Goal: Task Accomplishment & Management: Use online tool/utility

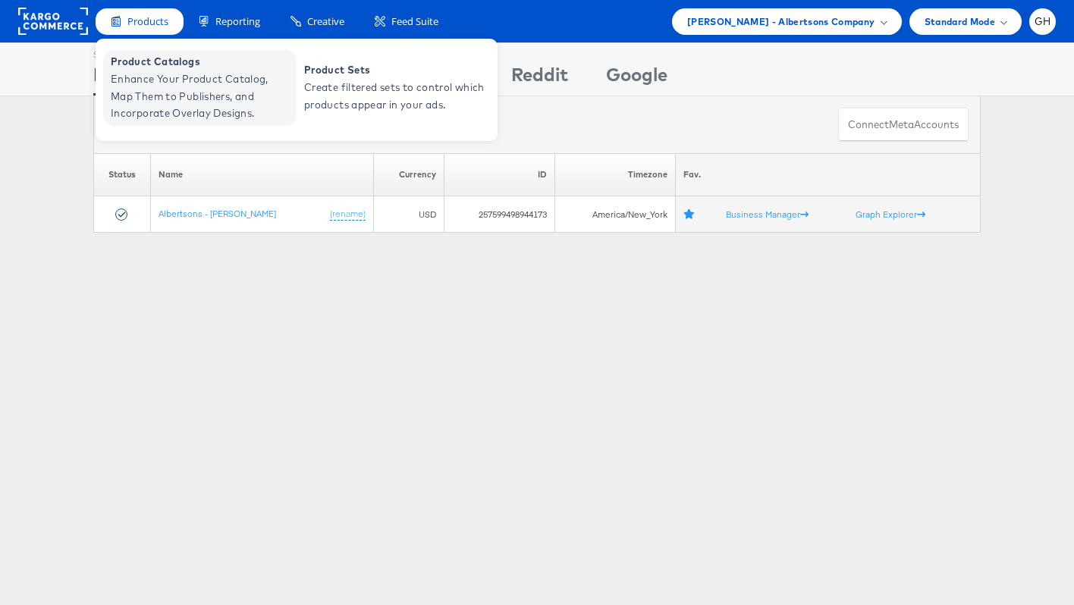
click at [151, 90] on span "Enhance Your Product Catalog, Map Them to Publishers, and Incorporate Overlay D…" at bounding box center [202, 97] width 182 height 52
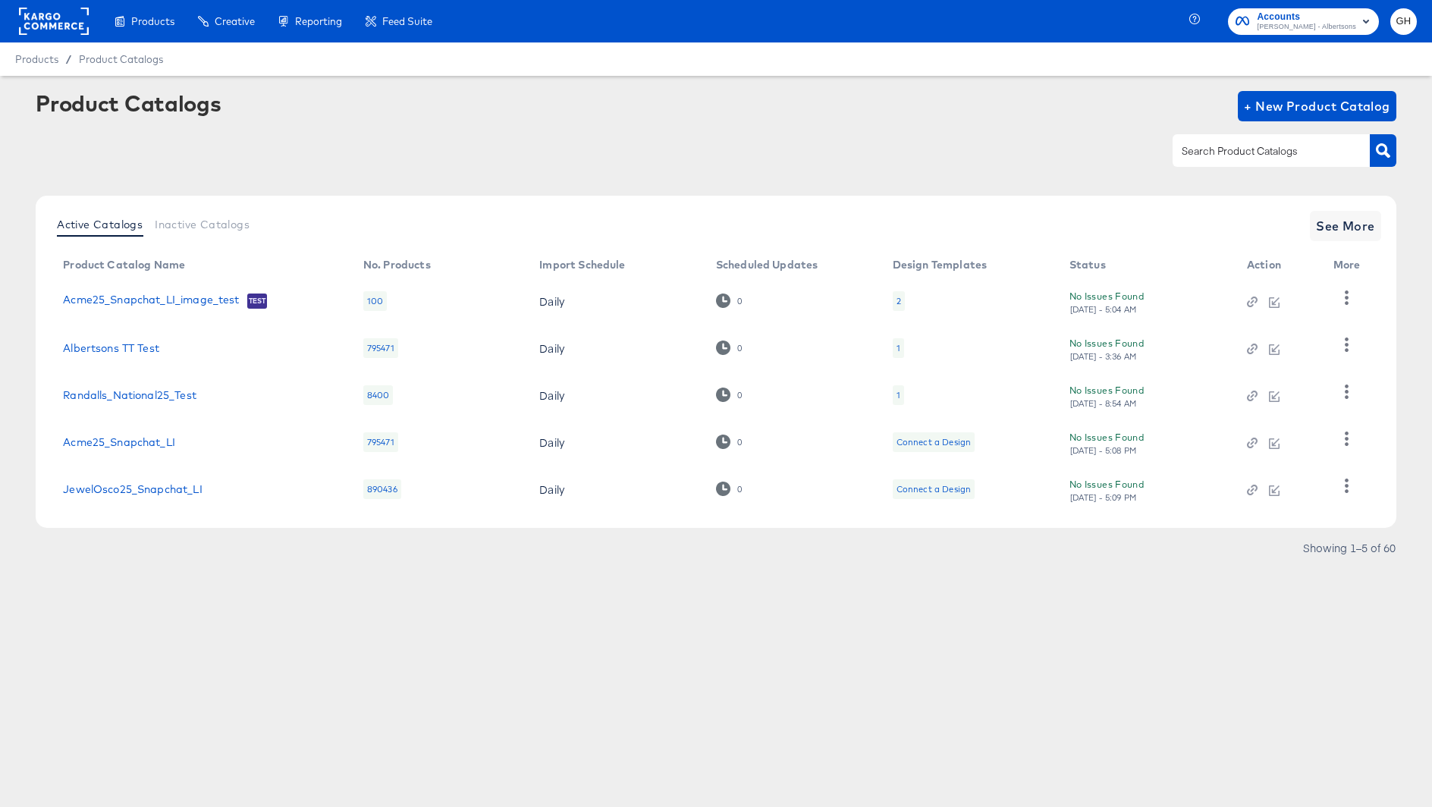
click at [1245, 157] on input "text" at bounding box center [1260, 151] width 162 height 17
type input "snapchat"
click at [1256, 446] on icon "button" at bounding box center [1252, 443] width 11 height 11
click at [115, 442] on link "Safeway25_Snapchat_li" at bounding box center [125, 442] width 124 height 12
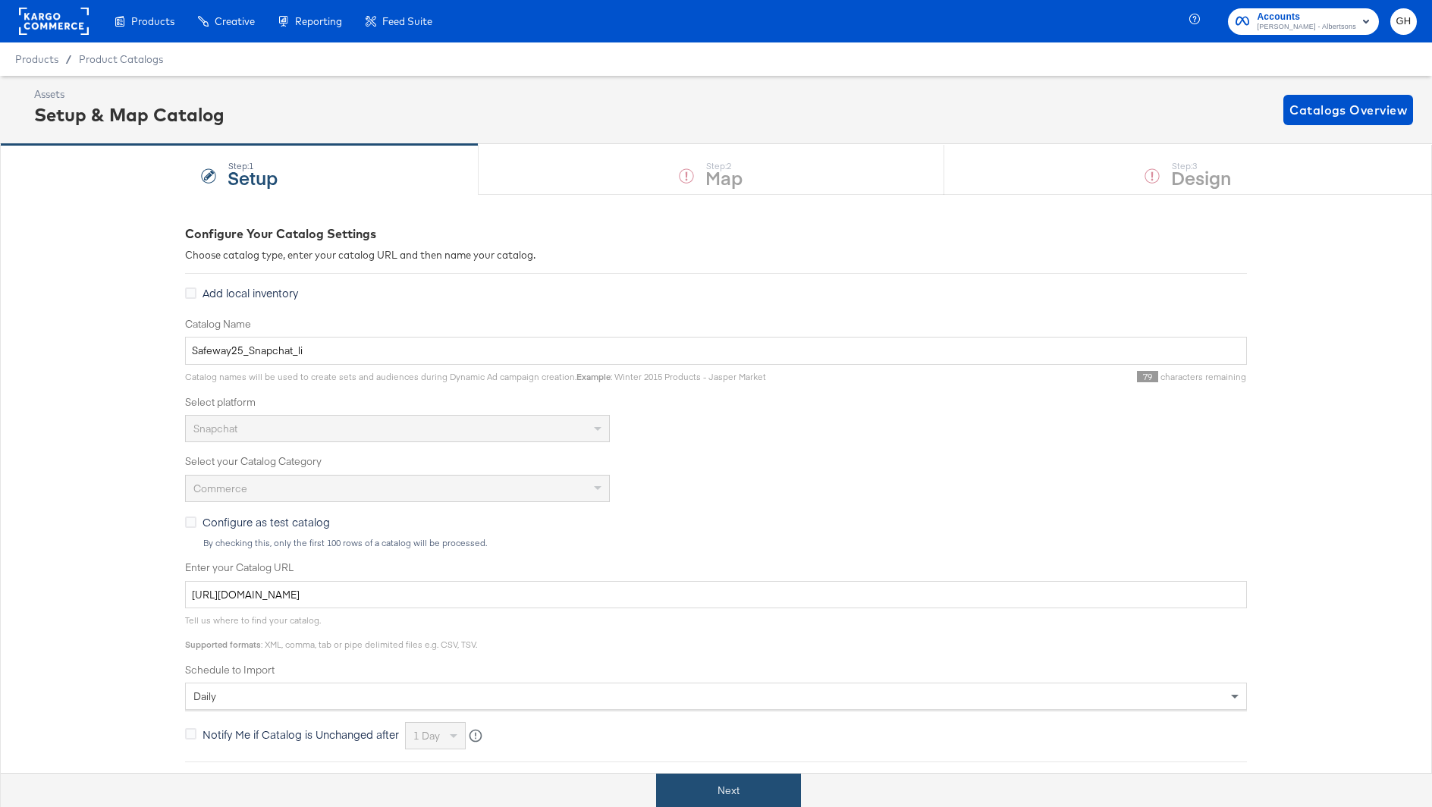
click at [728, 803] on button "Next" at bounding box center [728, 791] width 145 height 34
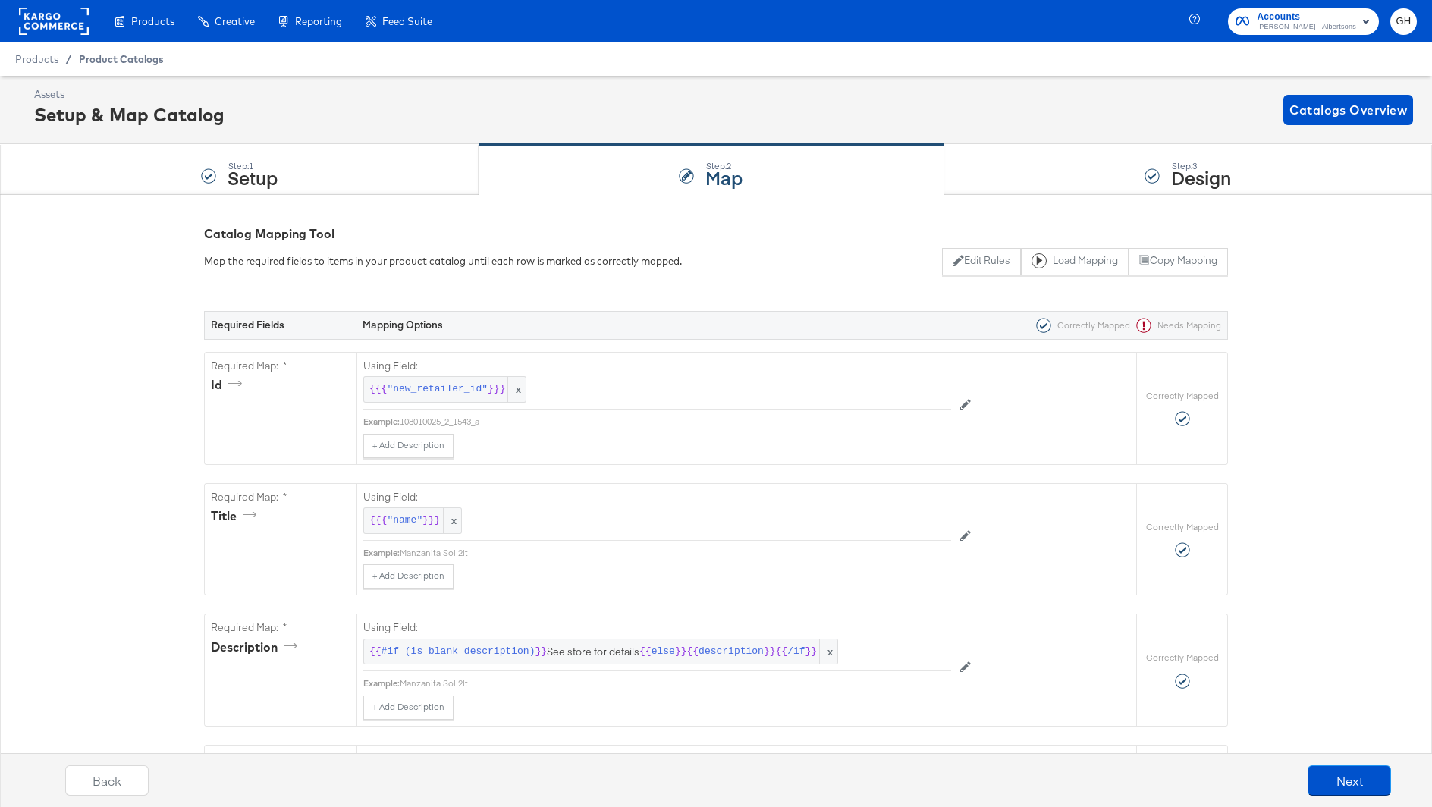
click at [0, 0] on div "Product Catalogs" at bounding box center [0, 0] width 0 height 0
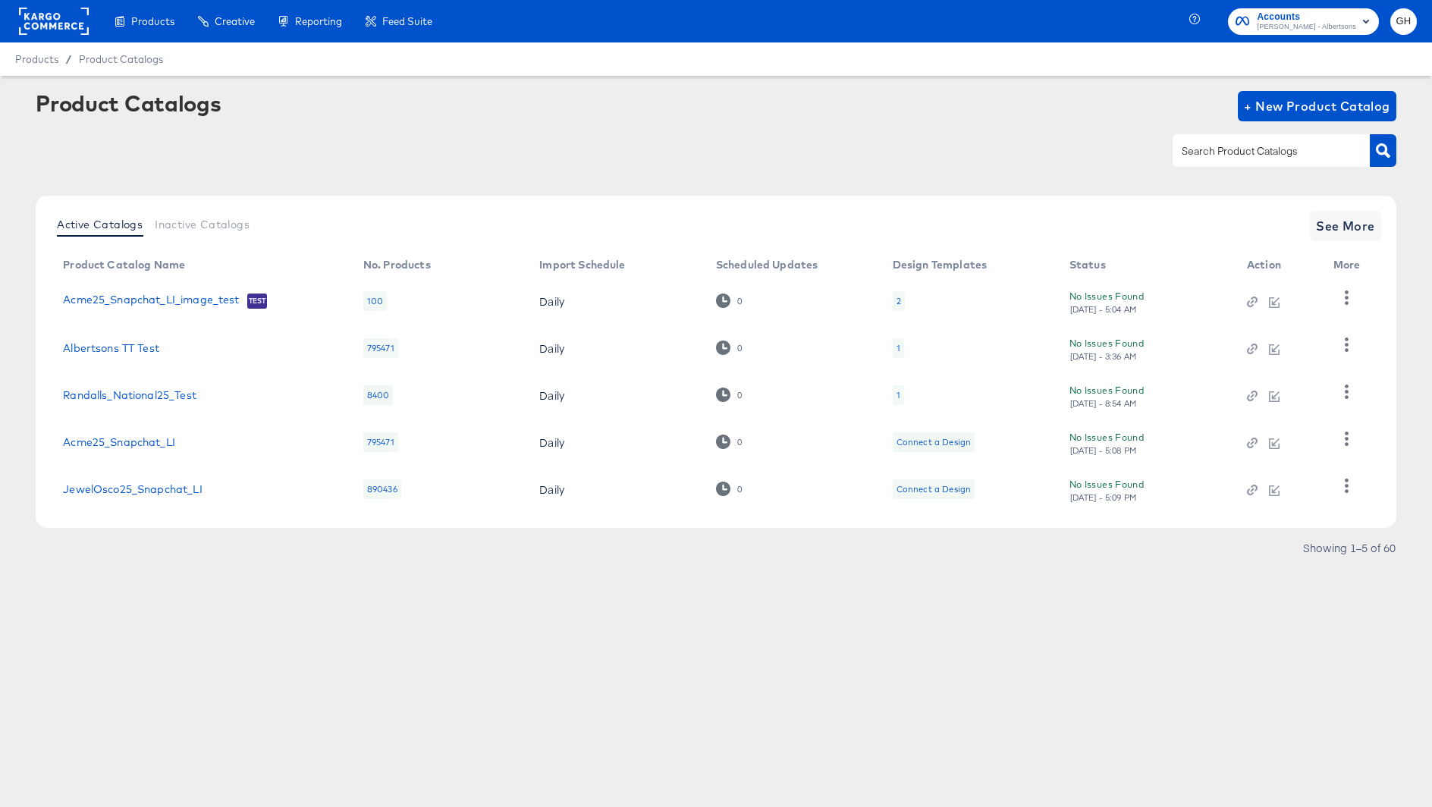
click at [1230, 150] on input "text" at bounding box center [1260, 151] width 162 height 17
type input "snap"
click at [1250, 446] on icon "button" at bounding box center [1252, 443] width 11 height 11
click at [155, 442] on link "Safeway25_Snapchat_li" at bounding box center [125, 442] width 124 height 12
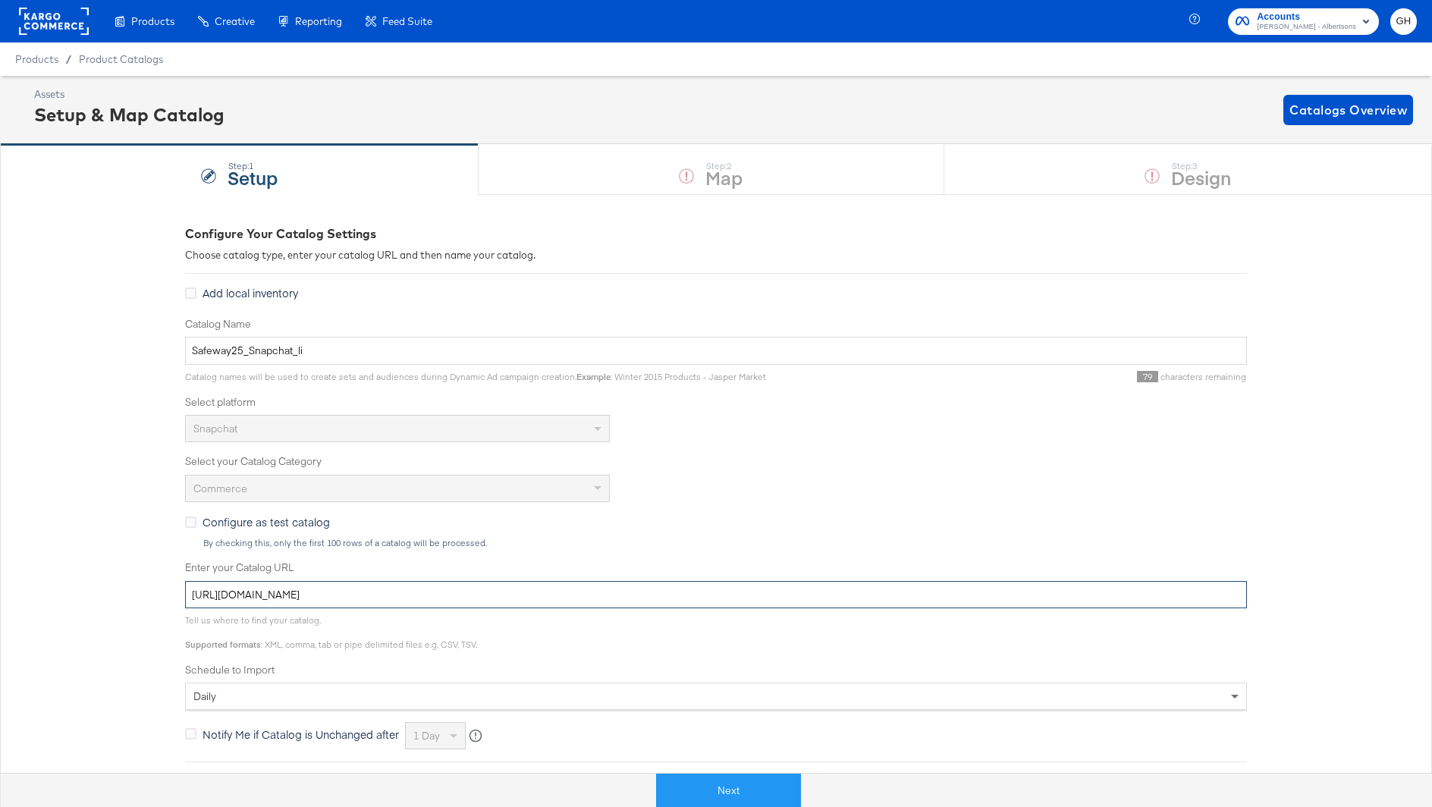
click at [378, 596] on input "https://ace.stitcherads.com/exports/1184/universal/none/export.tsv.gz" at bounding box center [716, 595] width 1062 height 28
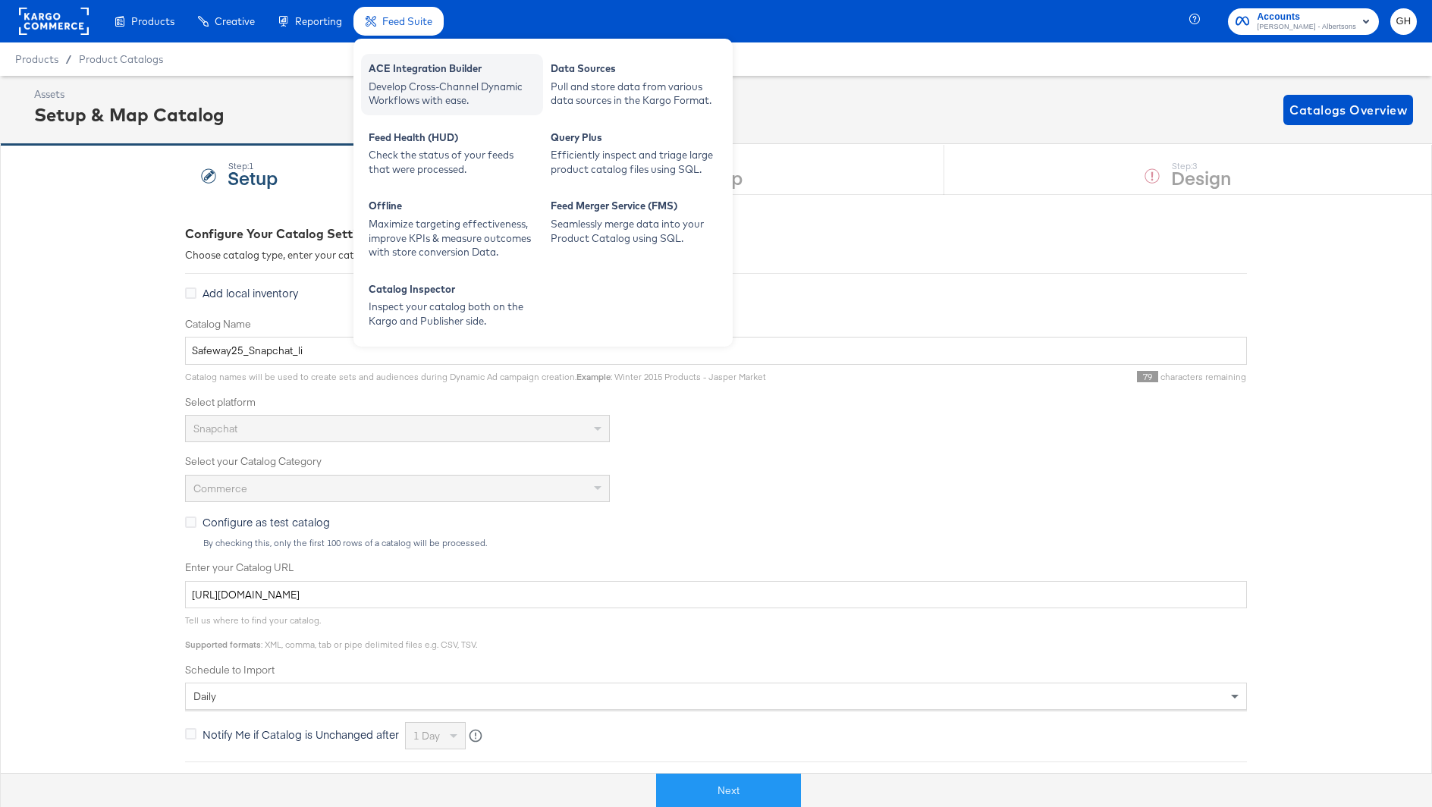
click at [404, 86] on div "Develop Cross-Channel Dynamic Workflows with ease." at bounding box center [452, 94] width 167 height 28
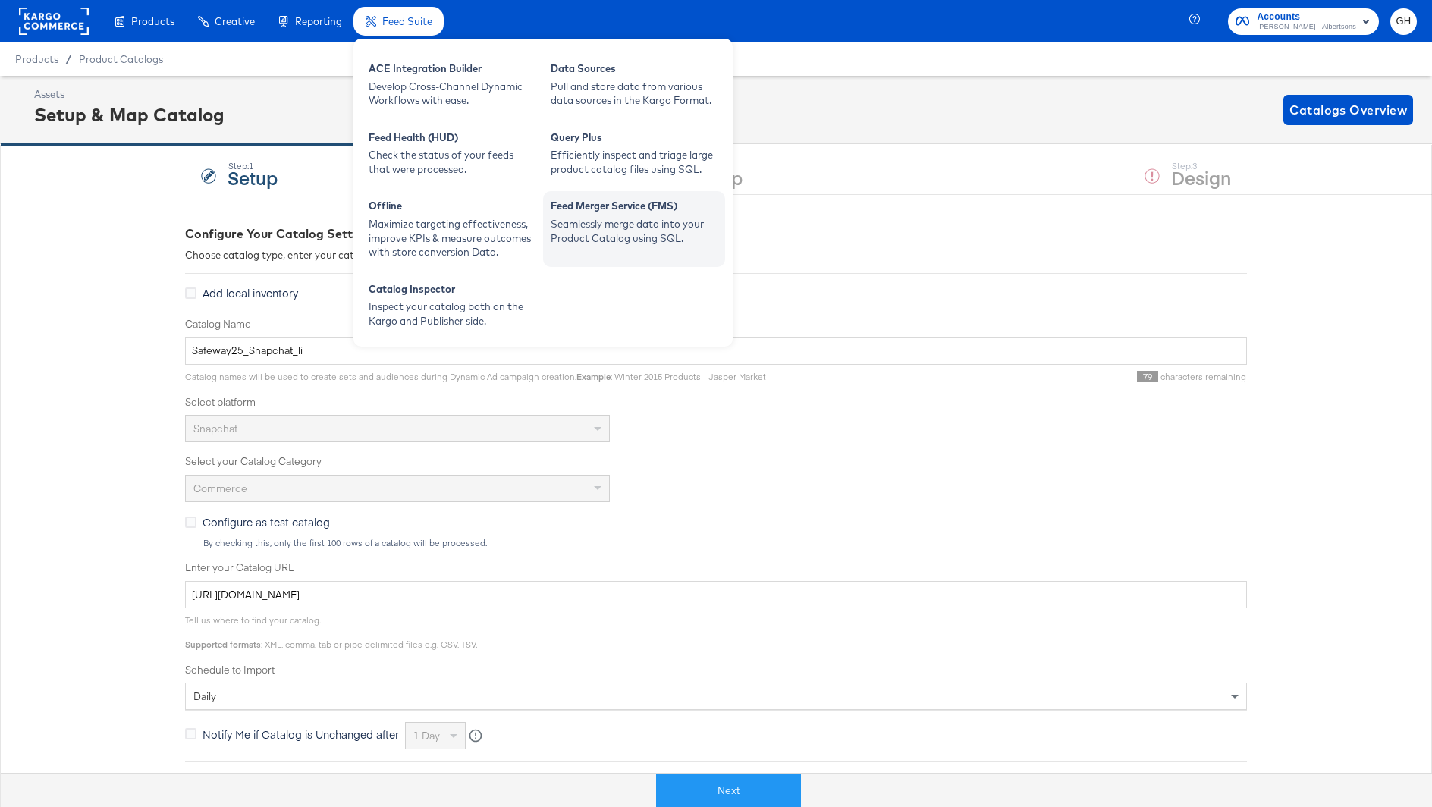
click at [619, 222] on div "Seamlessly merge data into your Product Catalog using SQL." at bounding box center [634, 231] width 167 height 28
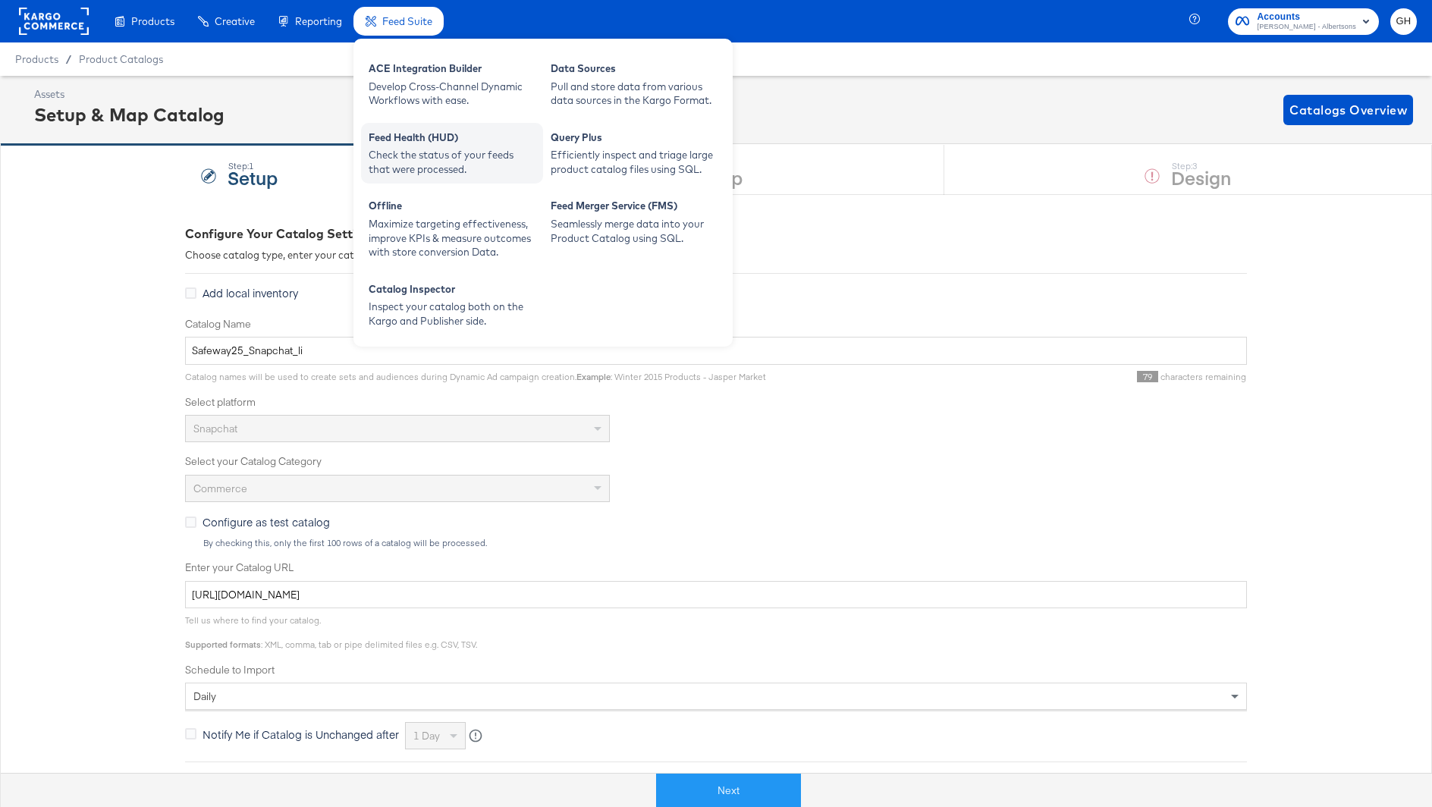
click at [448, 151] on div "Check the status of your feeds that were processed." at bounding box center [452, 162] width 167 height 28
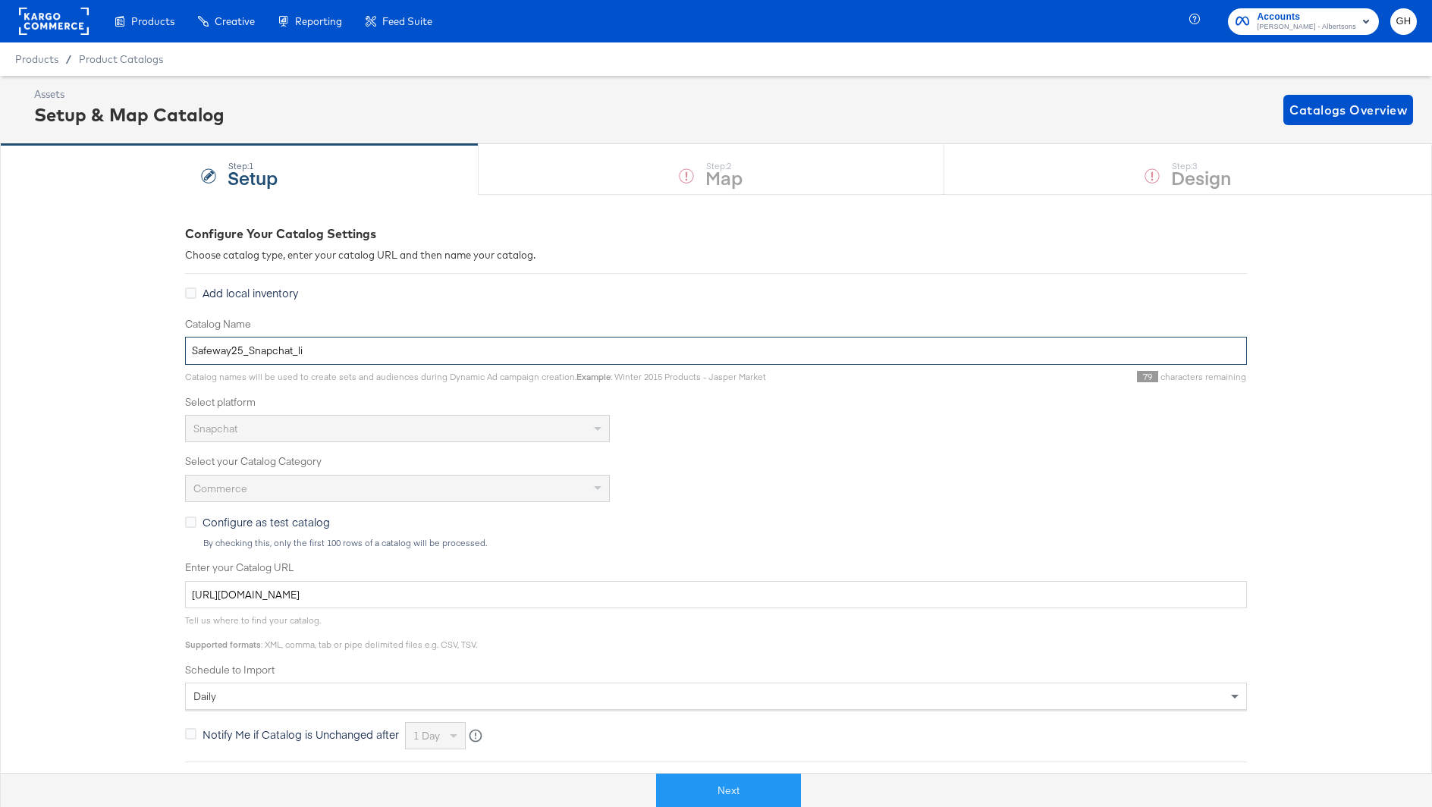
click at [247, 354] on input "Safeway25_Snapchat_li" at bounding box center [716, 351] width 1062 height 28
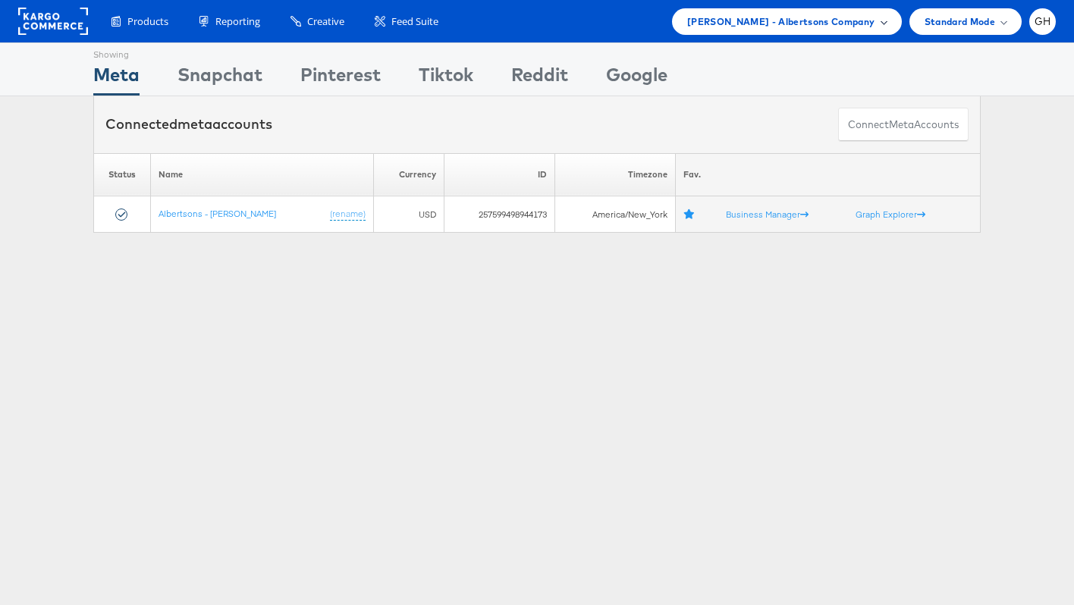
click at [784, 30] on div "Merkle - Albertsons Company" at bounding box center [787, 21] width 230 height 27
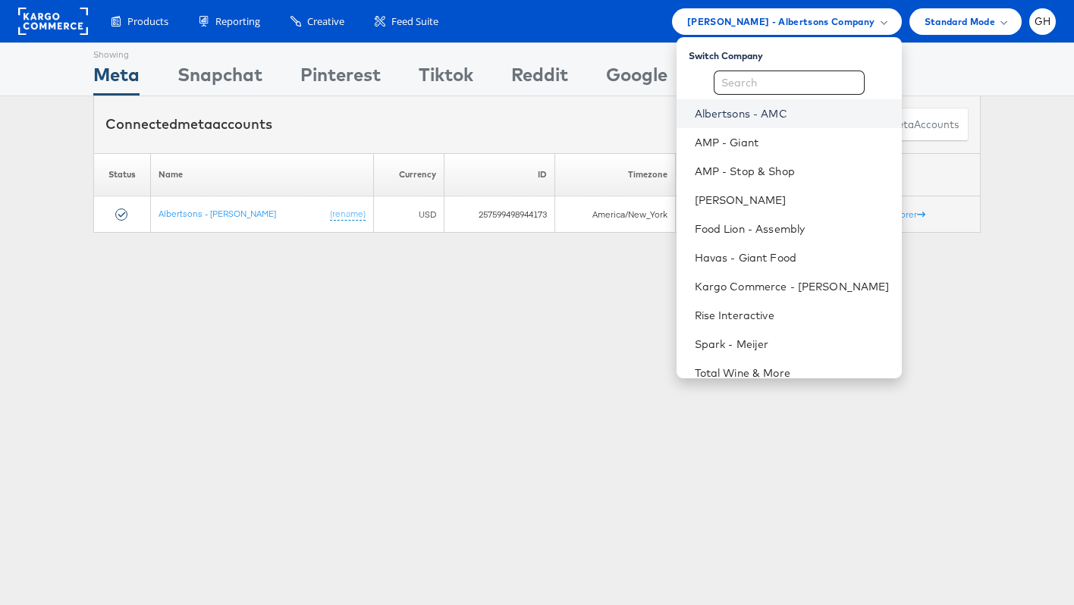
click at [756, 110] on link "Albertsons - AMC" at bounding box center [792, 113] width 195 height 15
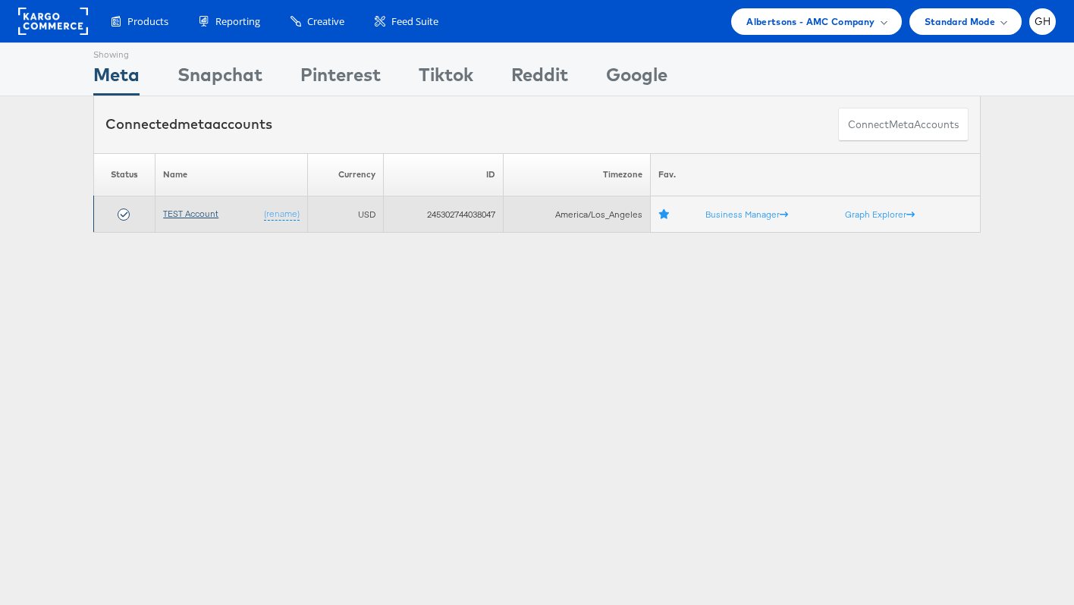
click at [206, 209] on link "TEST Account" at bounding box center [190, 213] width 55 height 11
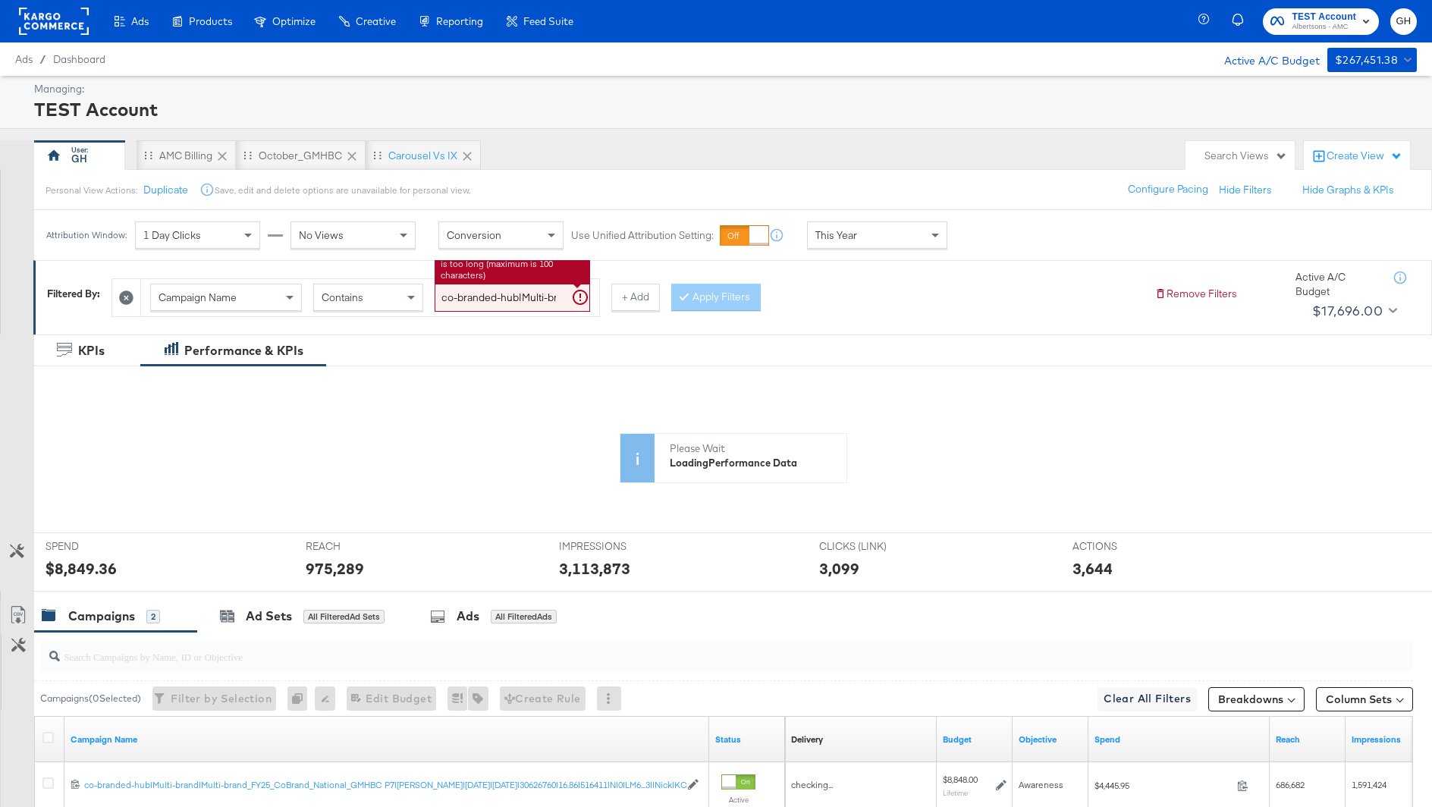
click at [478, 300] on input "co-branded-hub|Multi-brand|Multi-brand_FY25_CoBrand_National_GMHBC P7|[PERSON_N…" at bounding box center [513, 298] width 156 height 28
click at [478, 300] on input "co-branded-hub|Multi-brand|Multi-brand_FY25_CoBrand_National_GMHBC P7|SAL|8/13/…" at bounding box center [513, 298] width 156 height 28
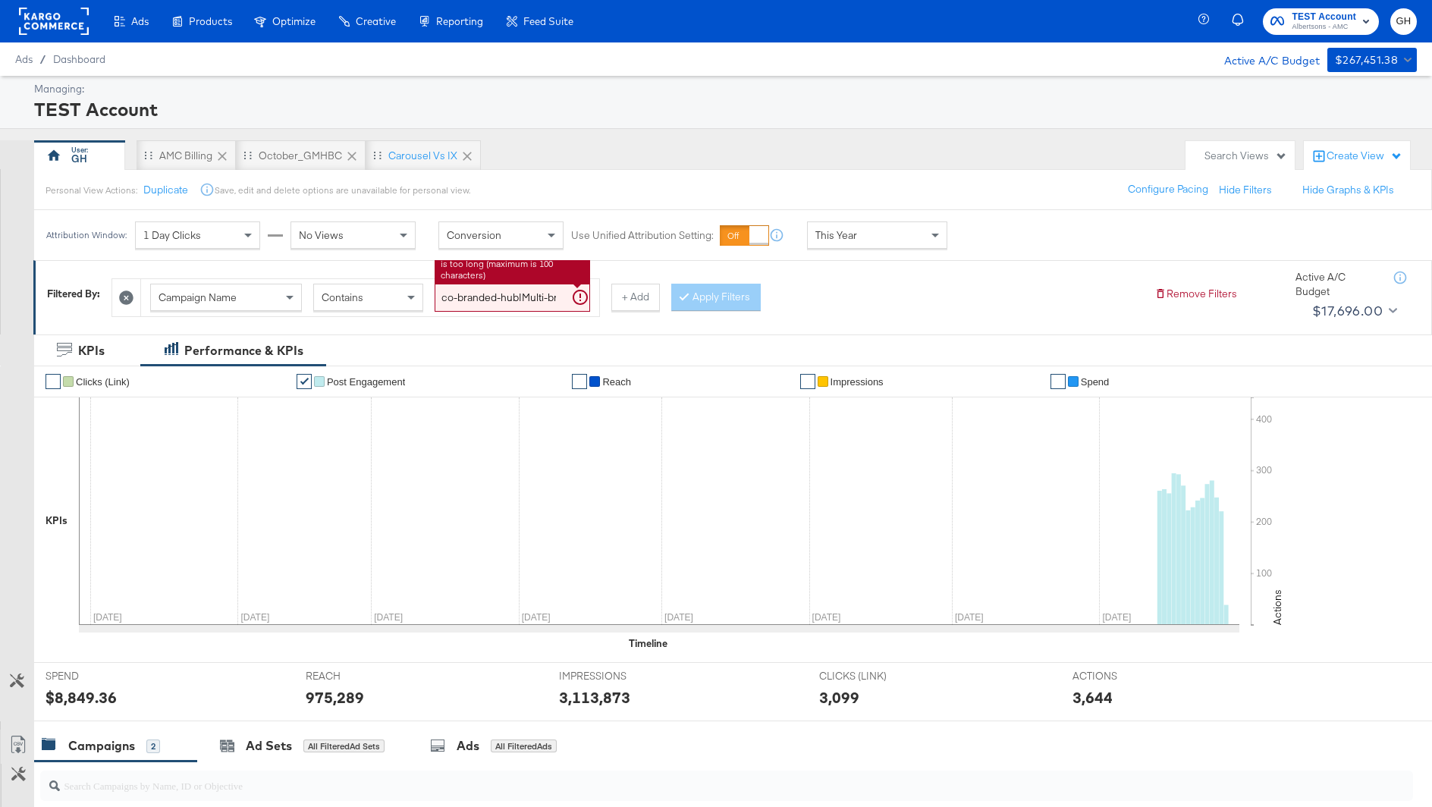
paste input "brand|Multi-brand_FY25 CoBrand National GMHBC P8|SAL|9/10/2025|10/07/2025|22682…"
click at [682, 299] on icon at bounding box center [684, 295] width 5 height 9
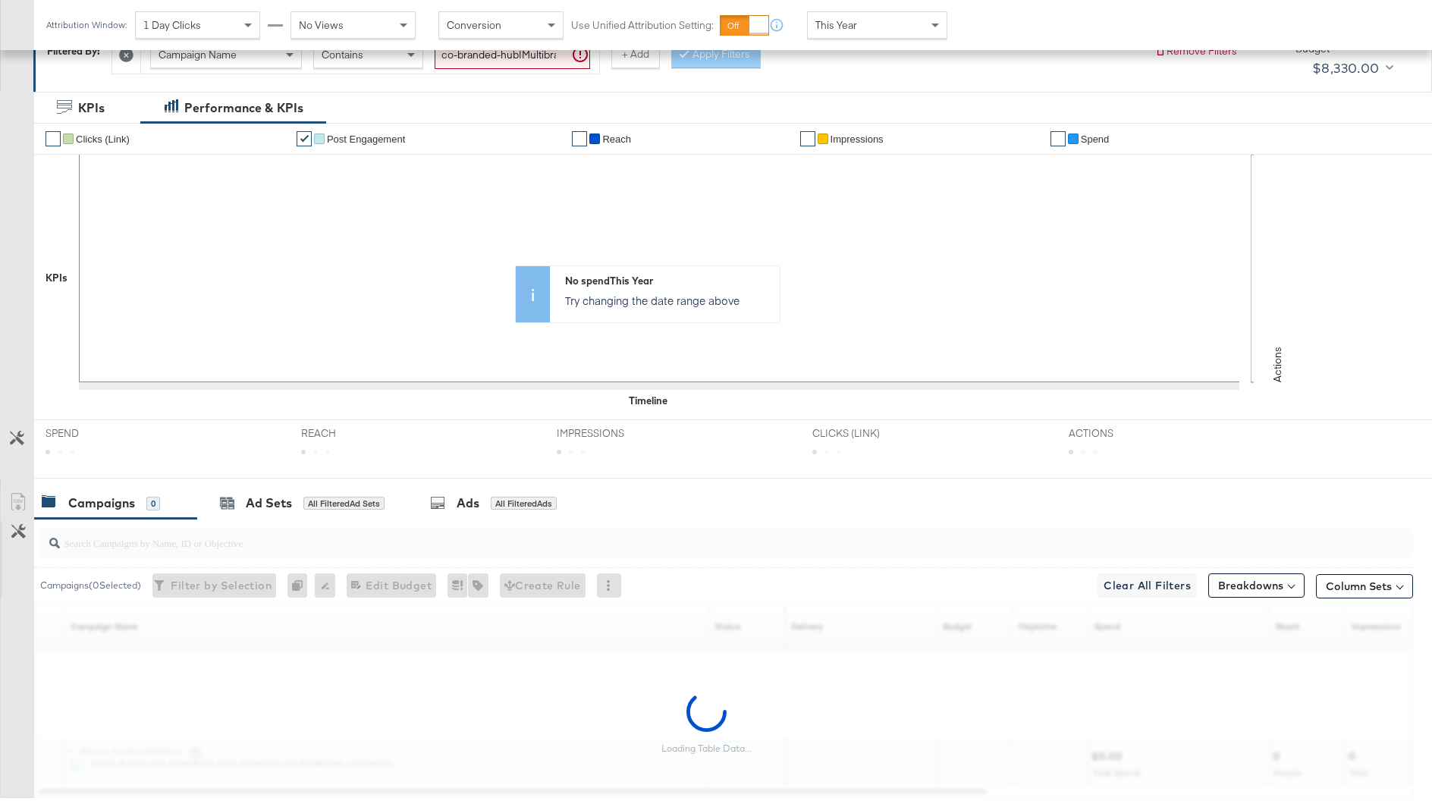
scroll to position [249, 0]
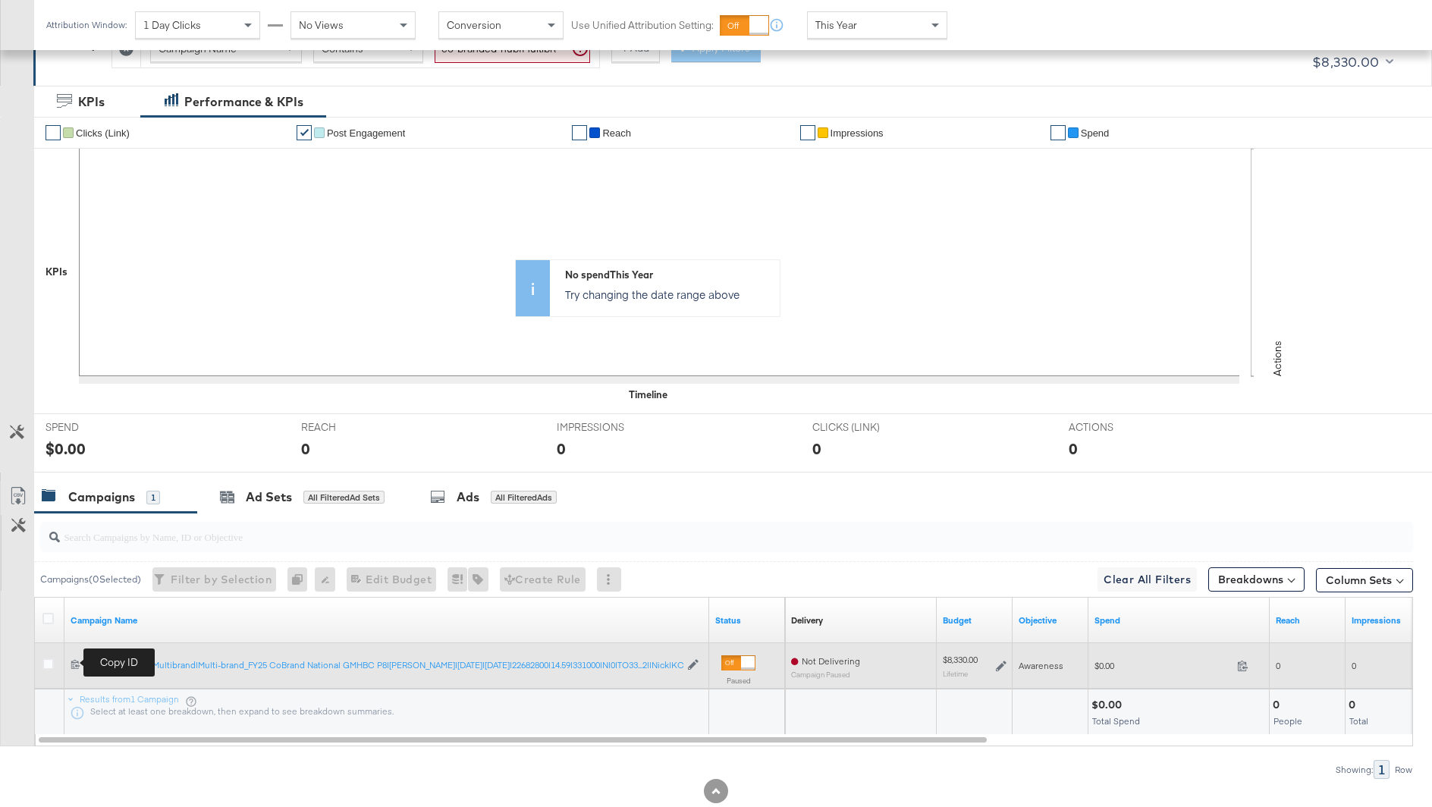
click at [71, 662] on icon at bounding box center [76, 664] width 10 height 10
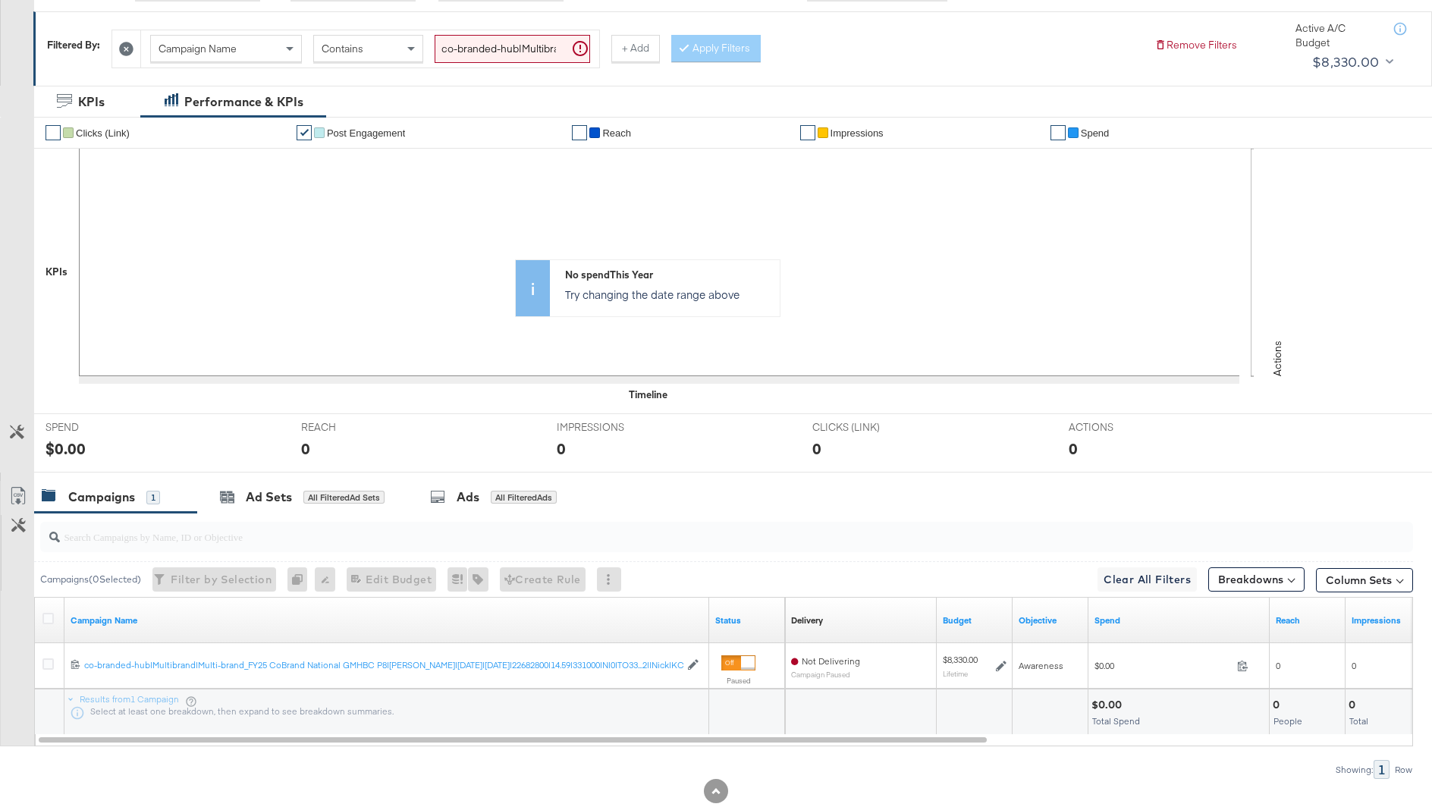
scroll to position [0, 0]
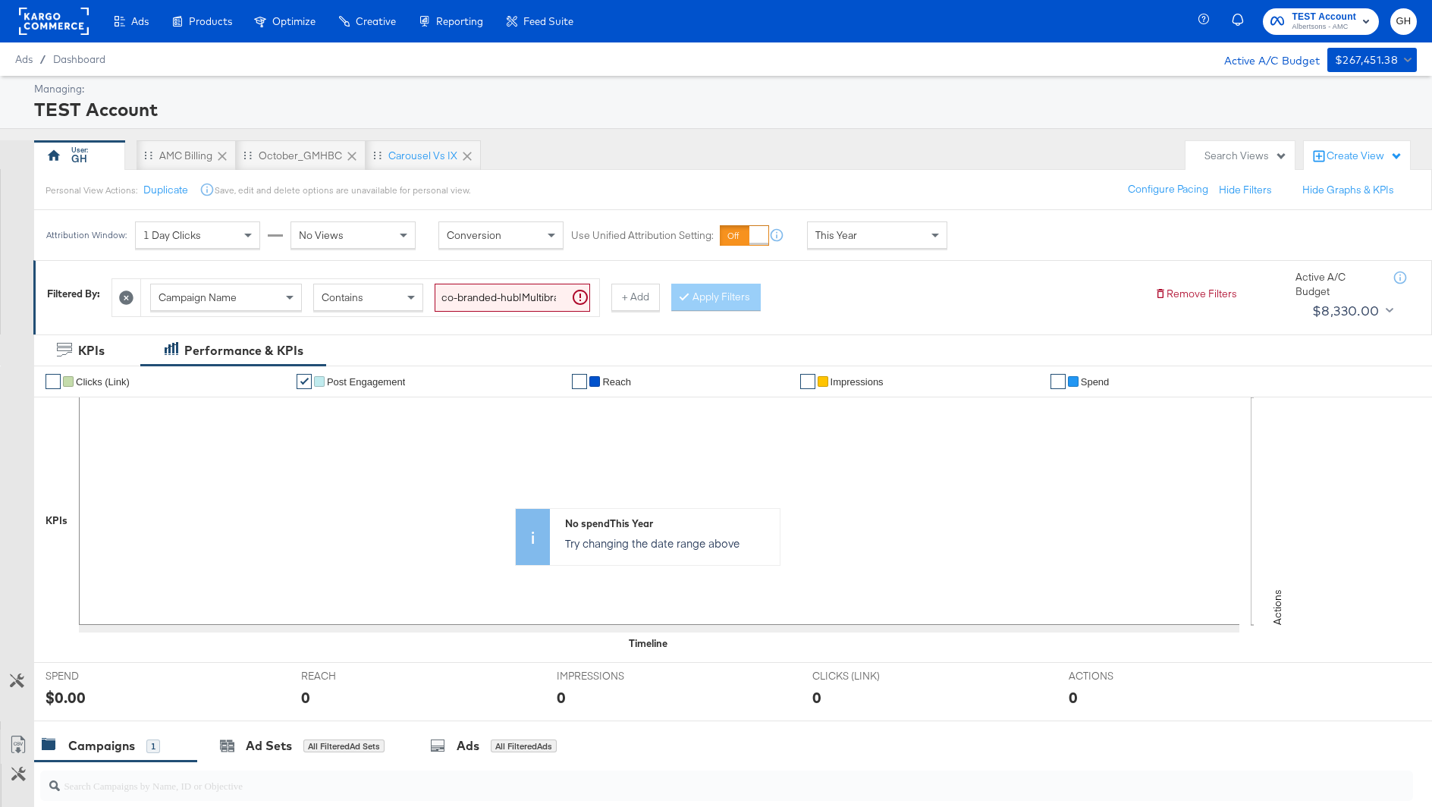
click at [492, 298] on input "co-branded-hub|Multibrand|Multi-brand_FY25 CoBrand National GMHBC P8|SAL|9/10/2…" at bounding box center [513, 298] width 156 height 28
paste input "|Instant Experience"
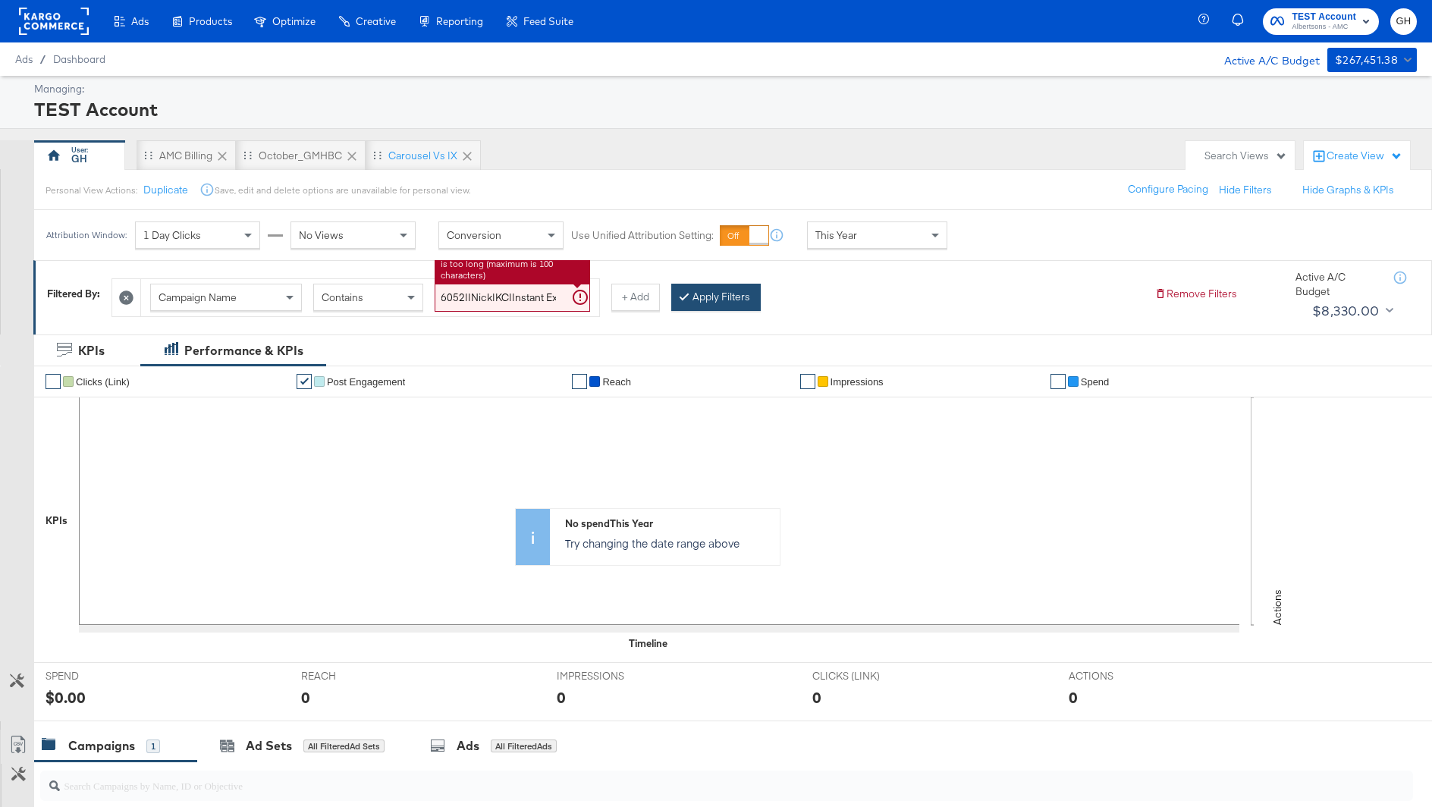
type input "co-branded-hub|Multibrand|Multi-brand_FY25 CoBrand National GMHBC P8|SAL|9/10/2…"
click at [718, 305] on button "Apply Filters" at bounding box center [716, 297] width 90 height 27
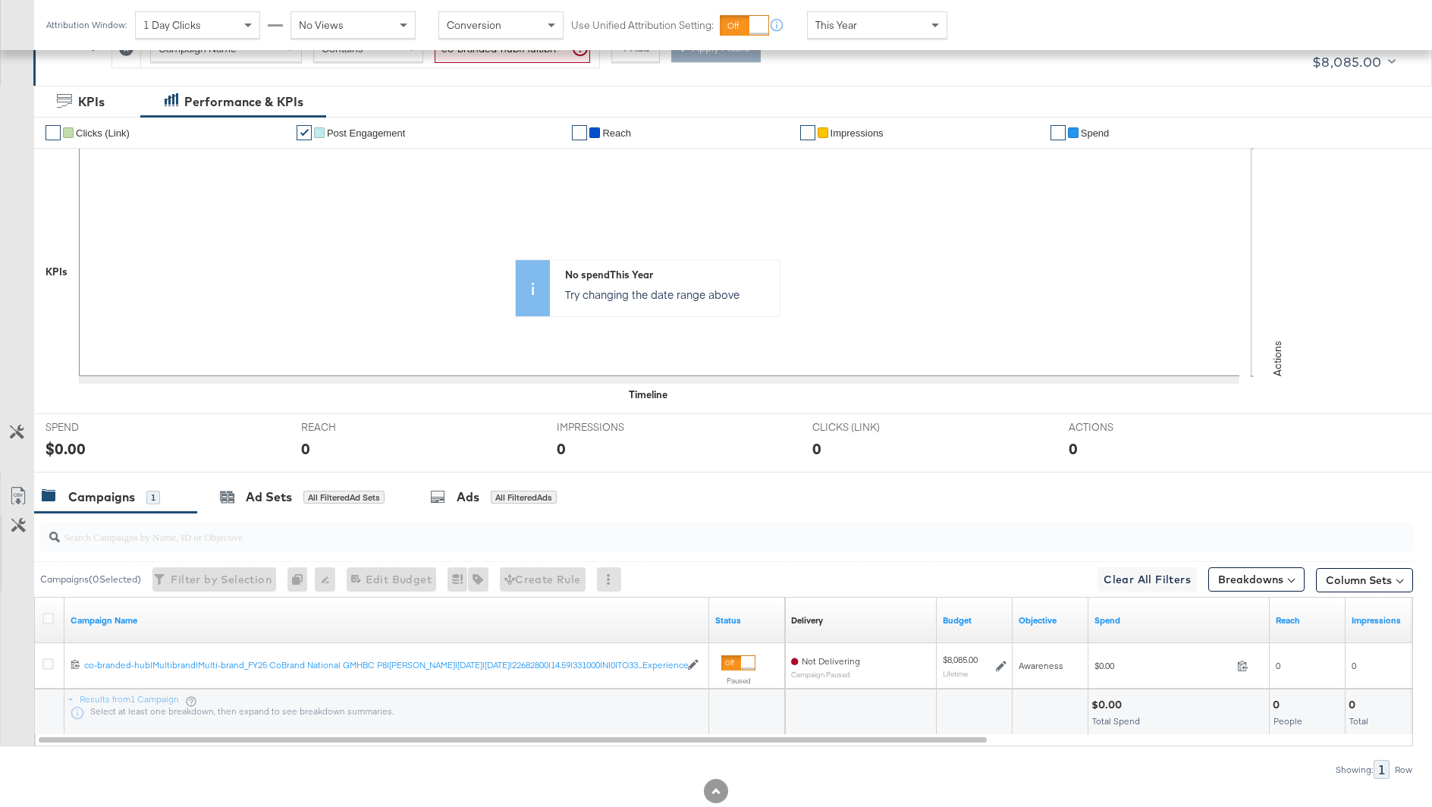
scroll to position [250, 0]
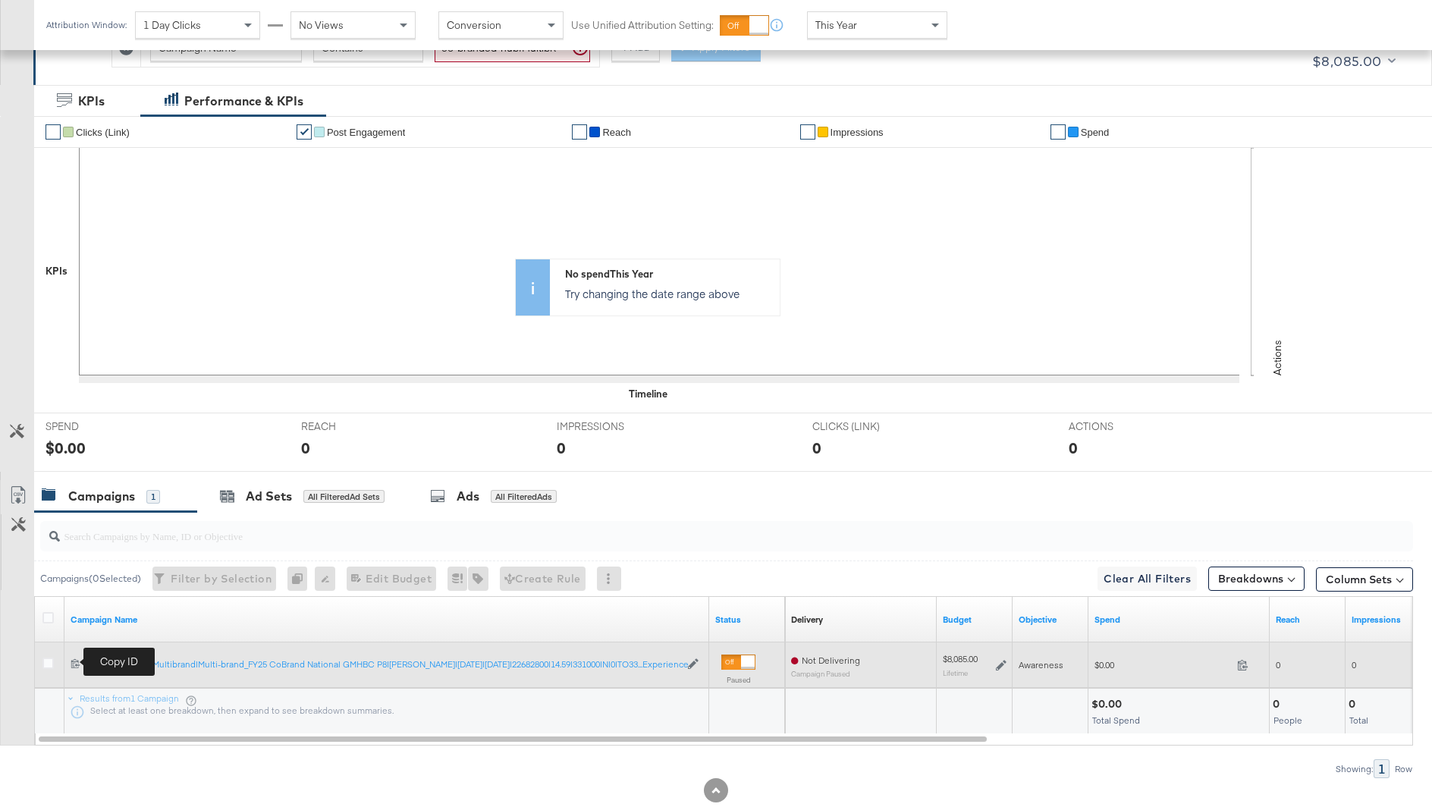
click at [73, 662] on icon at bounding box center [76, 663] width 10 height 10
click at [75, 660] on icon at bounding box center [76, 663] width 10 height 10
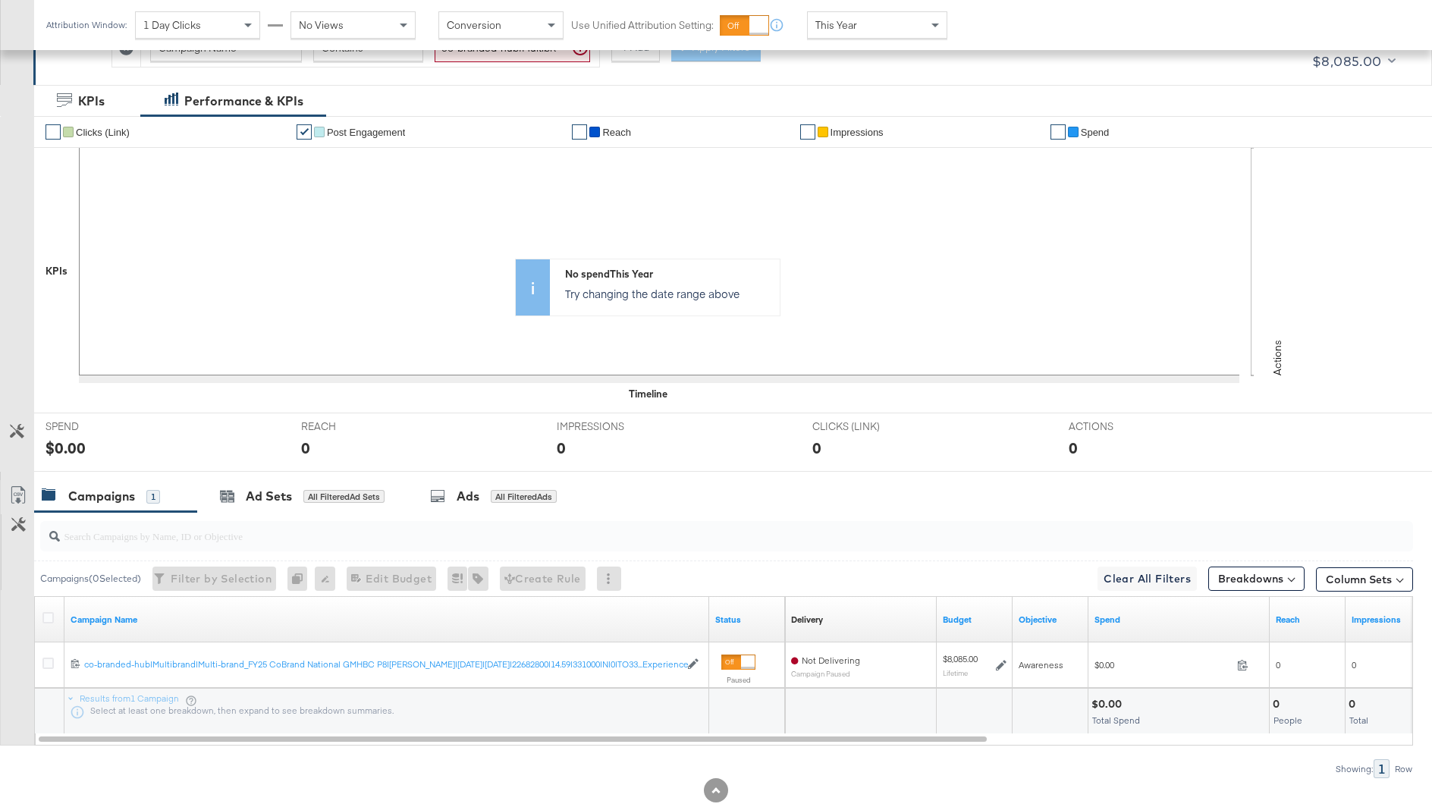
scroll to position [0, 0]
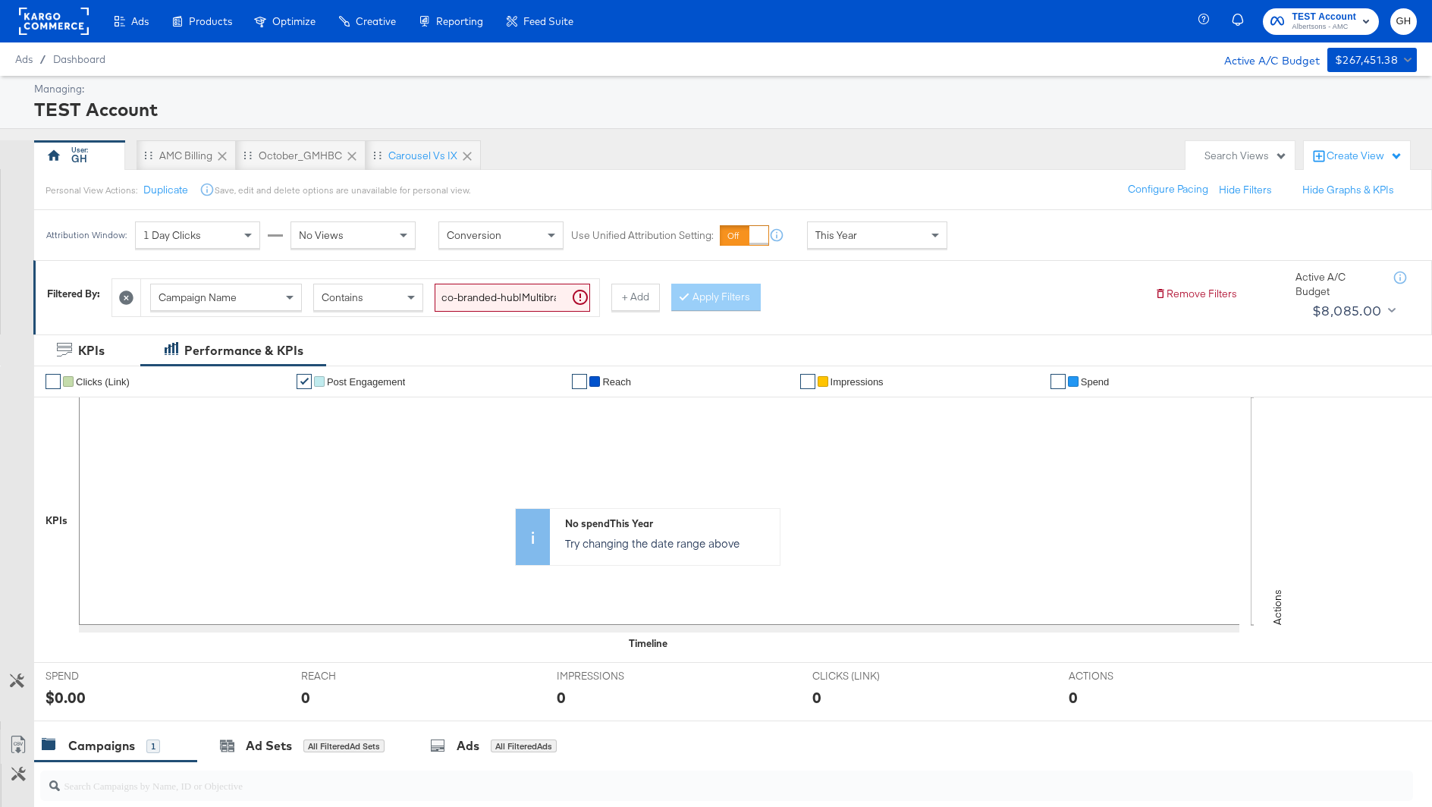
click at [60, 23] on rect at bounding box center [54, 21] width 70 height 27
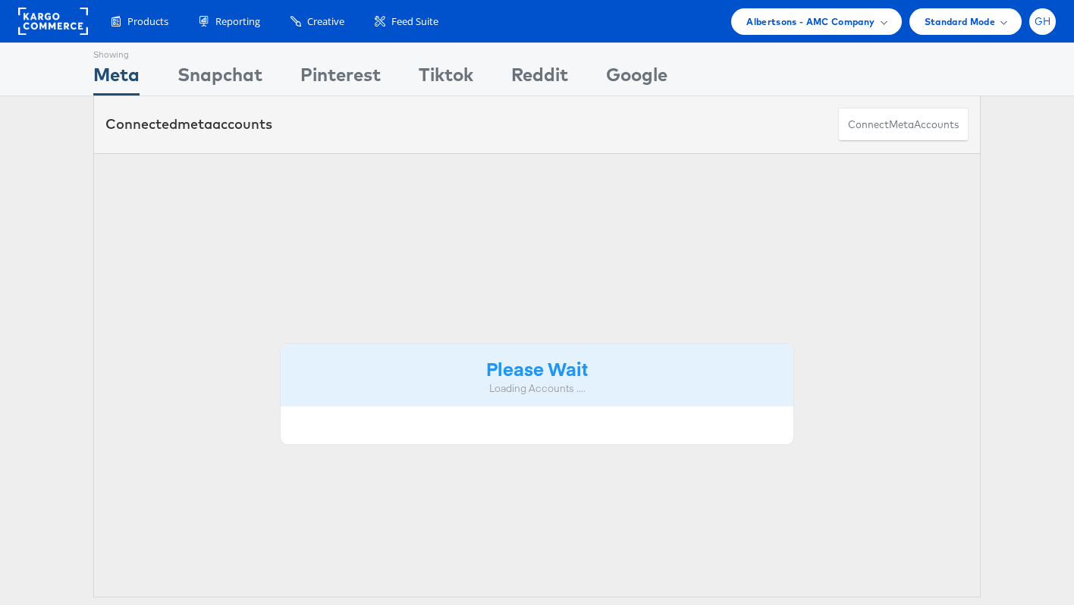
click at [1039, 18] on span "GH" at bounding box center [1043, 22] width 17 height 10
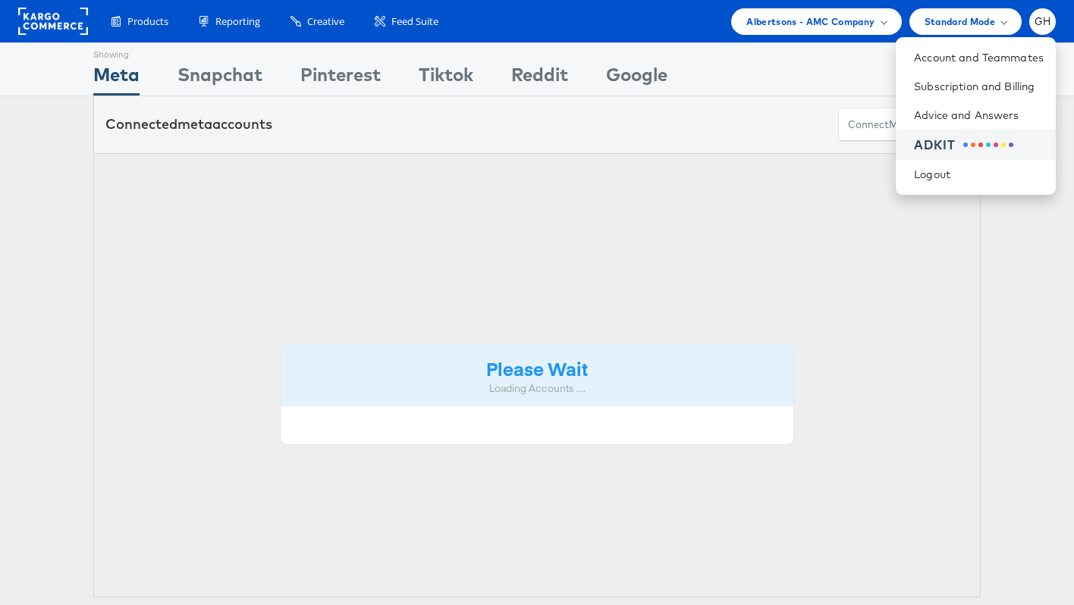
click at [1004, 150] on div "ADKIT" at bounding box center [979, 145] width 130 height 17
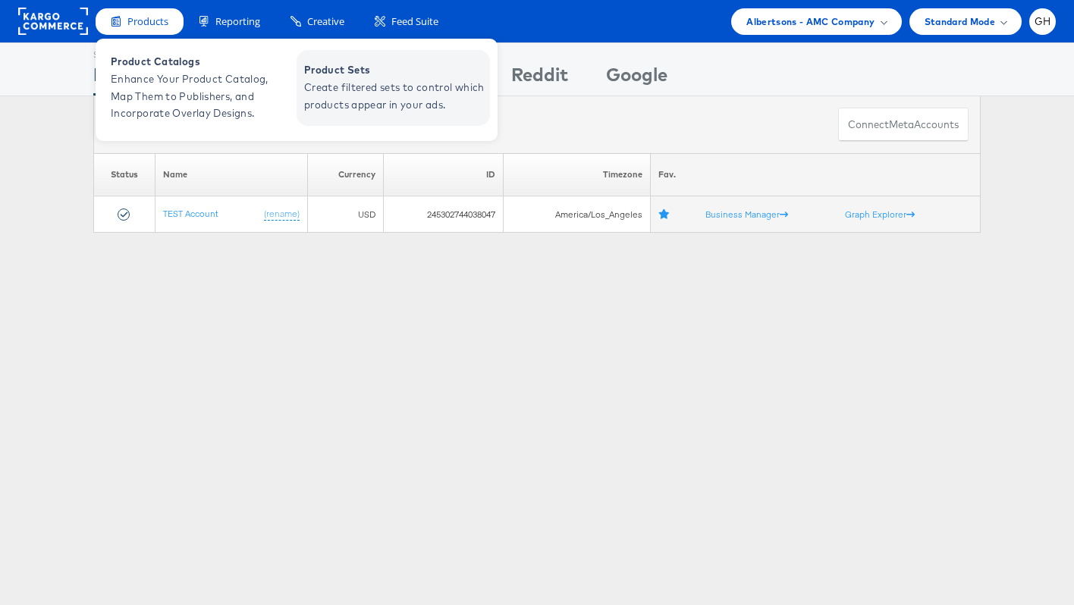
click at [394, 116] on link "Product Sets Create filtered sets to control which products appear in your ads." at bounding box center [393, 88] width 193 height 76
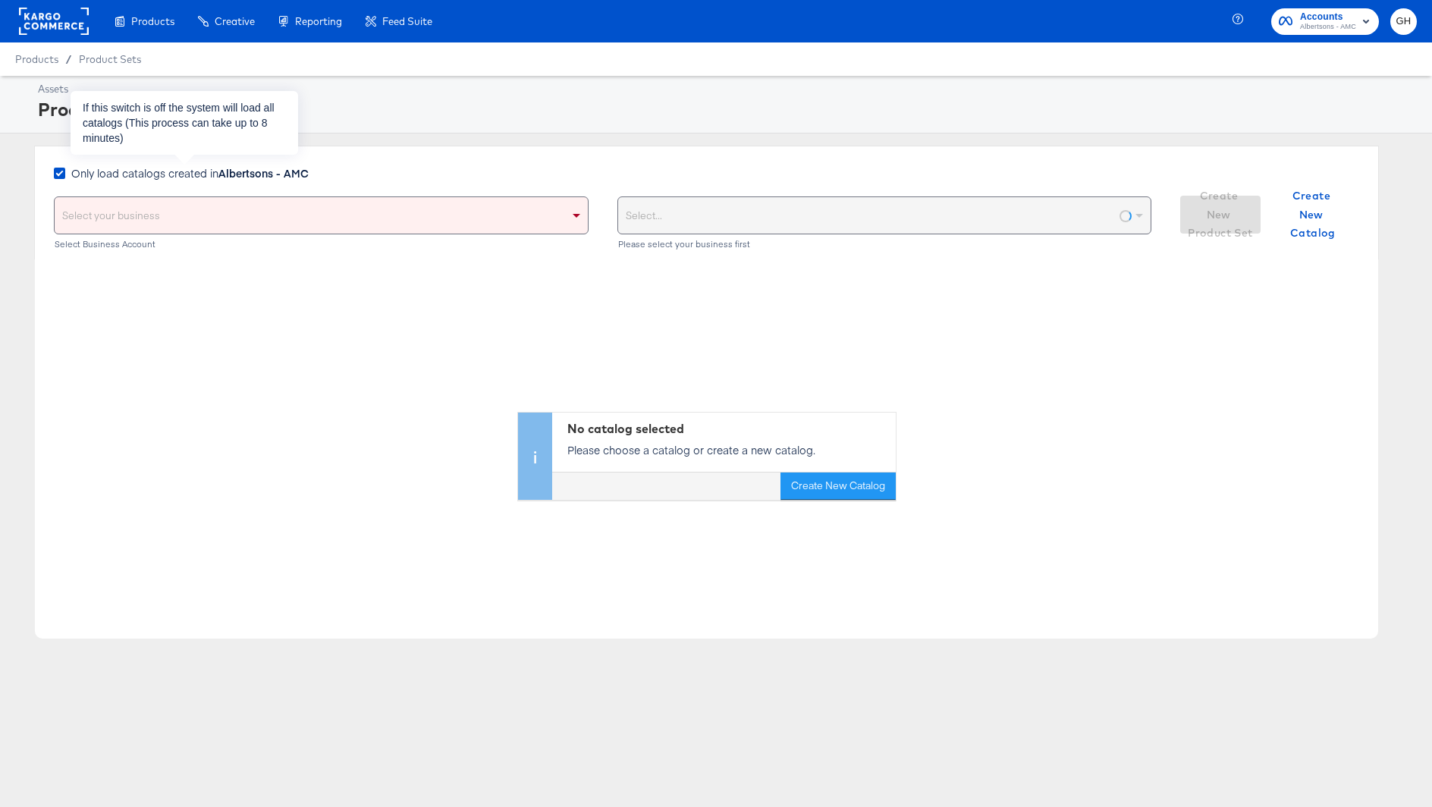
click at [161, 181] on div "Only load catalogs created in Albertsons - AMC" at bounding box center [184, 175] width 261 height 20
click at [161, 173] on span "Only load catalogs created in Albertsons - AMC" at bounding box center [189, 172] width 237 height 15
click at [0, 0] on input "Only load catalogs created in Albertsons - AMC" at bounding box center [0, 0] width 0 height 0
click at [161, 203] on div "Select your business" at bounding box center [321, 215] width 533 height 36
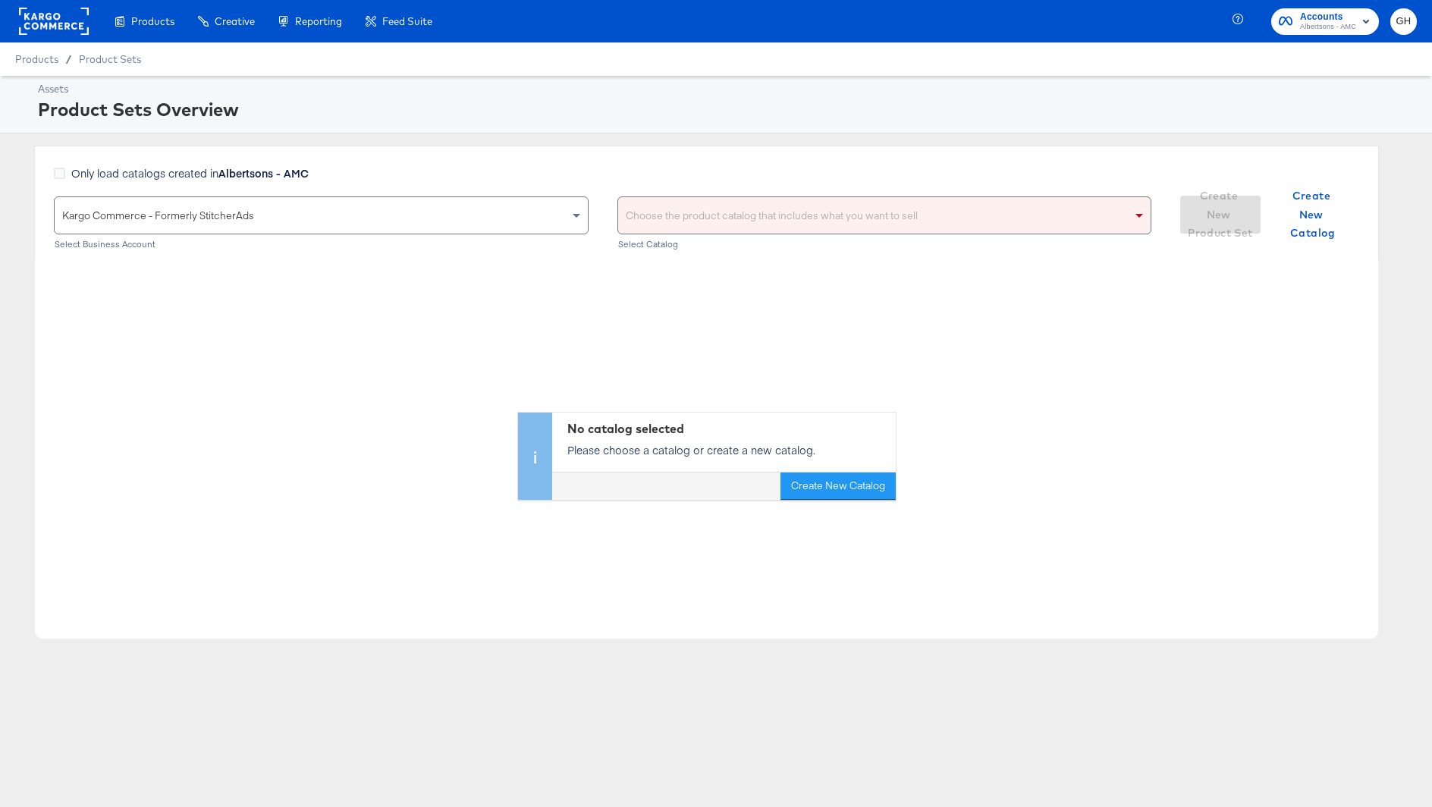
click at [734, 219] on div "Choose the product catalog that includes what you want to sell" at bounding box center [884, 215] width 533 height 36
type input "l"
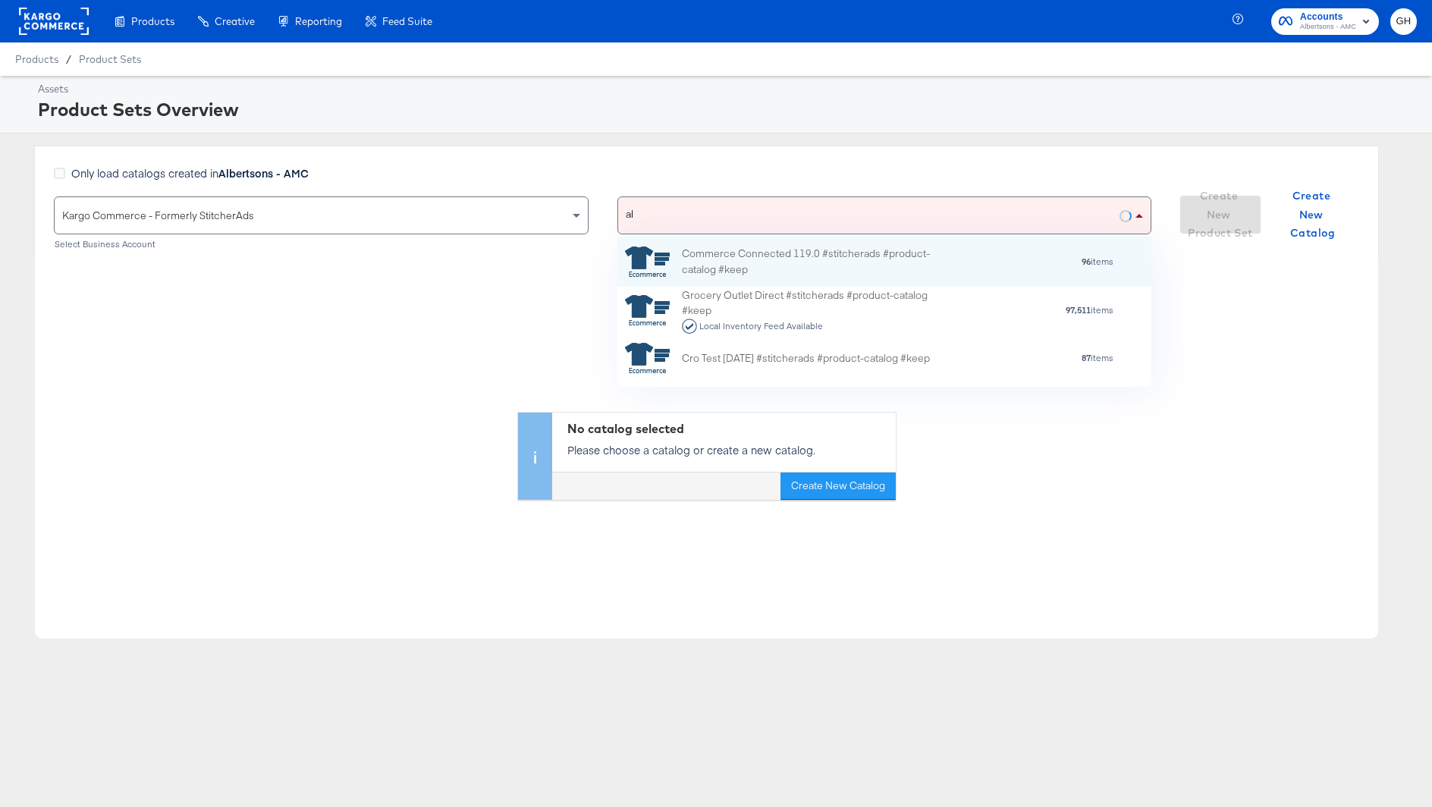
type input "a"
type input "amc"
click at [794, 275] on div "AMC_KargoCommerce_Collective_ACME" at bounding box center [751, 261] width 253 height 30
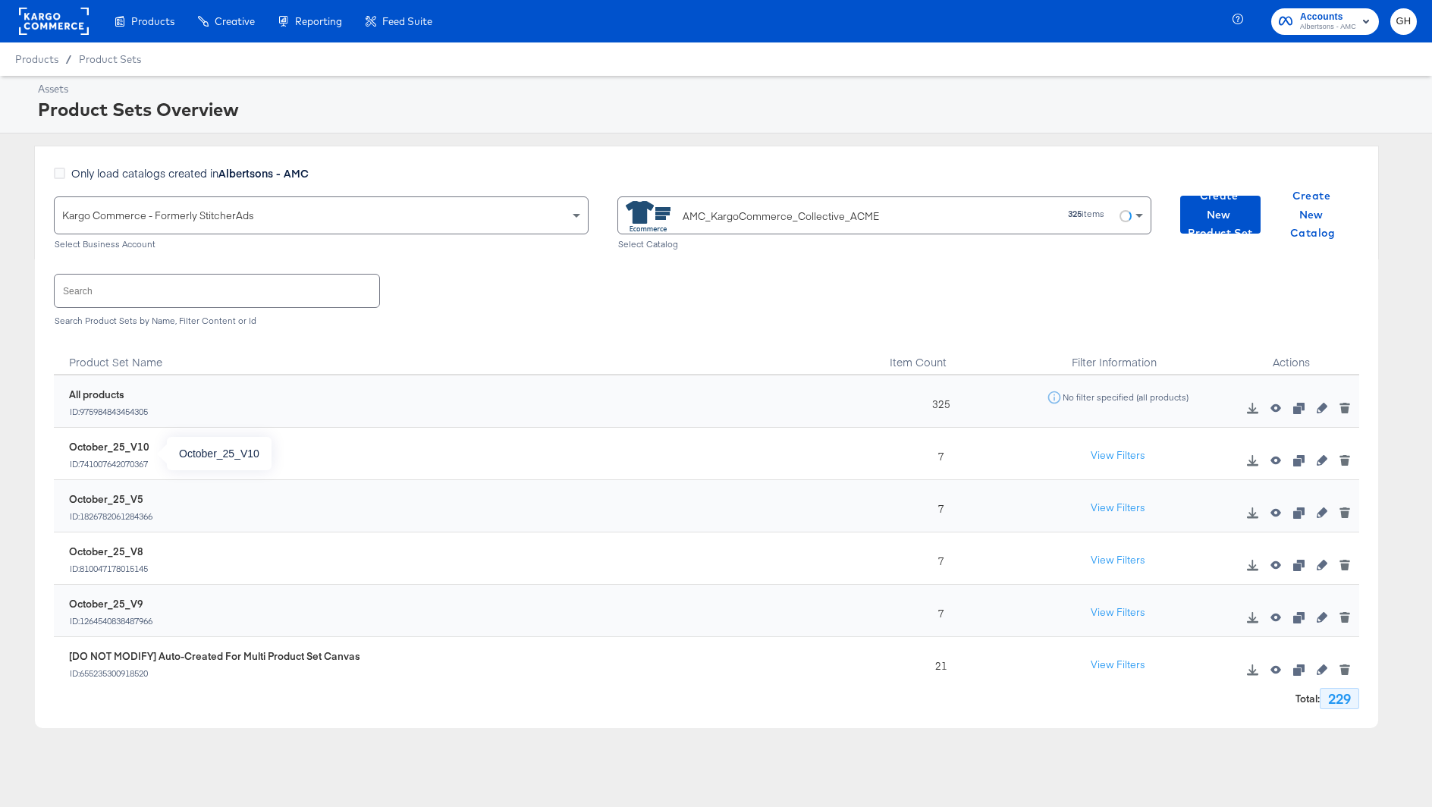
click at [84, 443] on div "October_25_V10" at bounding box center [109, 447] width 80 height 14
click at [105, 444] on div "October_25_V10" at bounding box center [109, 447] width 80 height 14
click at [763, 301] on div "Search Search Product Sets by Name, Filter Content or Id" at bounding box center [707, 298] width 1306 height 78
click at [46, 30] on rect at bounding box center [54, 21] width 70 height 27
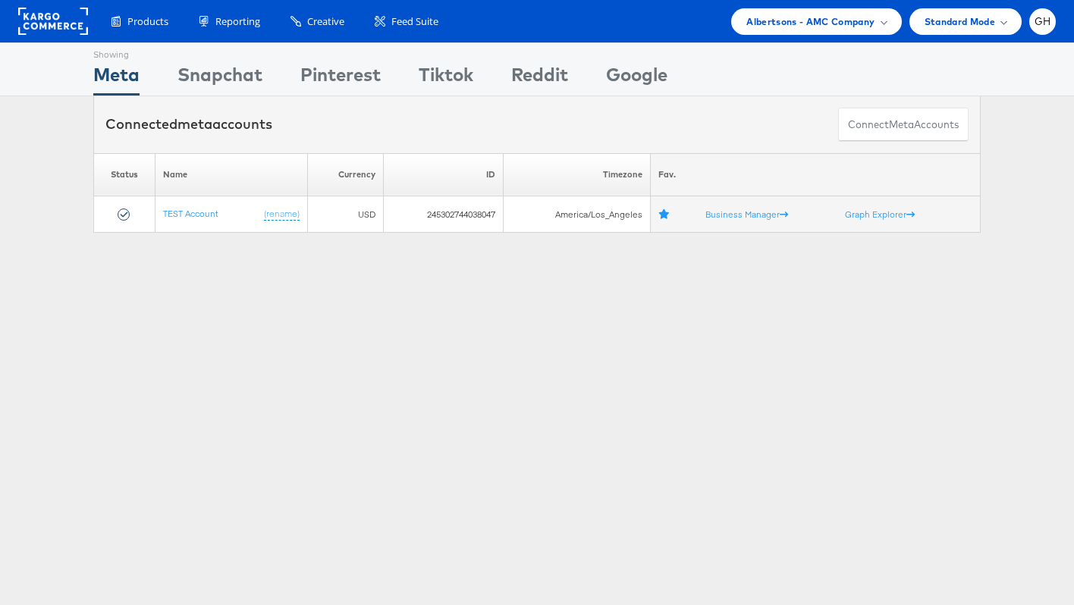
click at [610, 492] on div "Showing Meta Showing [GEOGRAPHIC_DATA] Showing Pinterest Showing Tiktok Showing…" at bounding box center [537, 421] width 1074 height 759
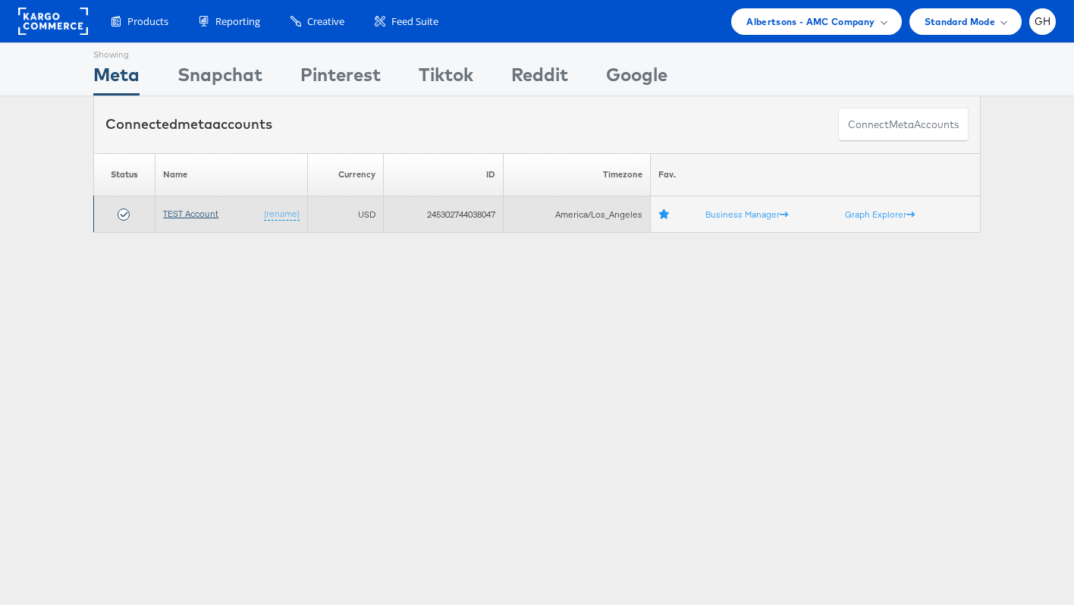
click at [174, 218] on link "TEST Account" at bounding box center [190, 213] width 55 height 11
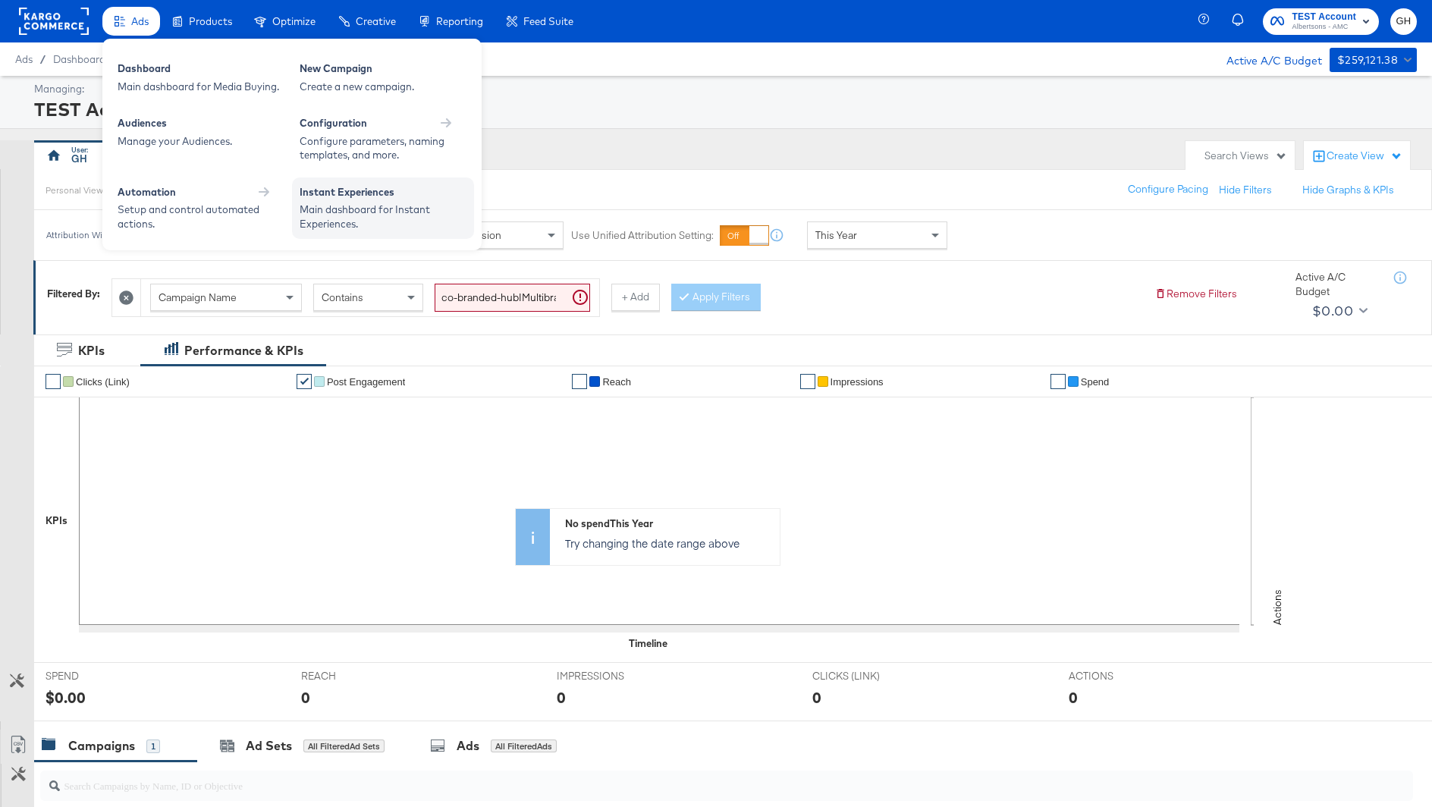
click at [393, 198] on div "Instant Experiences" at bounding box center [383, 194] width 167 height 18
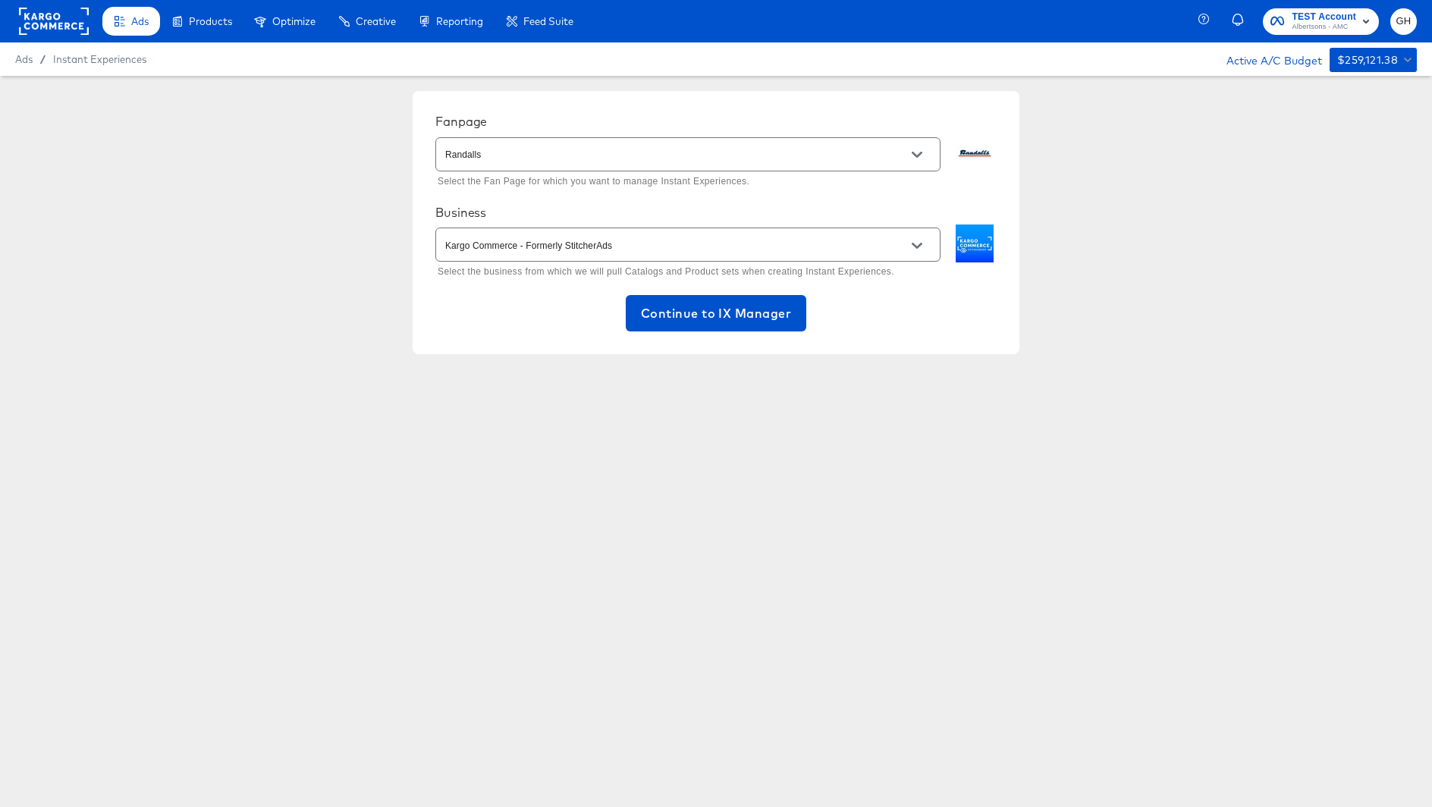
click at [500, 154] on input "Randalls" at bounding box center [676, 154] width 468 height 17
click at [605, 209] on ul "Albertsons" at bounding box center [687, 193] width 504 height 40
click at [605, 206] on li "Albertsons" at bounding box center [687, 193] width 504 height 28
type input "Albertsons"
click at [644, 303] on span "Continue to IX Manager" at bounding box center [716, 313] width 150 height 21
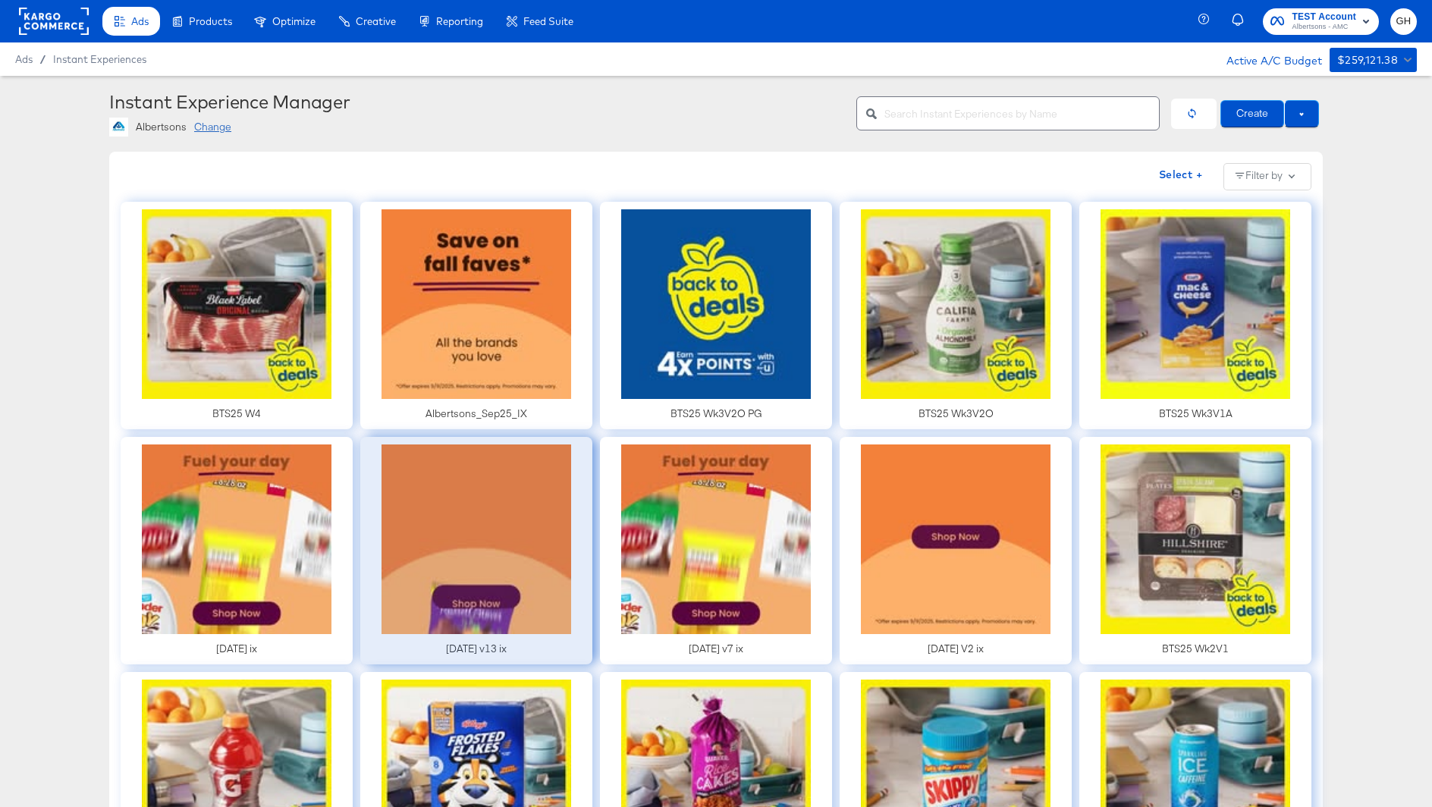
click at [501, 526] on div at bounding box center [476, 551] width 232 height 228
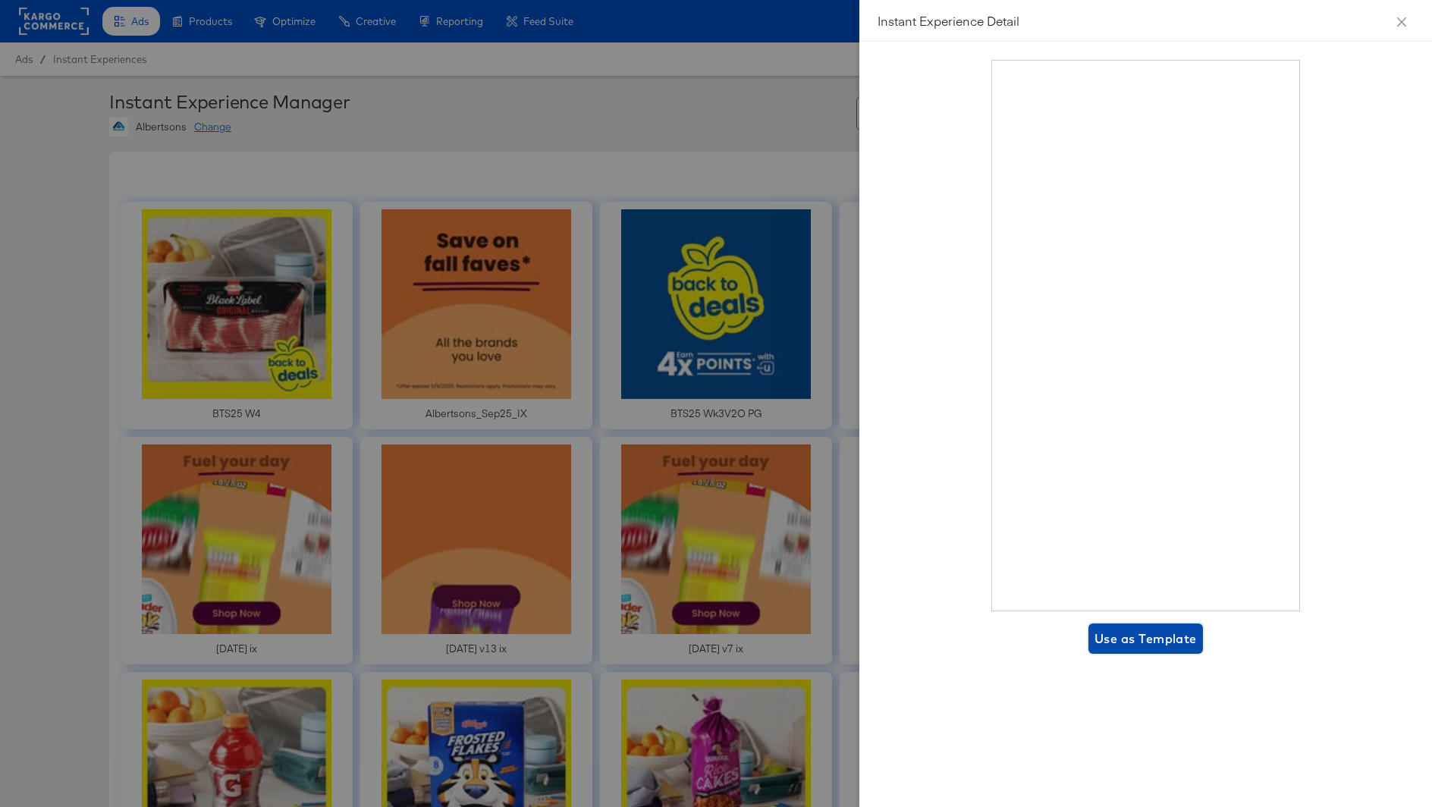
click at [1181, 643] on span "Use as Template" at bounding box center [1146, 638] width 102 height 21
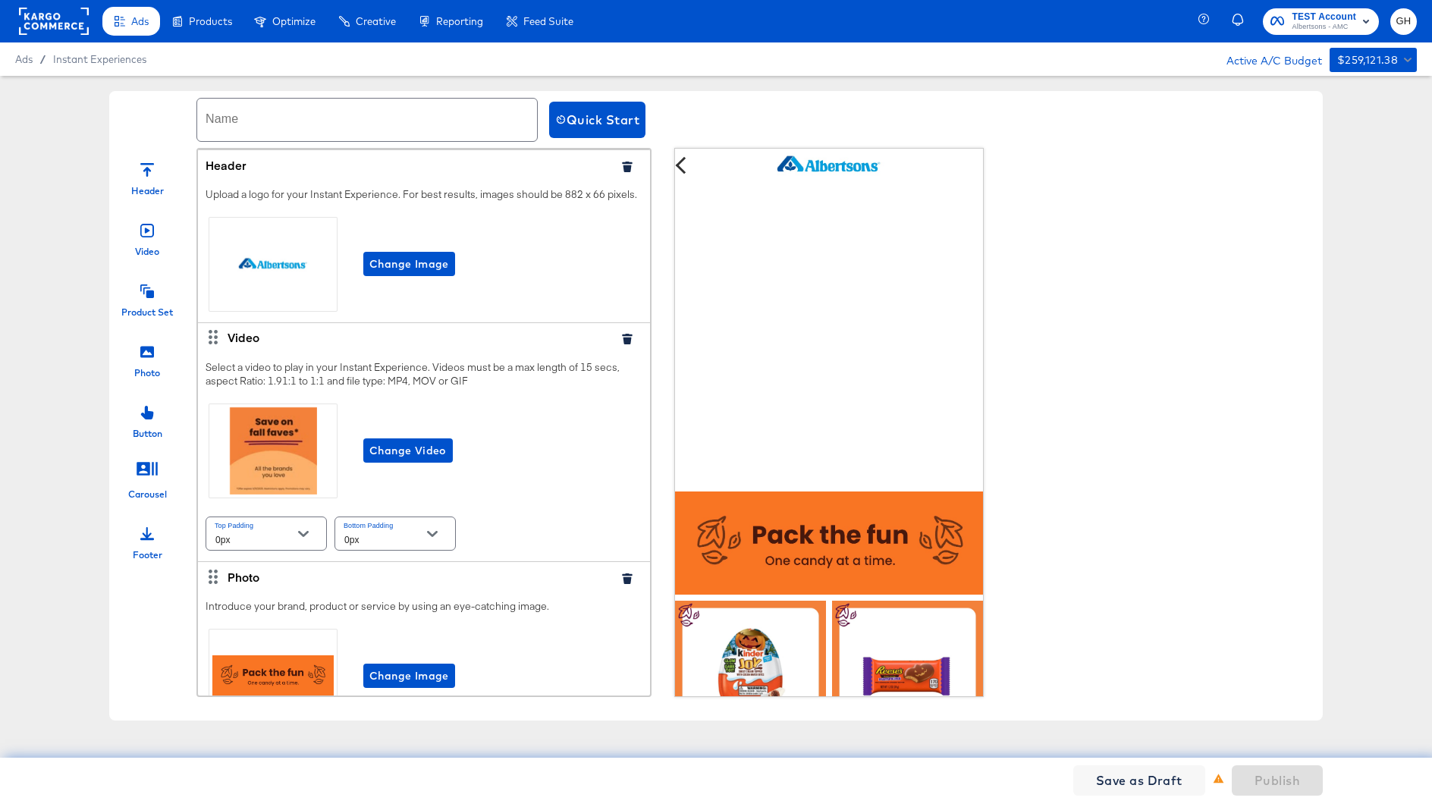
click at [331, 133] on input "text" at bounding box center [367, 120] width 340 height 42
type input "Oct25 V5"
click at [406, 448] on span "Change Video" at bounding box center [407, 451] width 77 height 19
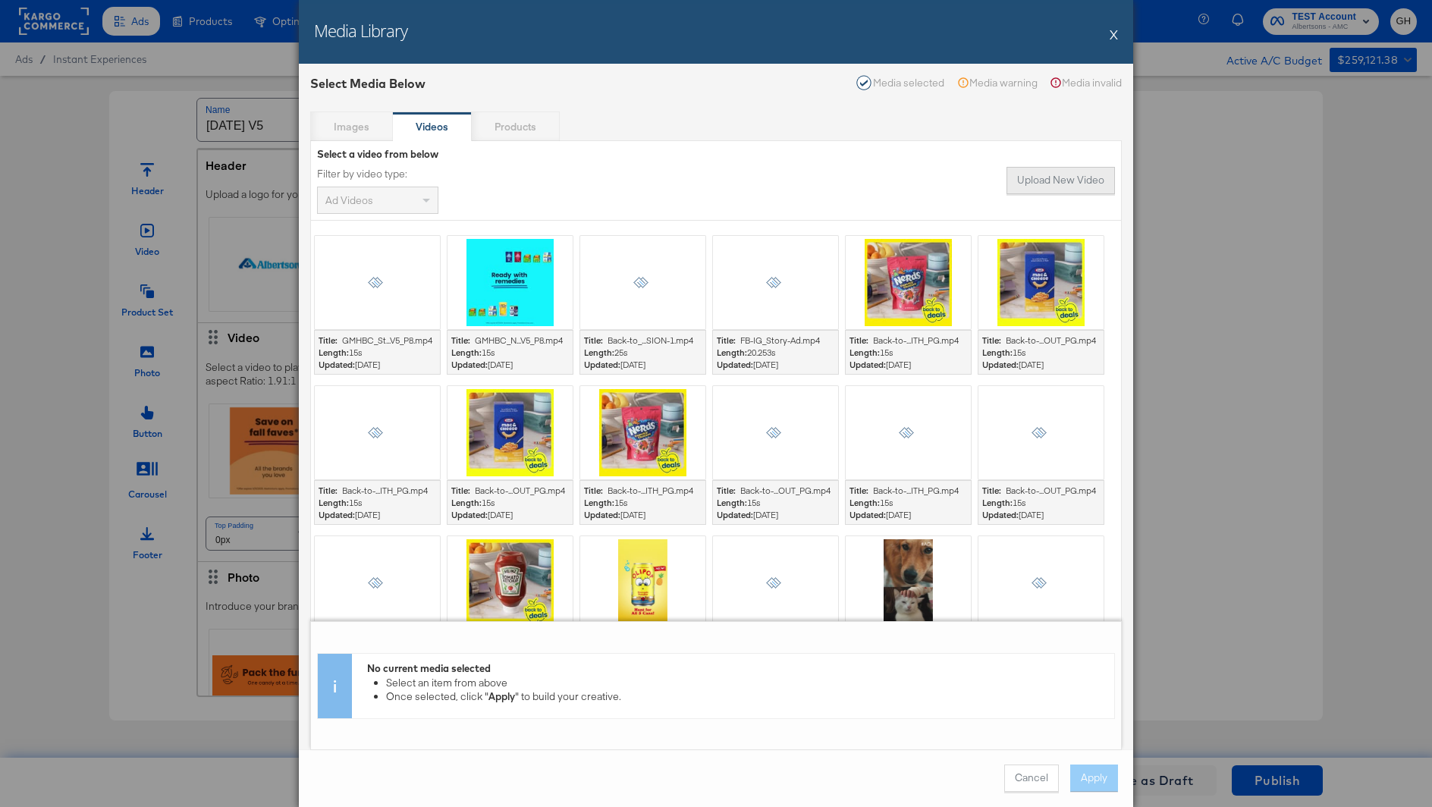
click at [1032, 174] on button "Upload New Video" at bounding box center [1061, 180] width 108 height 27
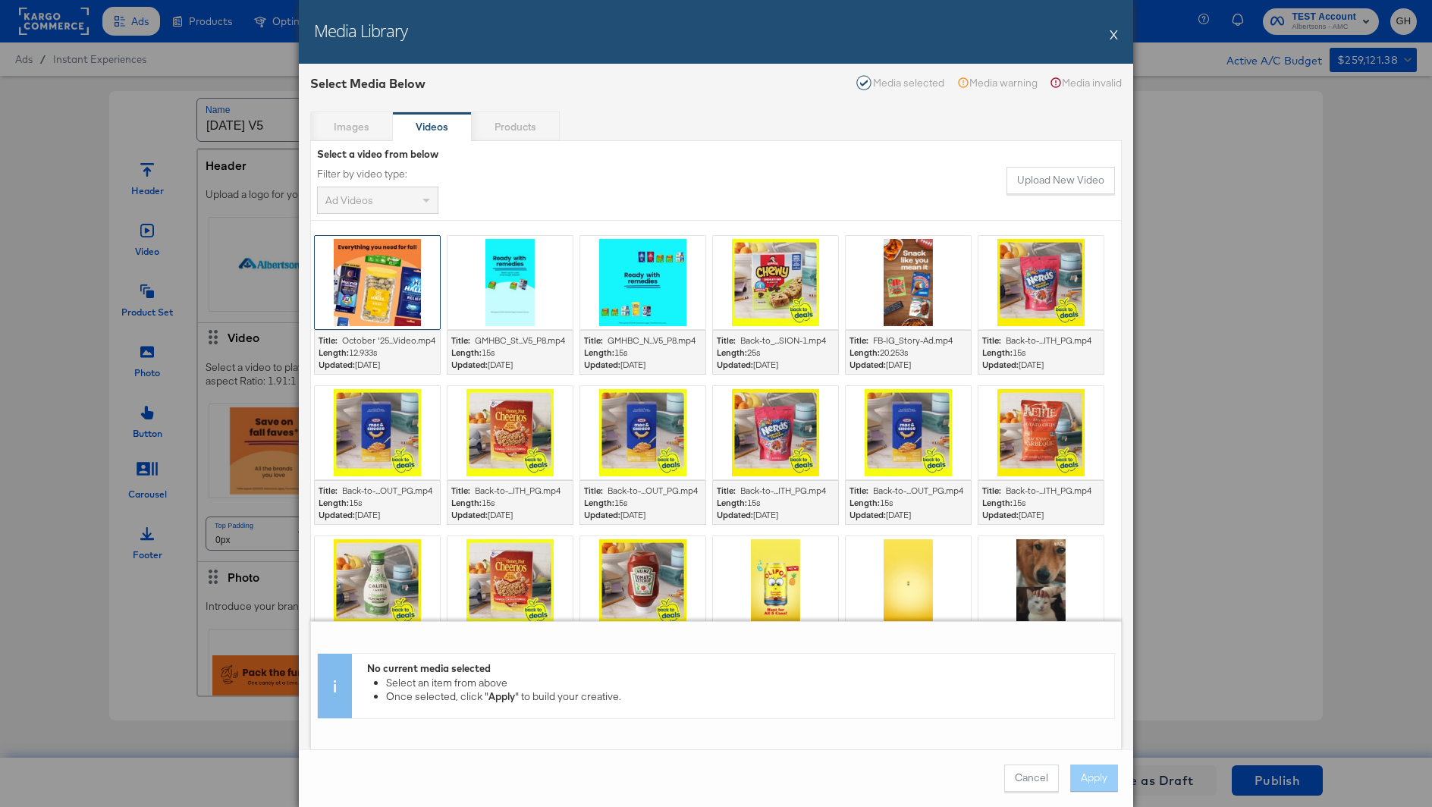
click at [410, 306] on div at bounding box center [377, 282] width 125 height 93
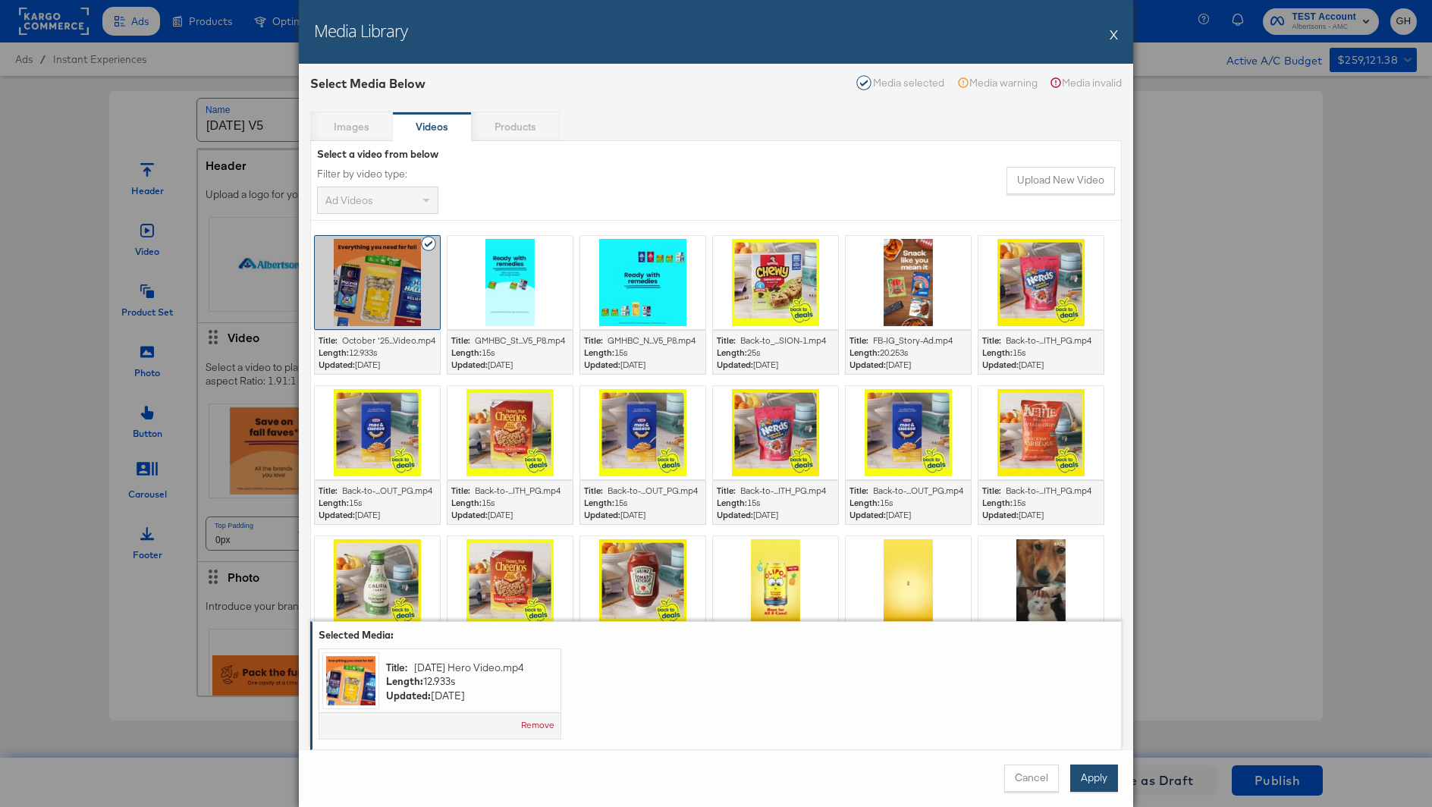
click at [1090, 771] on button "Apply" at bounding box center [1094, 778] width 48 height 27
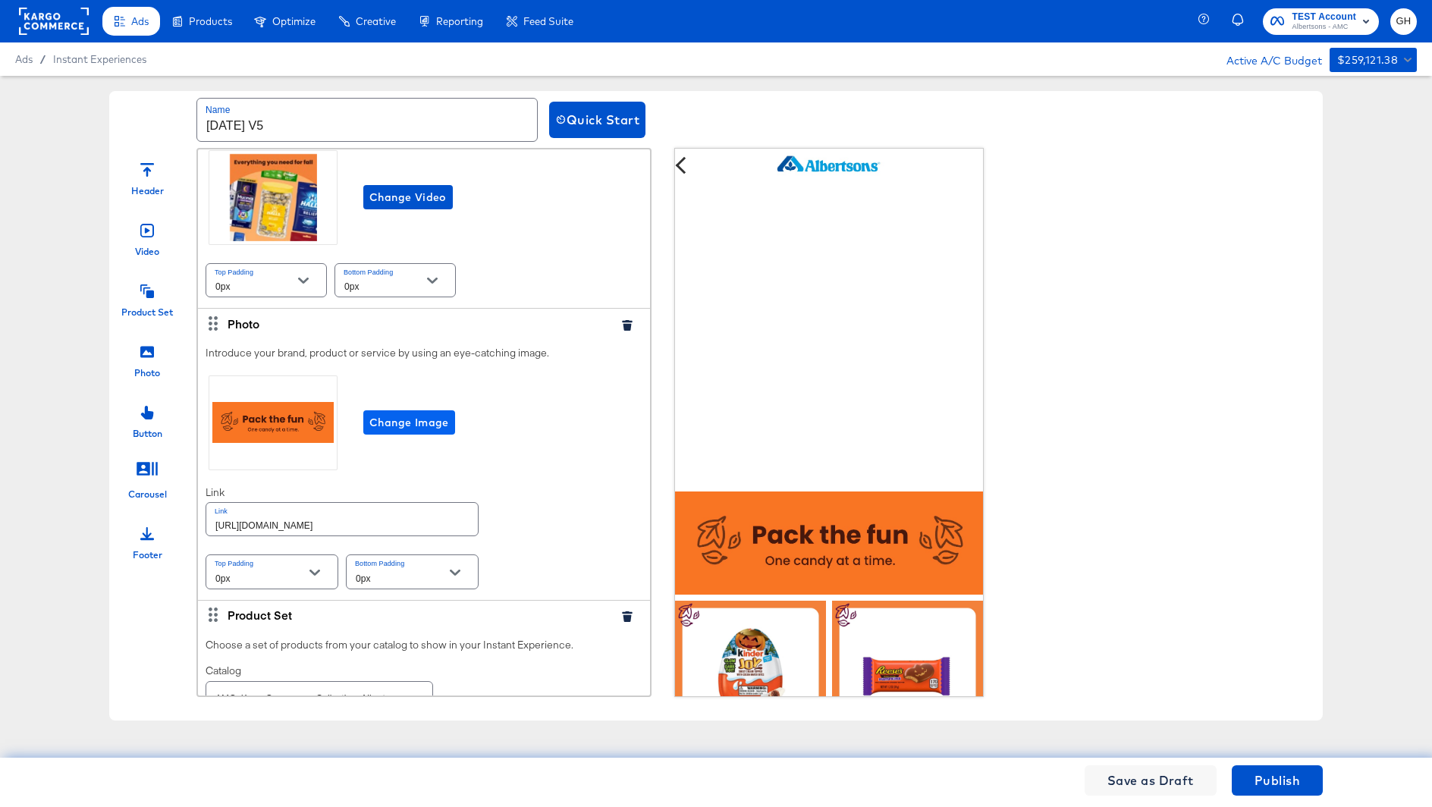
scroll to position [255, 0]
click at [423, 429] on button "Change Image" at bounding box center [409, 421] width 92 height 24
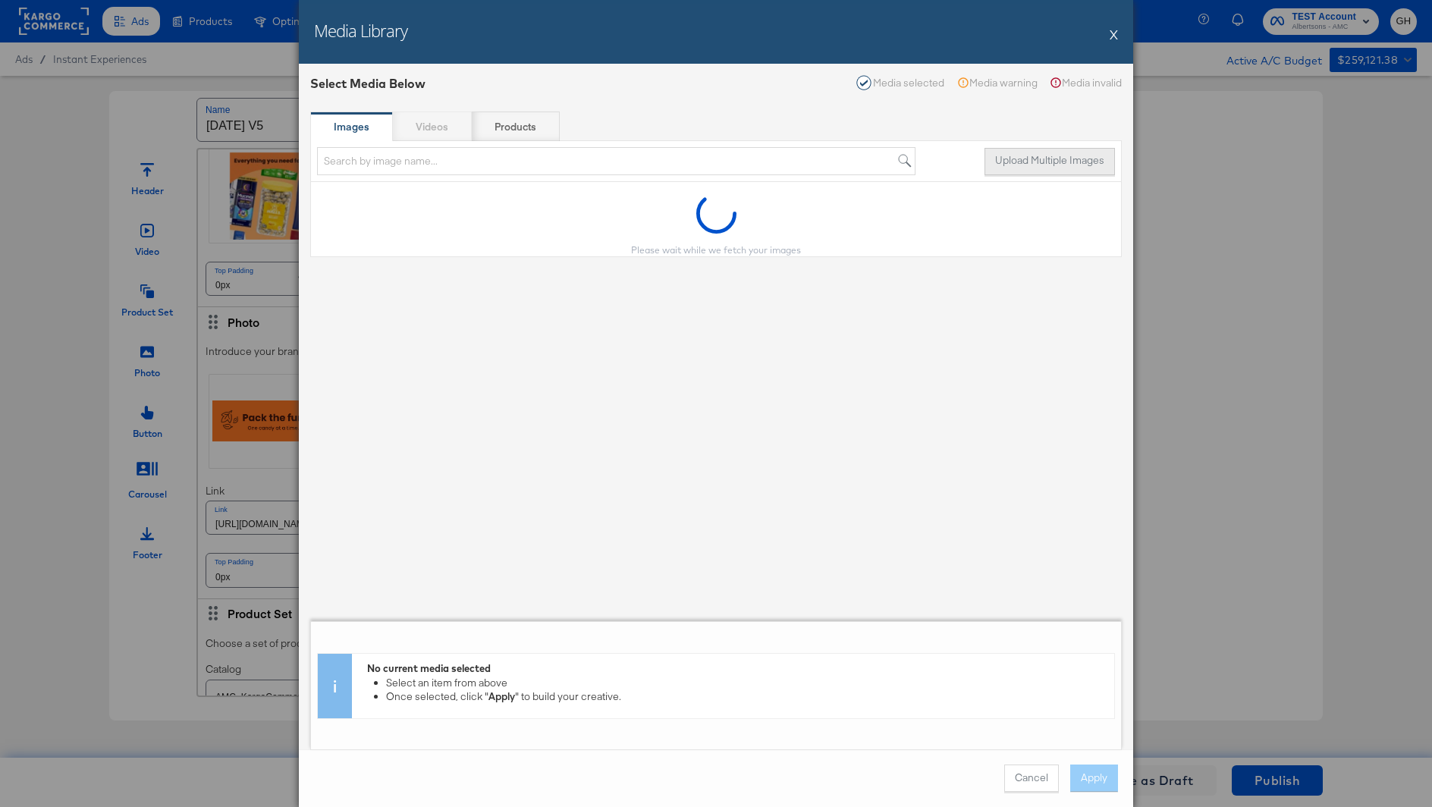
click at [1010, 162] on button "Upload Multiple Images" at bounding box center [1050, 161] width 130 height 27
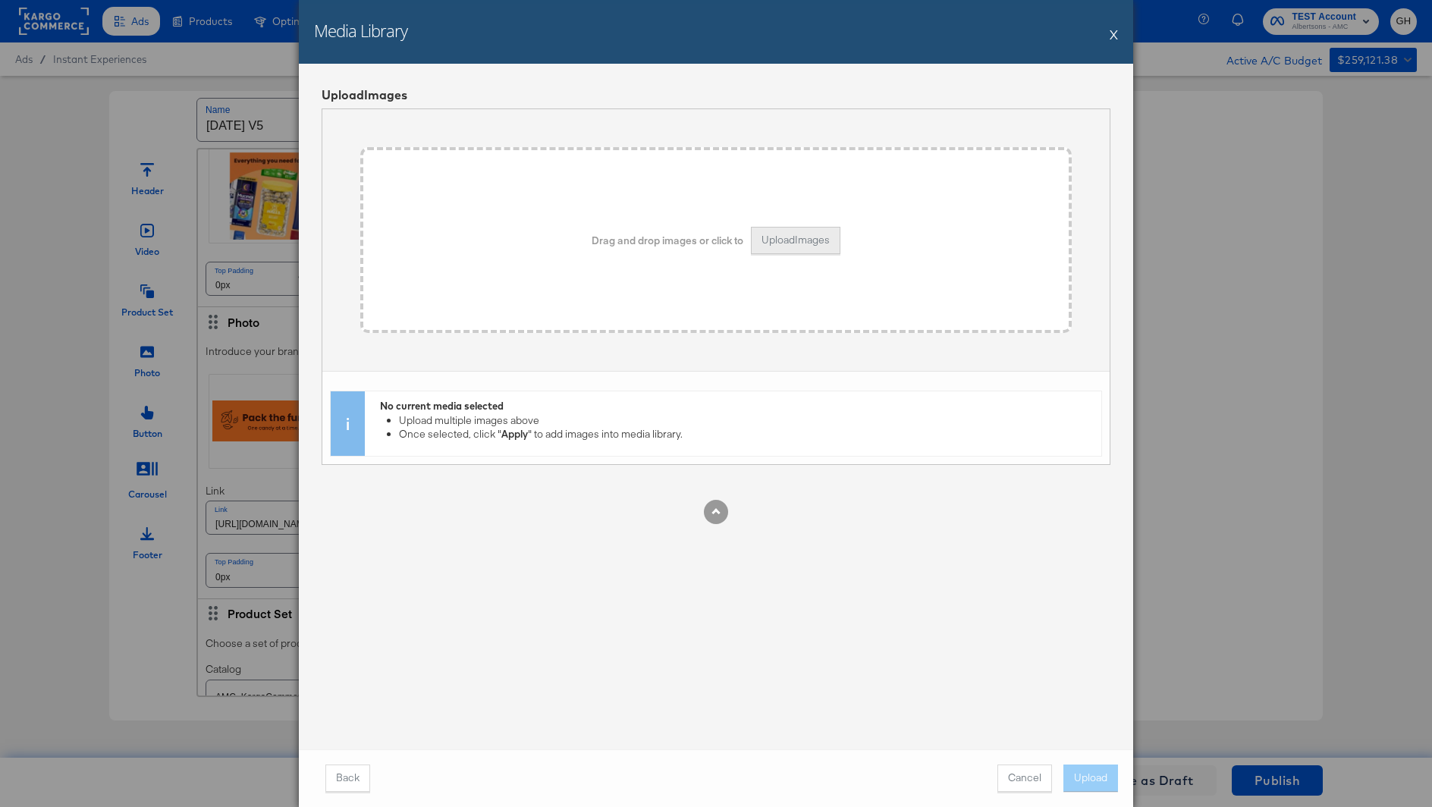
click at [822, 240] on button "Upload Images" at bounding box center [796, 240] width 90 height 27
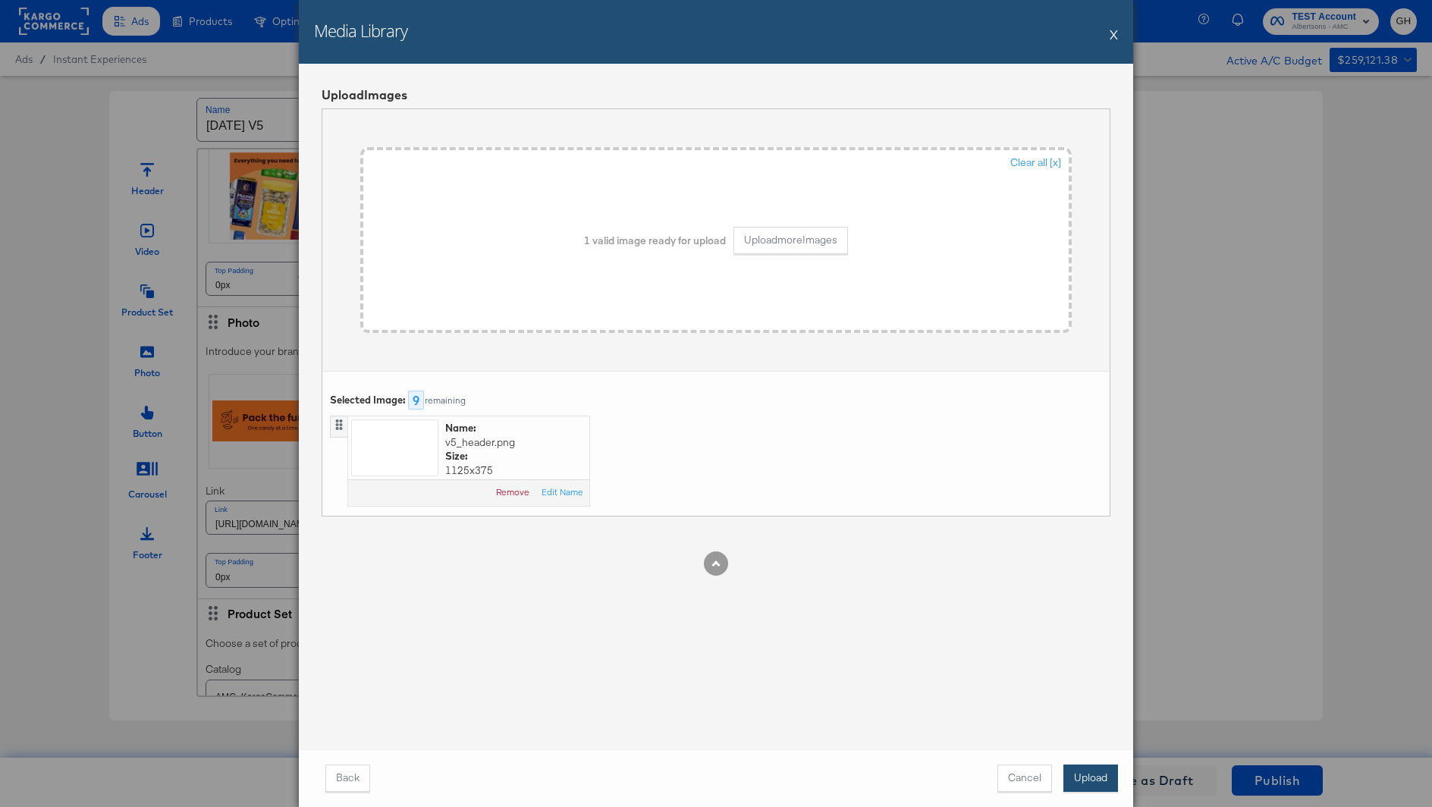
click at [1088, 775] on button "Upload" at bounding box center [1091, 778] width 55 height 27
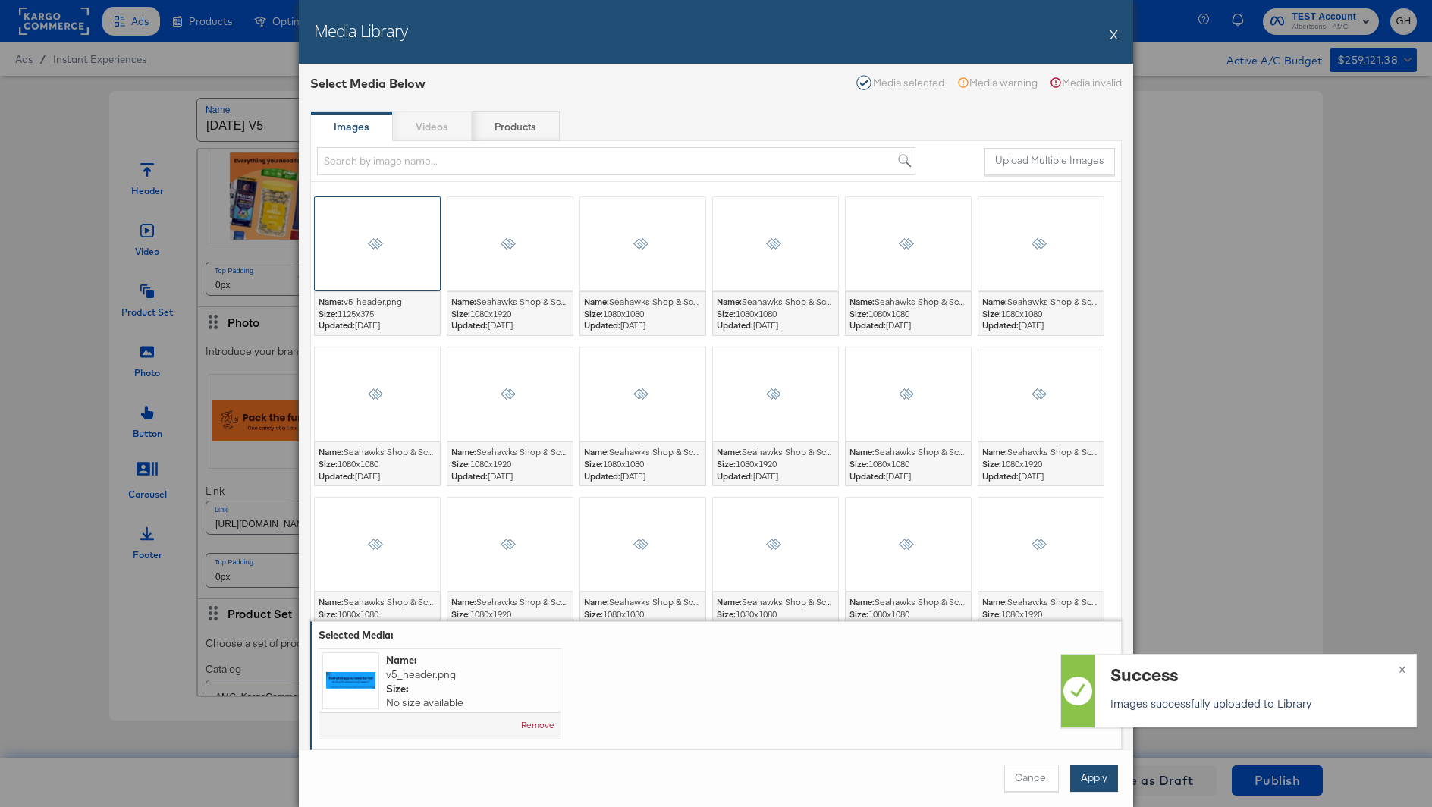
click at [1084, 772] on button "Apply" at bounding box center [1094, 778] width 48 height 27
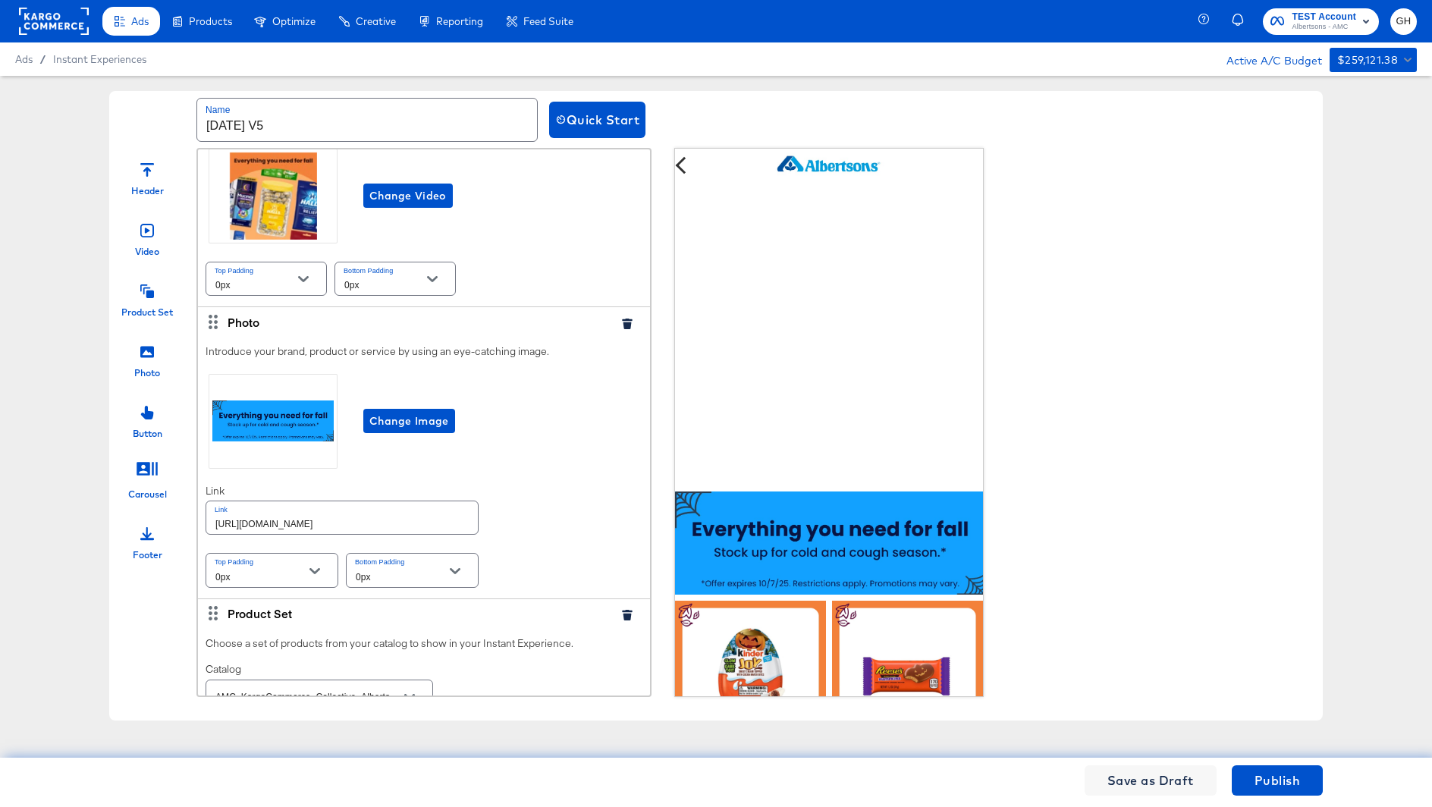
click at [385, 521] on input "https://www.albertsons.com/shop/aisles/cookies-snacks-candy.html" at bounding box center [342, 517] width 272 height 33
paste input "personal-care-health"
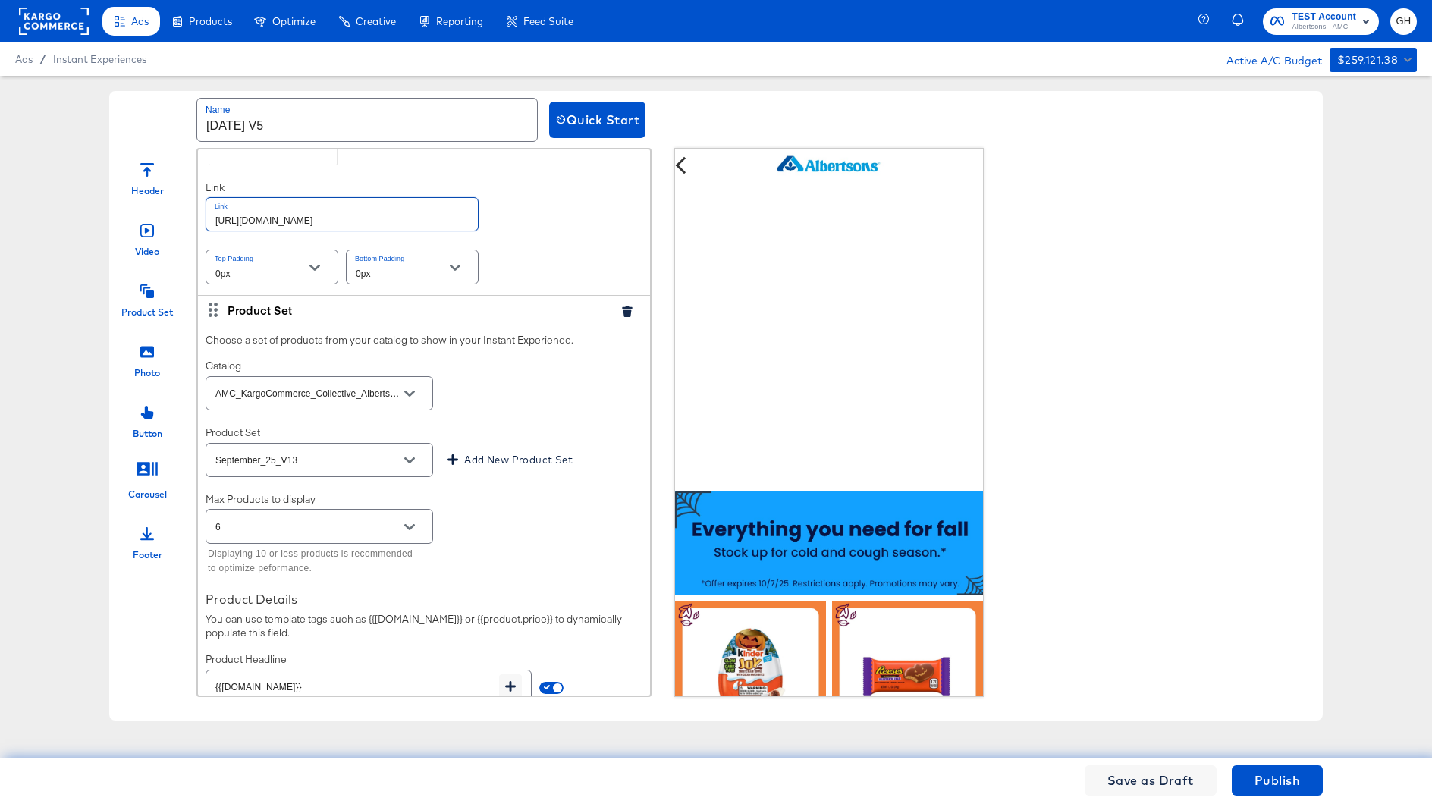
scroll to position [563, 0]
type input "https://www.albertsons.com/shop/aisles/personal-care-health.html"
click at [225, 451] on input "September_25_V13" at bounding box center [307, 456] width 190 height 17
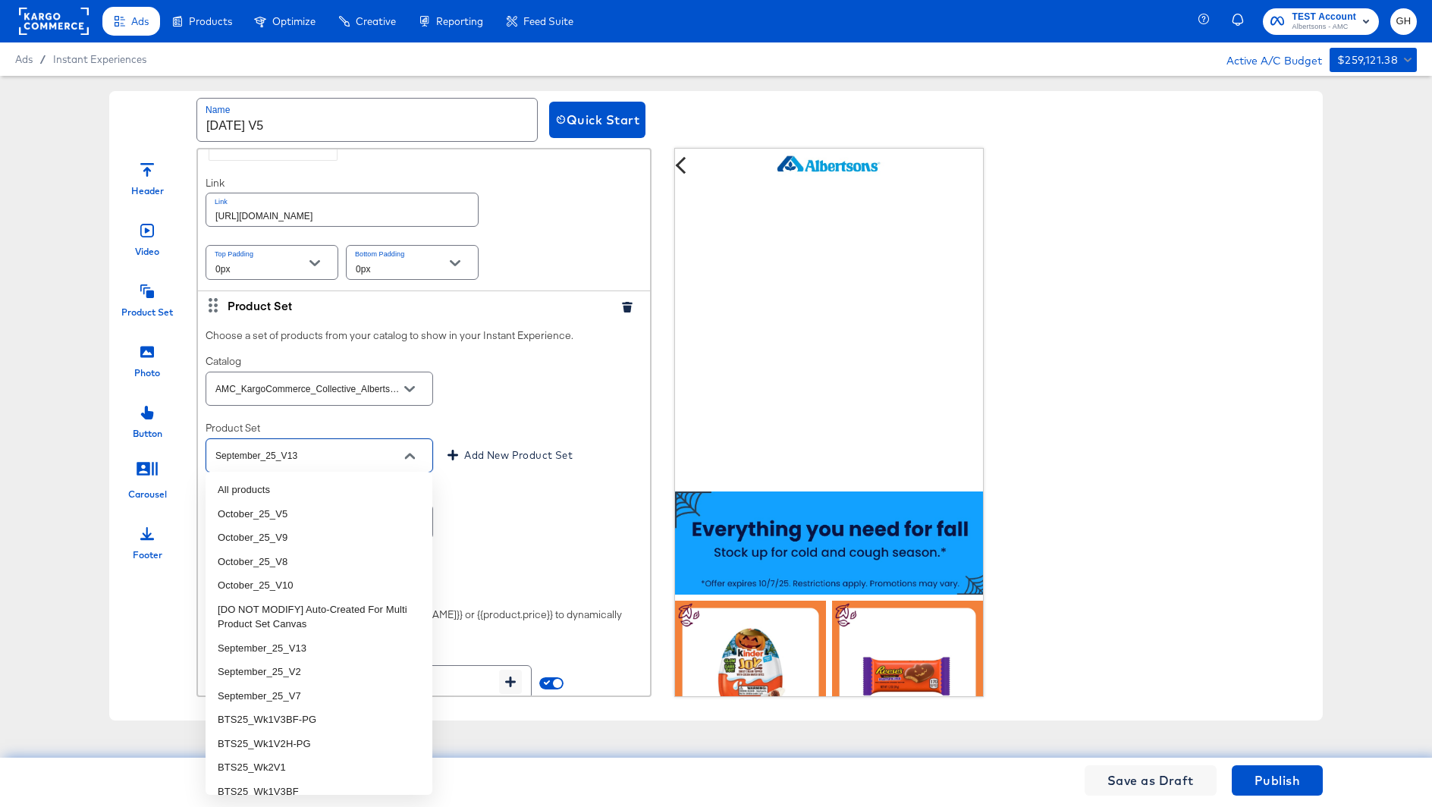
scroll to position [0, 0]
click at [249, 517] on li "October_25_V5" at bounding box center [319, 514] width 227 height 24
type input "October_25_V5"
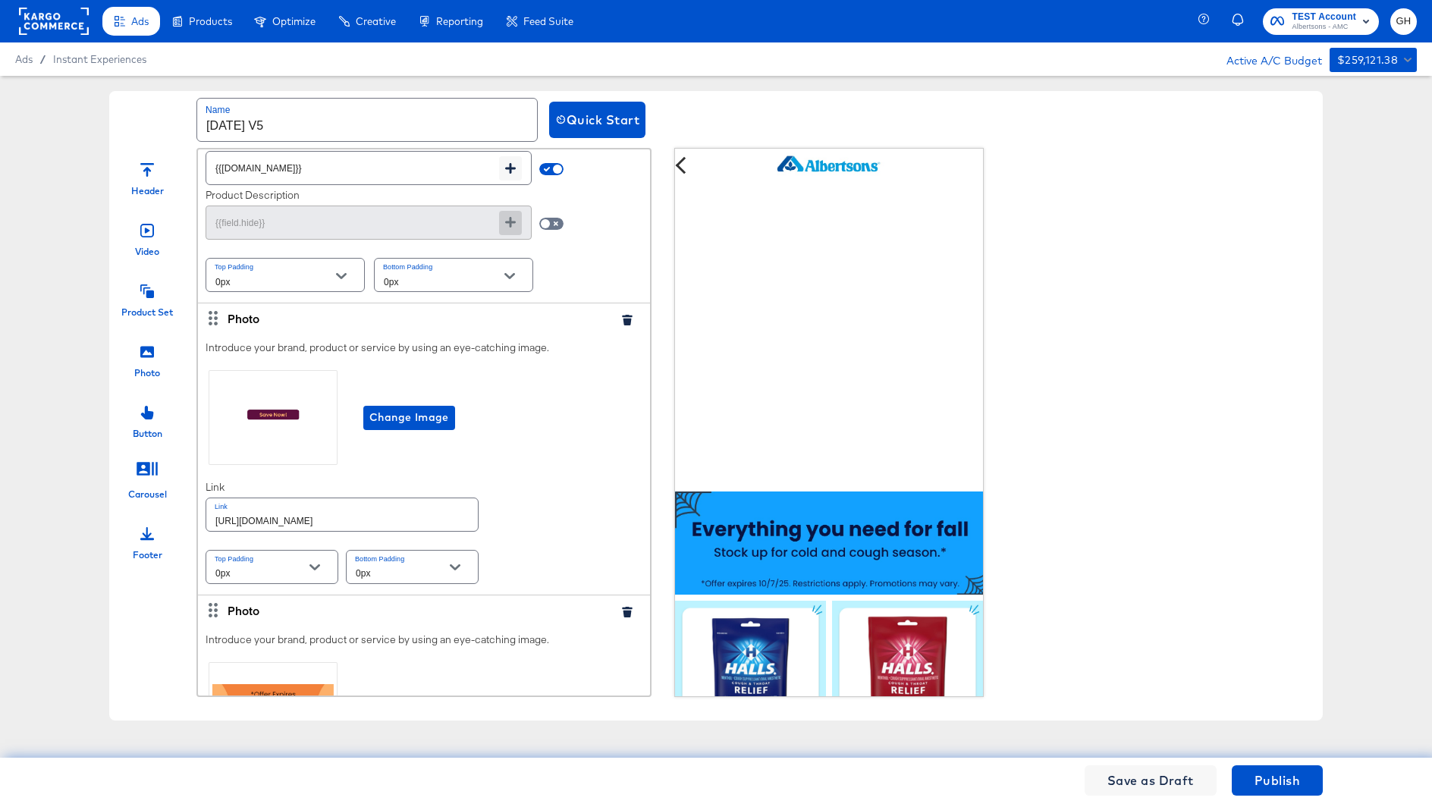
scroll to position [1133, 0]
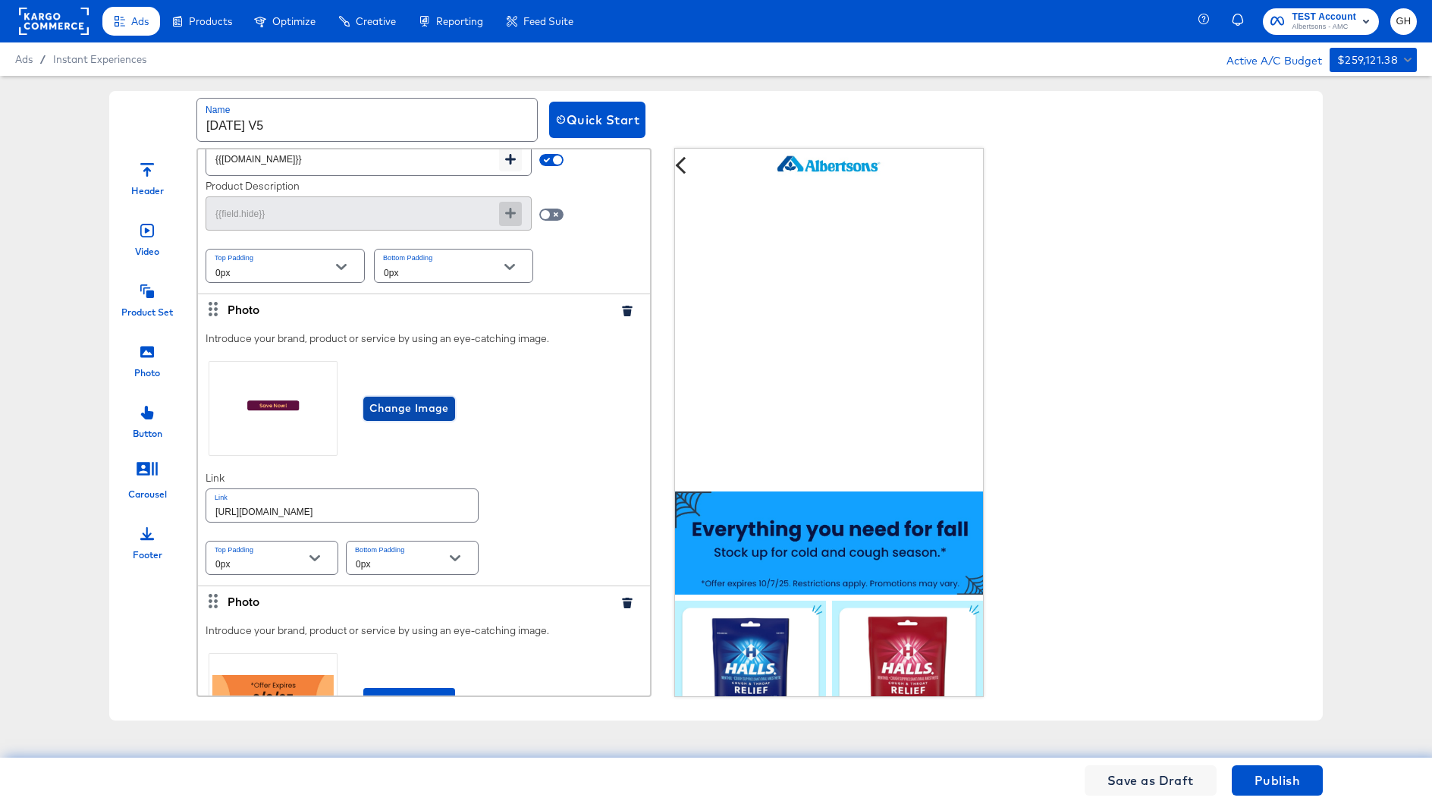
click at [413, 399] on span "Change Image" at bounding box center [409, 408] width 80 height 19
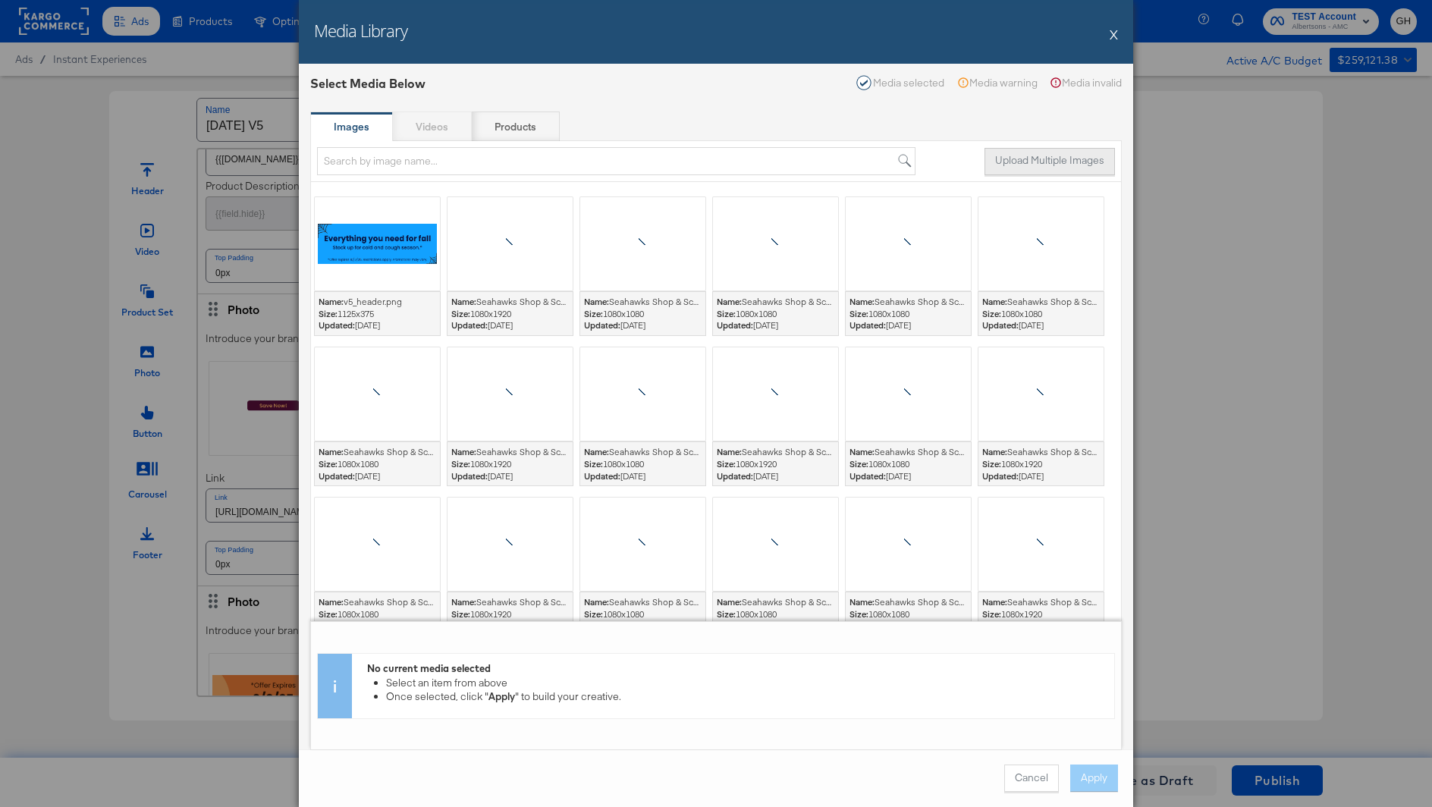
click at [1088, 152] on button "Upload Multiple Images" at bounding box center [1050, 161] width 130 height 27
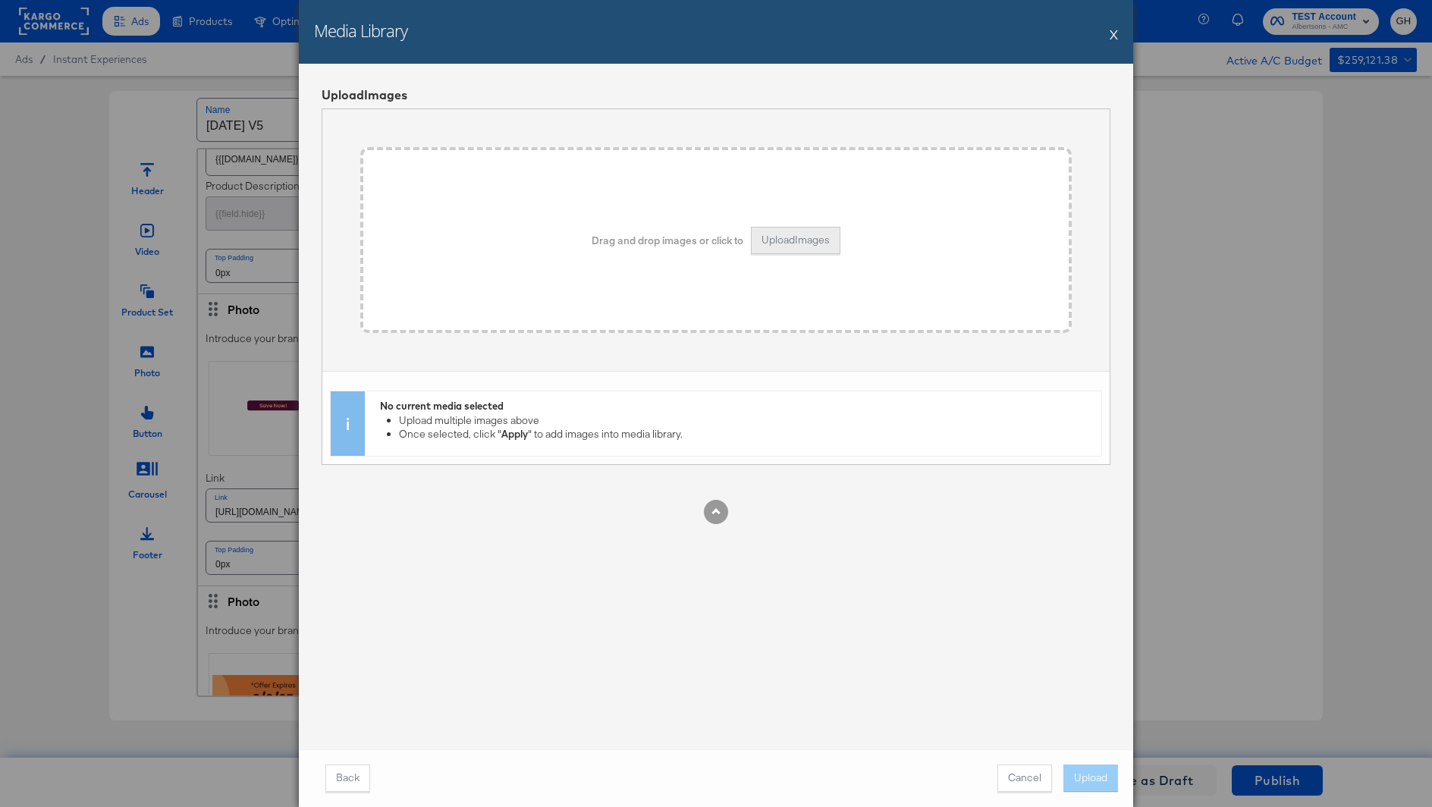
click at [824, 235] on button "Upload Images" at bounding box center [796, 240] width 90 height 27
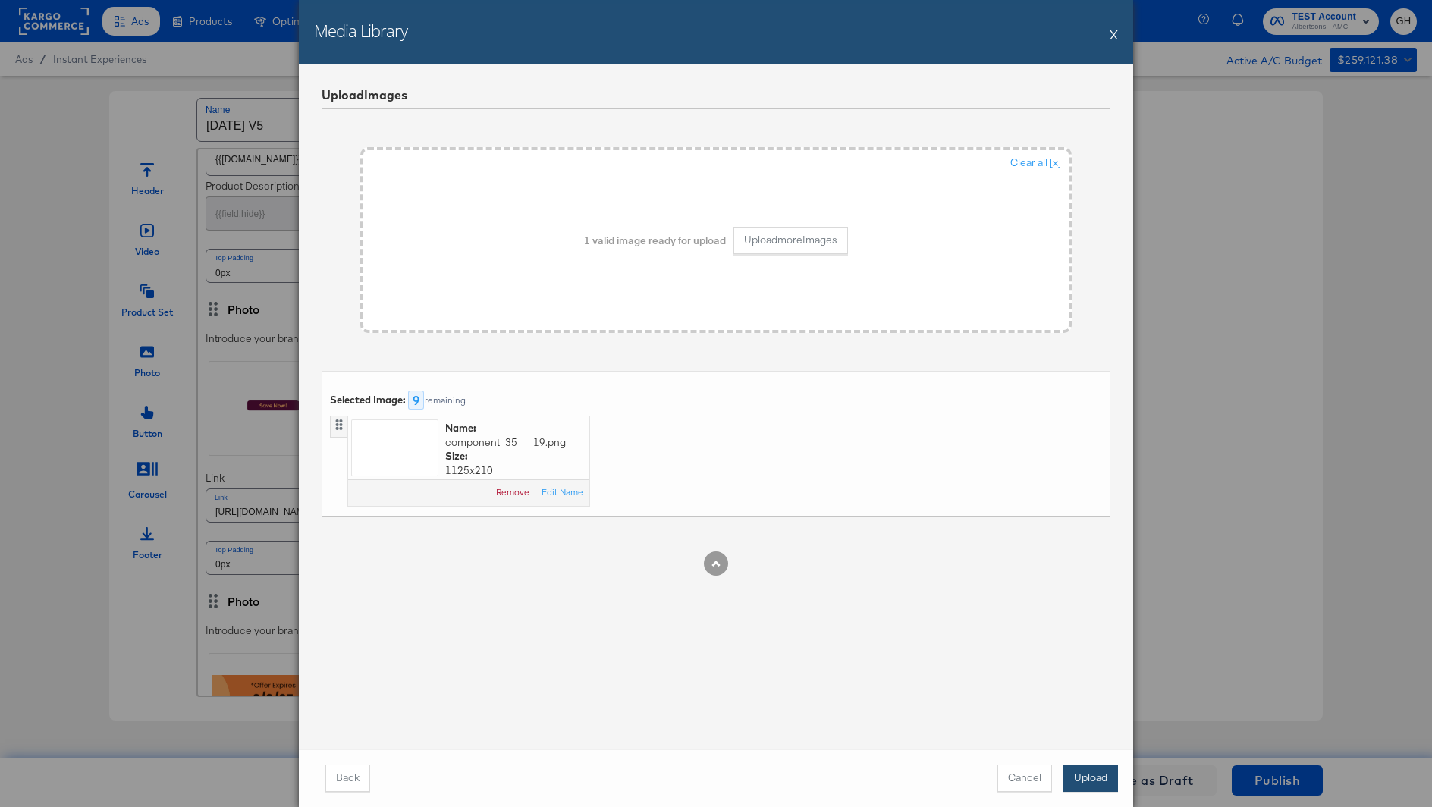
click at [1091, 776] on button "Upload" at bounding box center [1091, 778] width 55 height 27
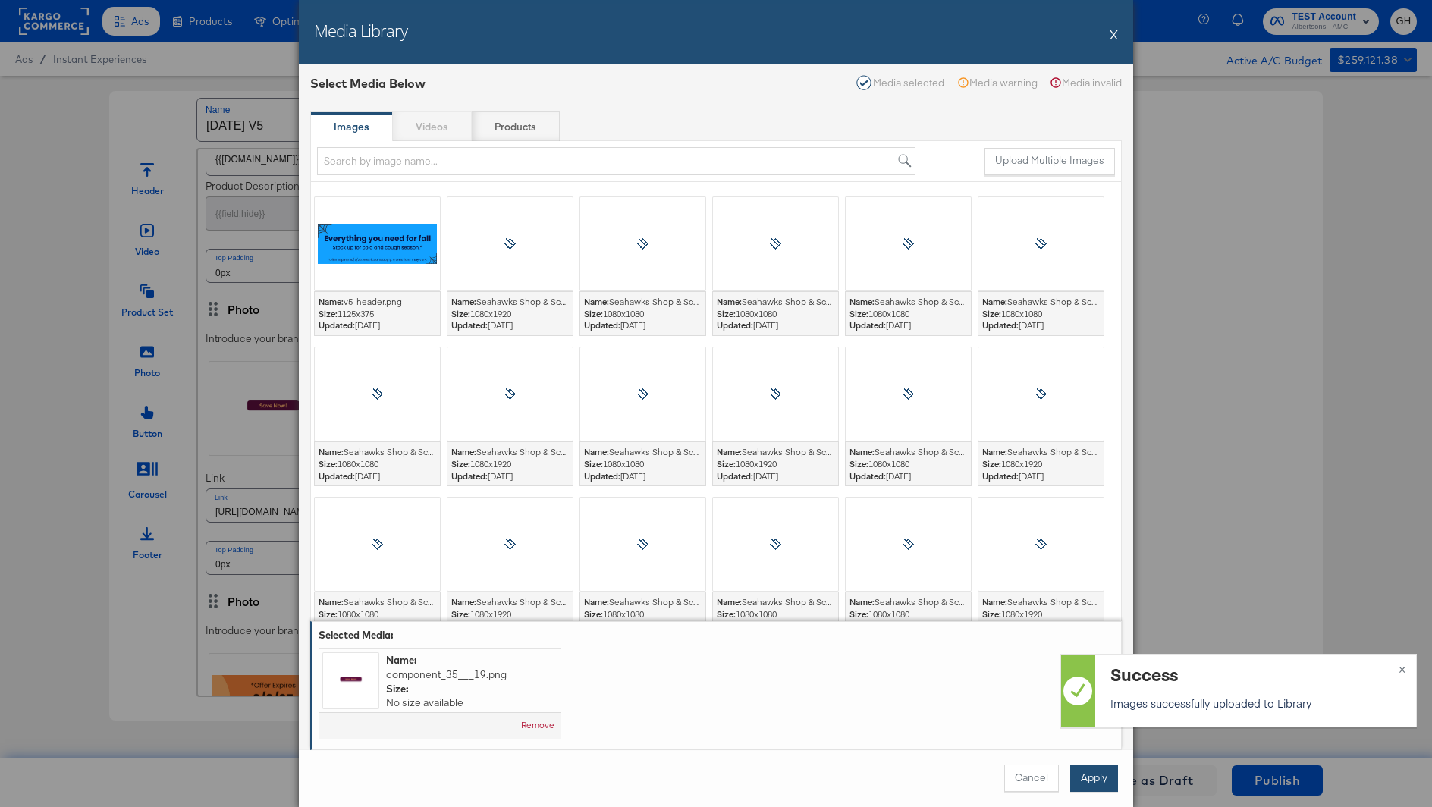
click at [1089, 775] on button "Apply" at bounding box center [1094, 778] width 48 height 27
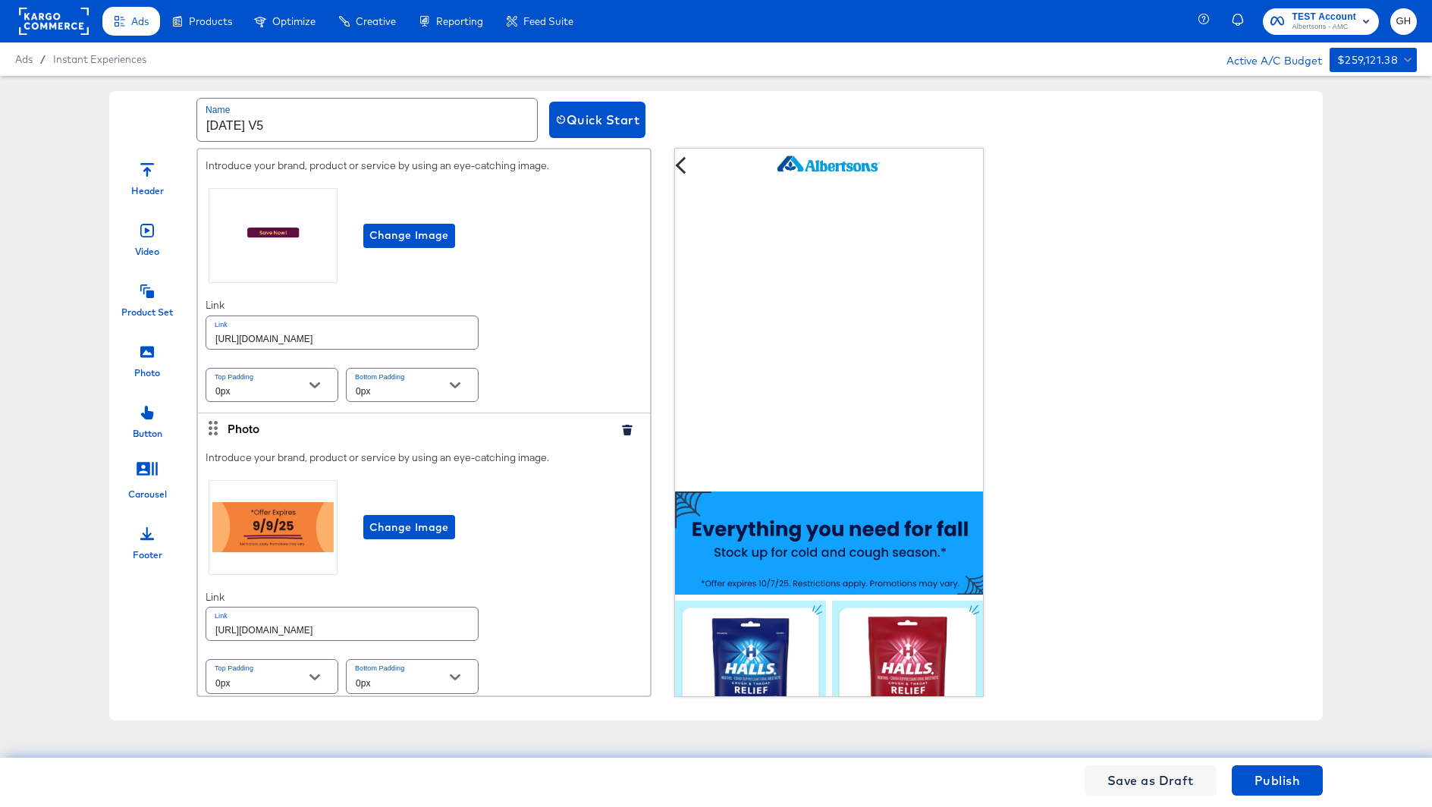
scroll to position [1309, 0]
click at [406, 530] on button "Change Image" at bounding box center [409, 525] width 92 height 24
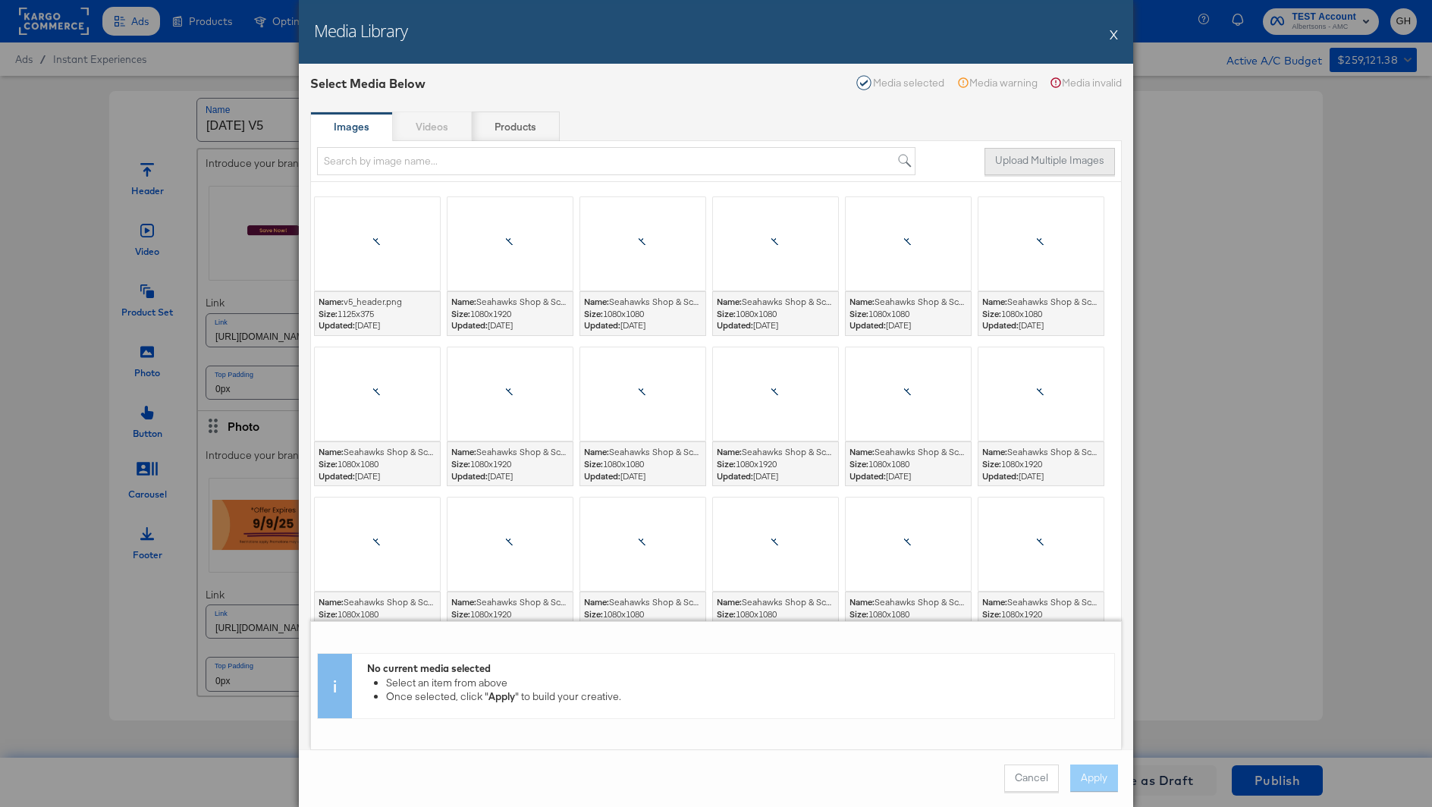
click at [1020, 157] on button "Upload Multiple Images" at bounding box center [1050, 161] width 130 height 27
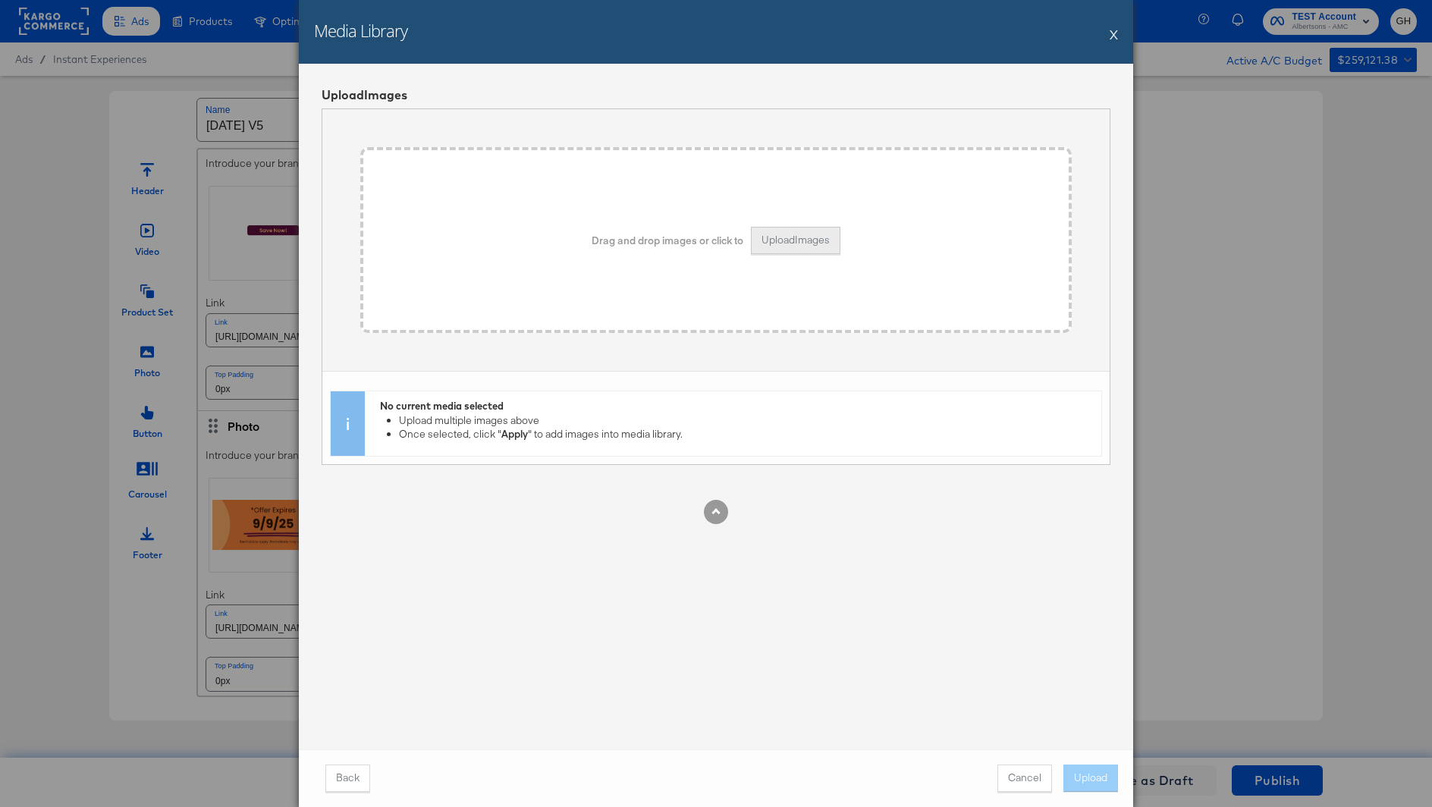
click at [802, 230] on button "Upload Images" at bounding box center [796, 240] width 90 height 27
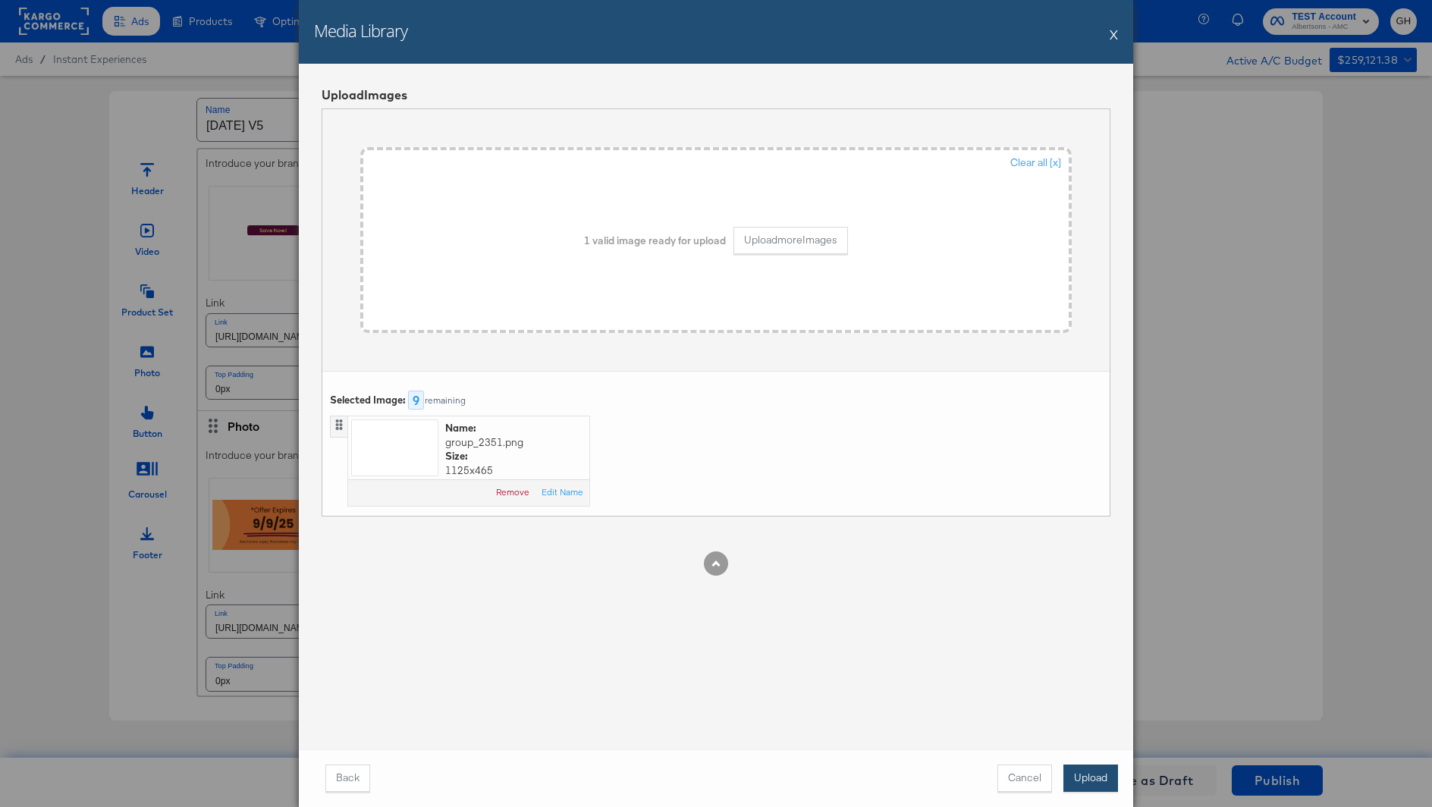
click at [1066, 777] on button "Upload" at bounding box center [1091, 778] width 55 height 27
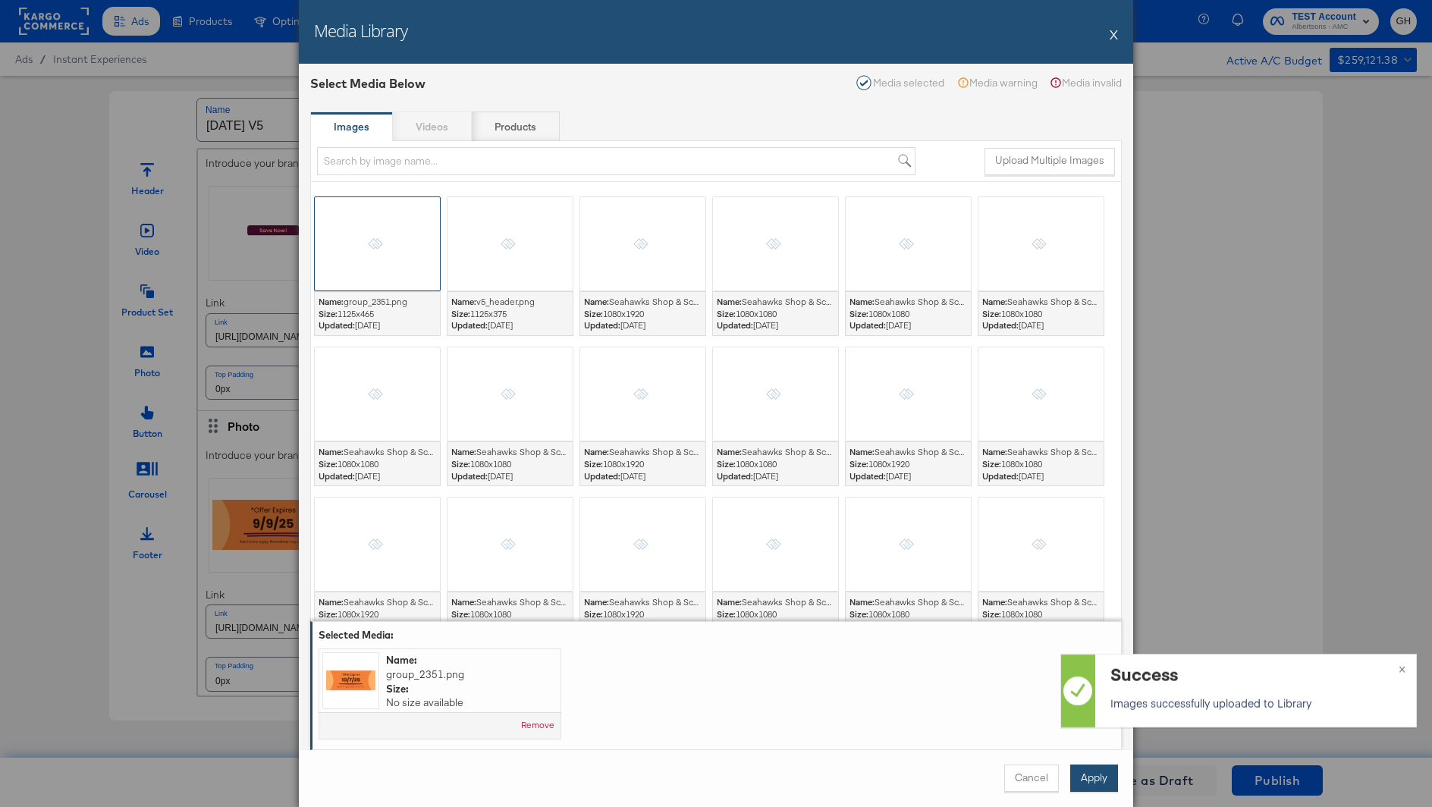
click at [1088, 783] on button "Apply" at bounding box center [1094, 778] width 48 height 27
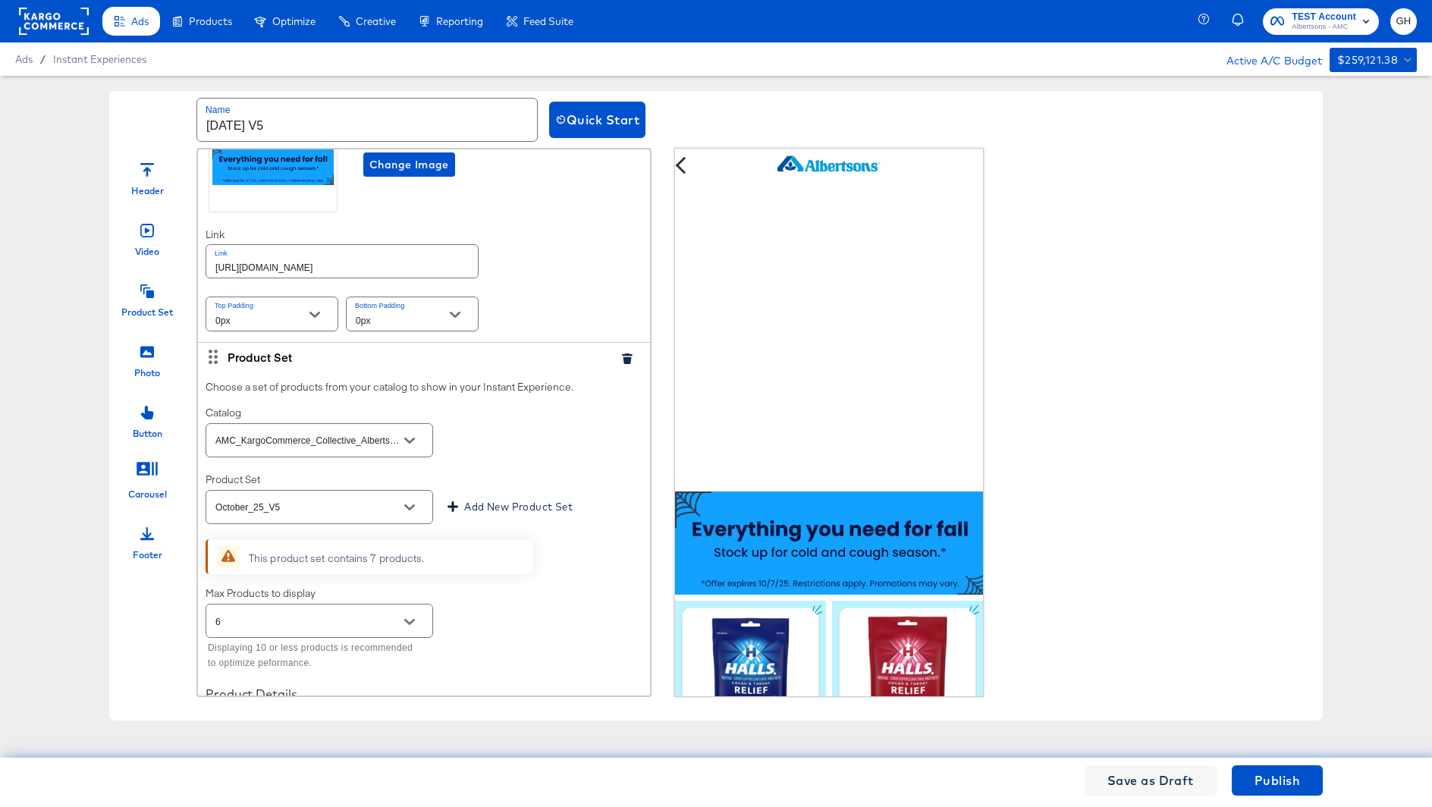
scroll to position [511, 0]
click at [425, 270] on input "https://www.albertsons.com/shop/aisles/personal-care-health.html" at bounding box center [342, 261] width 272 height 33
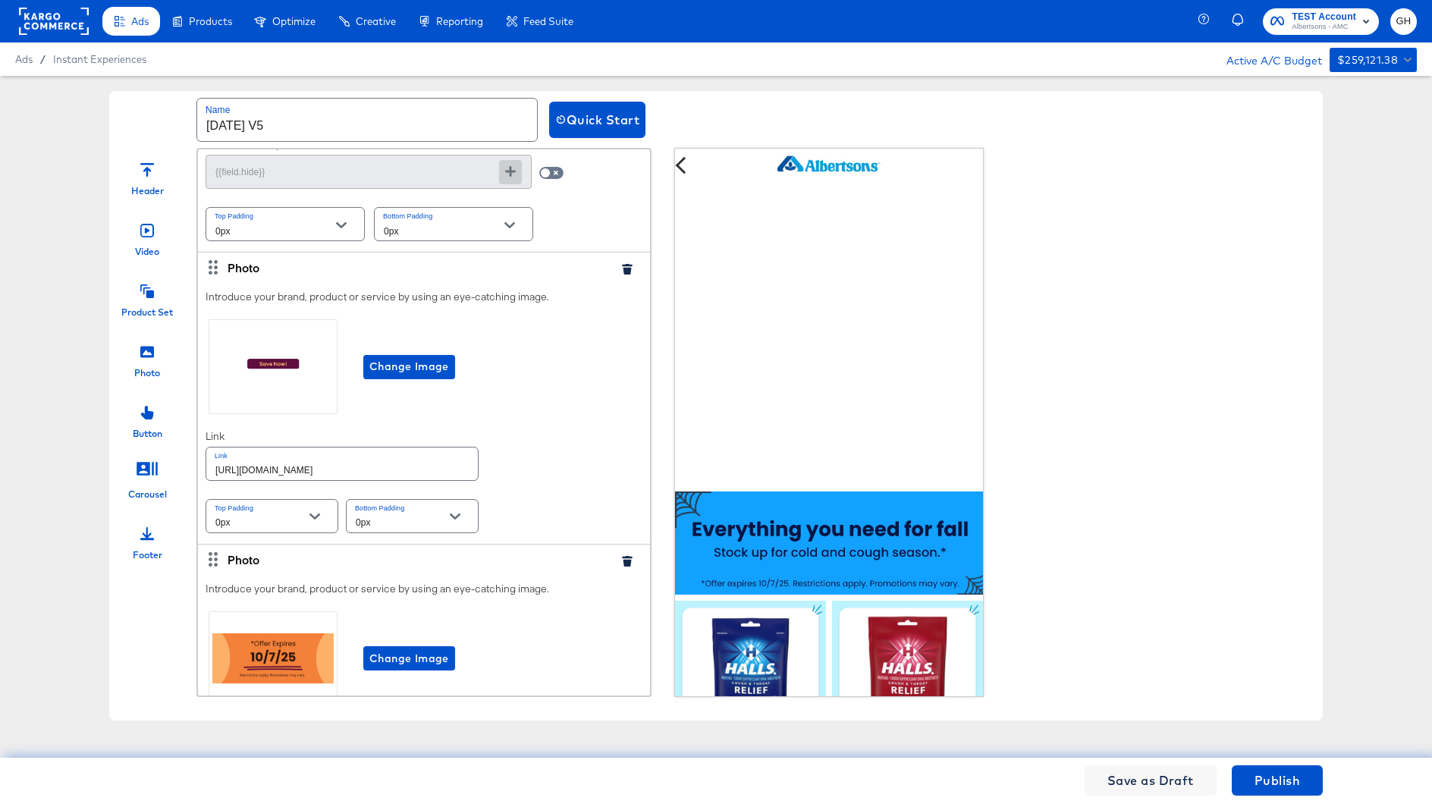
scroll to position [1177, 0]
click at [408, 464] on input "https://www.albertsons.com/shop/aisles/cookies-snacks-candy.html" at bounding box center [342, 461] width 272 height 33
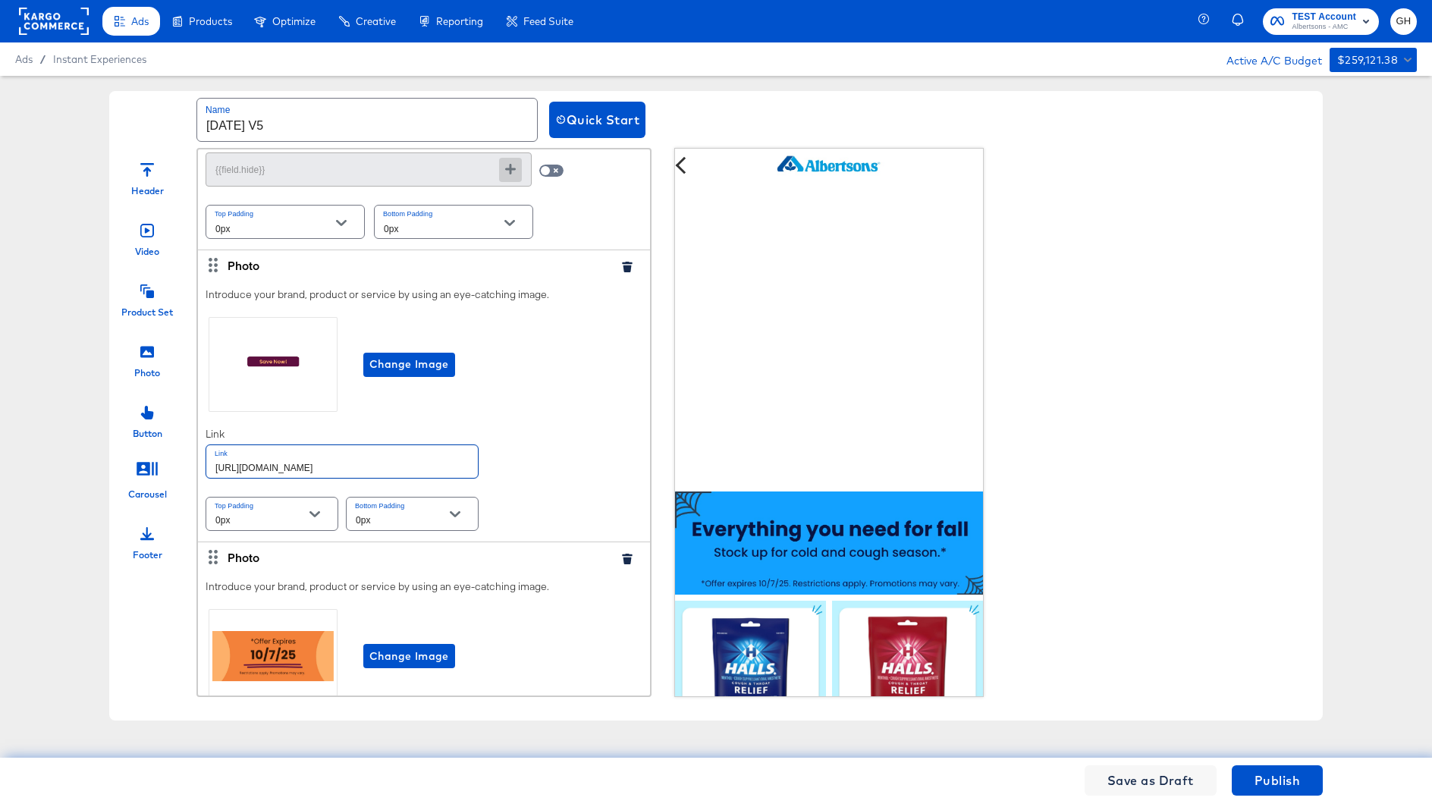
paste input "personal-care-health"
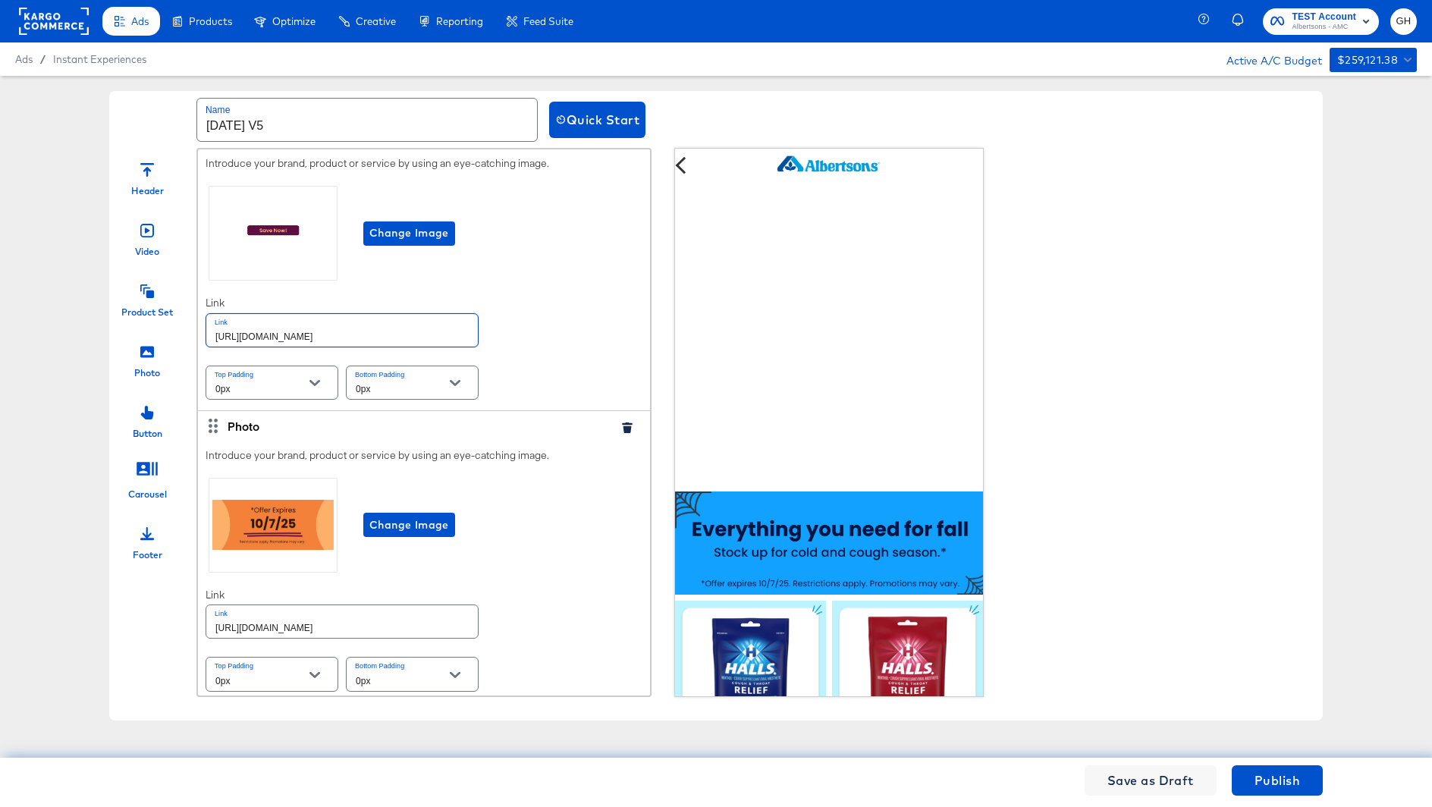
type input "https://www.albertsons.com/shop/aisles/personal-care-health.html"
click at [413, 626] on input "https://www.albertsons.com/shop/aisles/cookies-snacks-candy.html" at bounding box center [342, 621] width 272 height 33
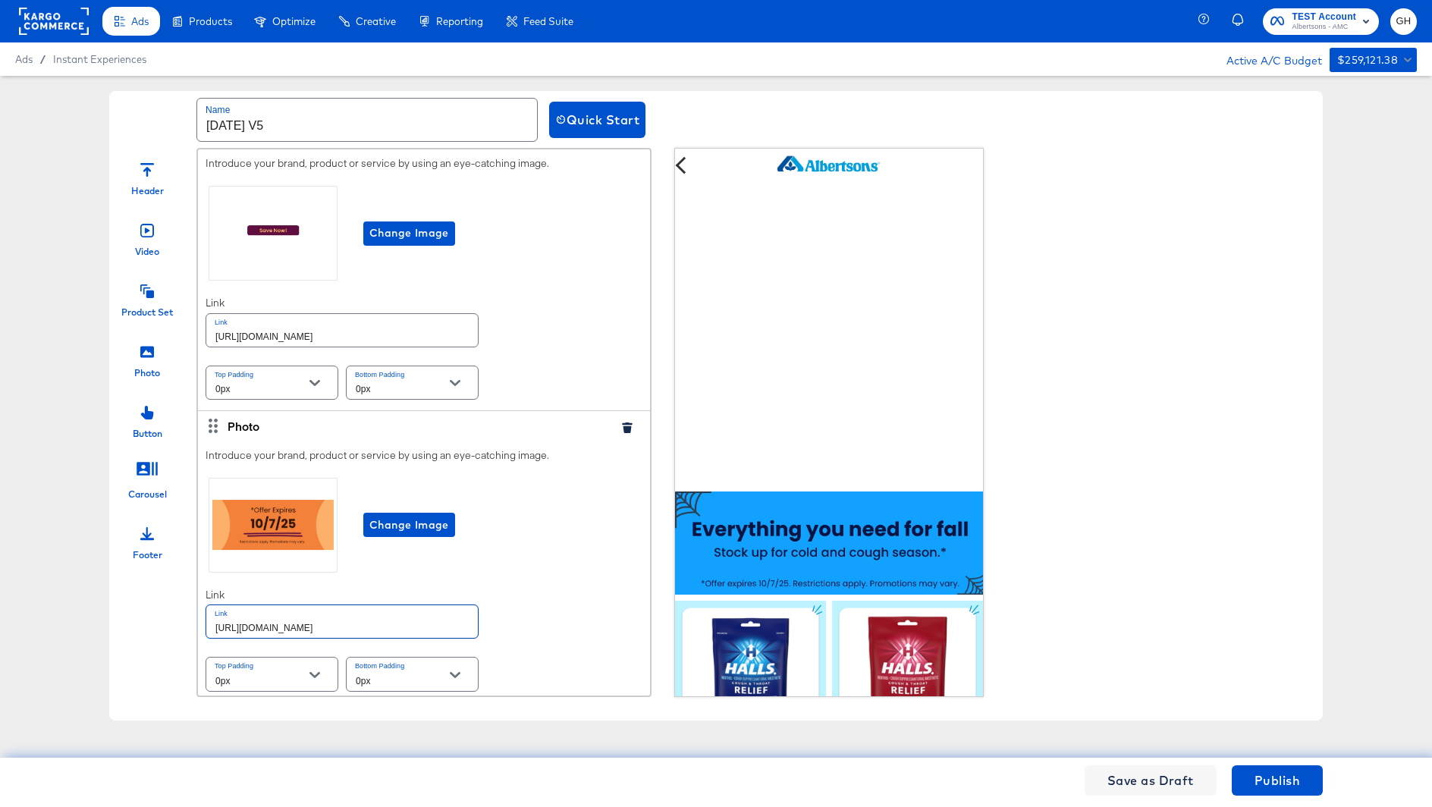
paste input "personal-care-health"
type input "https://www.albertsons.com/shop/aisles/personal-care-health.html"
click at [548, 574] on div "Introduce your brand, product or service by using an eye-catching image. Change…" at bounding box center [424, 572] width 452 height 262
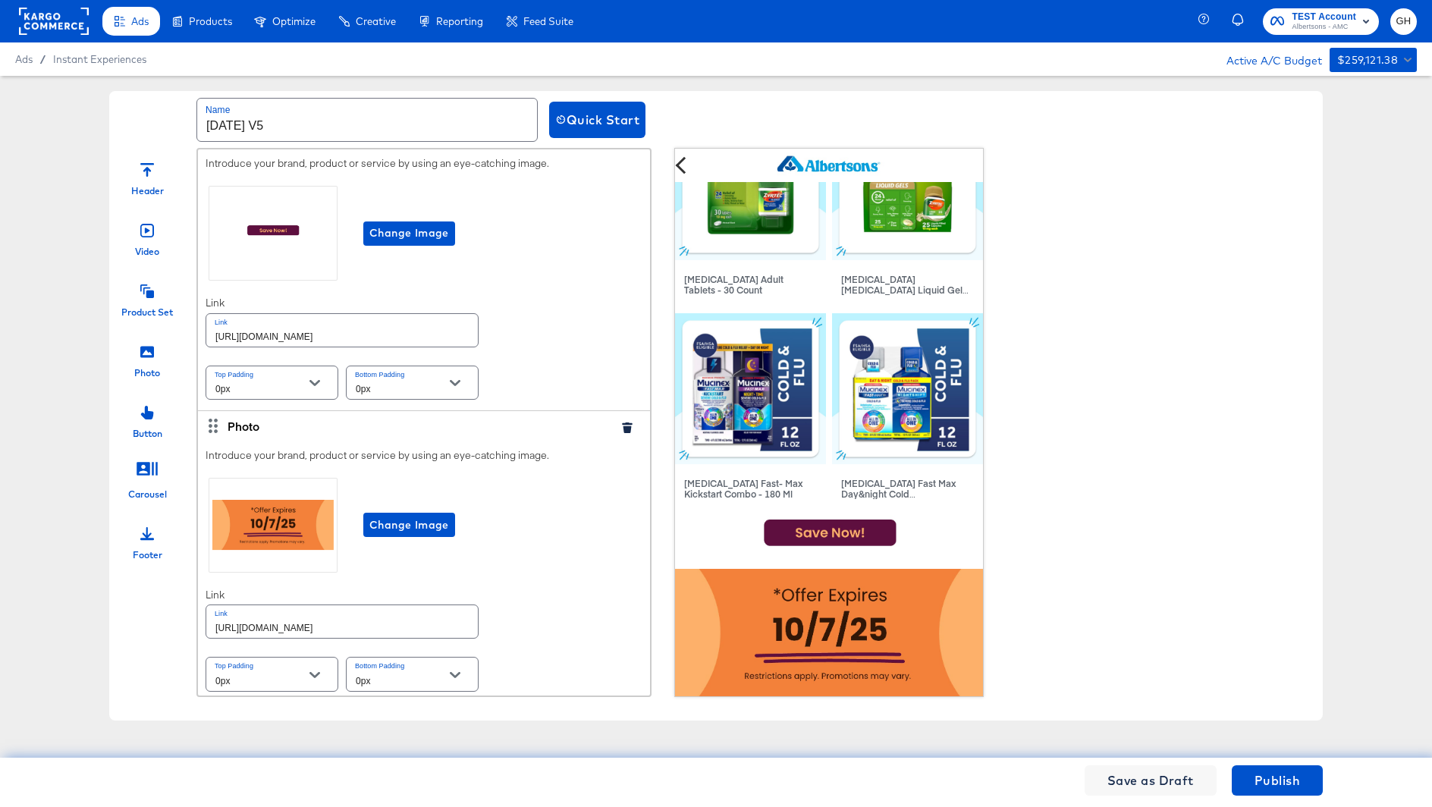
scroll to position [0, 0]
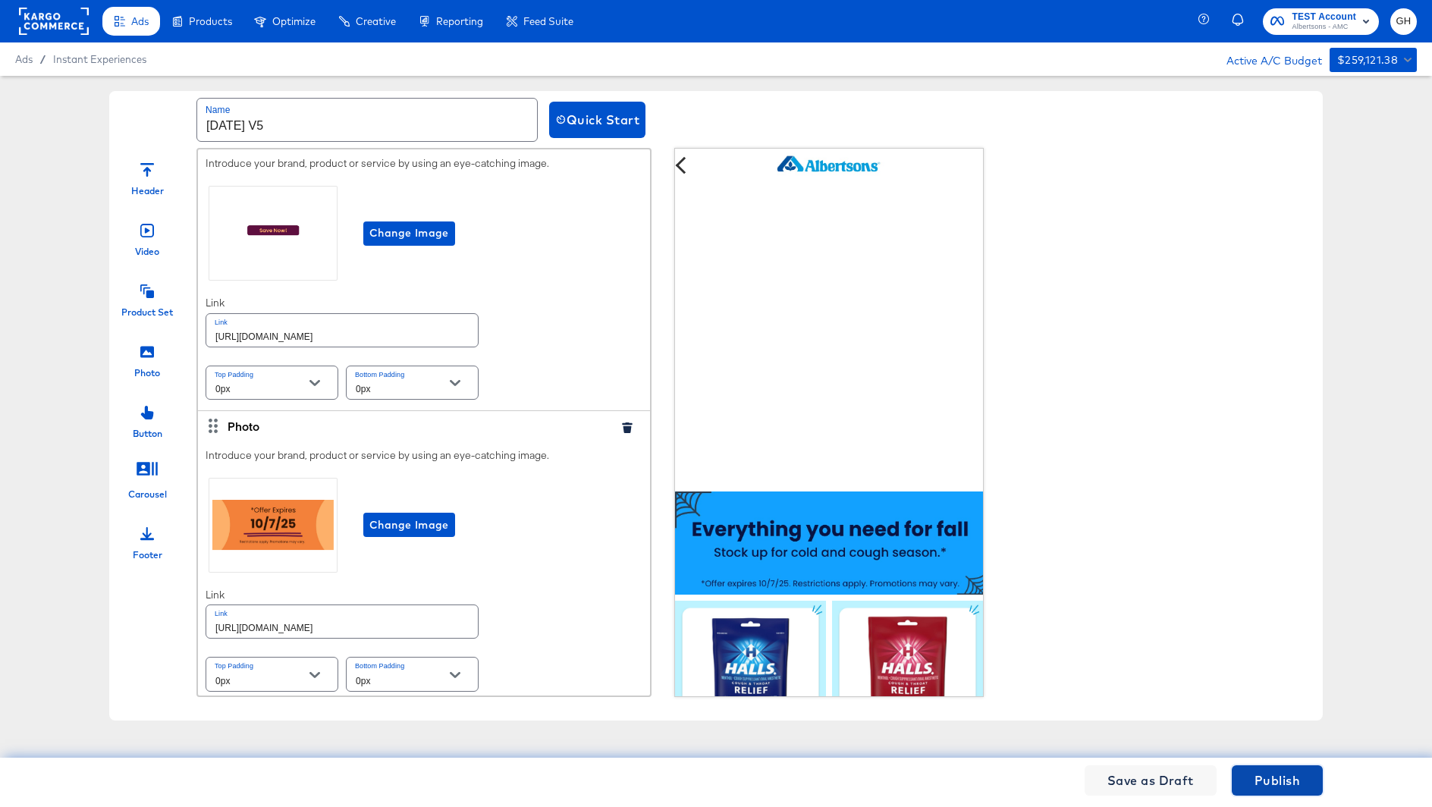
click at [1257, 781] on span "Publish" at bounding box center [1278, 780] width 46 height 21
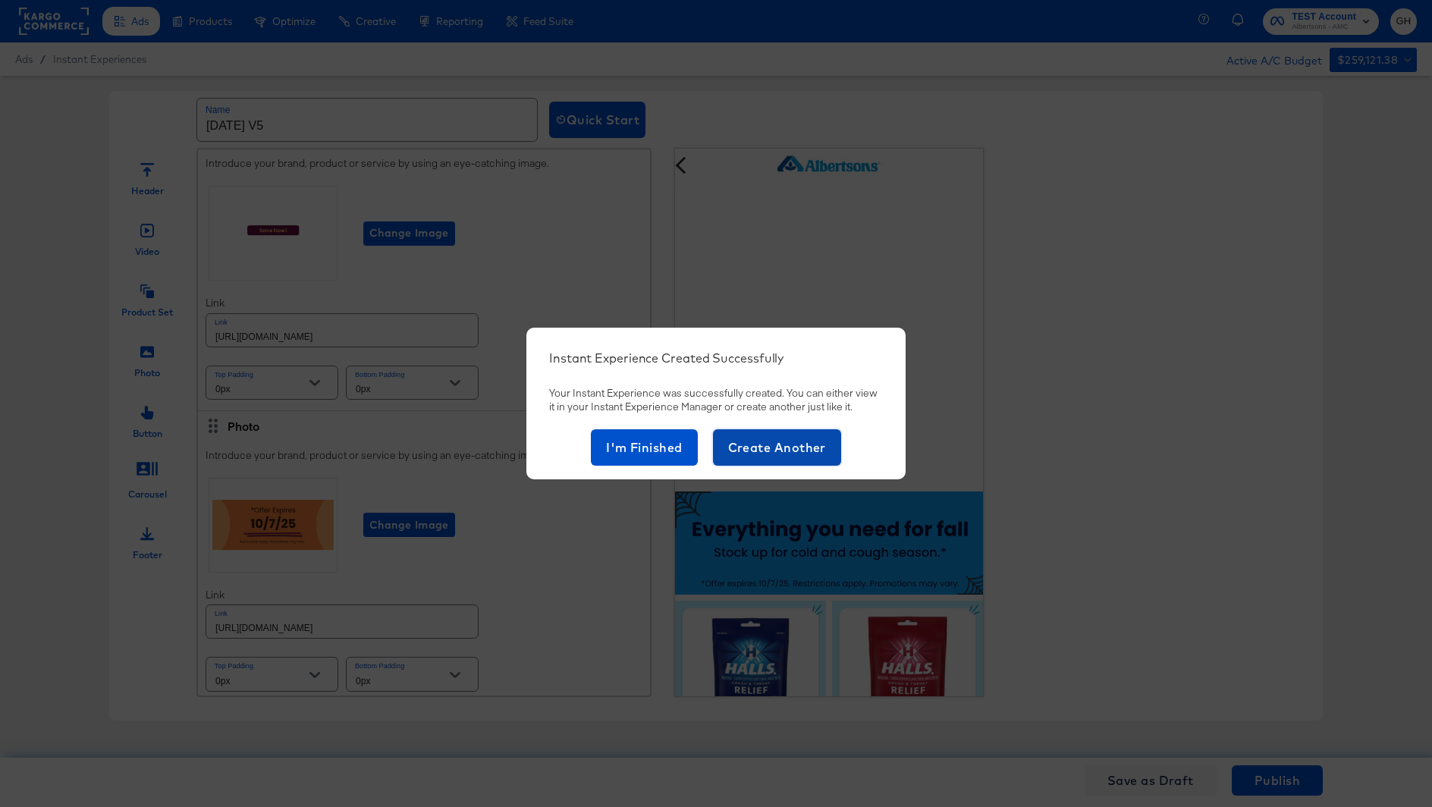
click at [758, 445] on span "Create Another" at bounding box center [777, 447] width 98 height 21
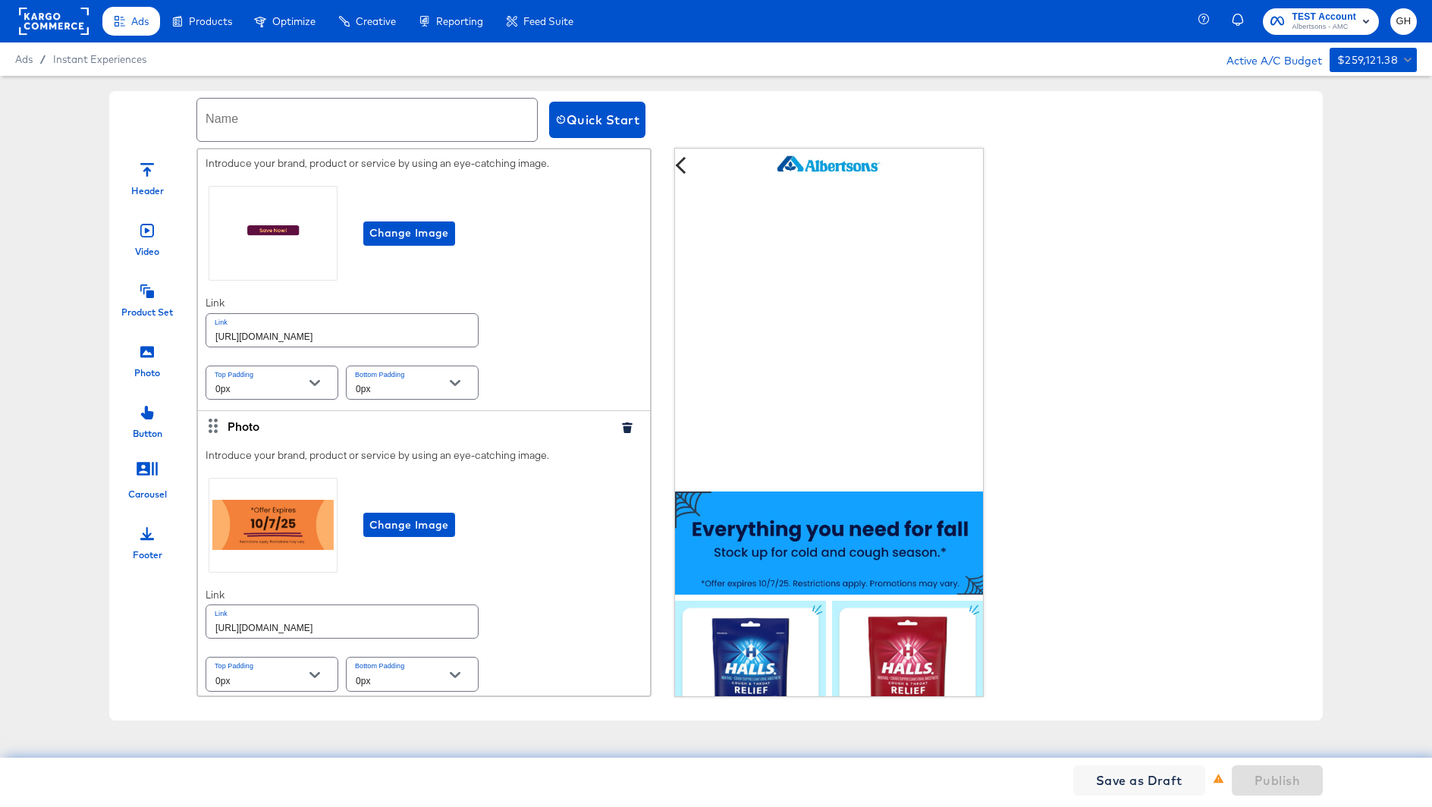
click at [347, 126] on input "text" at bounding box center [367, 120] width 340 height 42
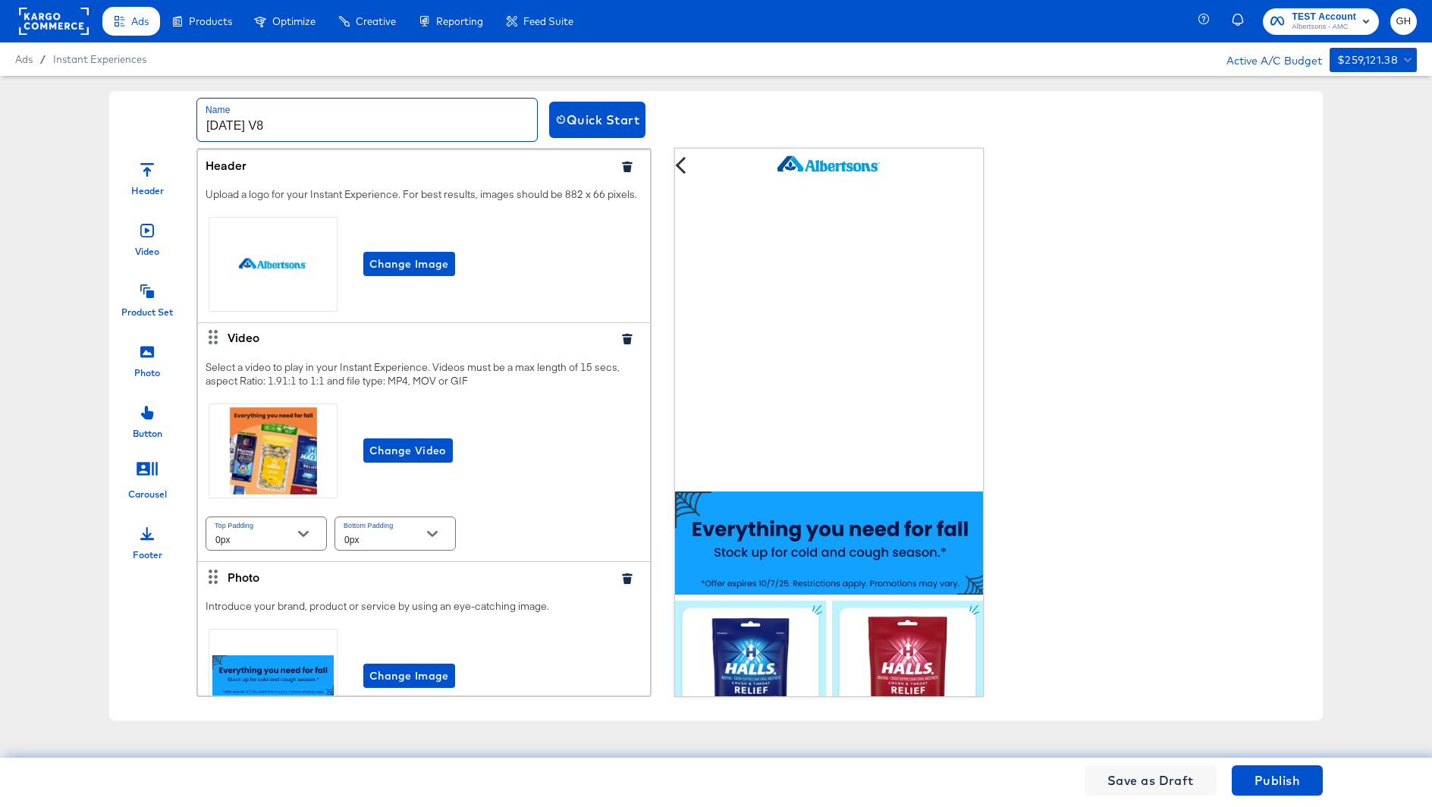
scroll to position [135, 0]
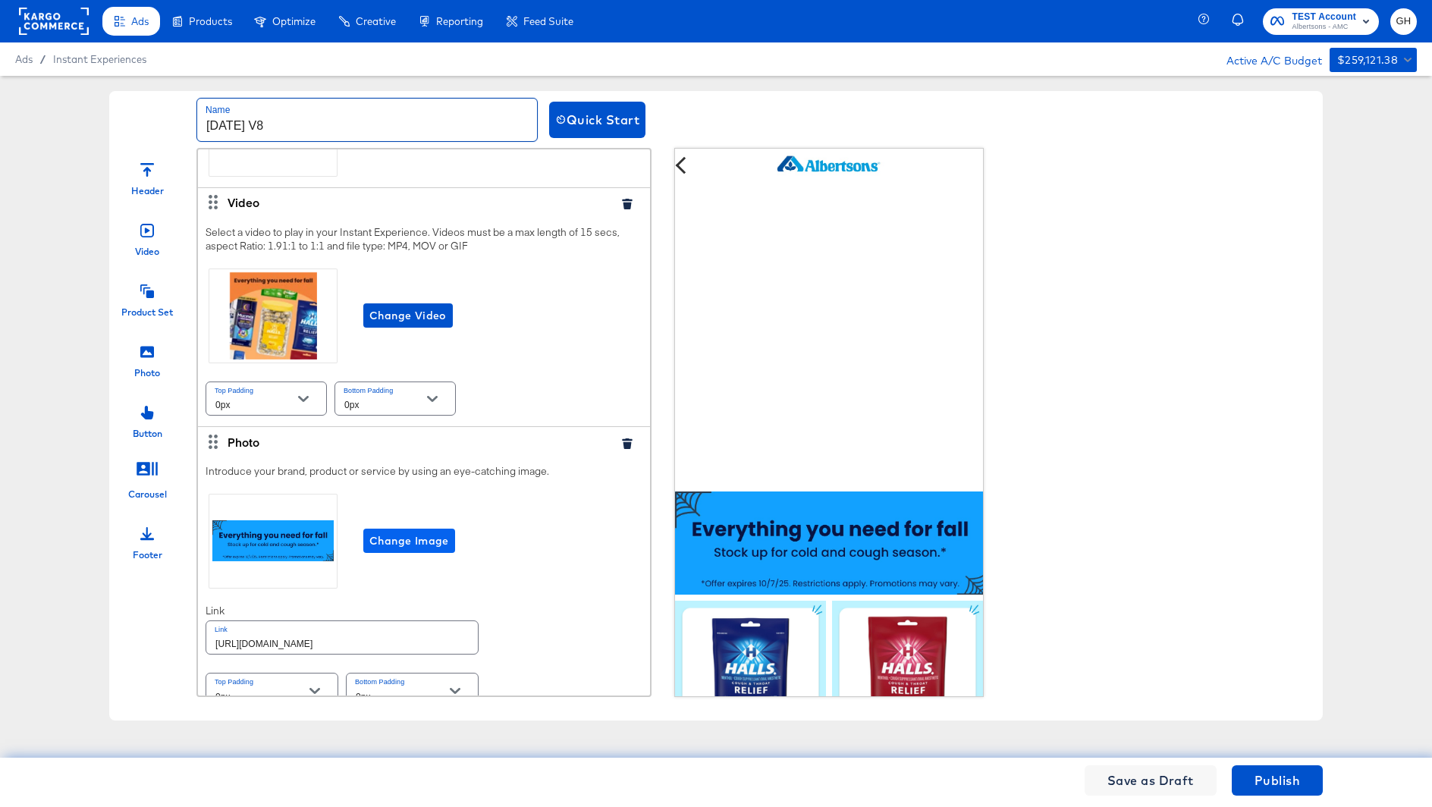
type input "Oct25 V8"
click at [419, 536] on span "Change Image" at bounding box center [409, 541] width 80 height 19
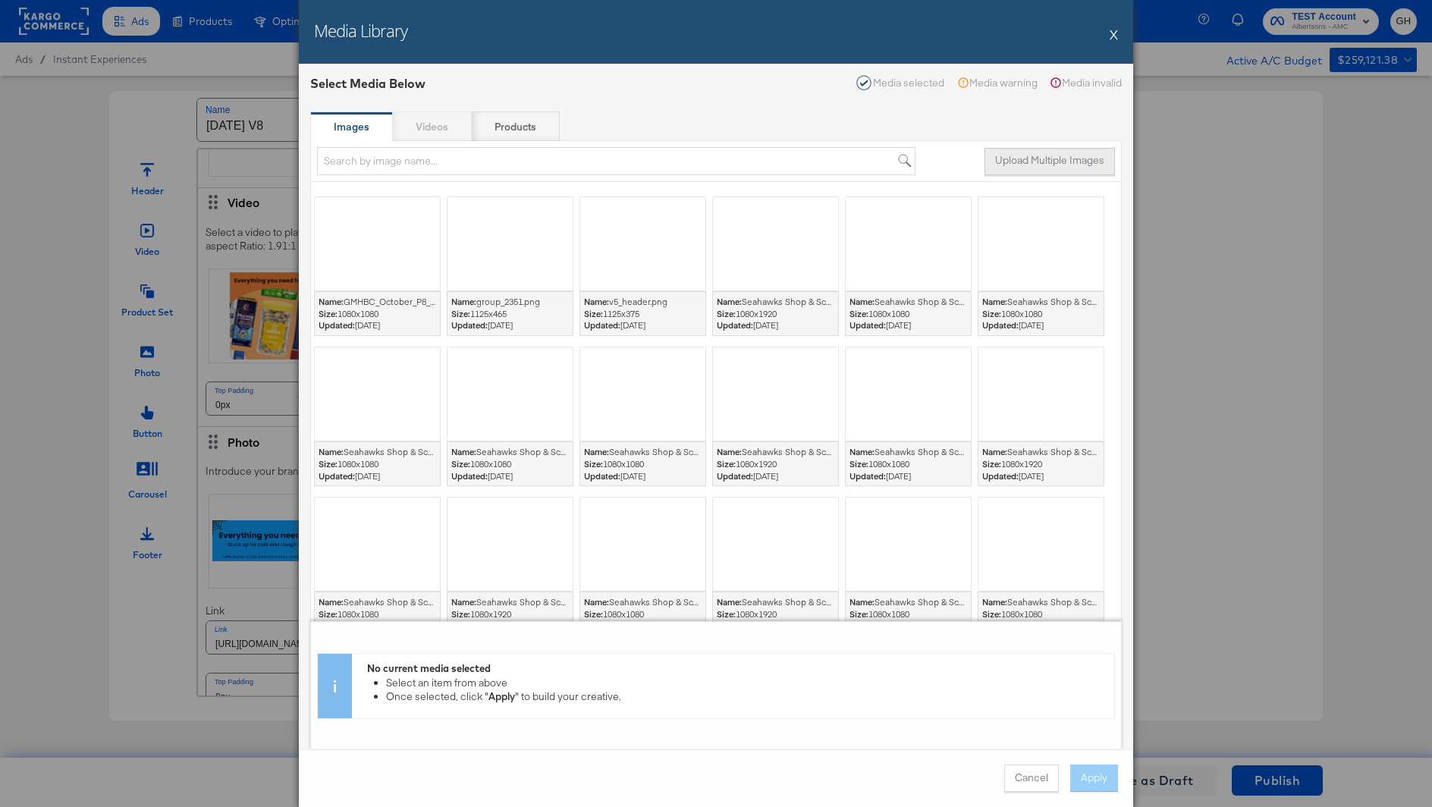
click at [1010, 157] on button "Upload Multiple Images" at bounding box center [1050, 161] width 130 height 27
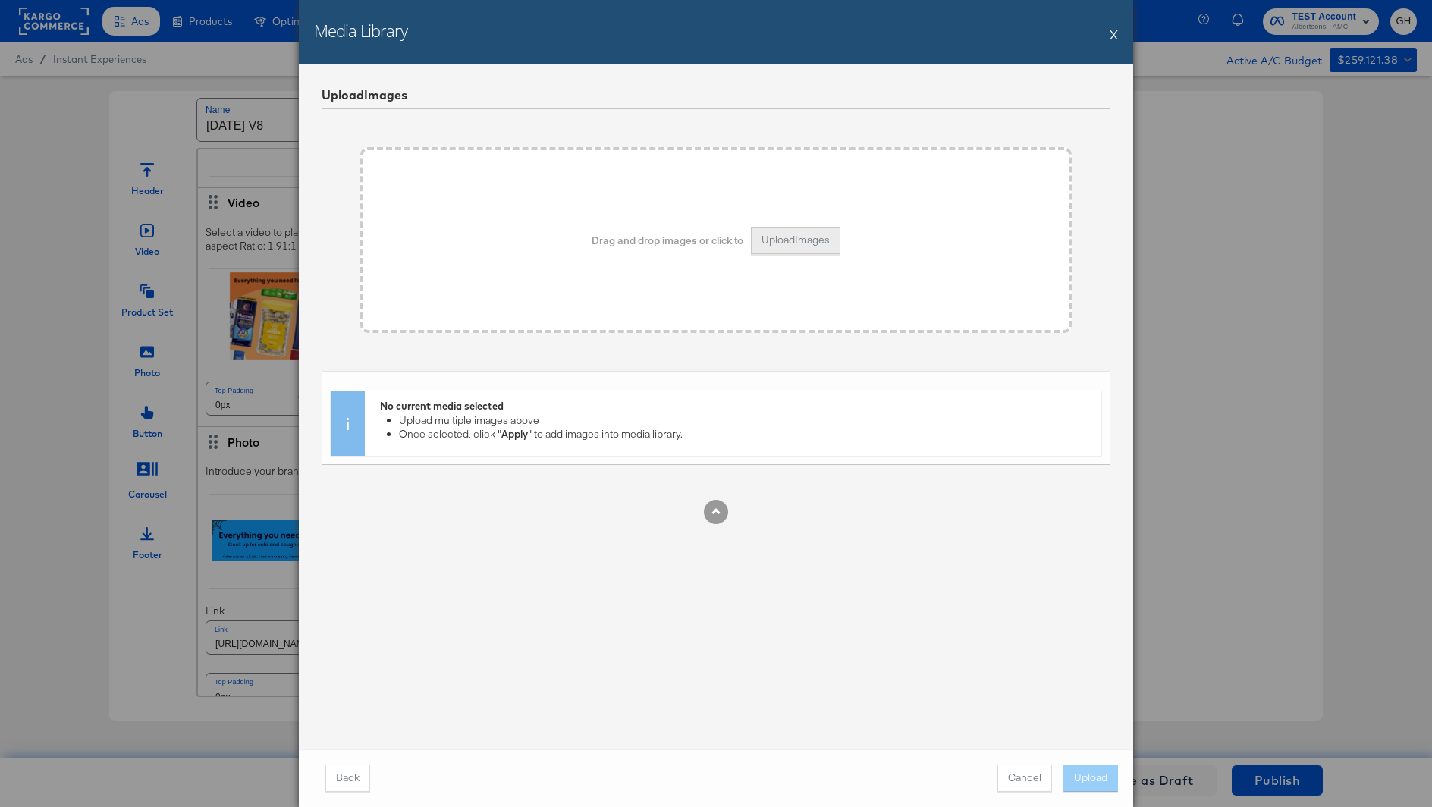
click at [804, 237] on button "Upload Images" at bounding box center [796, 240] width 90 height 27
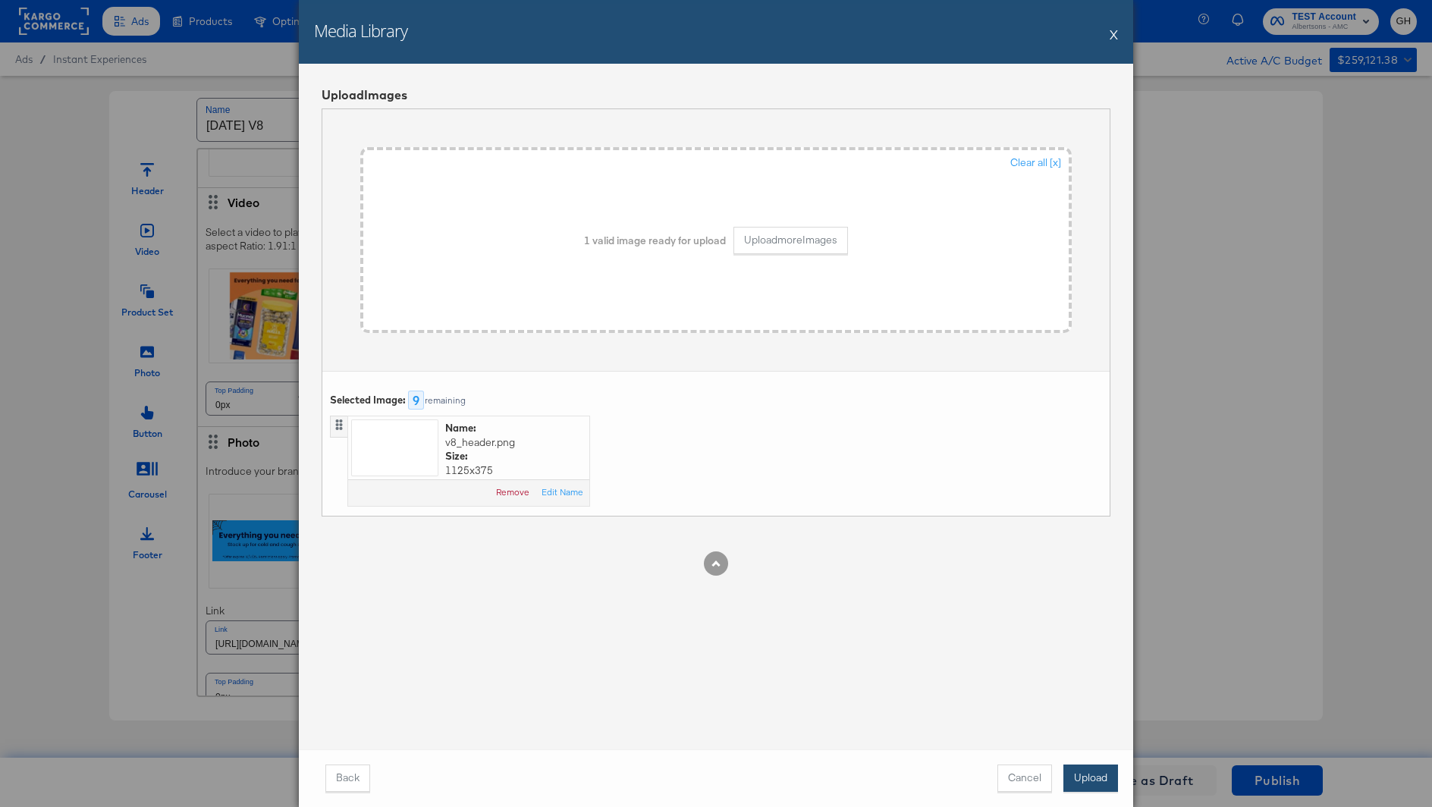
click at [1080, 786] on button "Upload" at bounding box center [1091, 778] width 55 height 27
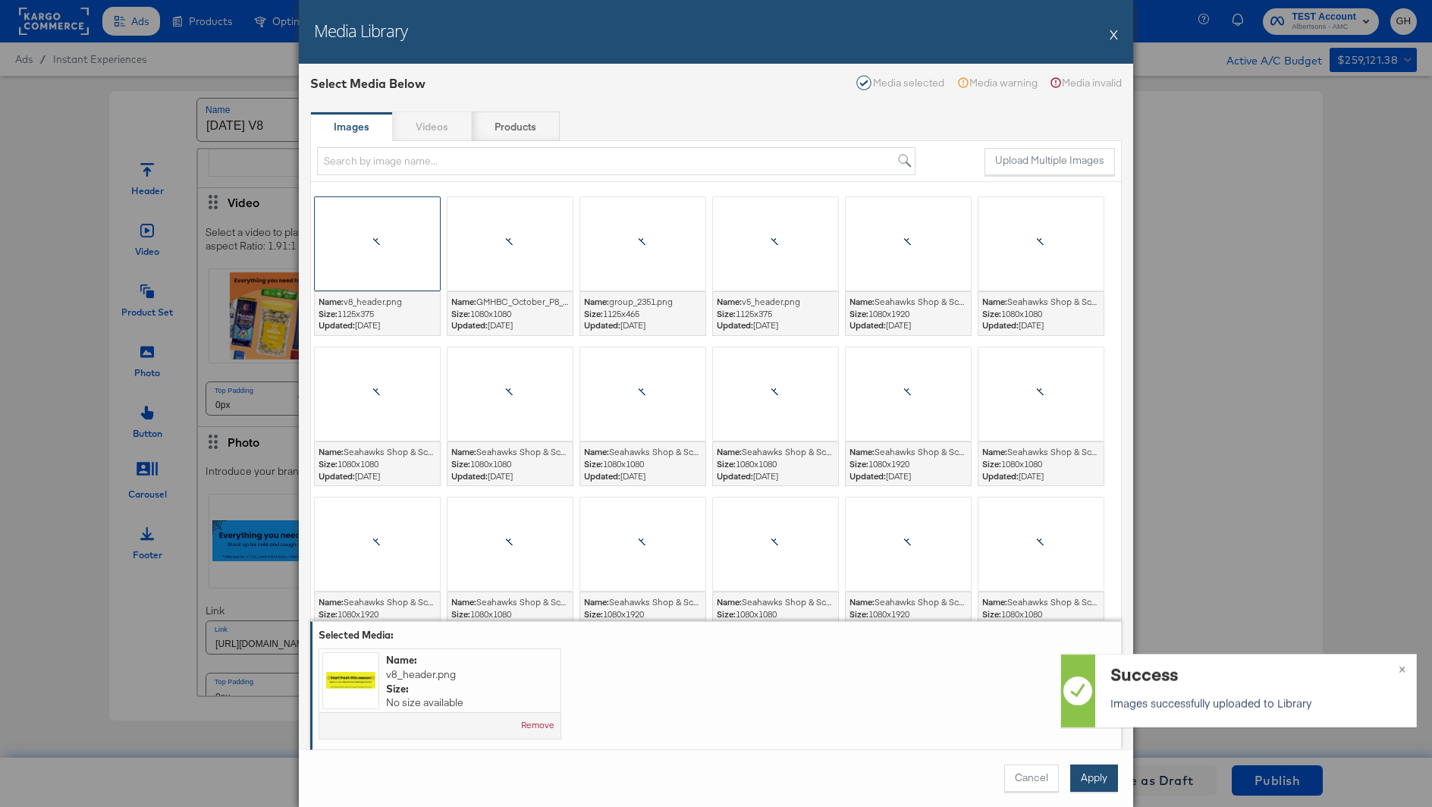
click at [1092, 774] on button "Apply" at bounding box center [1094, 778] width 48 height 27
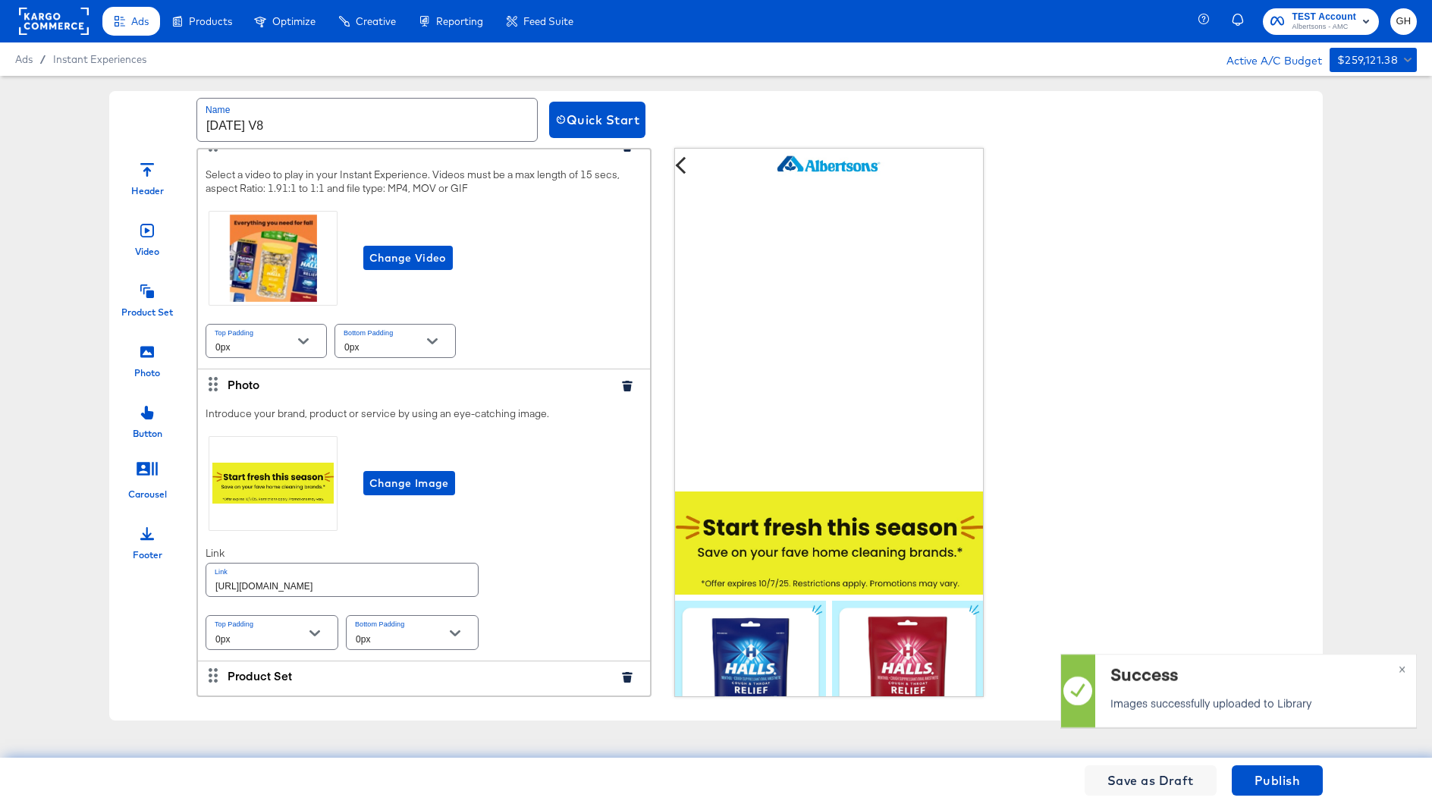
scroll to position [197, 0]
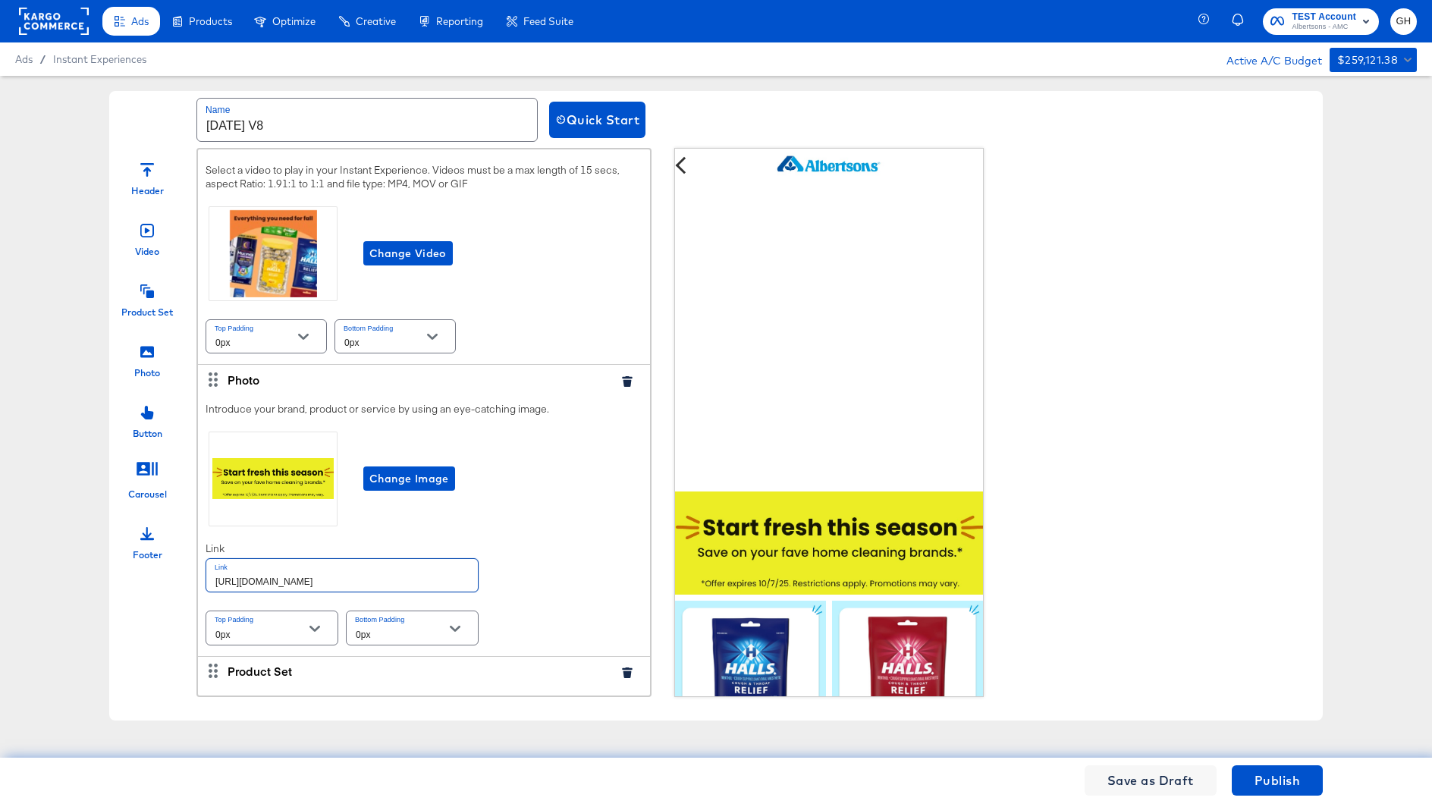
click at [409, 586] on input "https://www.albertsons.com/shop/aisles/personal-care-health.html" at bounding box center [342, 575] width 272 height 33
paste input "aper-cleaning-home"
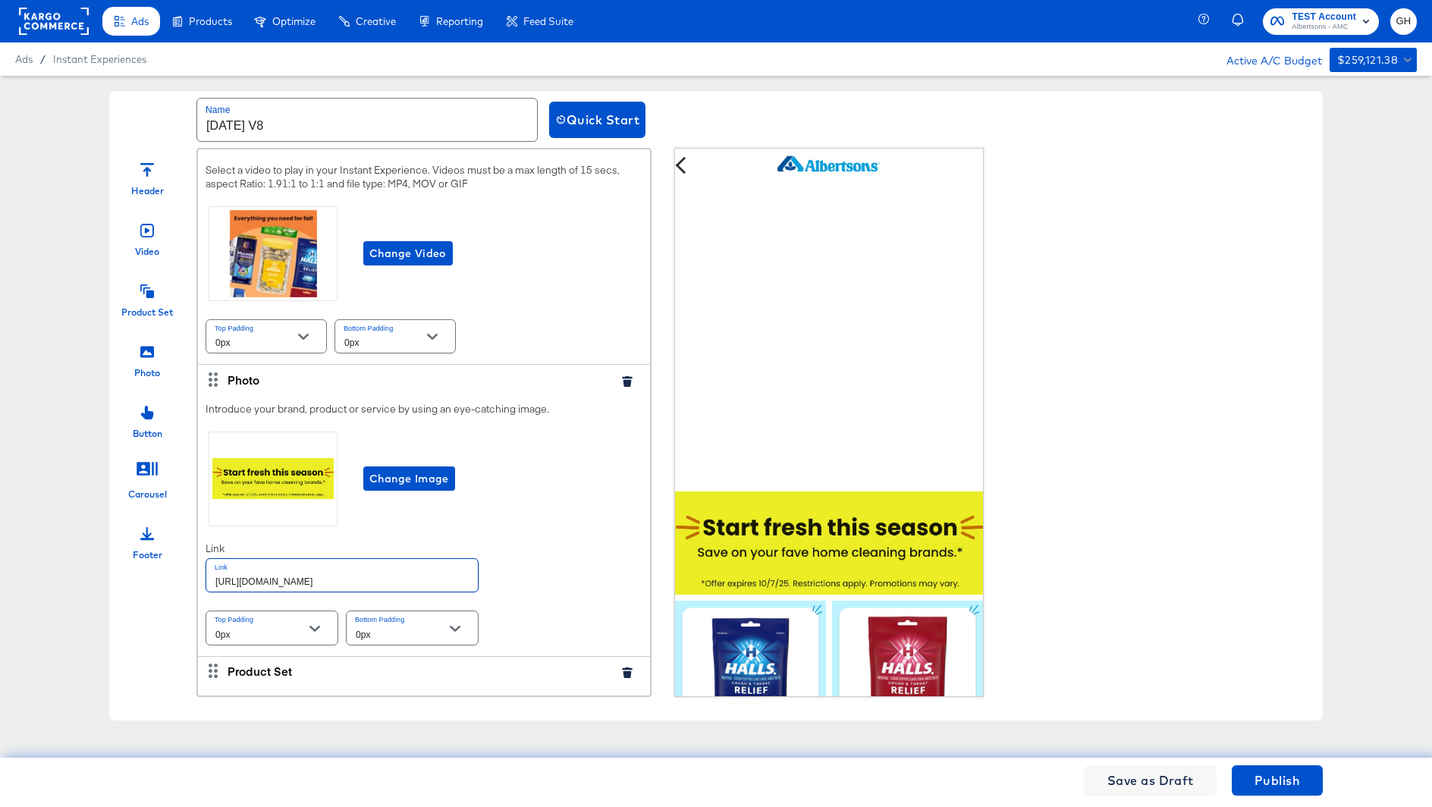
type input "https://www.albertsons.com/shop/aisles/paper-cleaning-home.html"
click at [504, 565] on div "Introduce your brand, product or service by using an eye-catching image. Change…" at bounding box center [424, 525] width 452 height 262
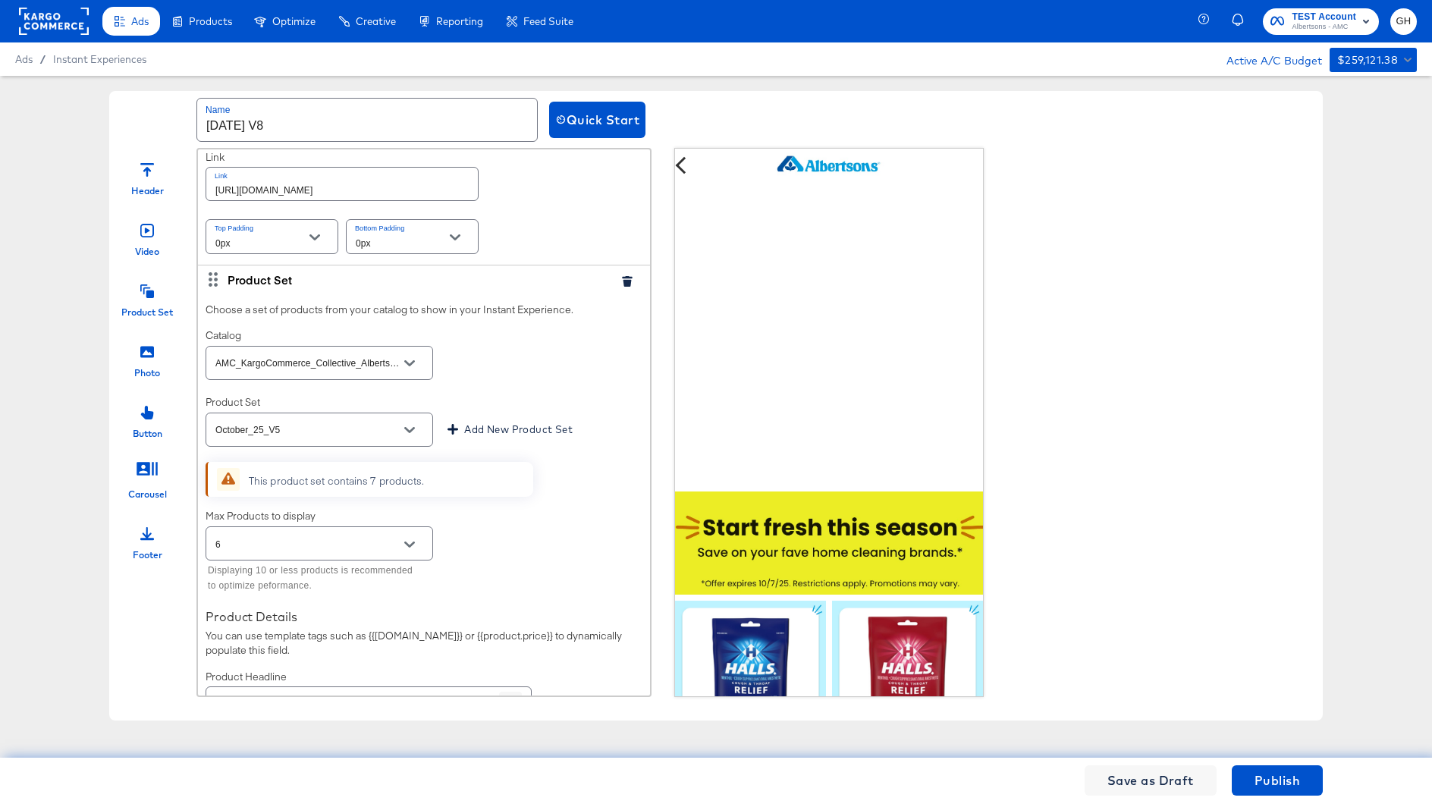
scroll to position [592, 0]
click at [347, 422] on input "October_25_V5" at bounding box center [307, 427] width 190 height 17
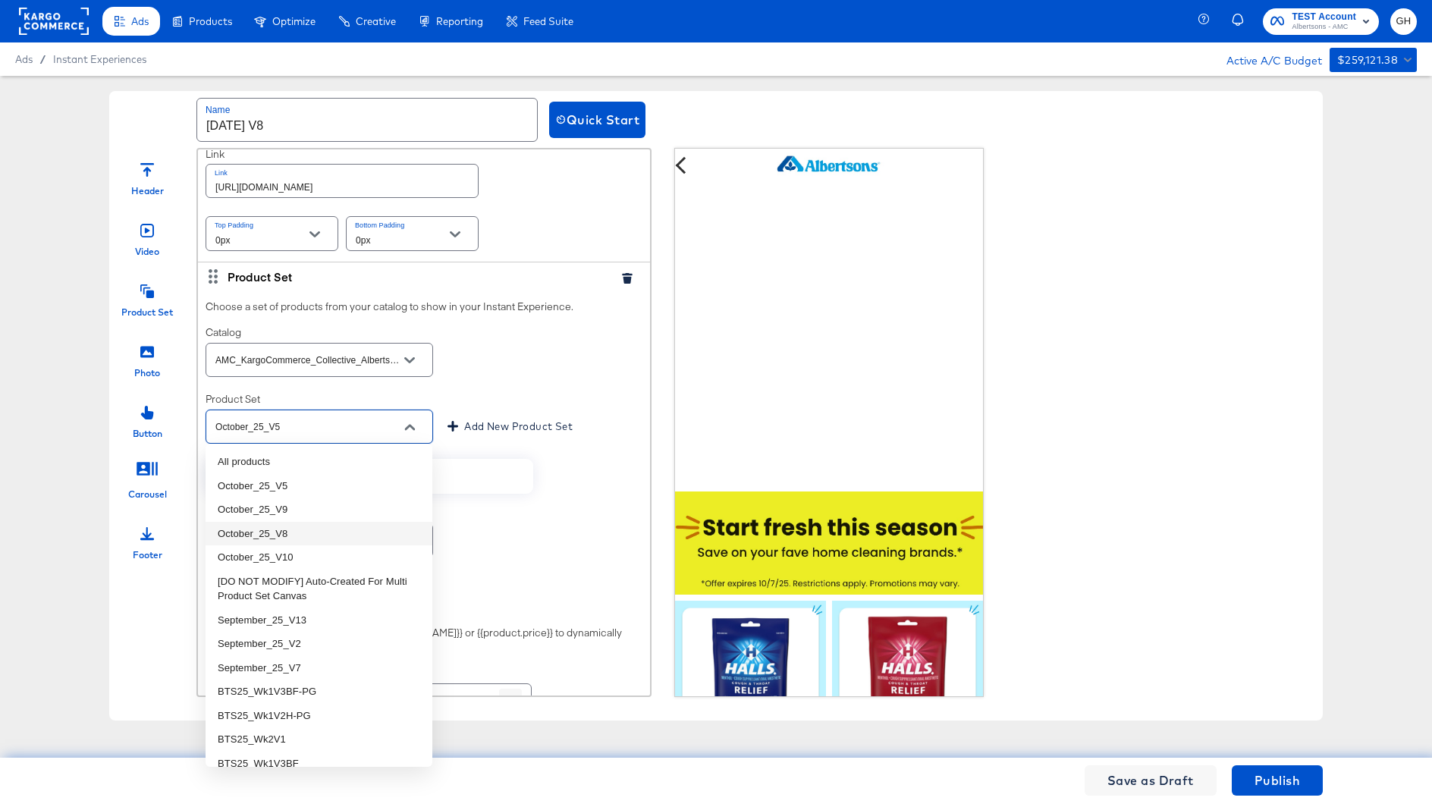
click at [350, 535] on li "October_25_V8" at bounding box center [319, 534] width 227 height 24
type input "October_25_V8"
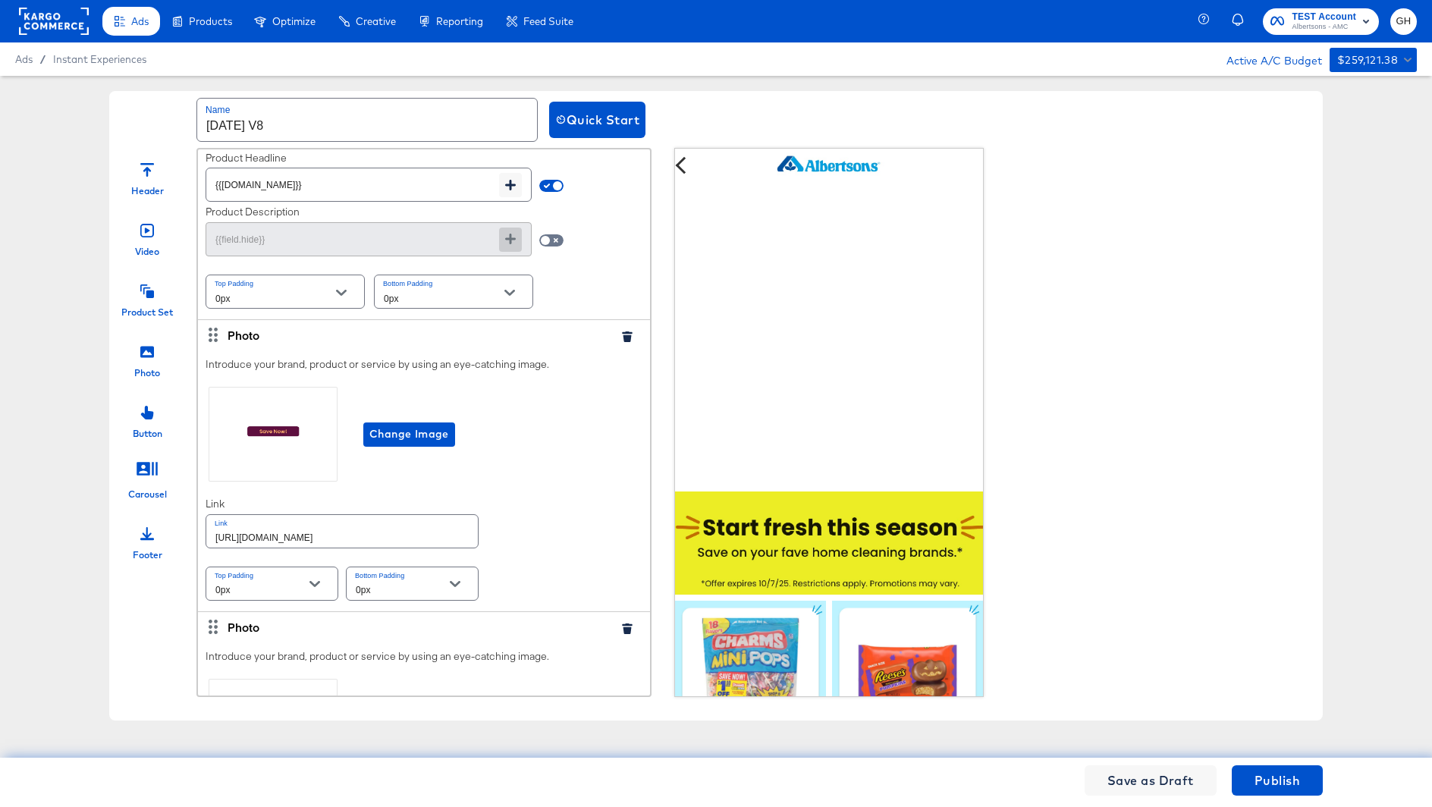
scroll to position [1138, 0]
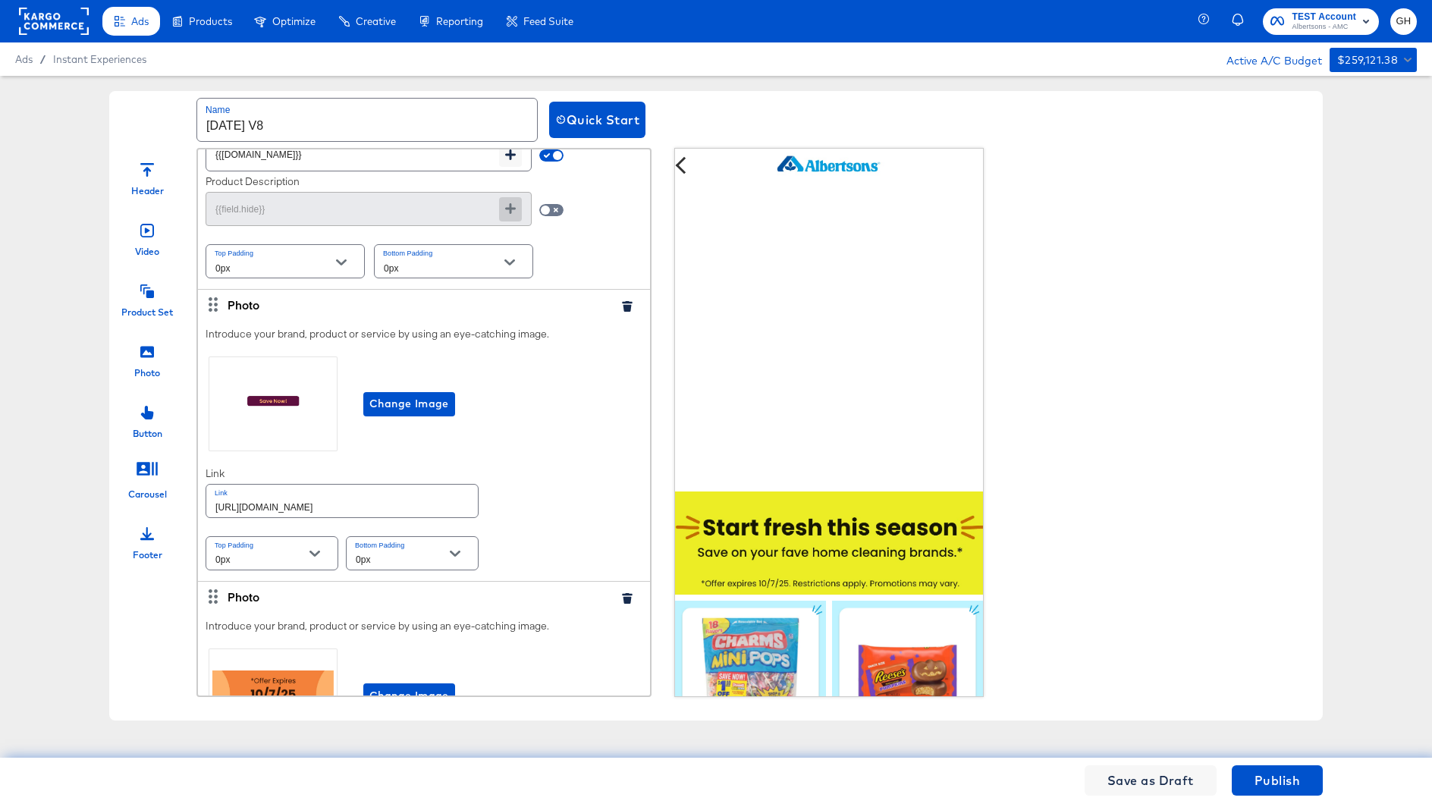
click at [385, 501] on input "https://www.albertsons.com/shop/aisles/personal-care-health.html" at bounding box center [342, 501] width 272 height 33
paste input "aper-cleaning-home"
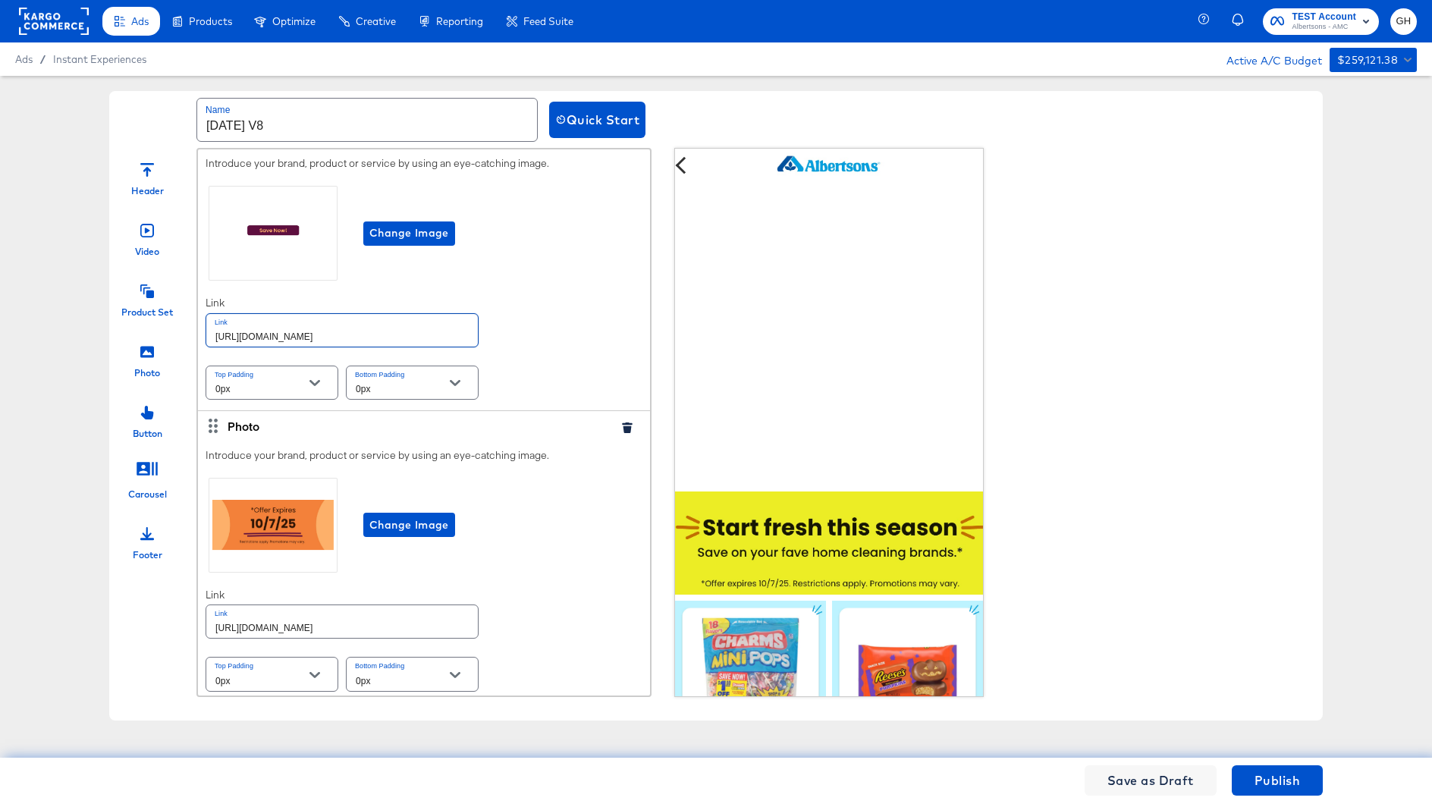
type input "https://www.albertsons.com/shop/aisles/paper-cleaning-home.html"
click at [393, 616] on input "https://www.albertsons.com/shop/aisles/personal-care-health.html" at bounding box center [342, 621] width 272 height 33
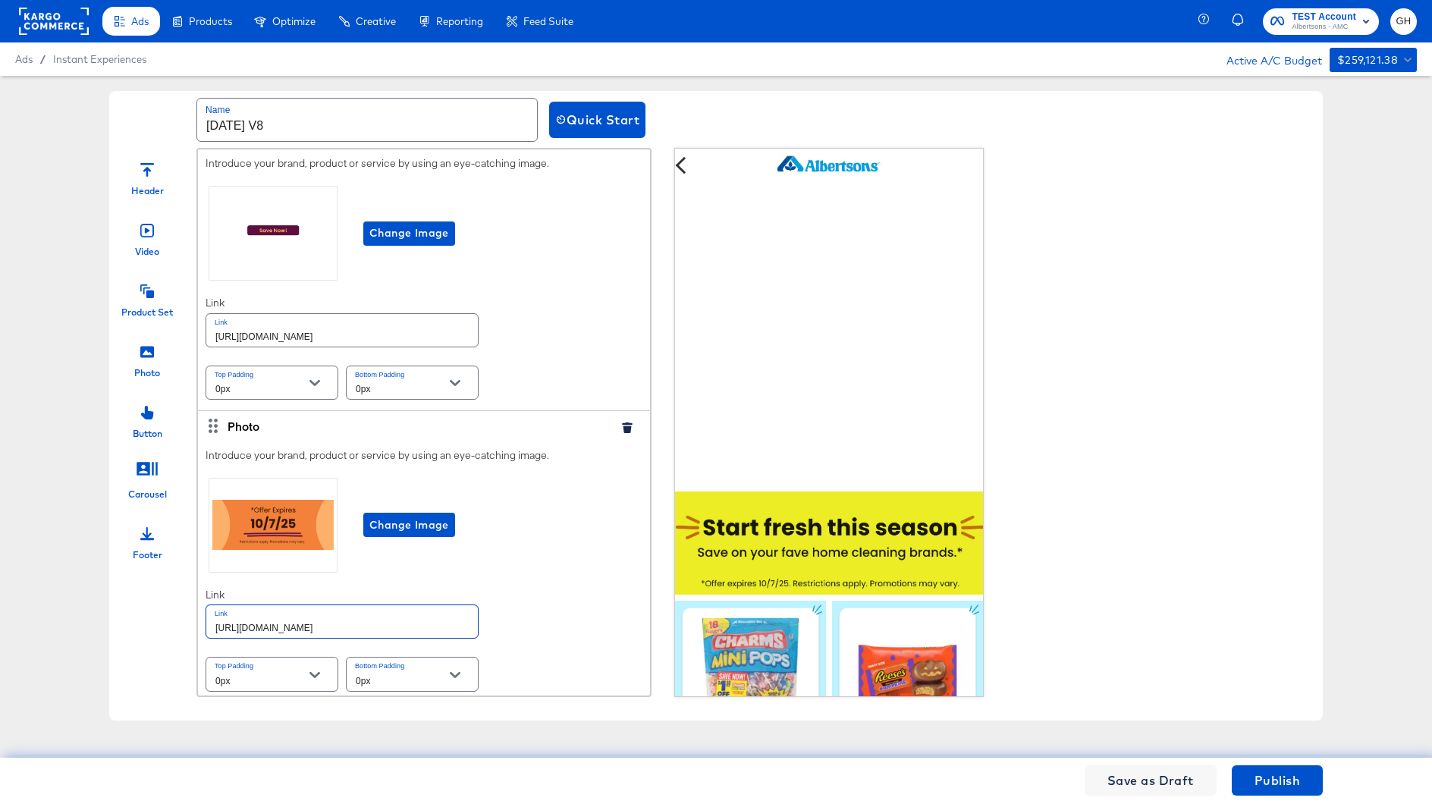
paste input "aper-cleaning-home"
type input "https://www.albertsons.com/shop/aisles/paper-cleaning-home.html"
click at [568, 579] on div "Introduce your brand, product or service by using an eye-catching image. Change…" at bounding box center [424, 572] width 452 height 262
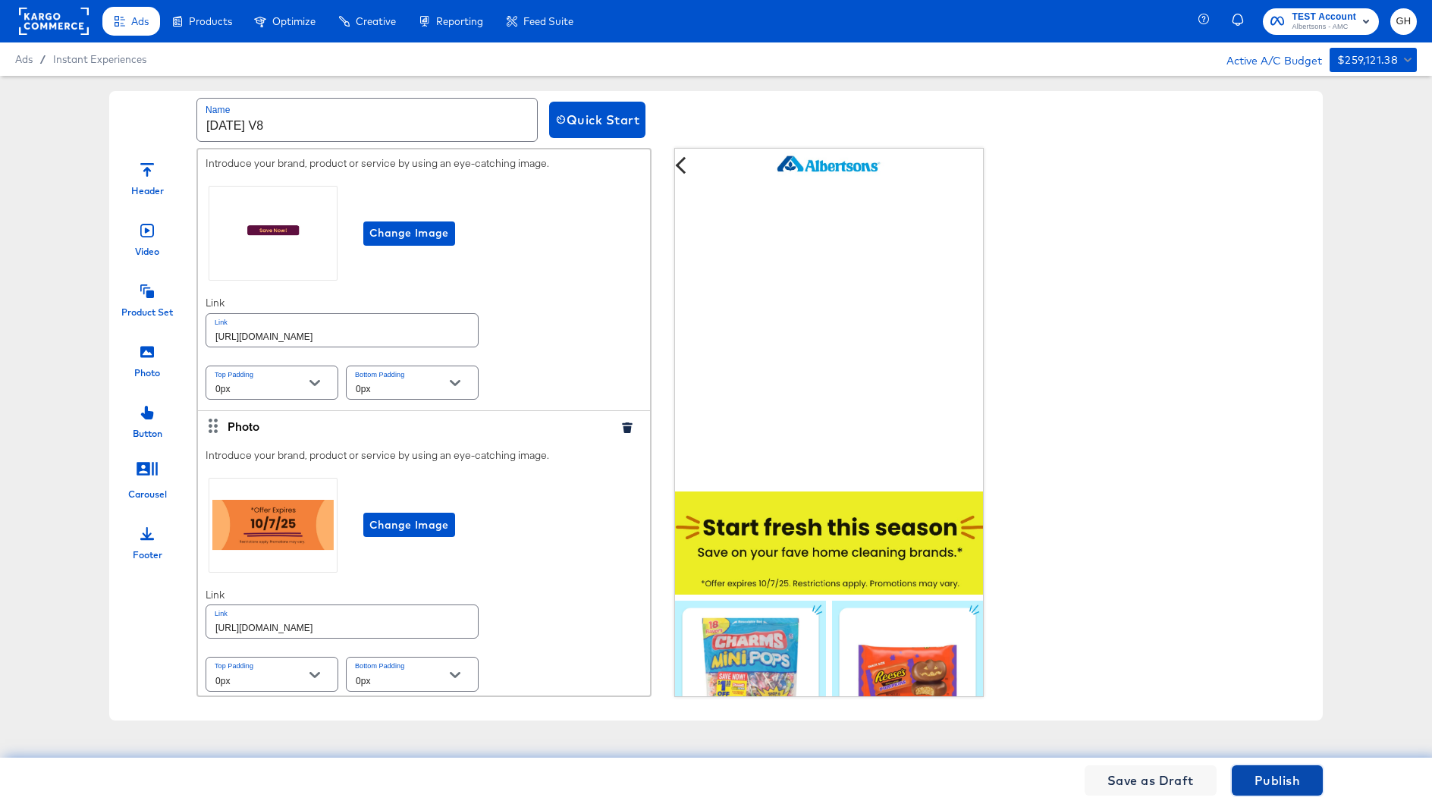
click at [1262, 783] on span "Publish" at bounding box center [1278, 780] width 46 height 21
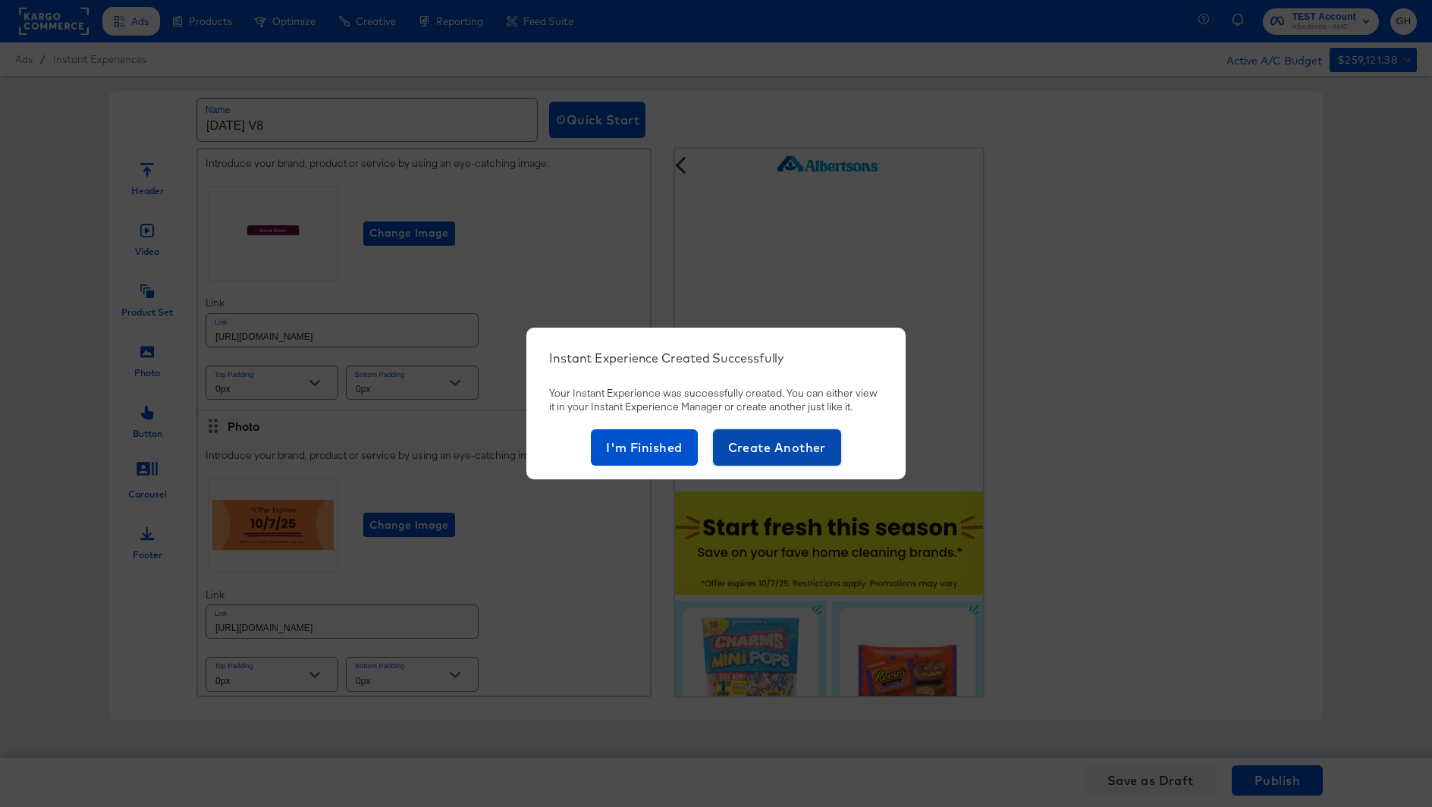
click at [744, 442] on span "Create Another" at bounding box center [777, 447] width 98 height 21
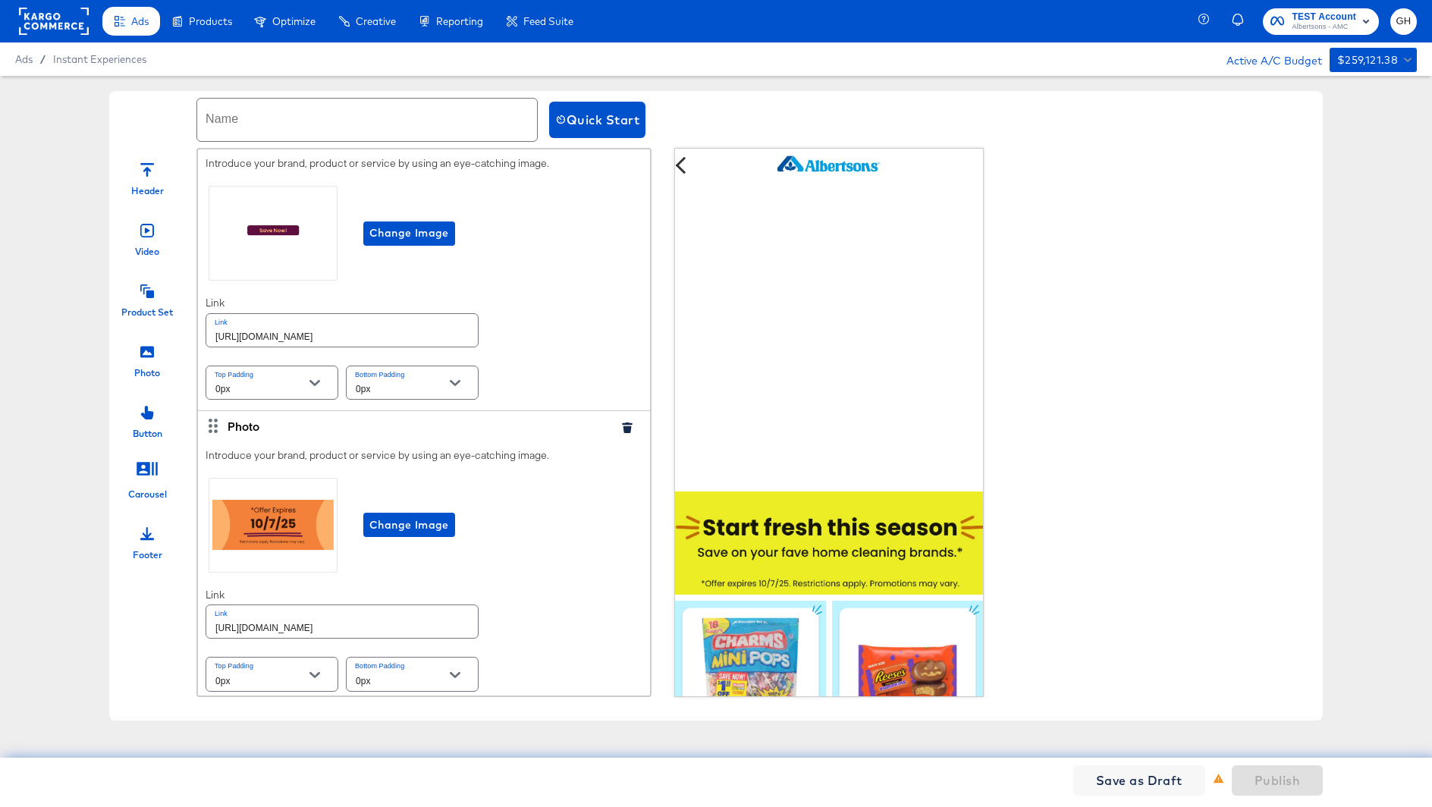
click at [269, 103] on input "text" at bounding box center [367, 120] width 340 height 42
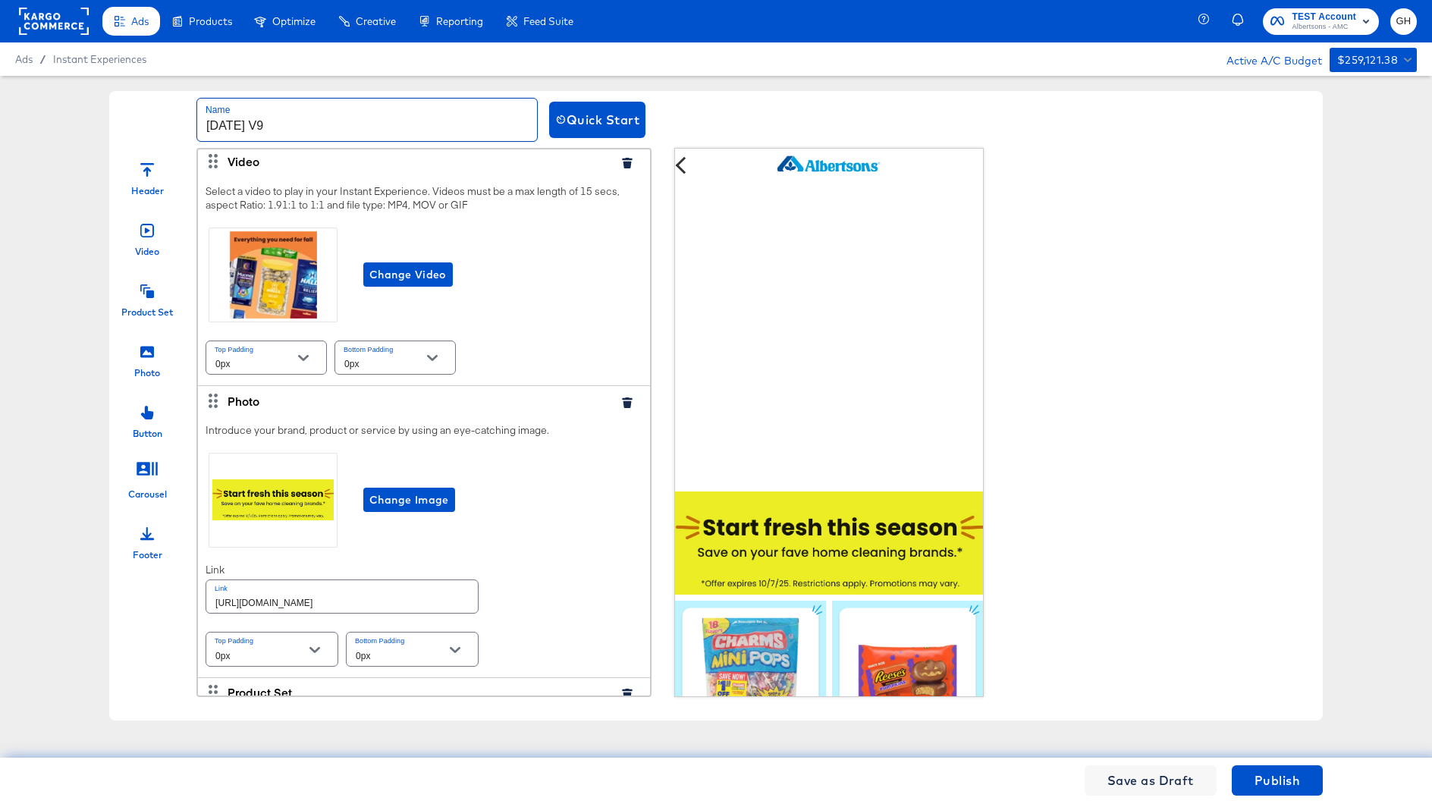
scroll to position [177, 0]
type input "Oct25 V9"
click at [434, 504] on span "Change Image" at bounding box center [409, 499] width 80 height 19
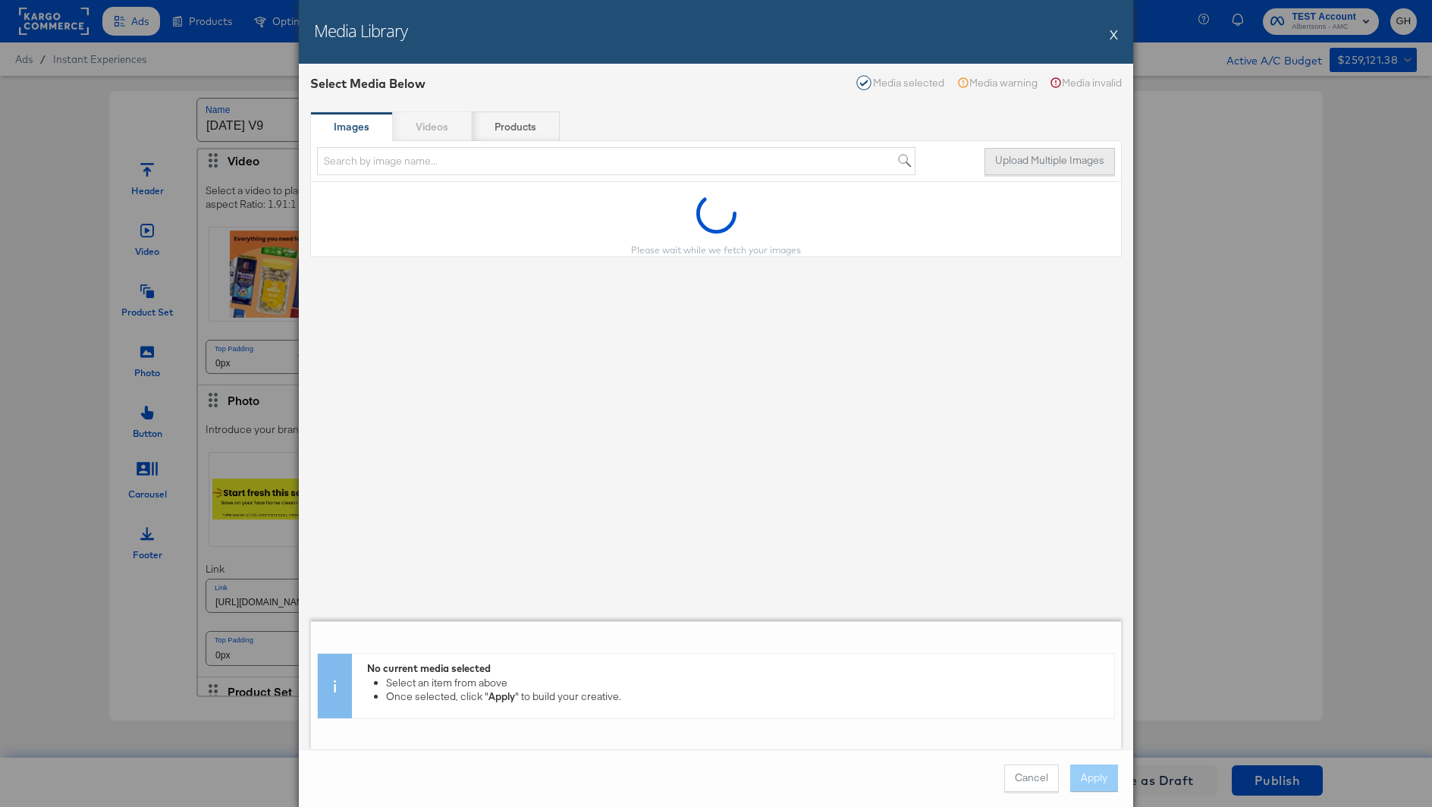
click at [1080, 164] on button "Upload Multiple Images" at bounding box center [1050, 161] width 130 height 27
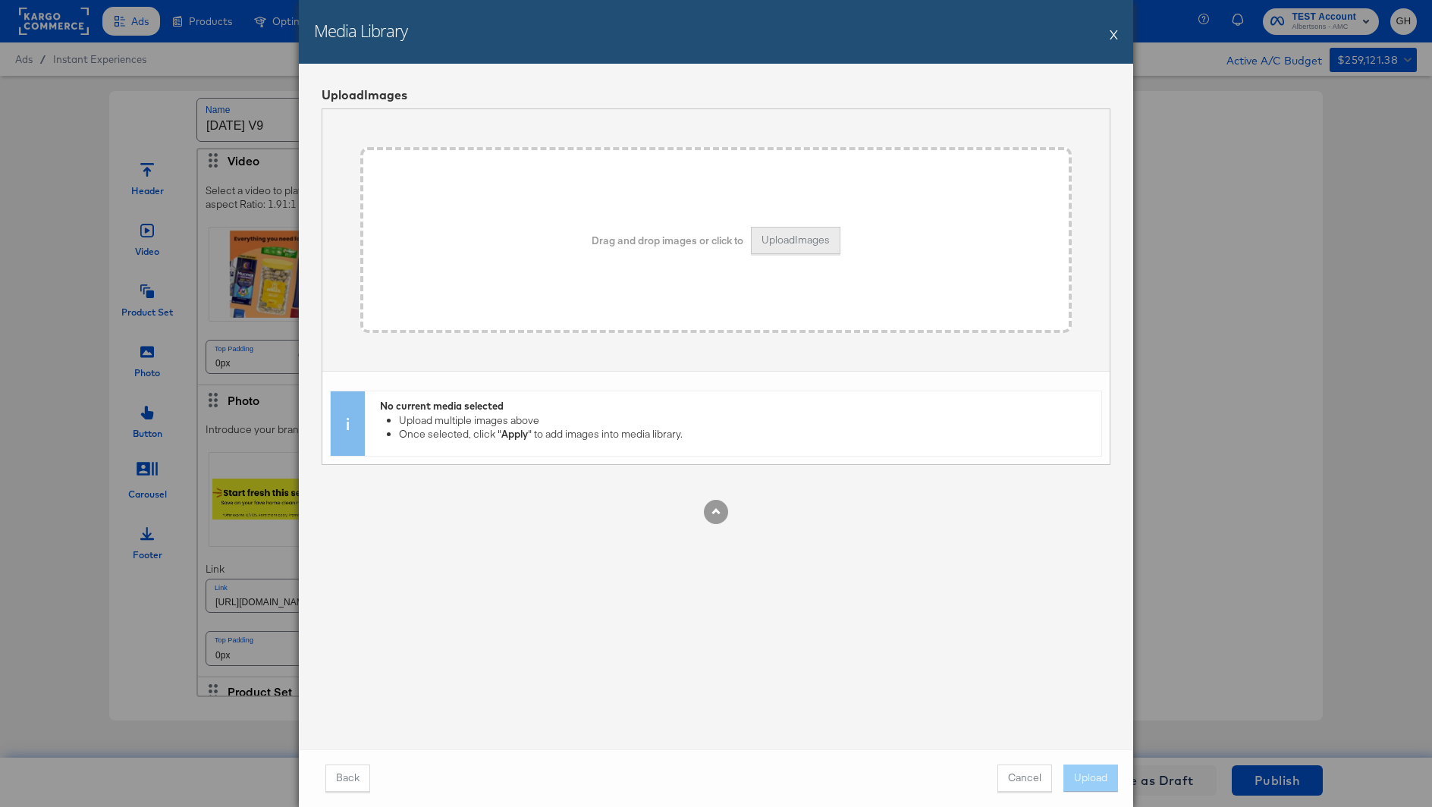
click at [809, 240] on button "Upload Images" at bounding box center [796, 240] width 90 height 27
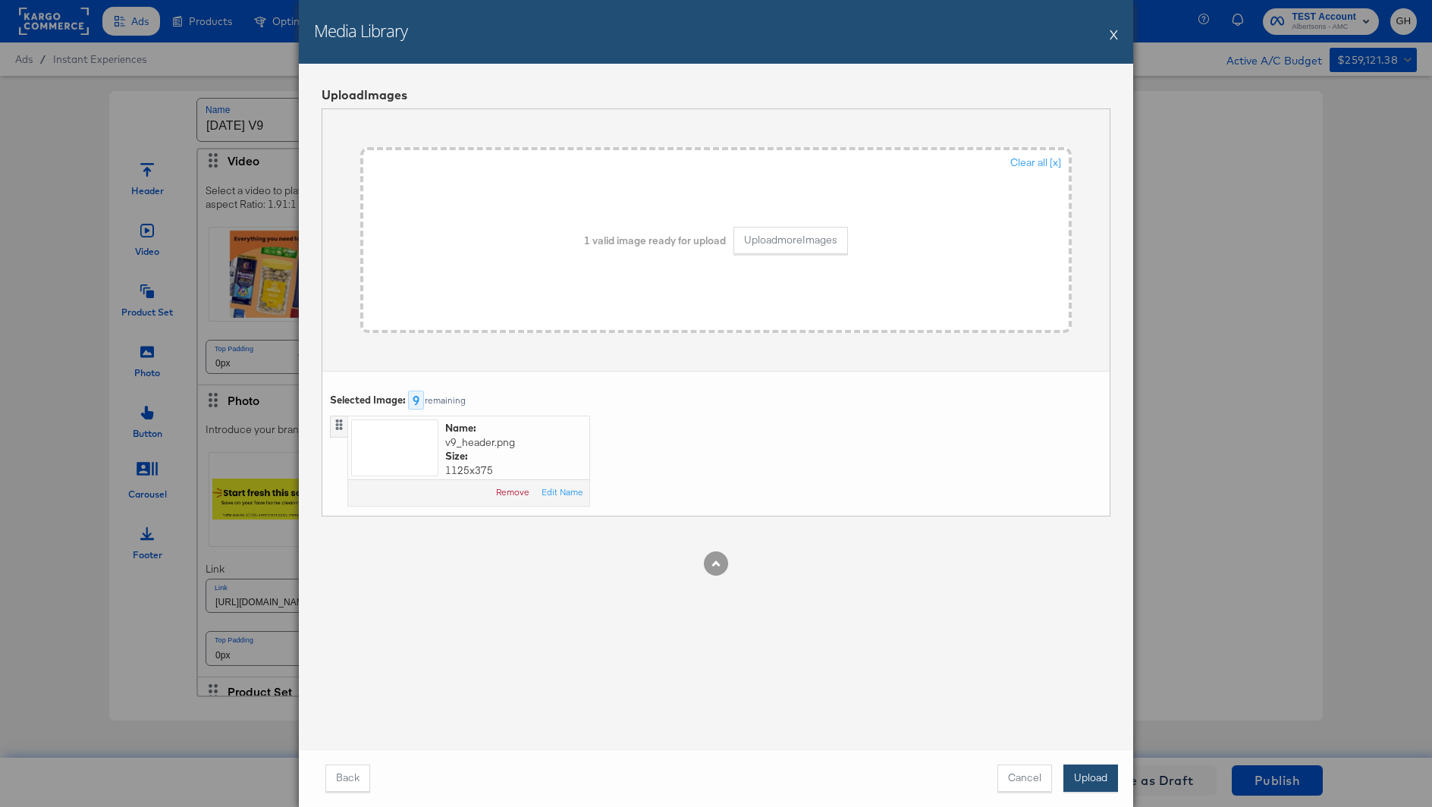
click at [1095, 768] on button "Upload" at bounding box center [1091, 778] width 55 height 27
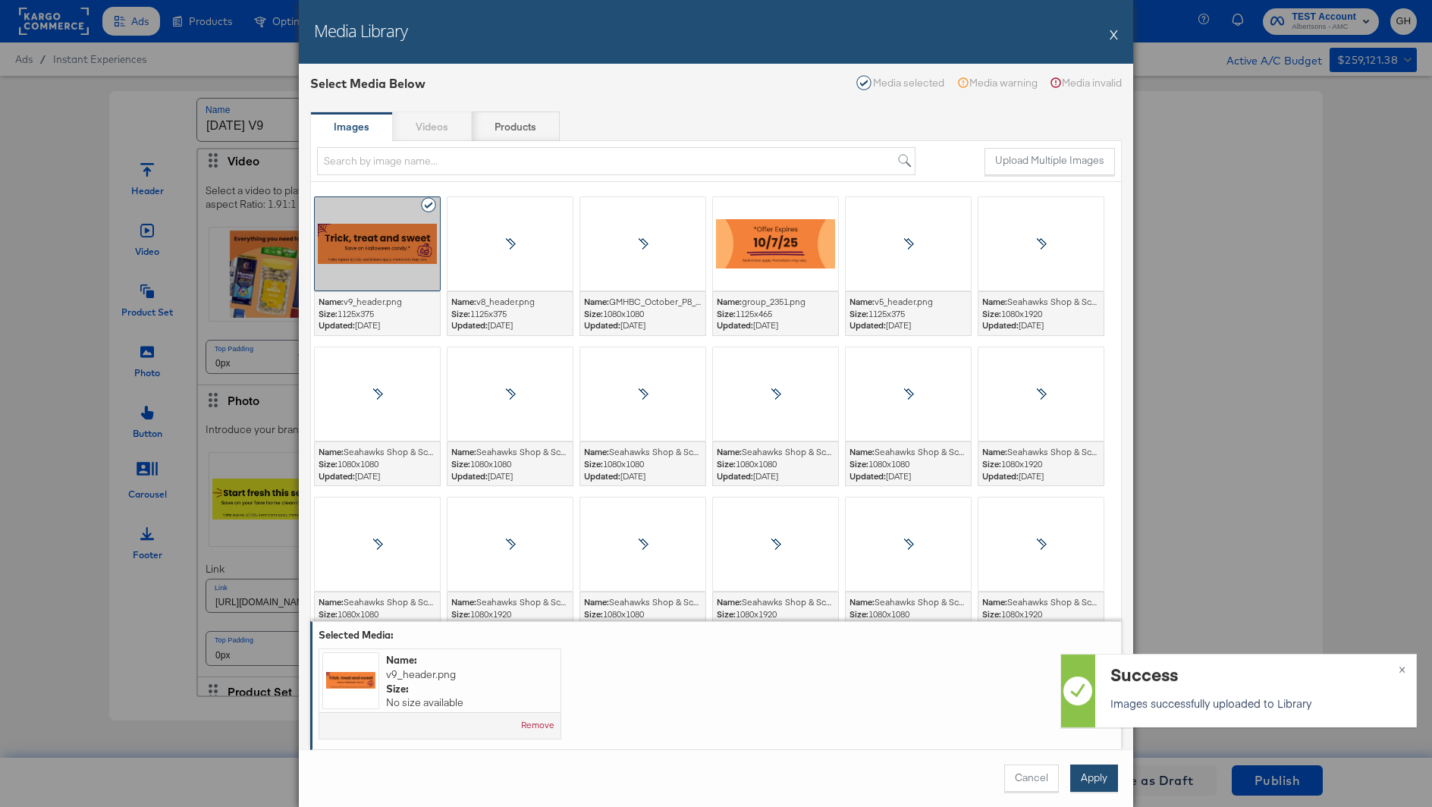
click at [1102, 768] on button "Apply" at bounding box center [1094, 778] width 48 height 27
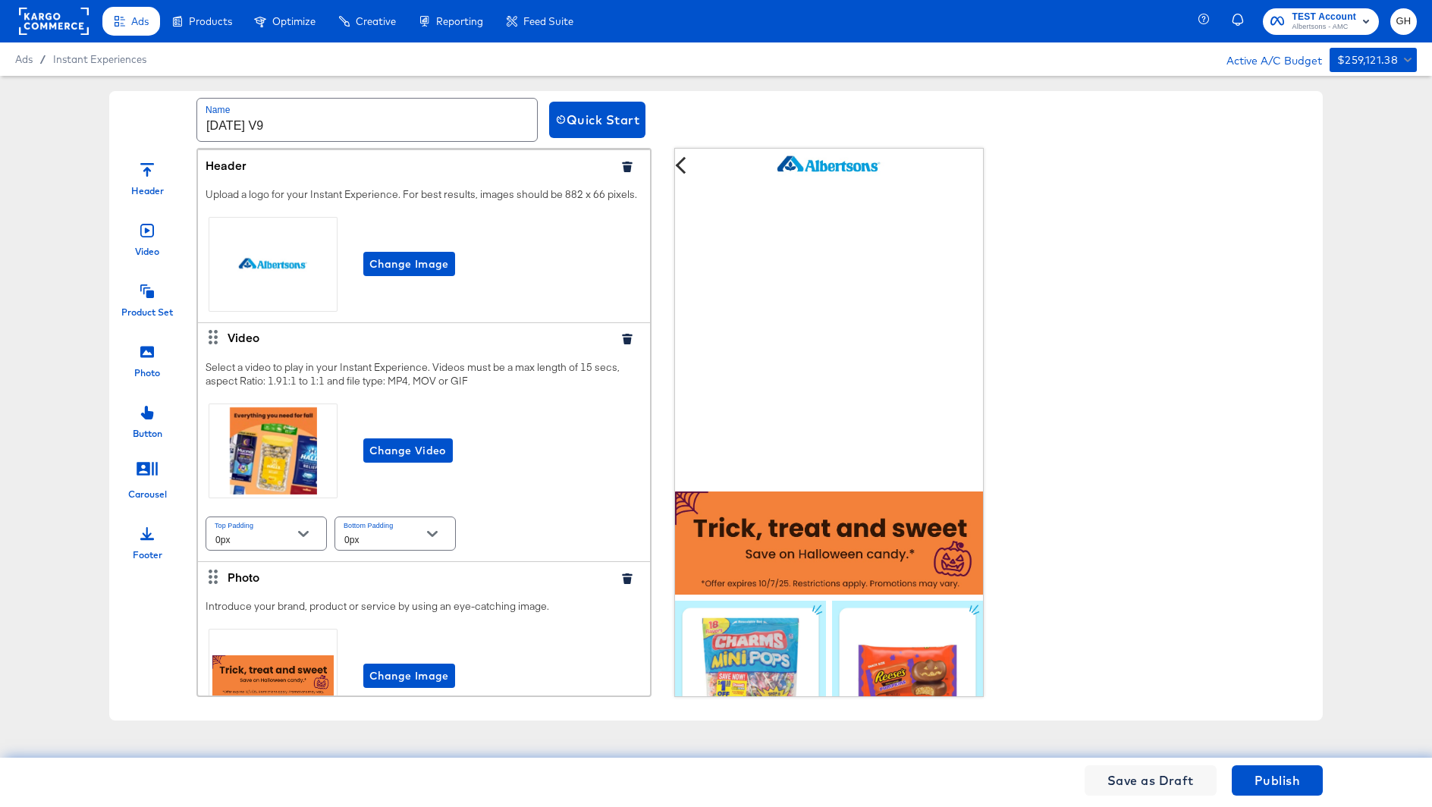
scroll to position [288, 0]
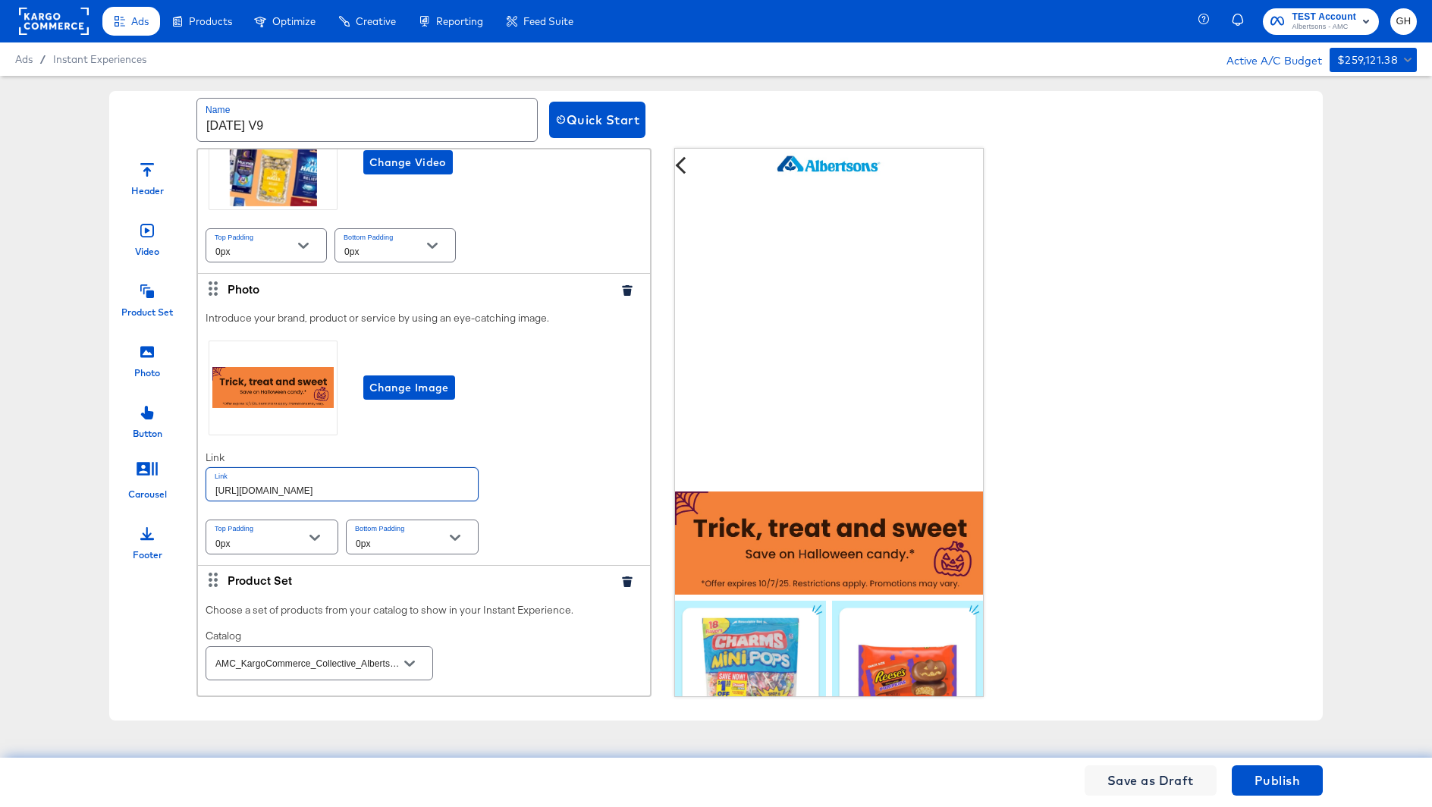
click at [436, 481] on input "https://www.albertsons.com/shop/aisles/paper-cleaning-home.html" at bounding box center [342, 484] width 272 height 33
paste input "cookies-snacks-candy"
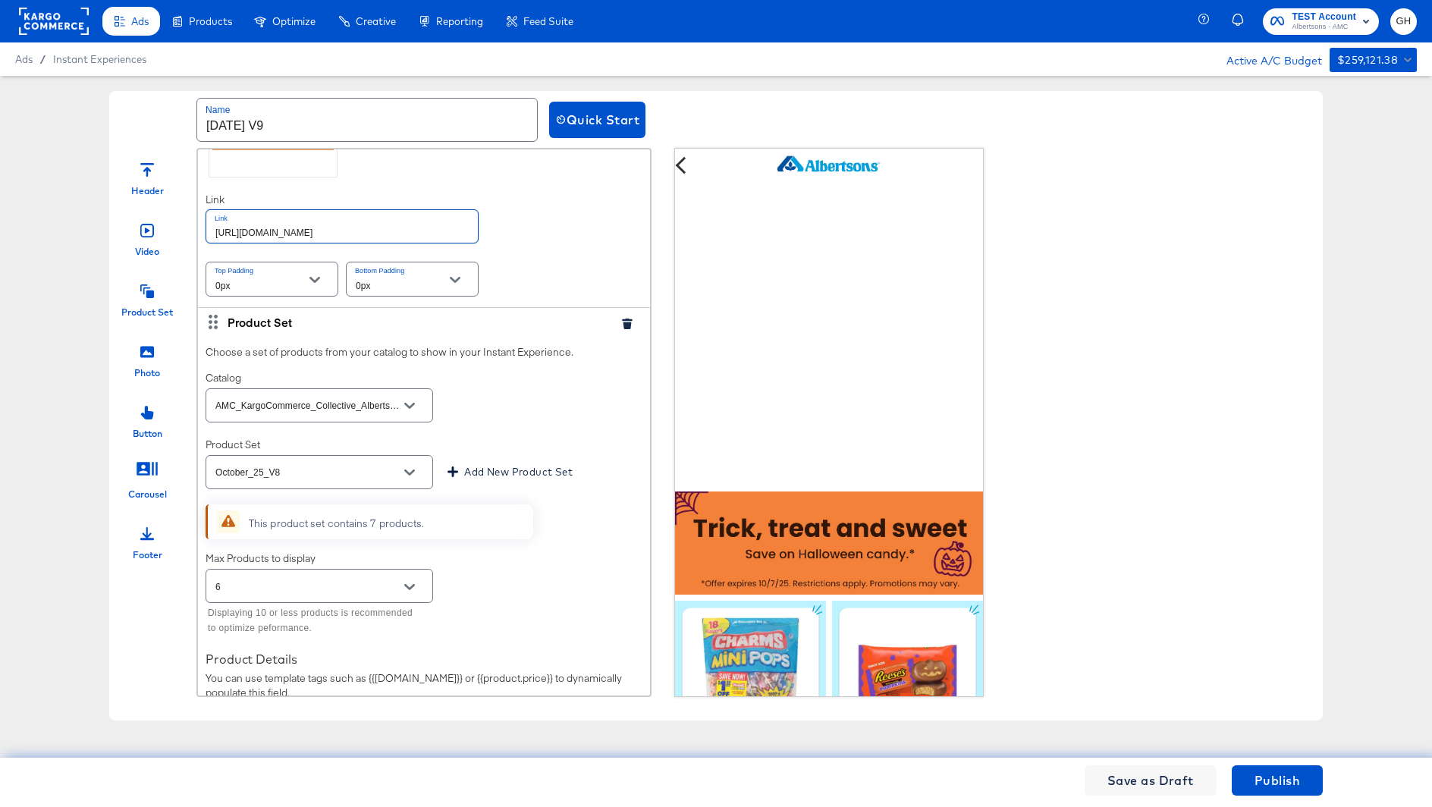
scroll to position [684, 0]
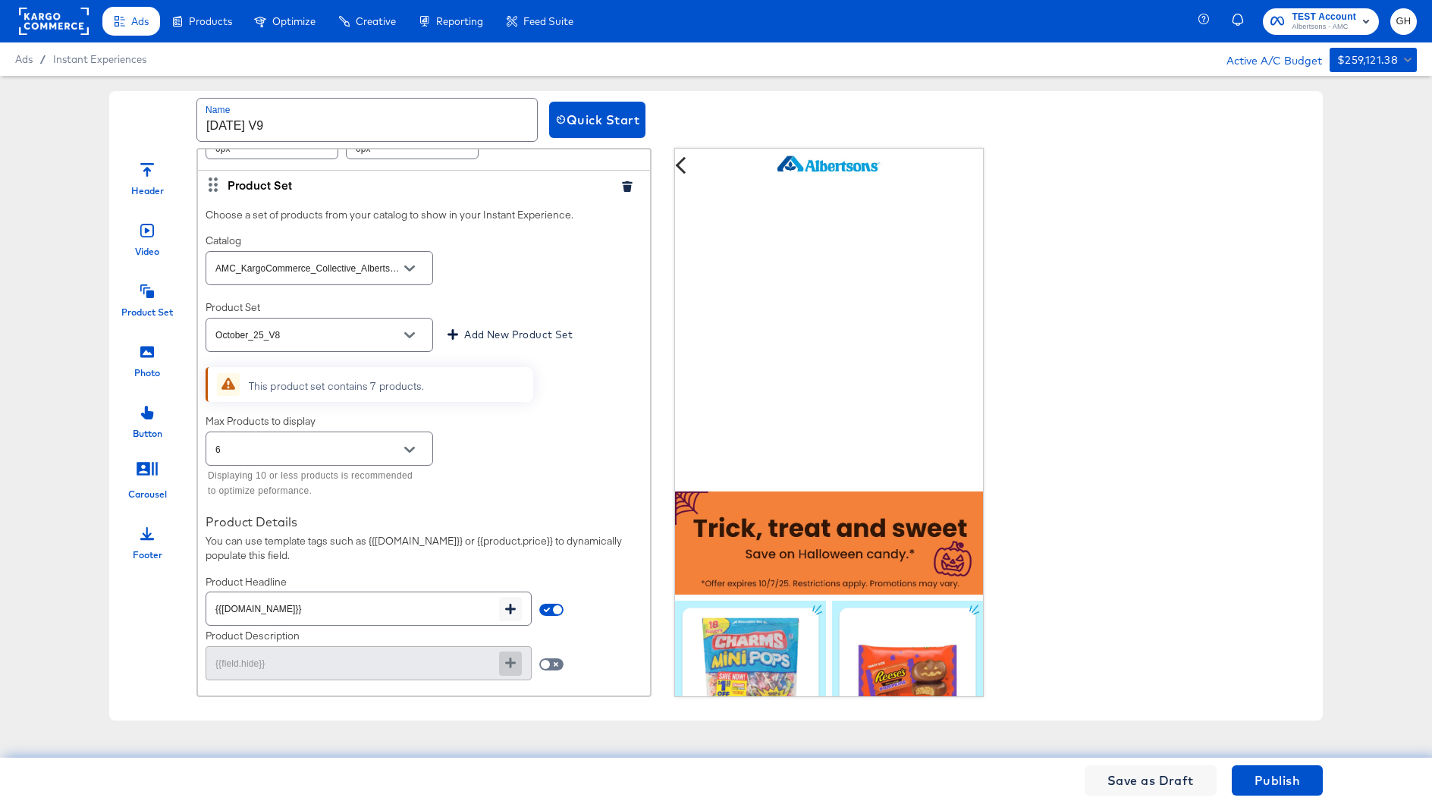
type input "https://www.albertsons.com/shop/aisles/cookies-snacks-candy.html"
click at [381, 338] on input "October_25_V8" at bounding box center [307, 335] width 190 height 17
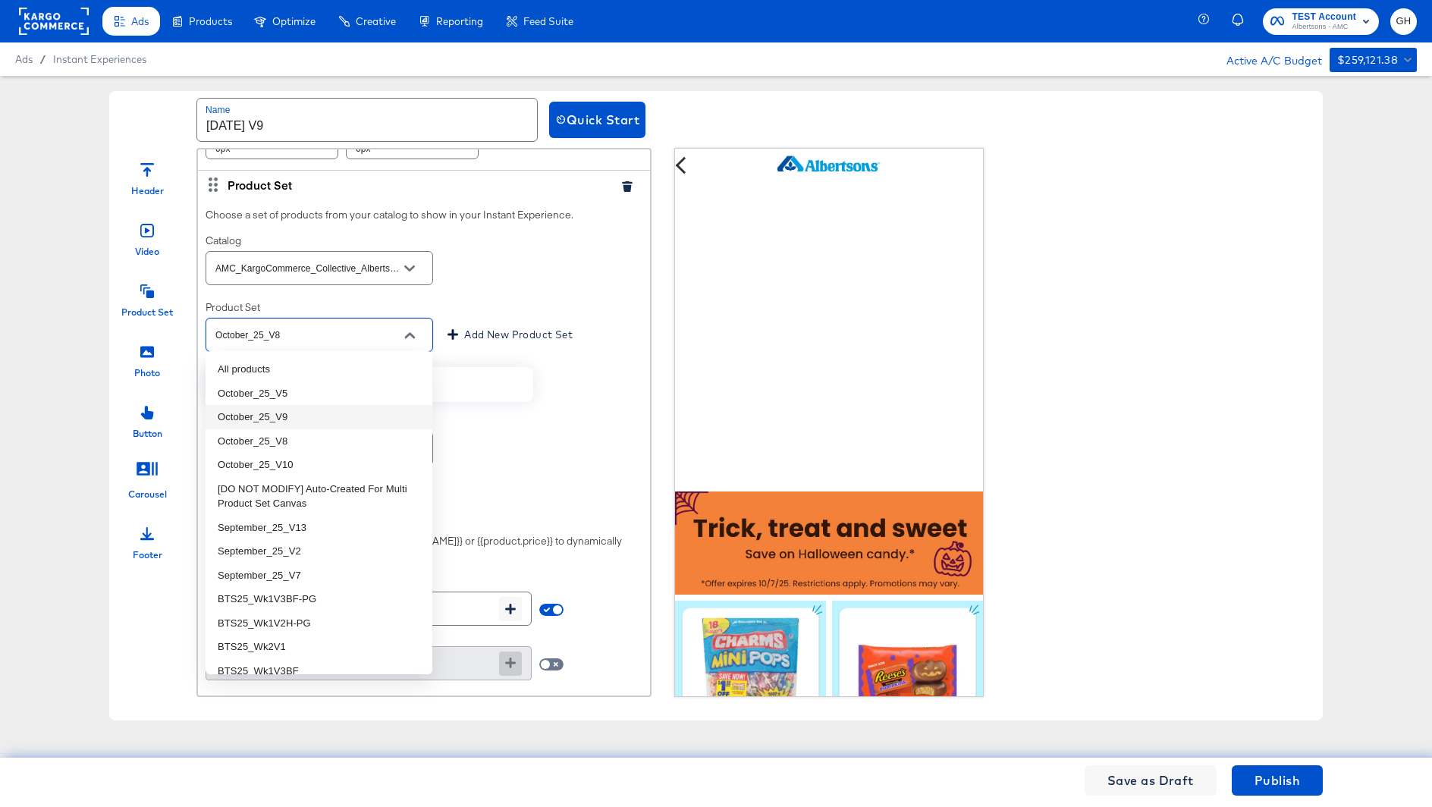
click at [350, 410] on li "October_25_V9" at bounding box center [319, 417] width 227 height 24
type input "October_25_V9"
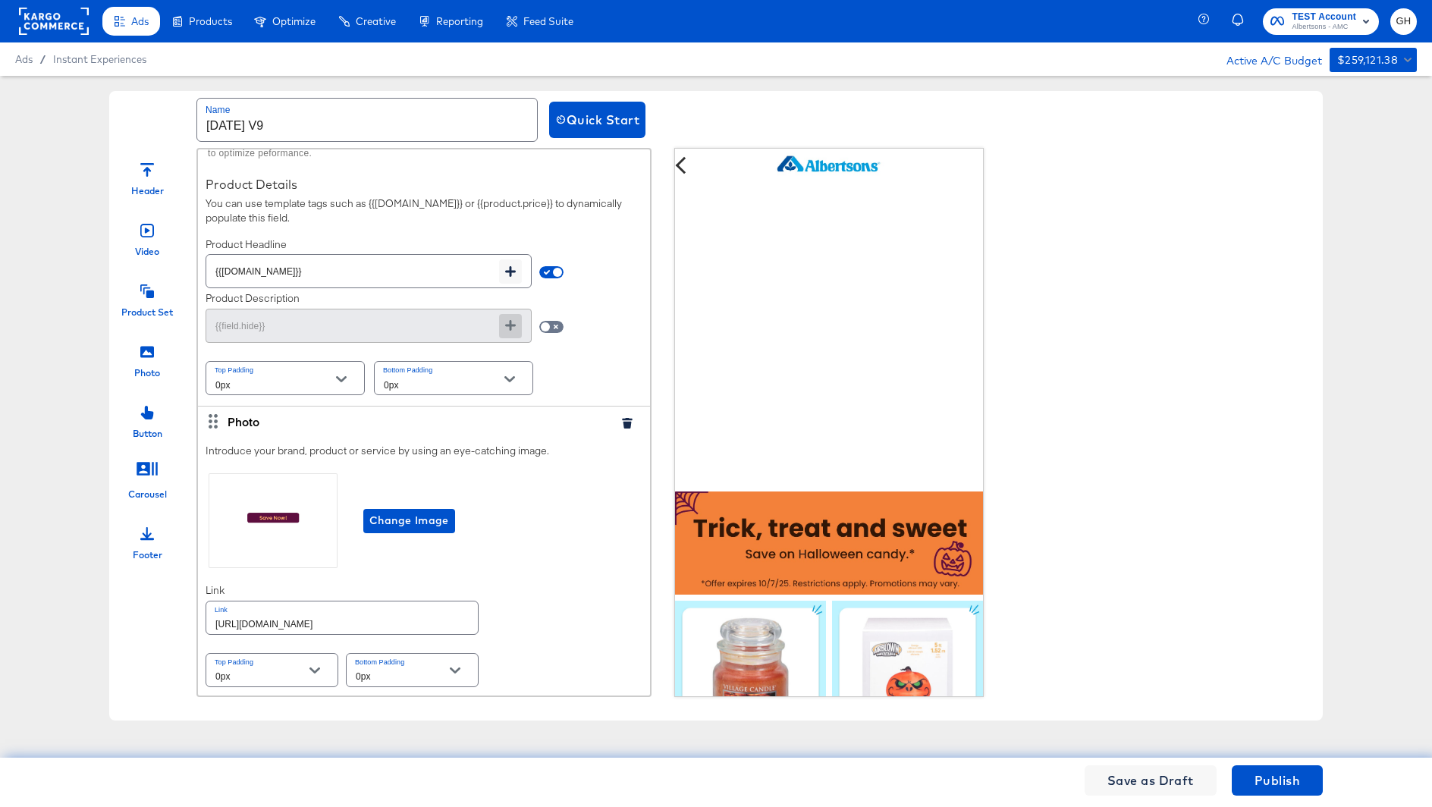
scroll to position [1258, 0]
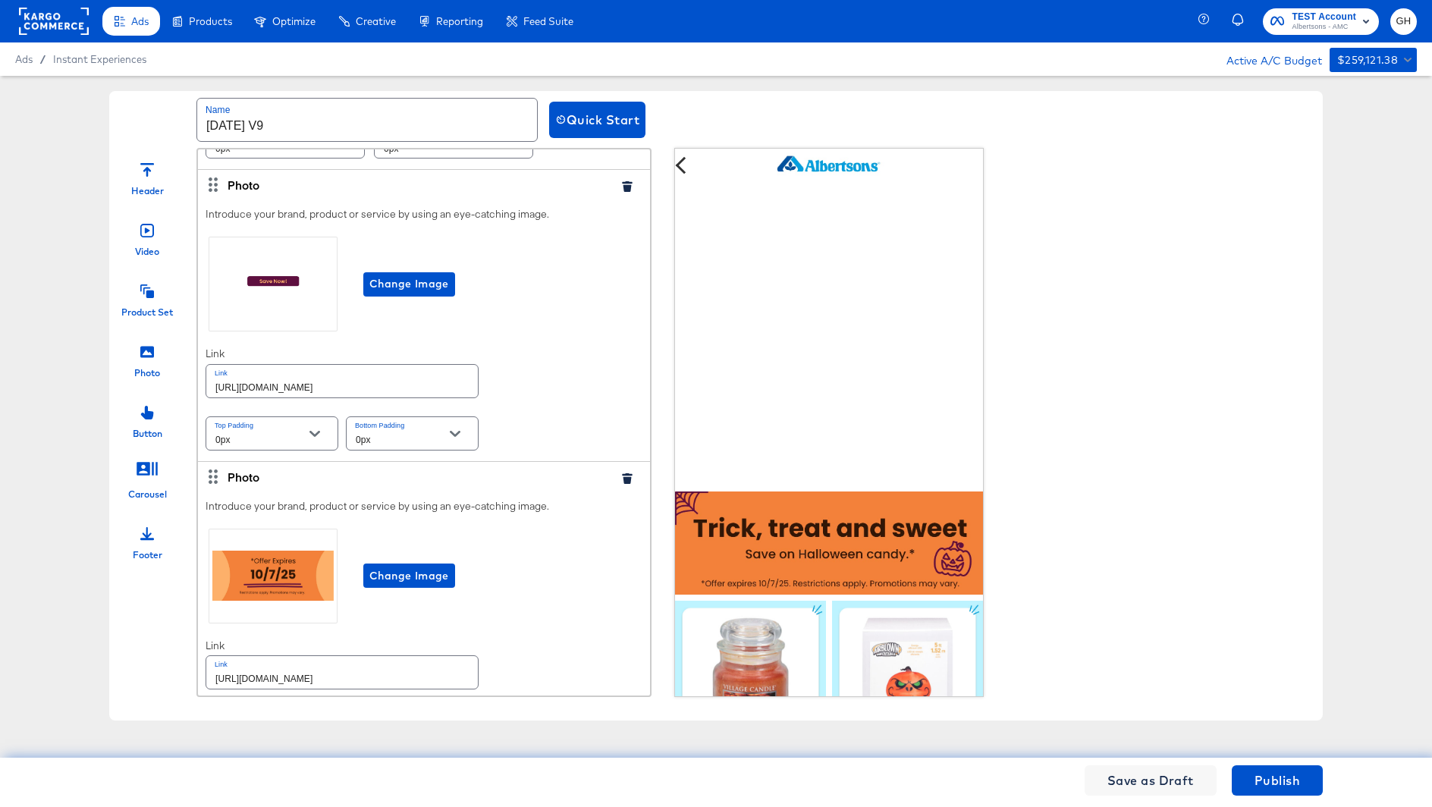
click at [448, 381] on input "https://www.albertsons.com/shop/aisles/paper-cleaning-home.html" at bounding box center [342, 381] width 272 height 33
paste input "cookies-snacks-candy"
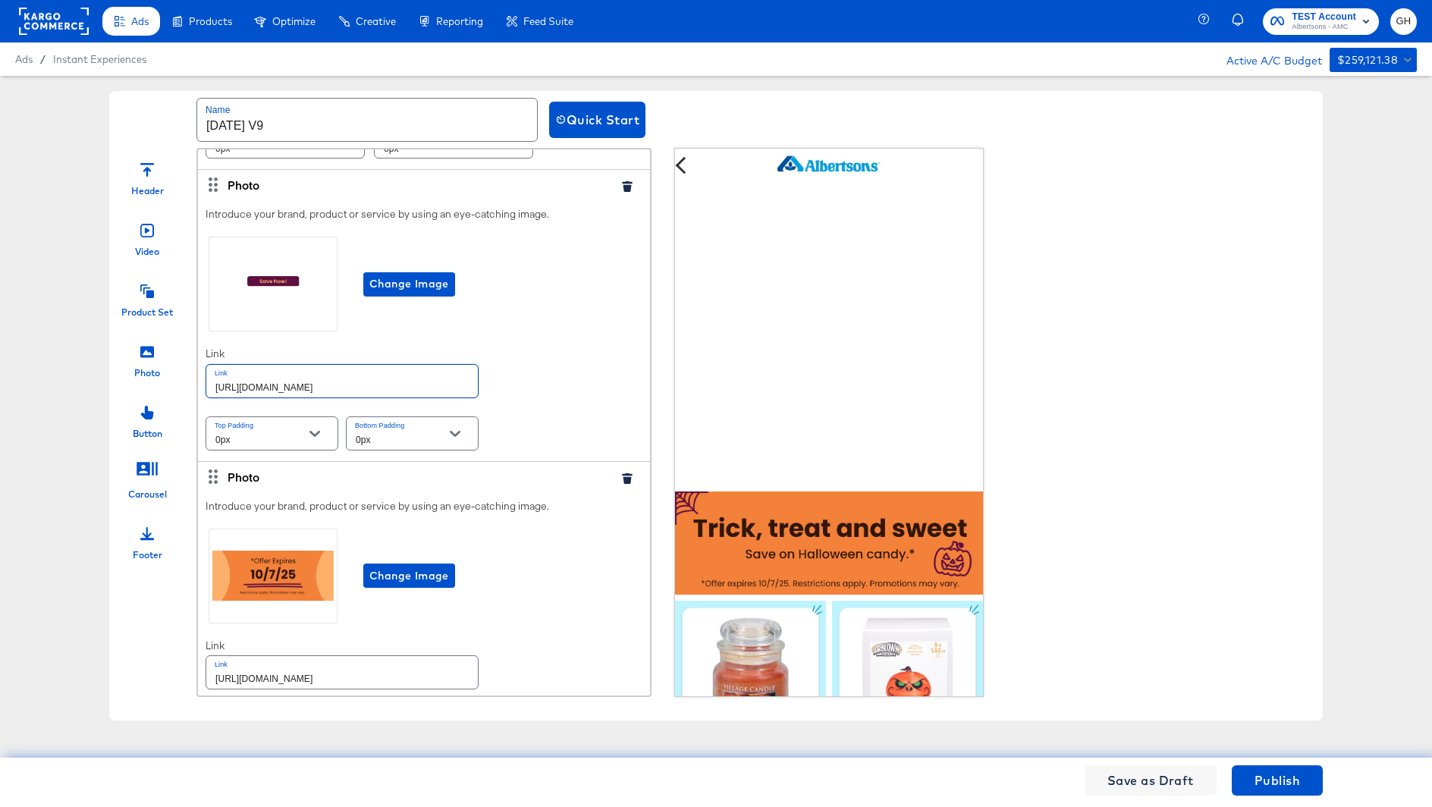
type input "https://www.albertsons.com/shop/aisles/cookies-snacks-candy.html"
click at [452, 671] on input "https://www.albertsons.com/shop/aisles/paper-cleaning-home.html" at bounding box center [342, 672] width 272 height 33
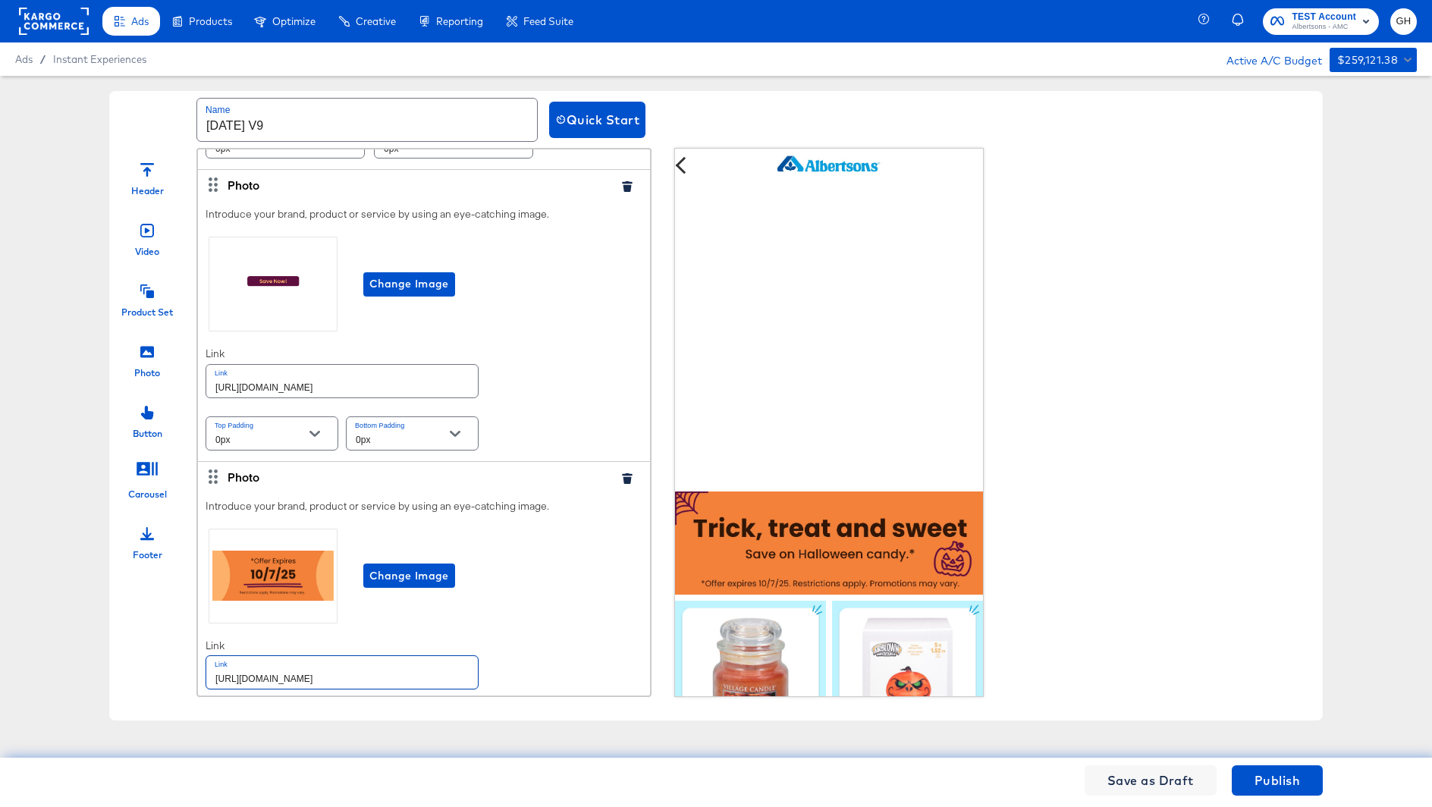
paste input "cookies-snacks-candy"
type input "https://www.albertsons.com/shop/aisles/cookies-snacks-candy.html"
click at [615, 632] on div "Introduce your brand, product or service by using an eye-catching image. Change…" at bounding box center [424, 623] width 452 height 262
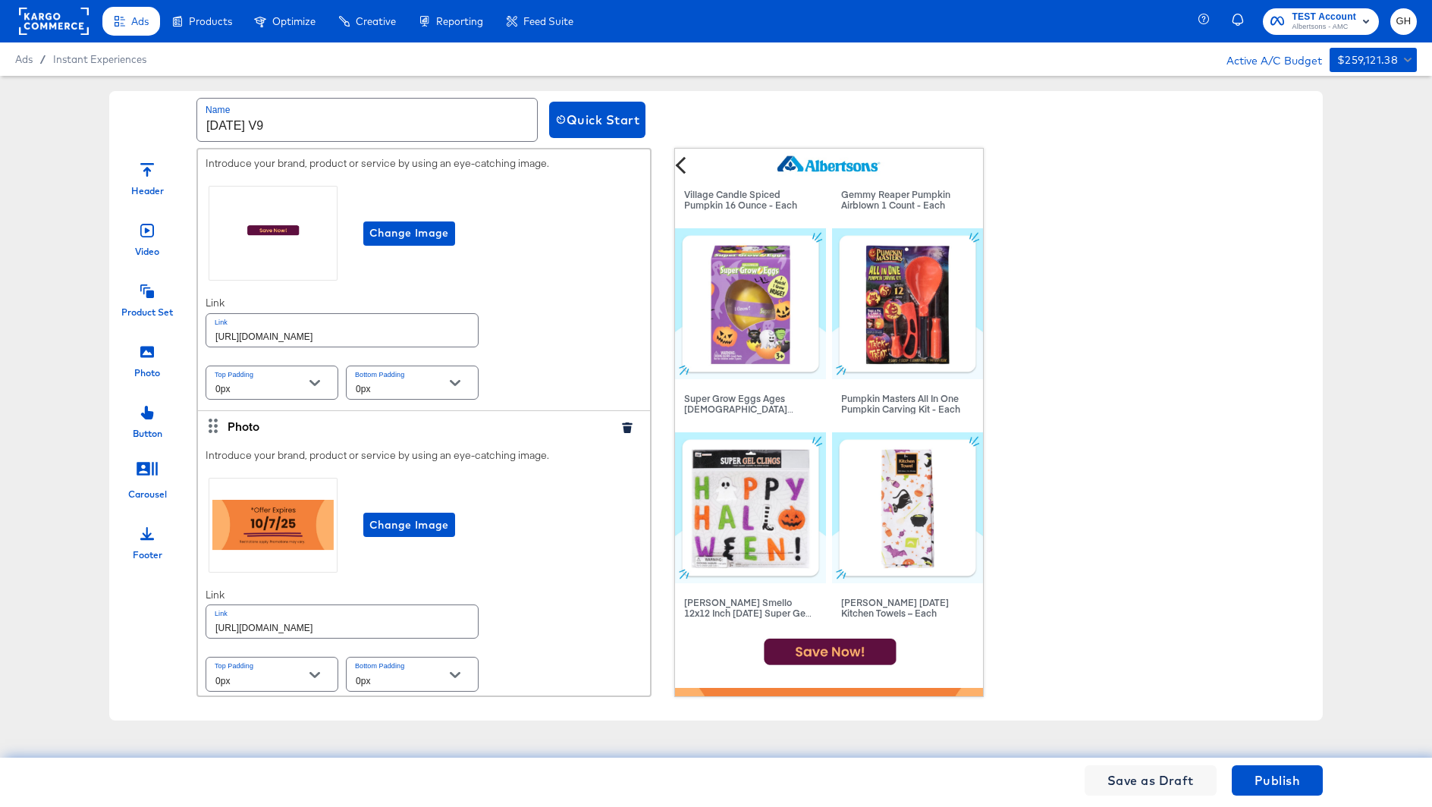
scroll to position [696, 0]
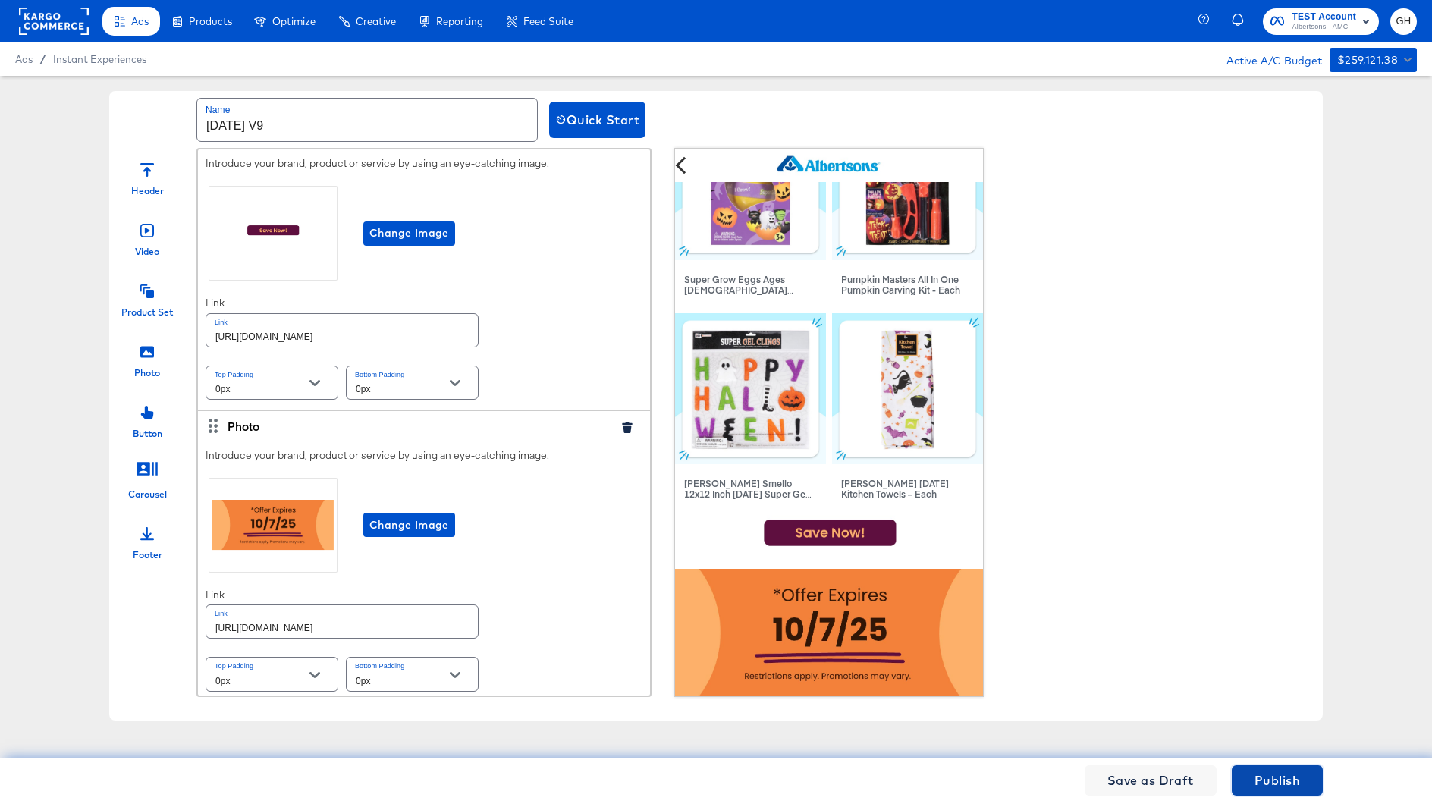
click at [1265, 779] on span "Publish" at bounding box center [1278, 780] width 46 height 21
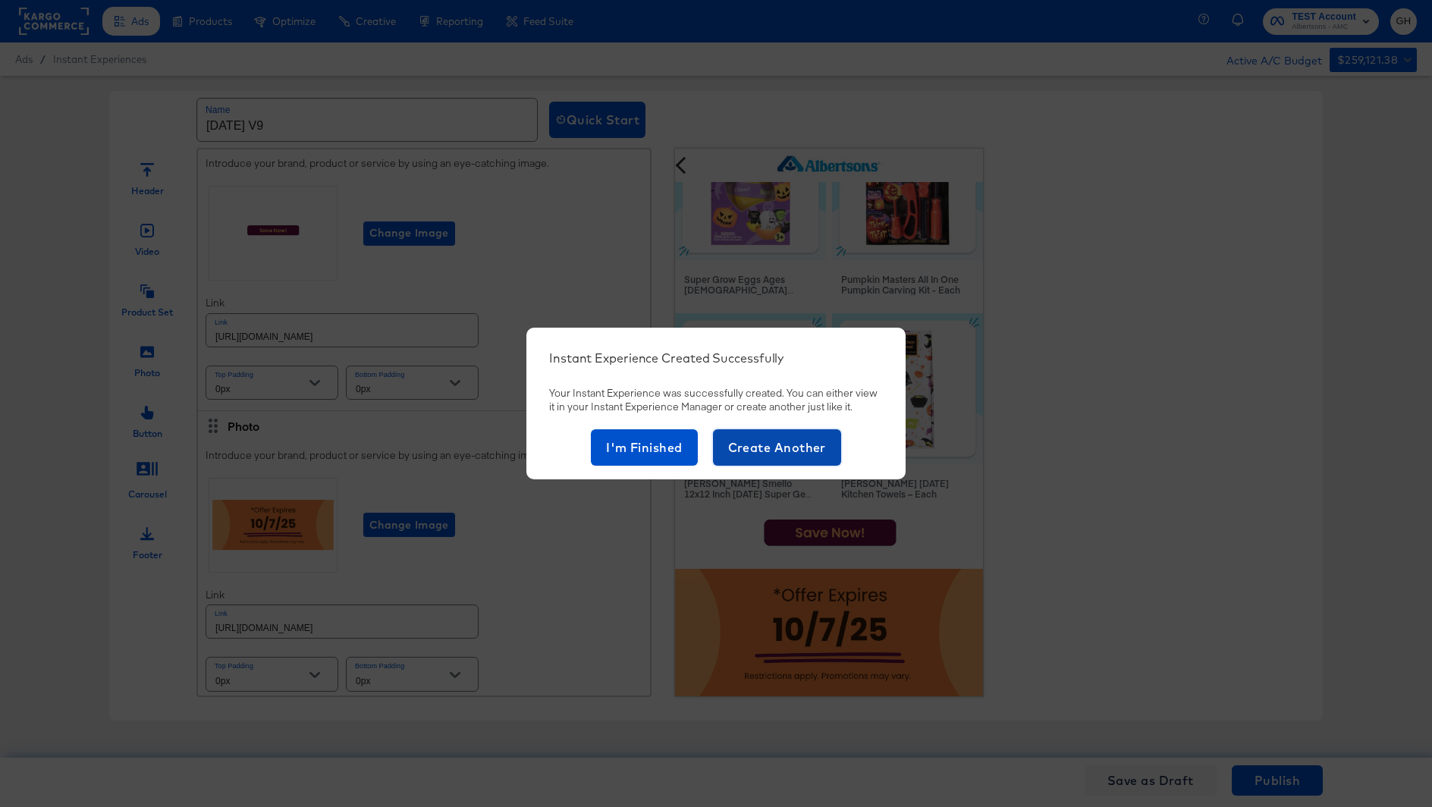
click at [736, 452] on span "Create Another" at bounding box center [777, 447] width 98 height 21
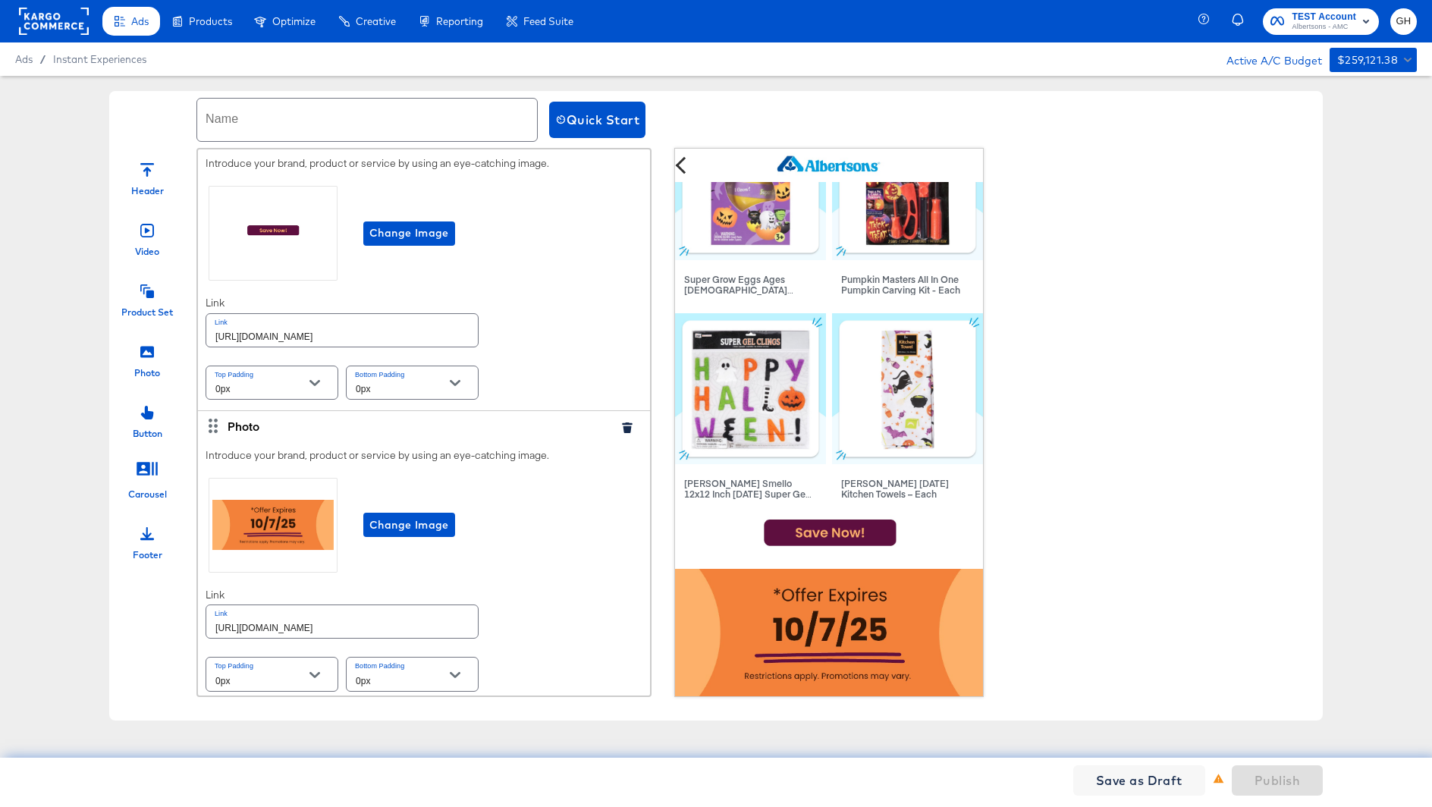
click at [292, 143] on div "Name" at bounding box center [366, 120] width 341 height 50
click at [291, 127] on input "text" at bounding box center [367, 120] width 340 height 42
type input "Oct25 V10"
click at [486, 206] on div "Change Image" at bounding box center [424, 233] width 437 height 101
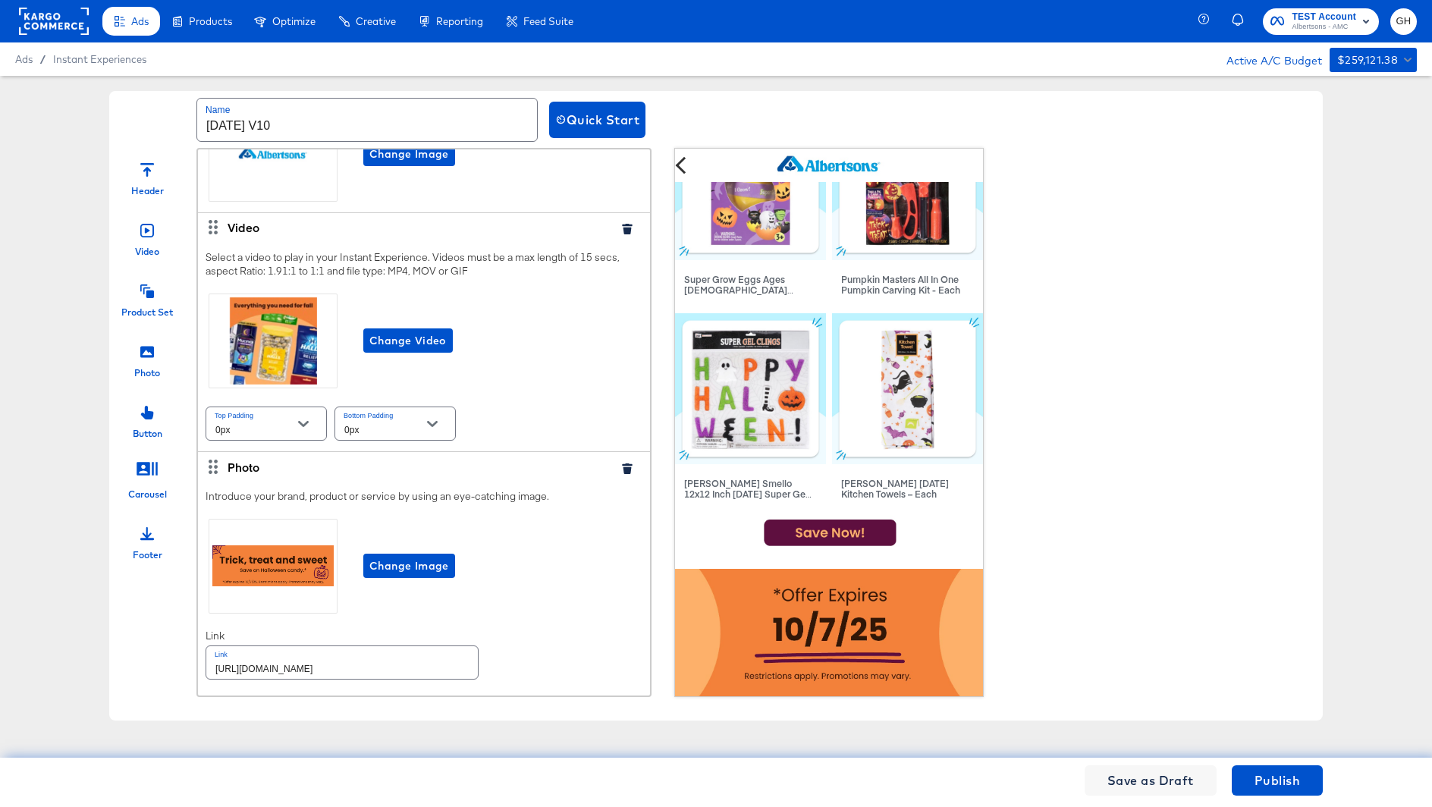
scroll to position [121, 0]
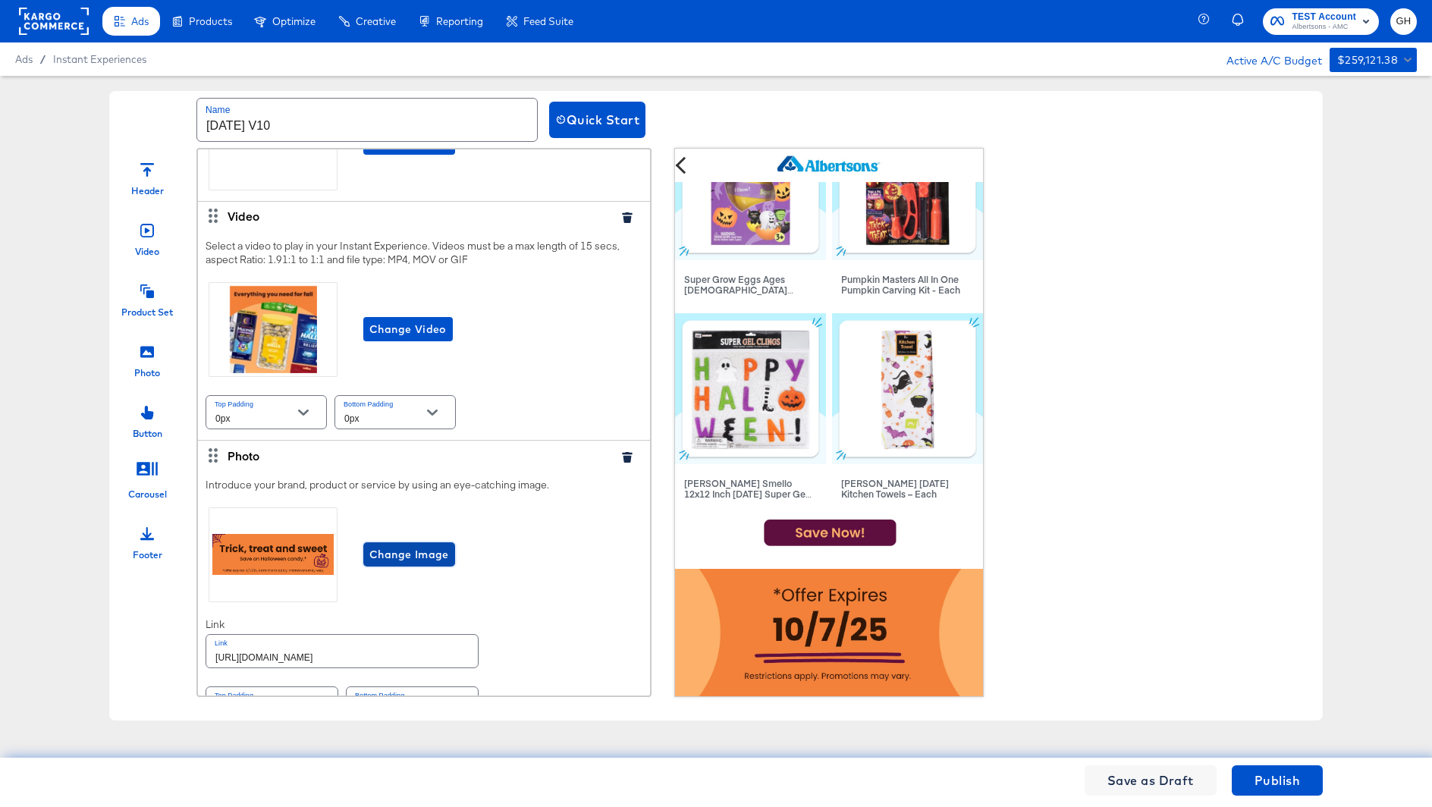
click at [420, 549] on span "Change Image" at bounding box center [409, 554] width 80 height 19
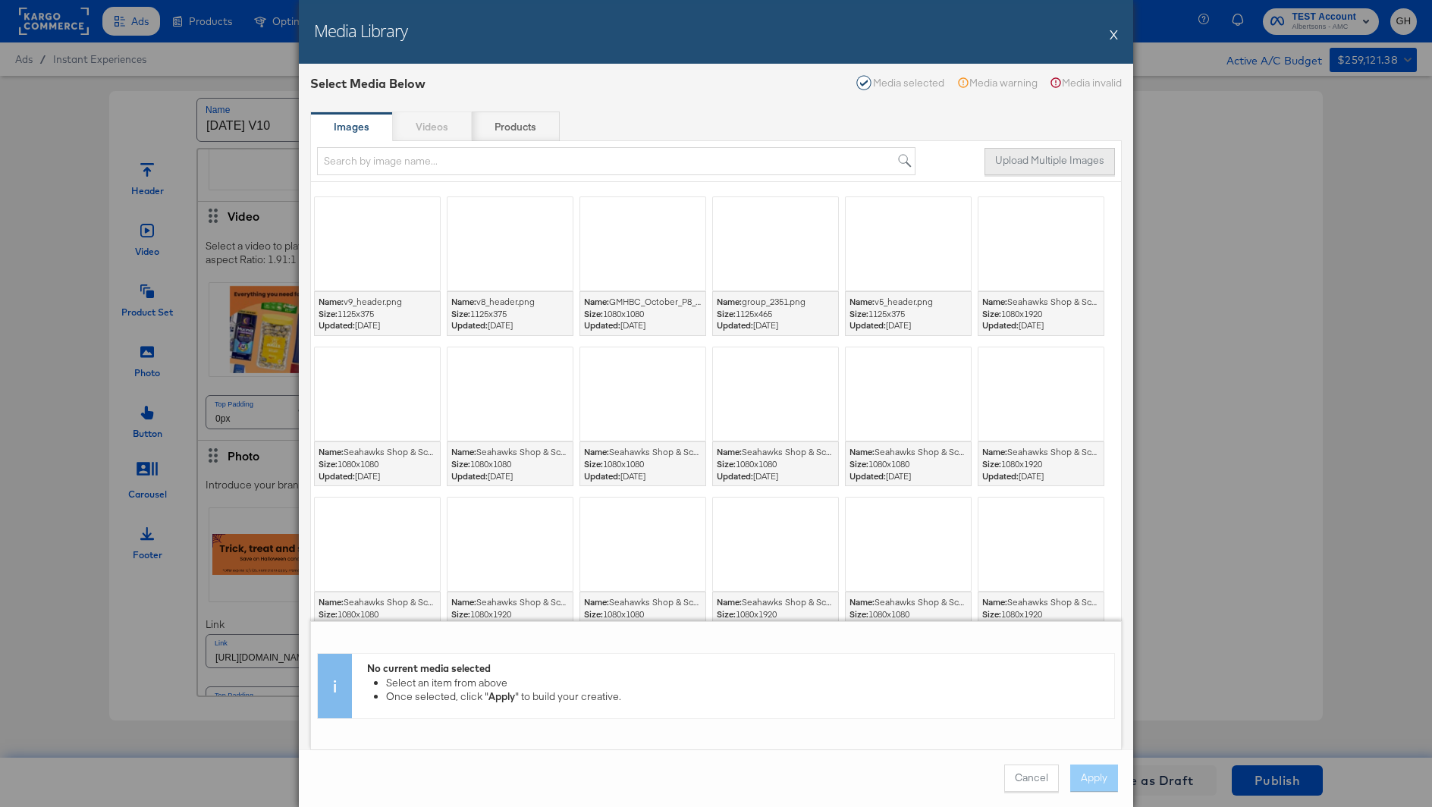
click at [1036, 164] on button "Upload Multiple Images" at bounding box center [1050, 161] width 130 height 27
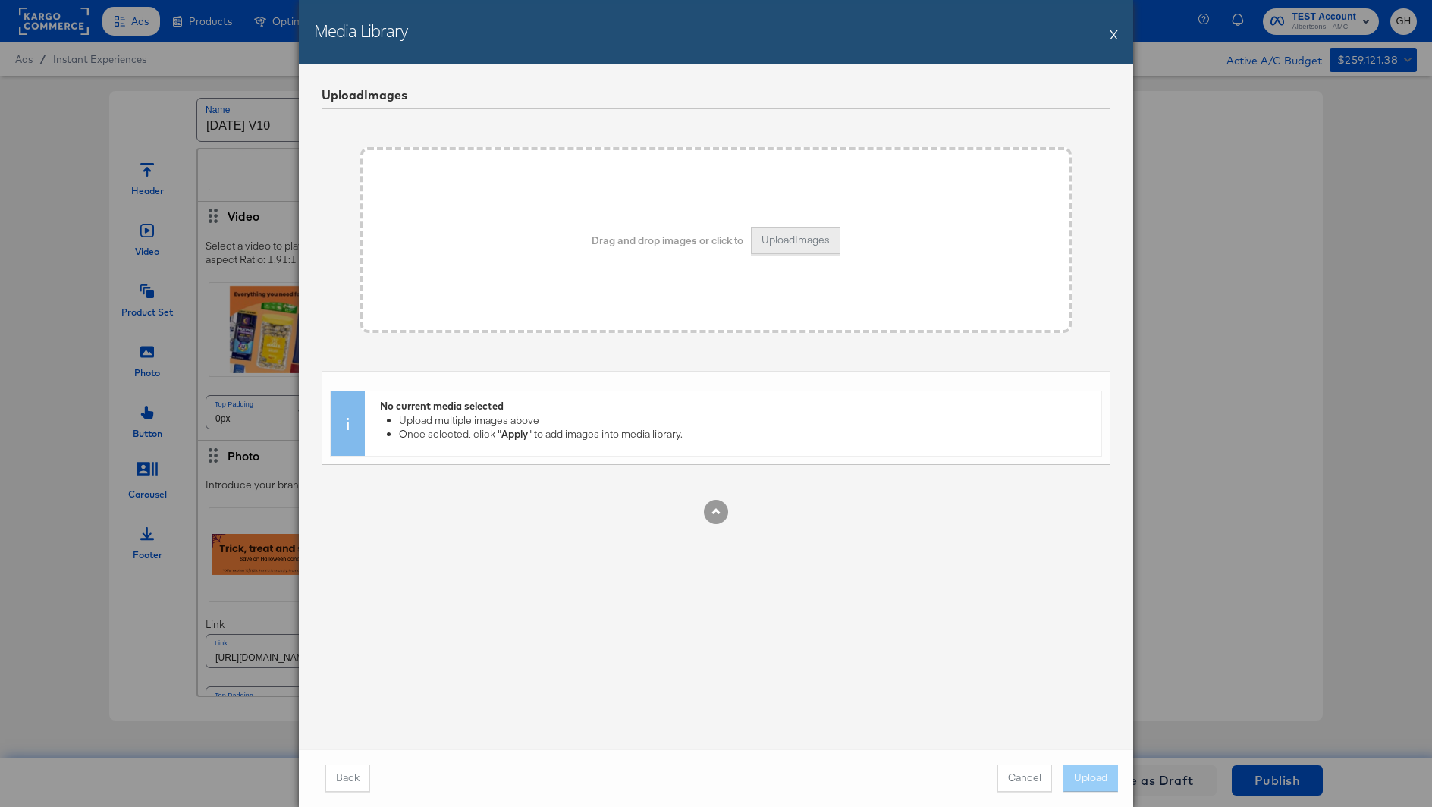
click at [822, 246] on button "Upload Images" at bounding box center [796, 240] width 90 height 27
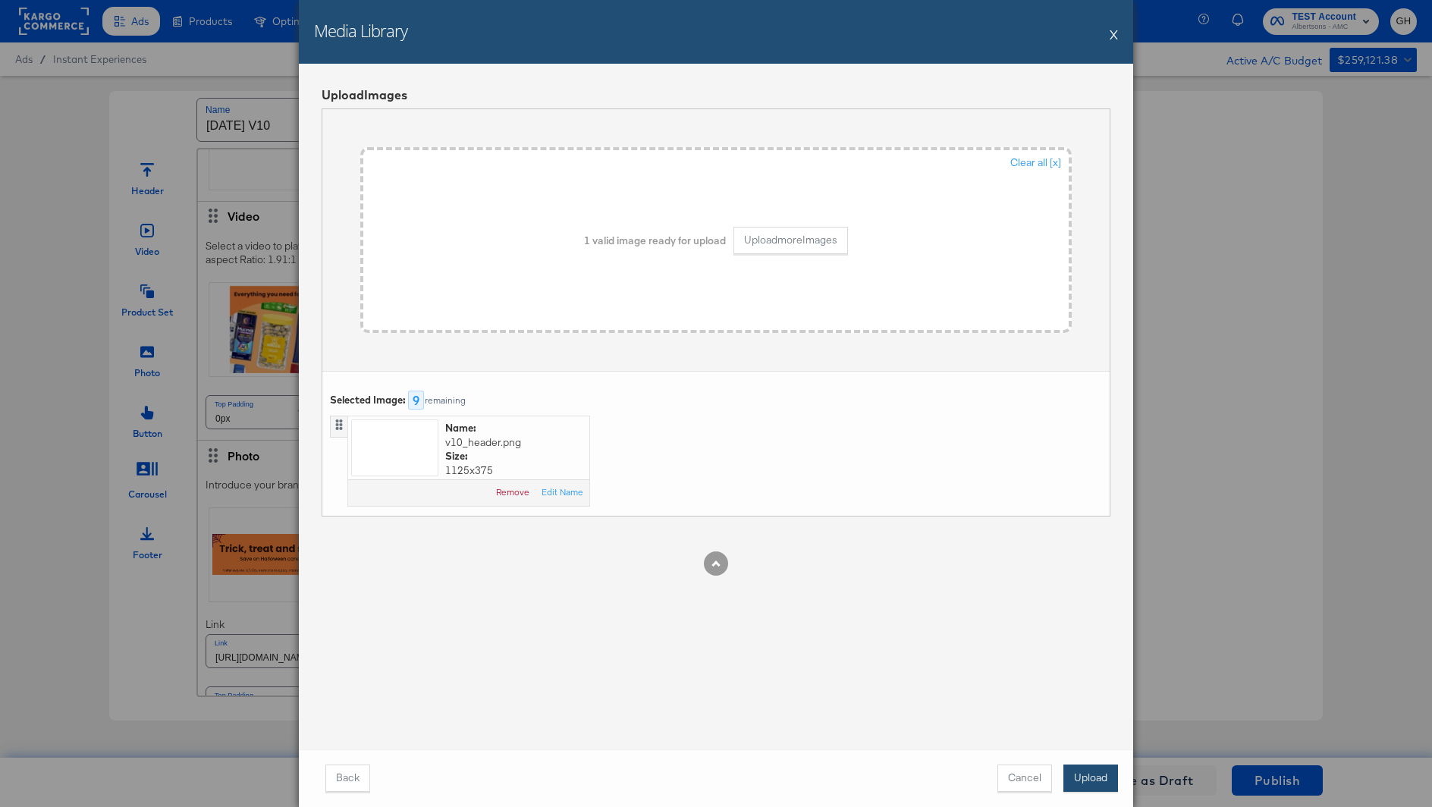
click at [1097, 777] on button "Upload" at bounding box center [1091, 778] width 55 height 27
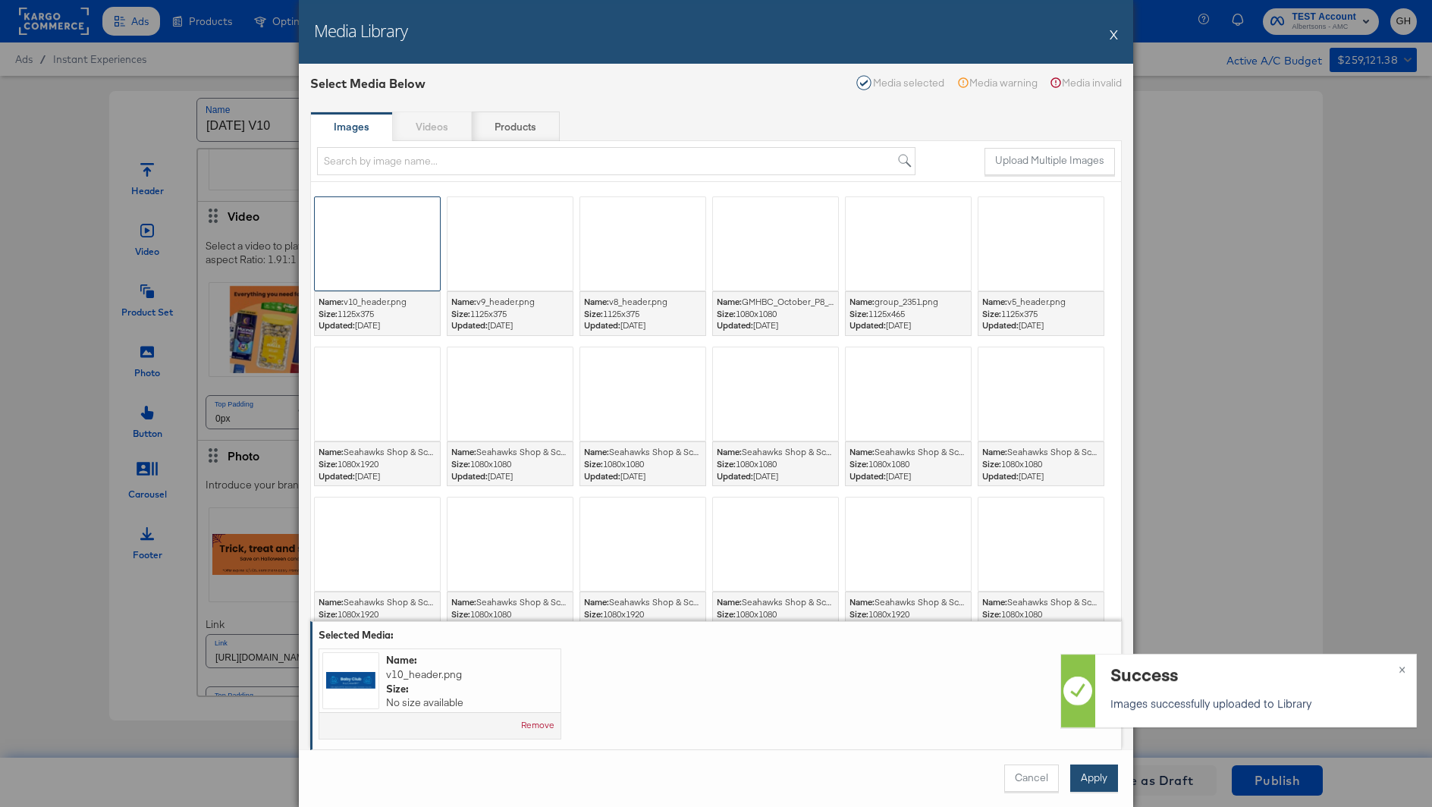
click at [1101, 769] on button "Apply" at bounding box center [1094, 778] width 48 height 27
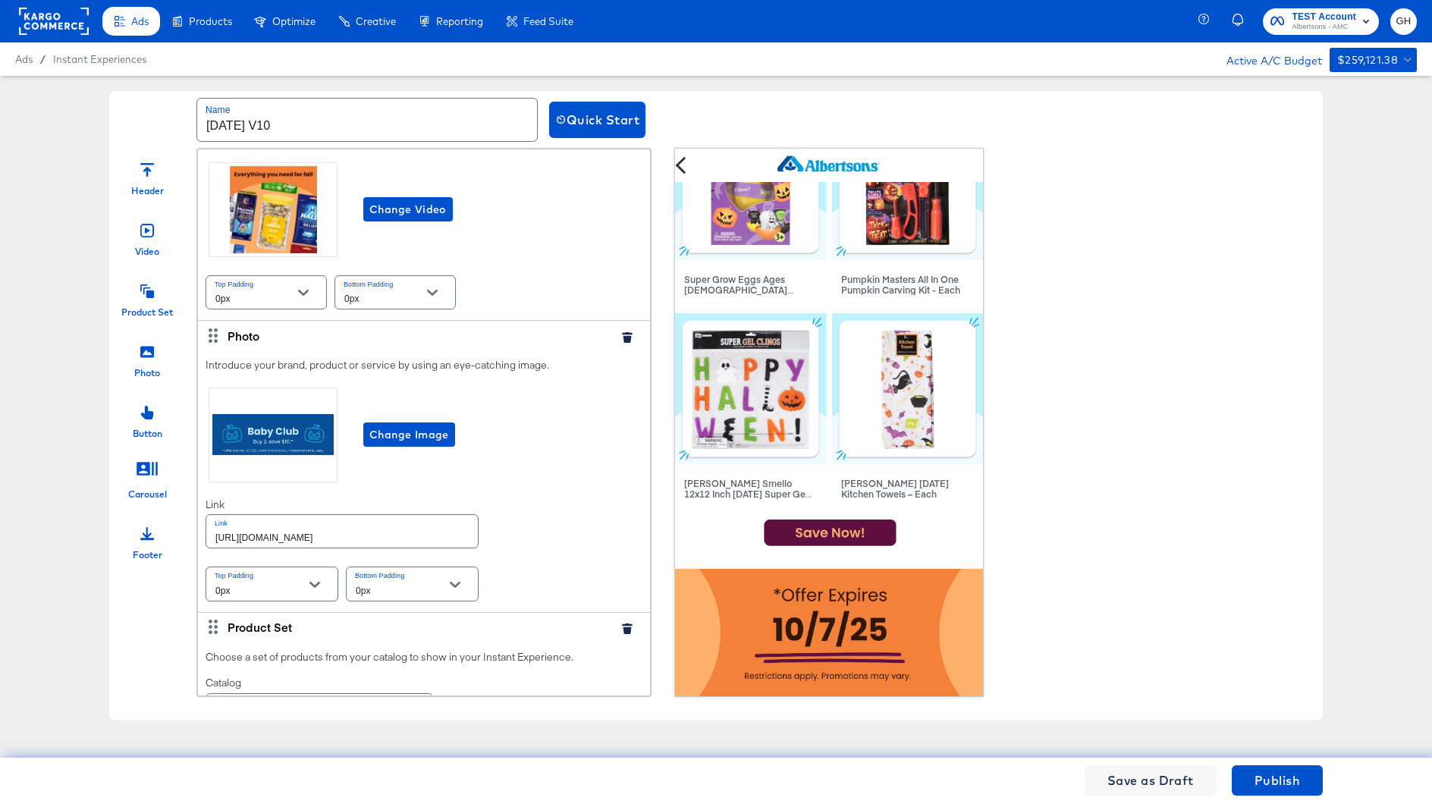
scroll to position [246, 0]
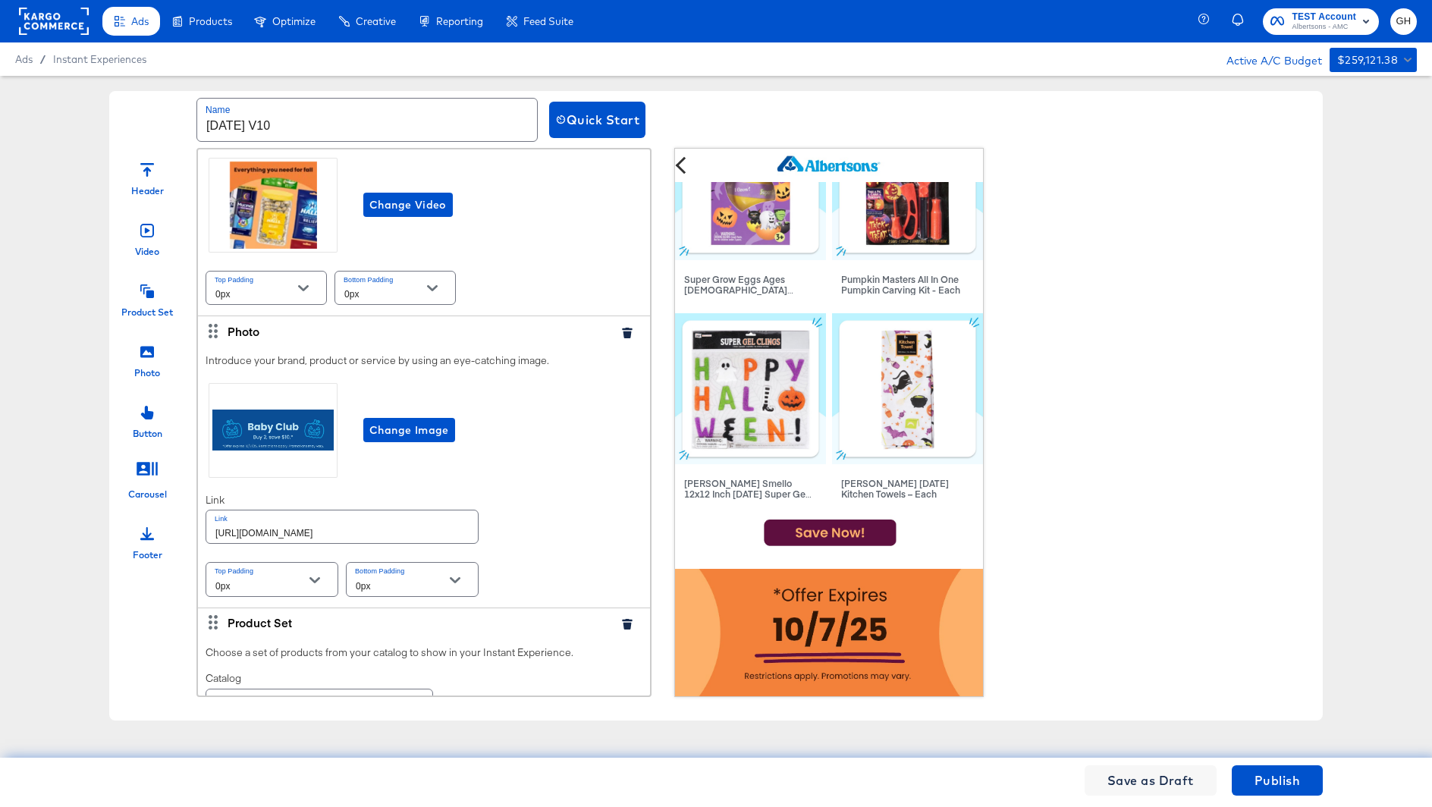
click at [410, 532] on input "https://www.albertsons.com/shop/aisles/cookies-snacks-candy.html" at bounding box center [342, 527] width 272 height 33
paste input "lp/baby-products-supplies"
type input "https://www.albertsons.com/lp/baby-products-supplies.html"
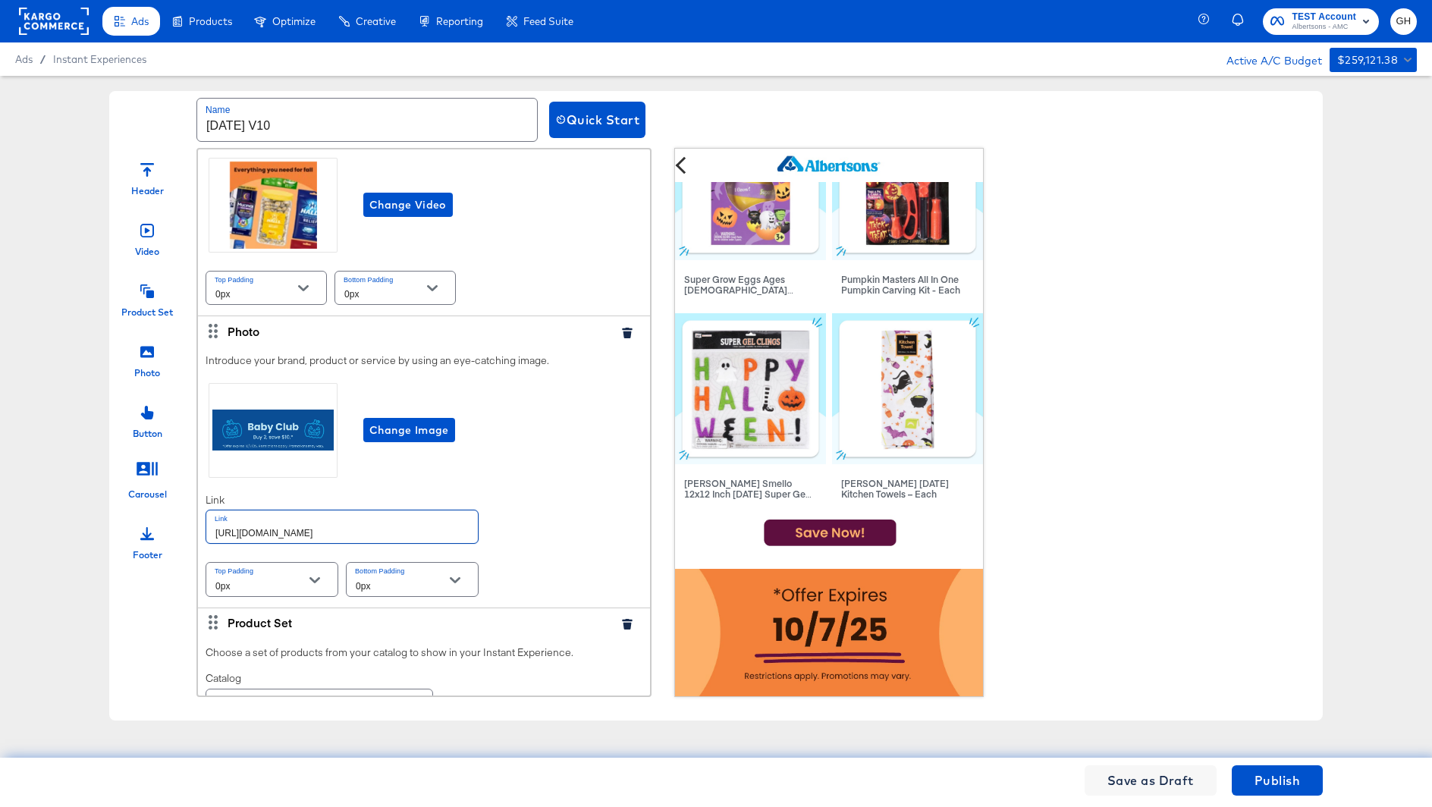
click at [577, 548] on div "Introduce your brand, product or service by using an eye-catching image. Change…" at bounding box center [424, 477] width 452 height 262
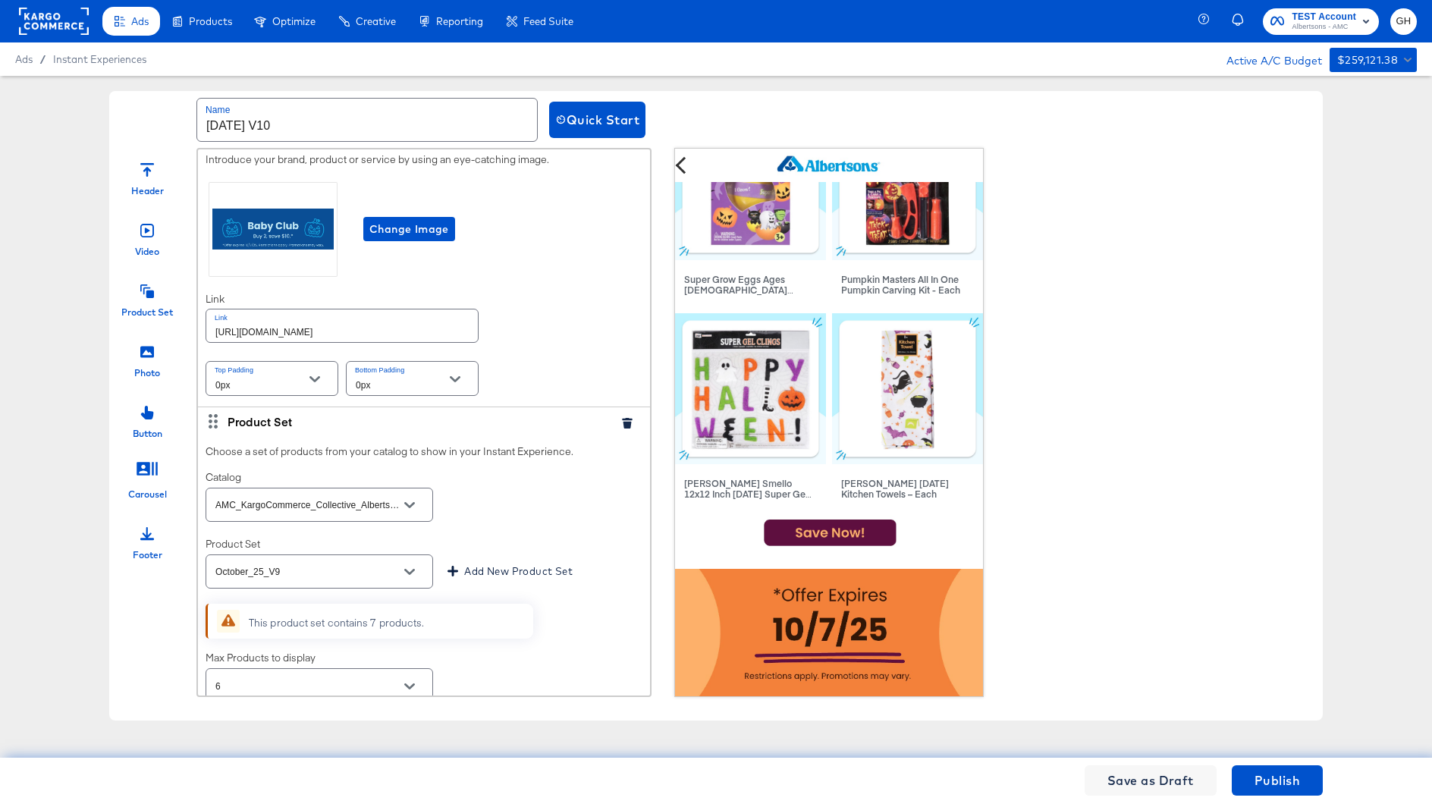
scroll to position [530, 0]
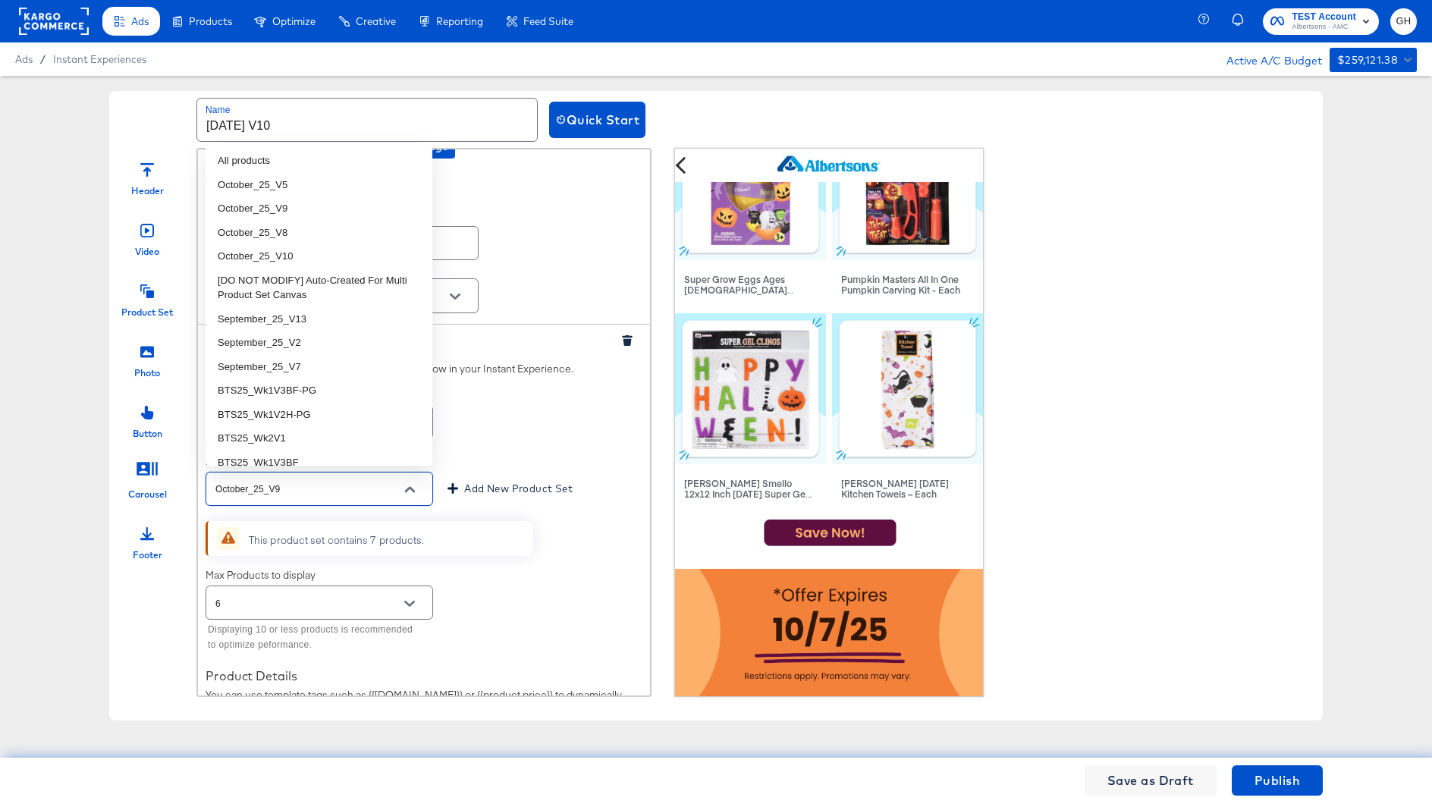
click at [352, 483] on input "October_25_V9" at bounding box center [307, 489] width 190 height 17
click at [319, 254] on li "October_25_V10" at bounding box center [319, 256] width 227 height 24
type input "October_25_V10"
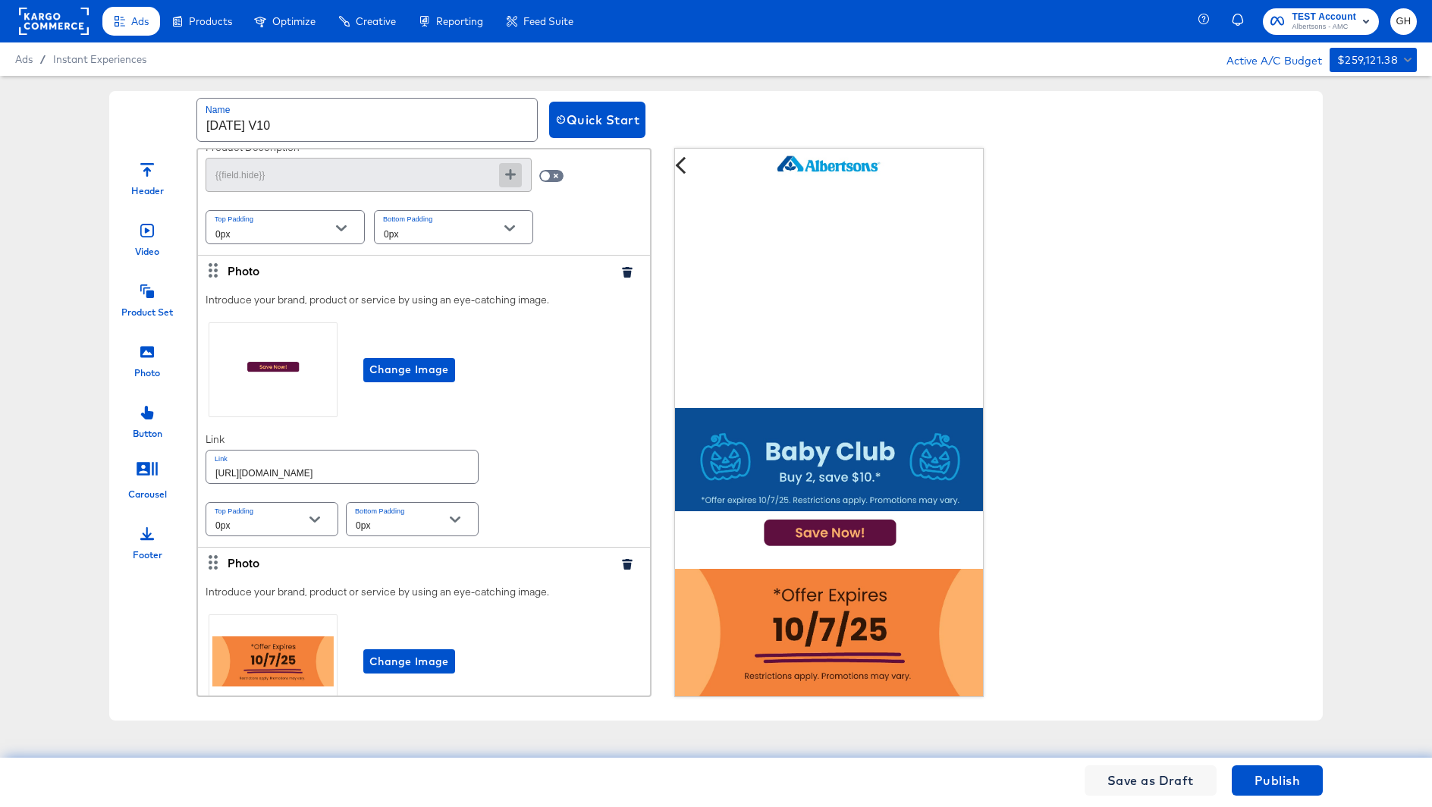
scroll to position [696, 0]
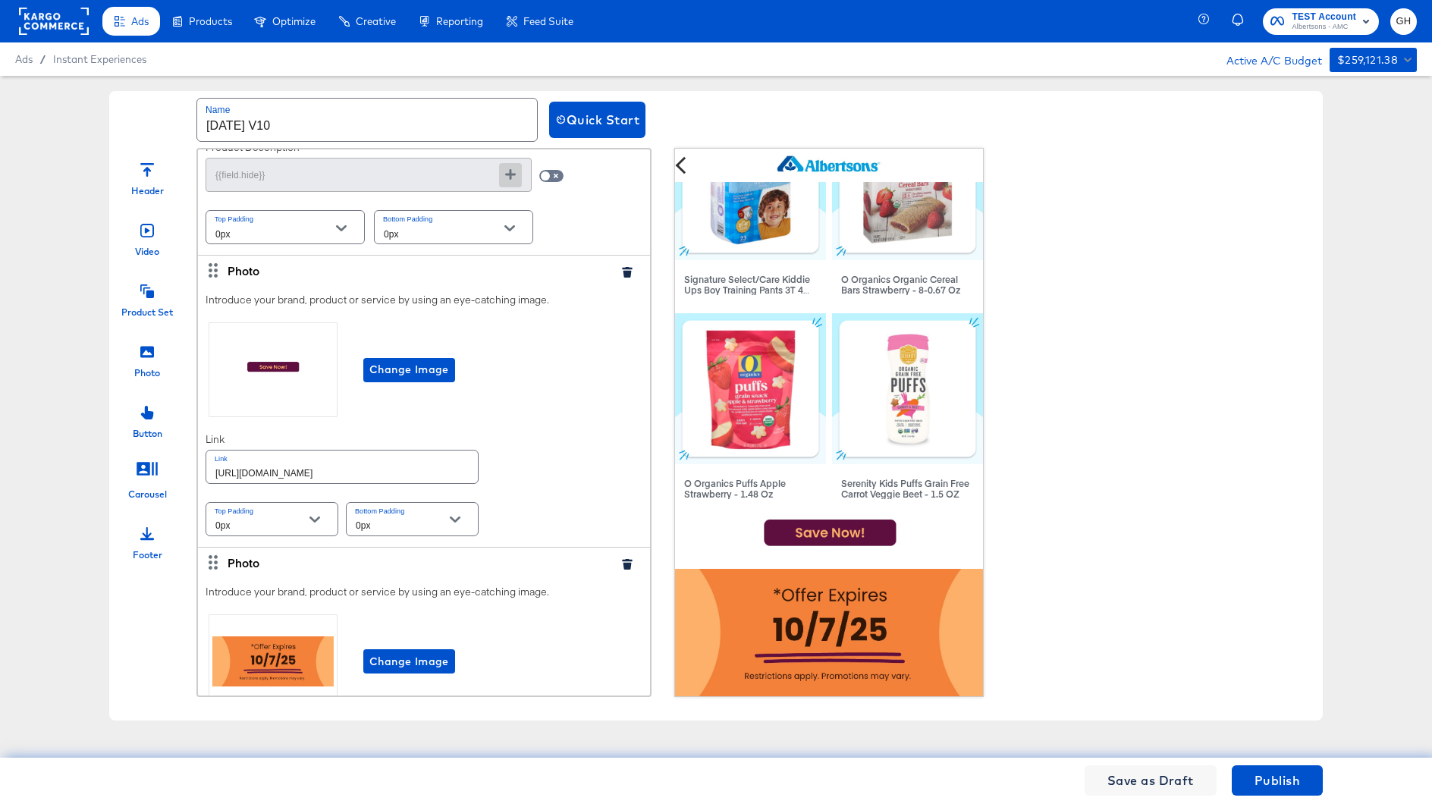
click at [438, 469] on input "https://www.albertsons.com/shop/aisles/cookies-snacks-candy.html" at bounding box center [342, 467] width 272 height 33
paste input "lp/baby-products-supplies"
type input "https://www.albertsons.com/lp/baby-products-supplies.html"
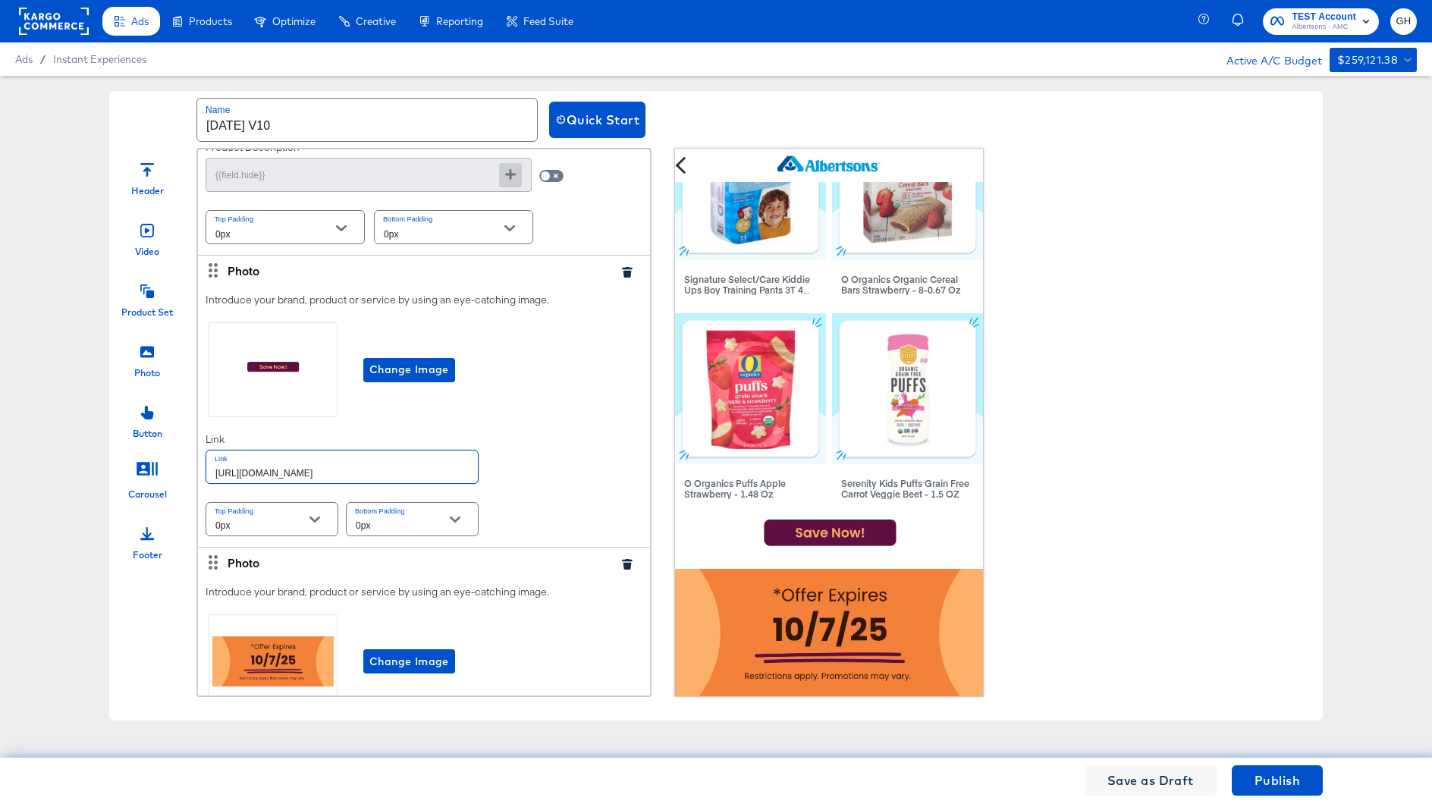
click at [533, 491] on div "Introduce your brand, product or service by using an eye-catching image. Change…" at bounding box center [424, 416] width 452 height 262
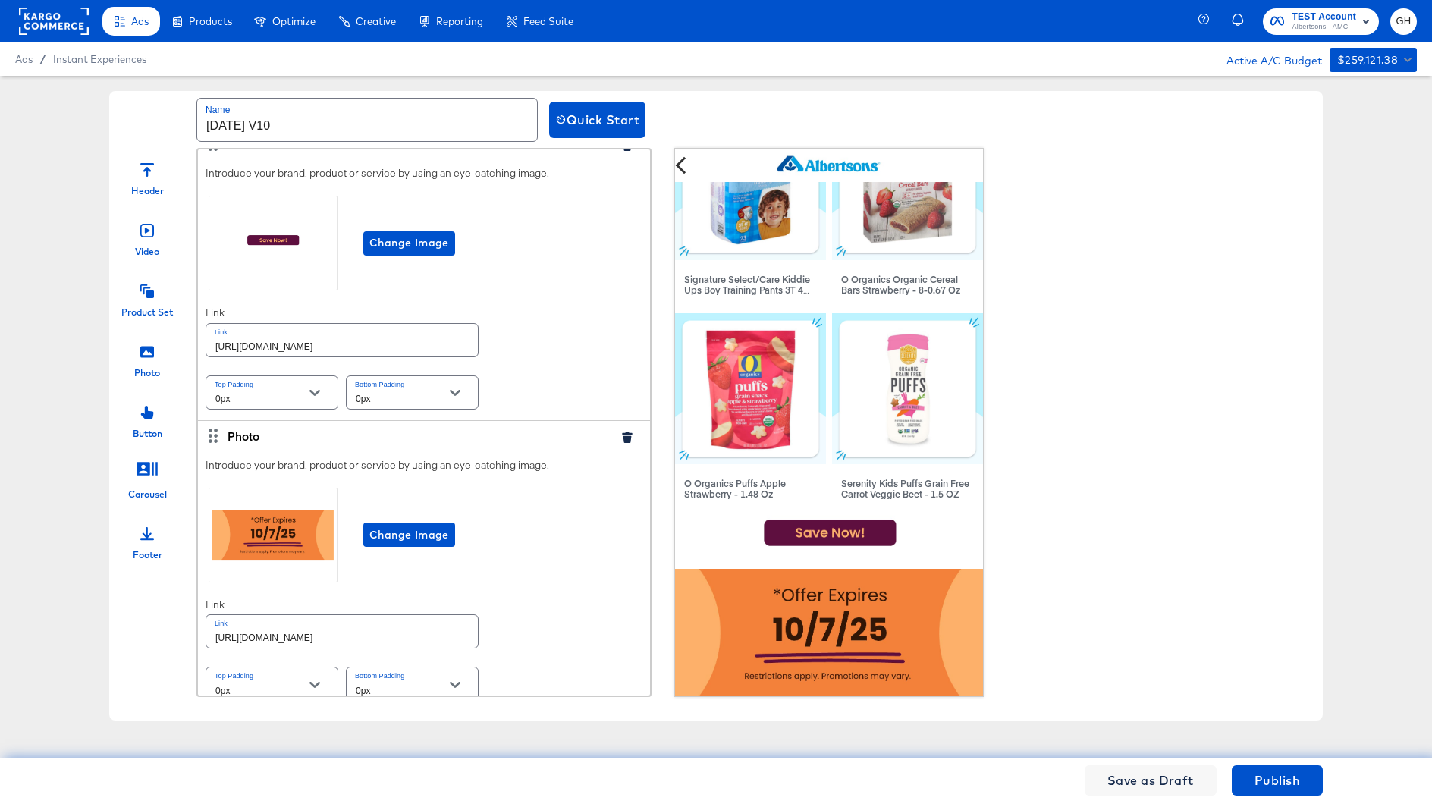
scroll to position [1309, 0]
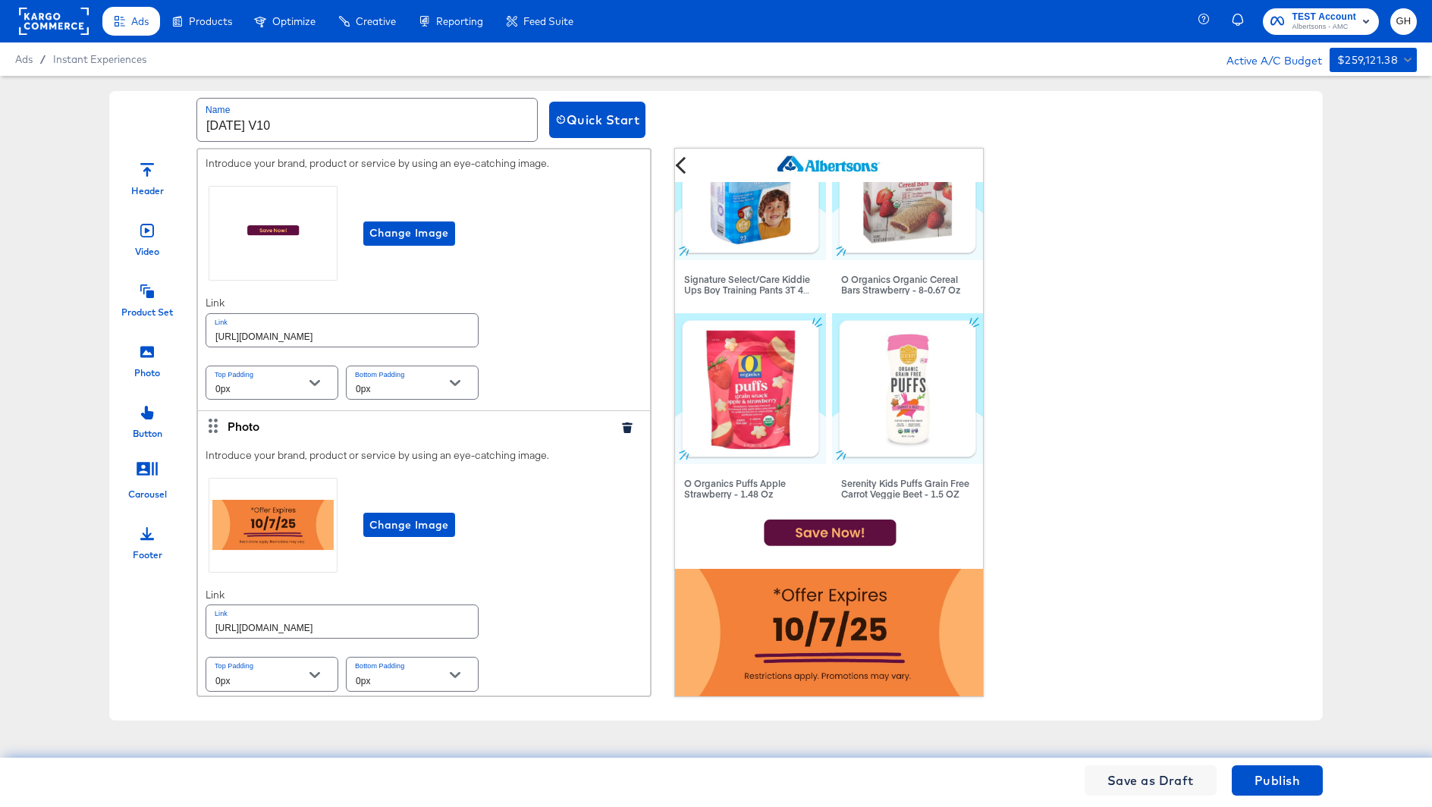
click at [424, 621] on input "https://www.albertsons.com/shop/aisles/cookies-snacks-candy.html" at bounding box center [342, 621] width 272 height 33
paste input "lp/baby-products-supplies"
type input "https://www.albertsons.com/lp/baby-products-supplies.html"
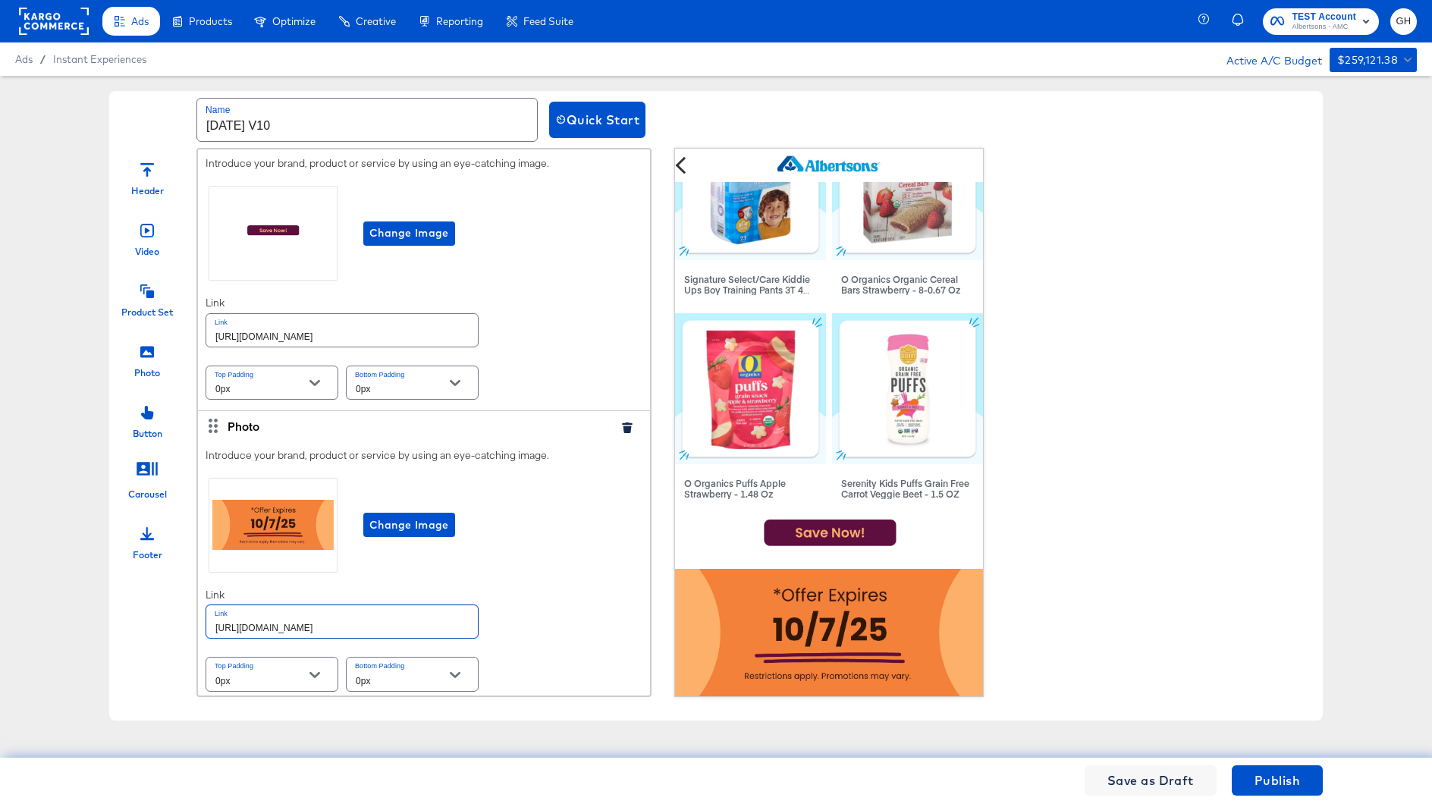
click at [577, 590] on div "Introduce your brand, product or service by using an eye-catching image. Change…" at bounding box center [424, 572] width 452 height 262
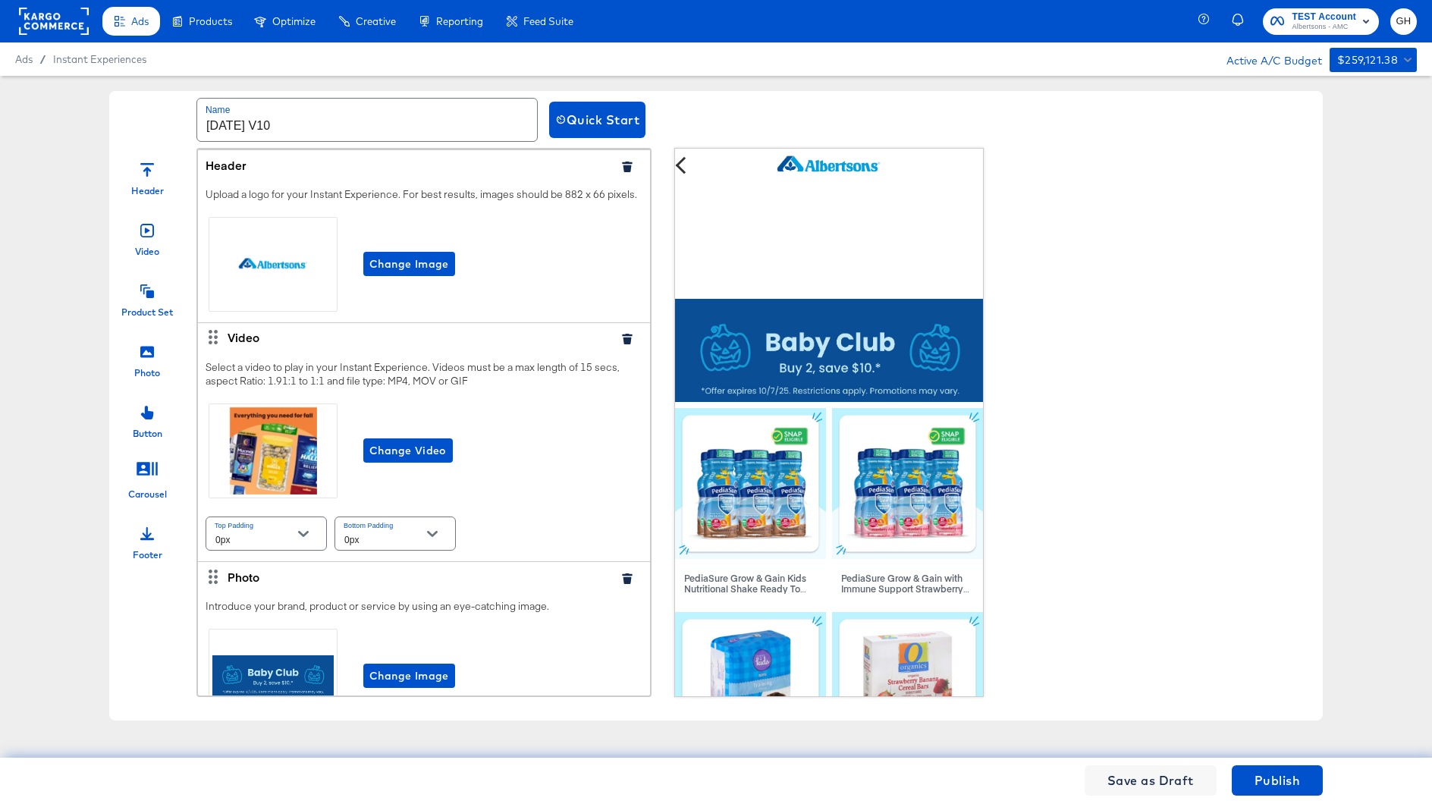
scroll to position [0, 0]
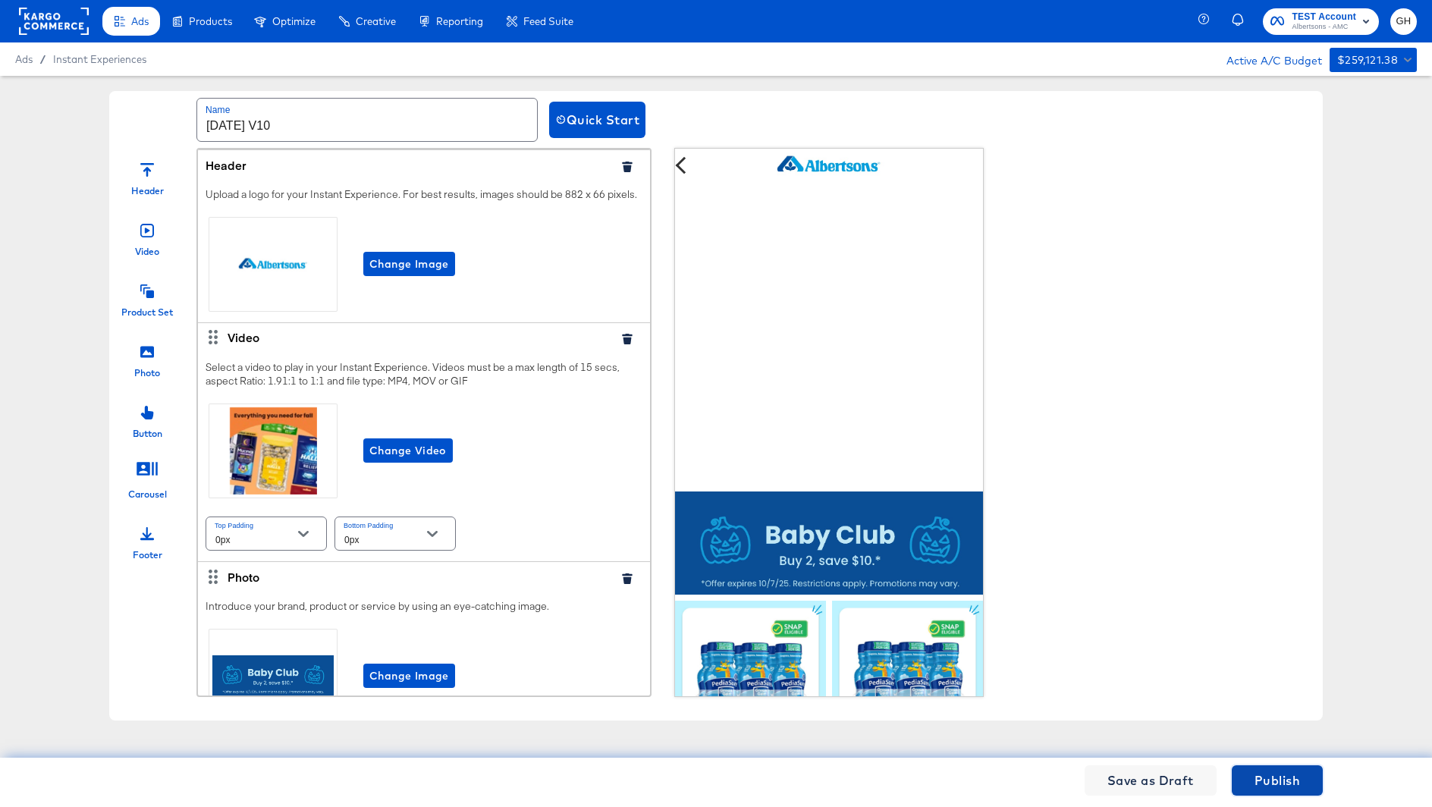
click at [1268, 782] on span "Publish" at bounding box center [1278, 780] width 46 height 21
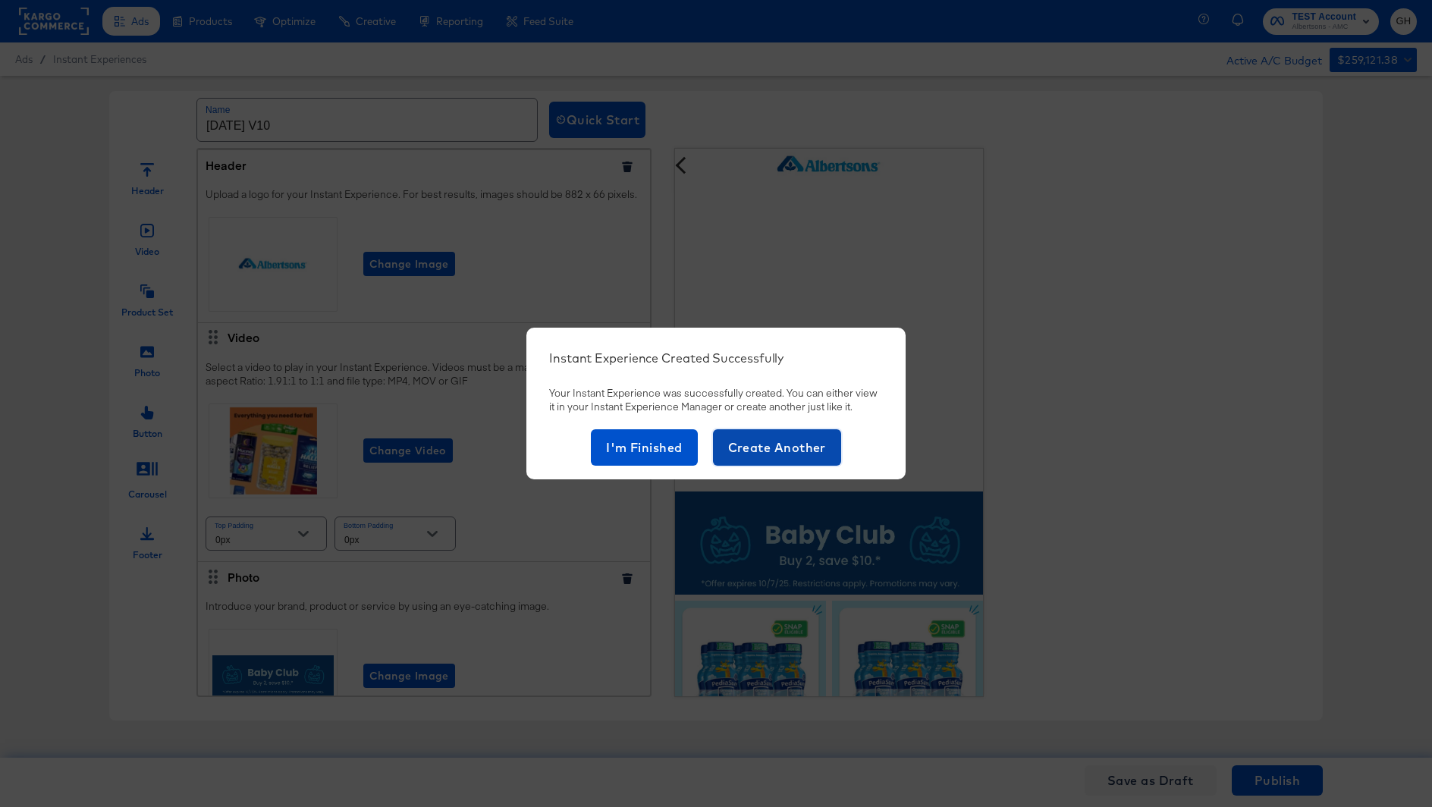
click at [765, 439] on span "Create Another" at bounding box center [777, 447] width 98 height 21
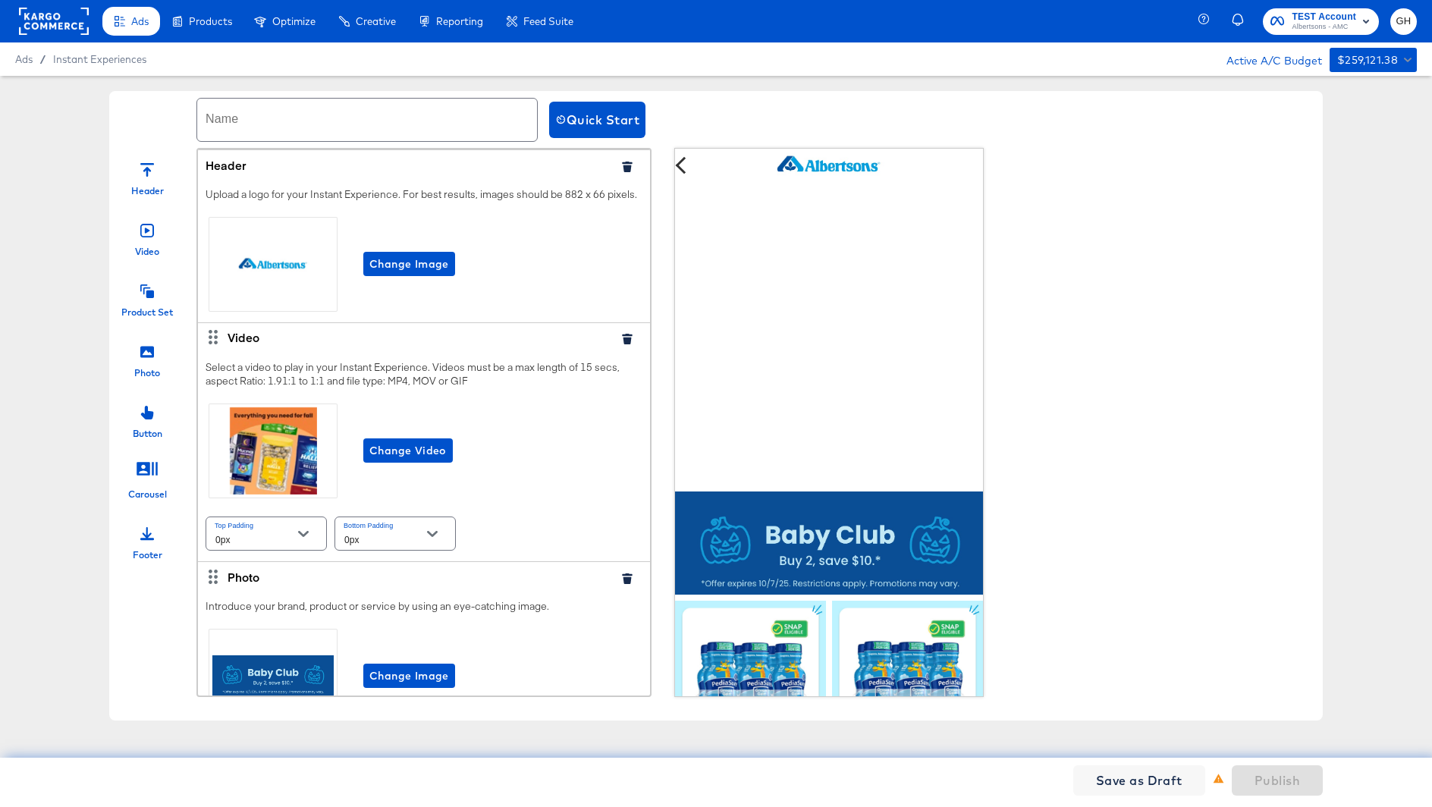
click at [381, 122] on input "text" at bounding box center [367, 120] width 340 height 42
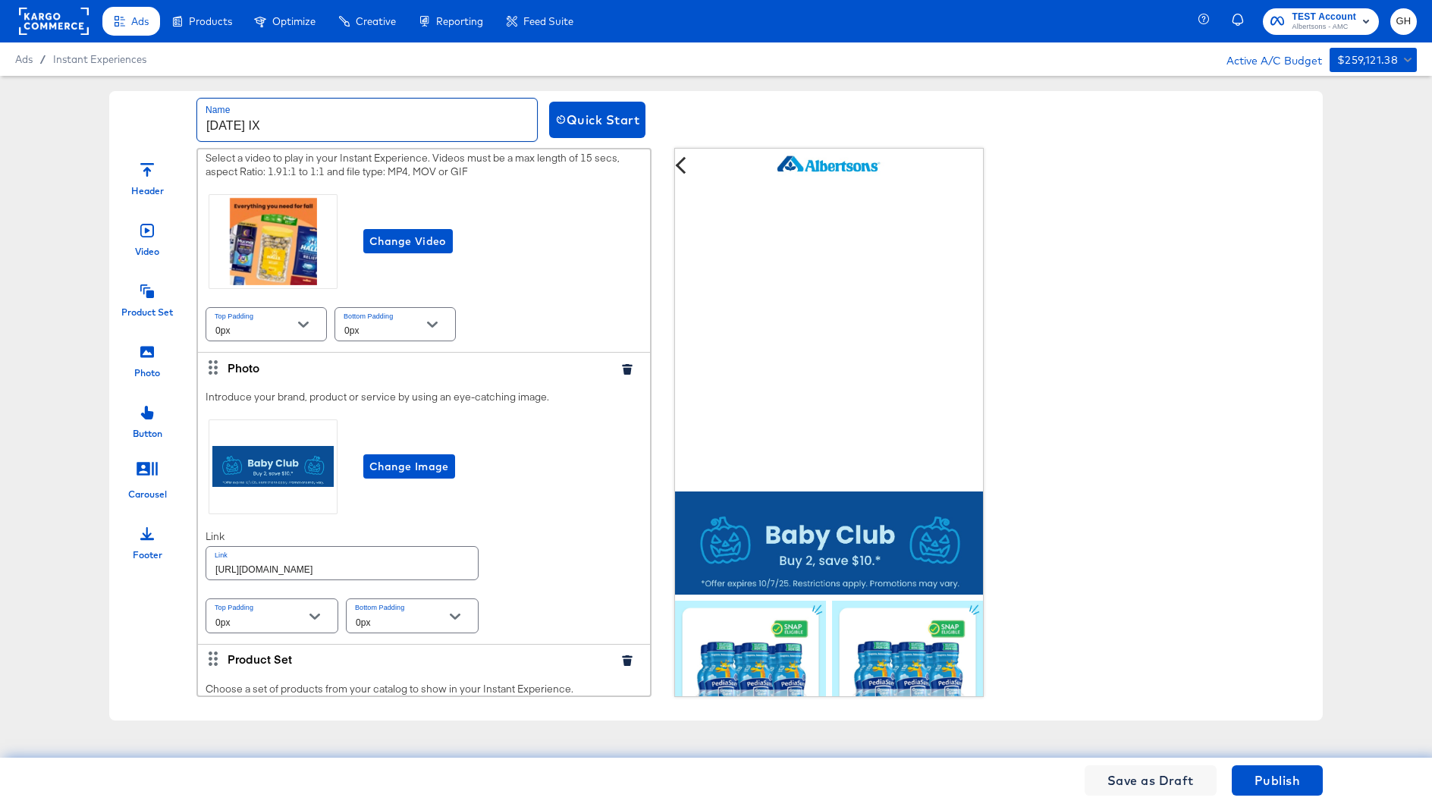
scroll to position [210, 0]
type input "Oct25 IX"
click at [415, 464] on span "Change Image" at bounding box center [409, 466] width 80 height 19
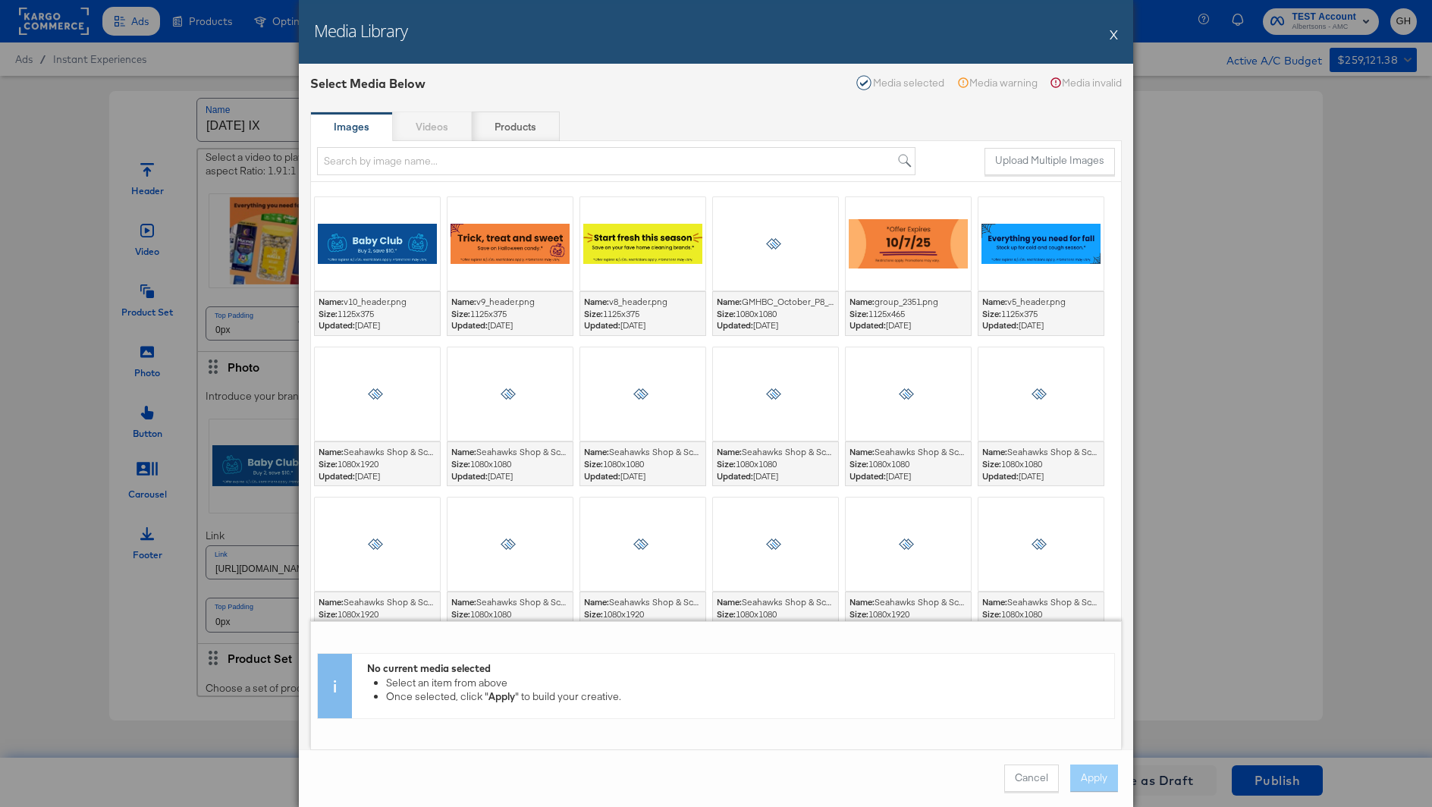
click at [1034, 236] on div at bounding box center [1041, 243] width 125 height 93
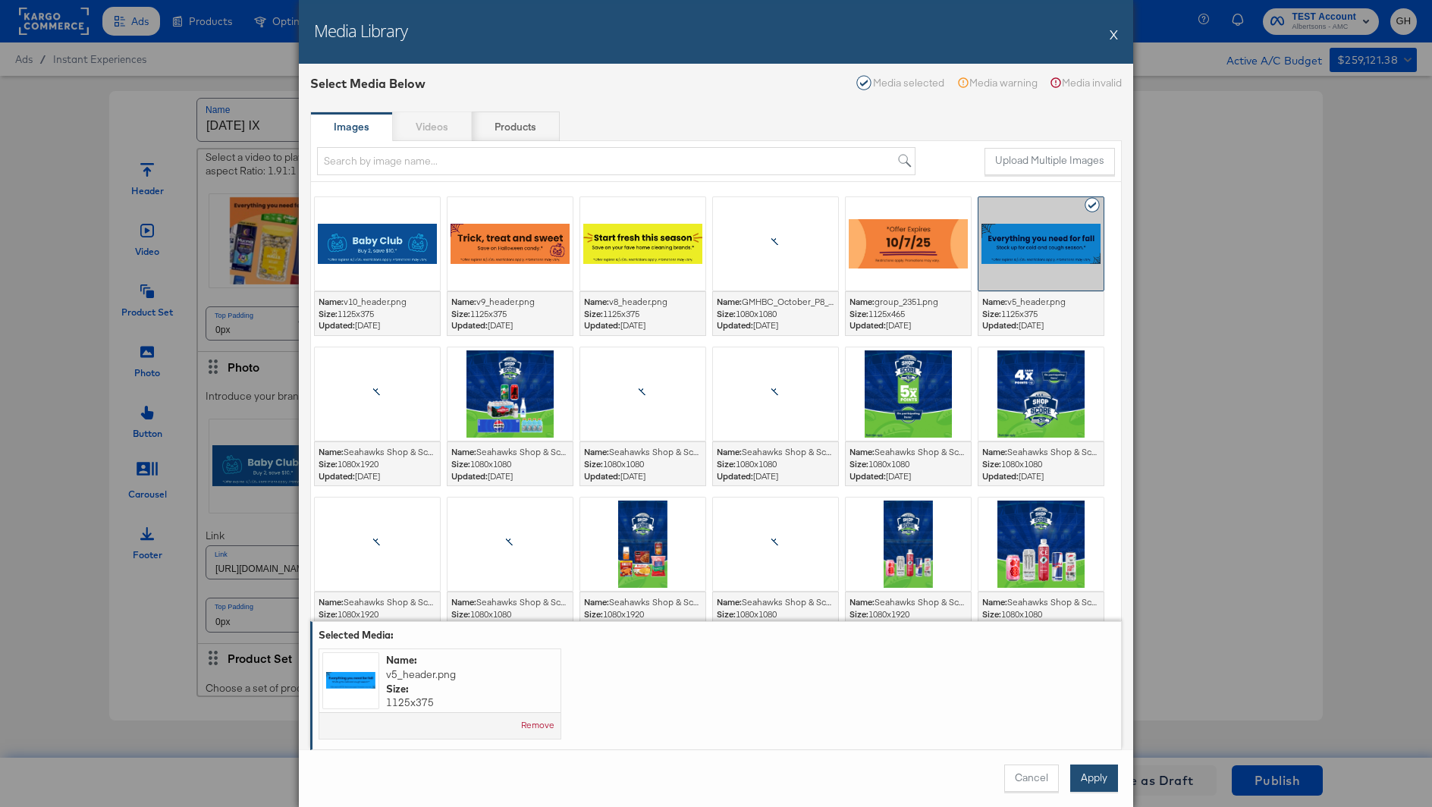
click at [1076, 776] on button "Apply" at bounding box center [1094, 778] width 48 height 27
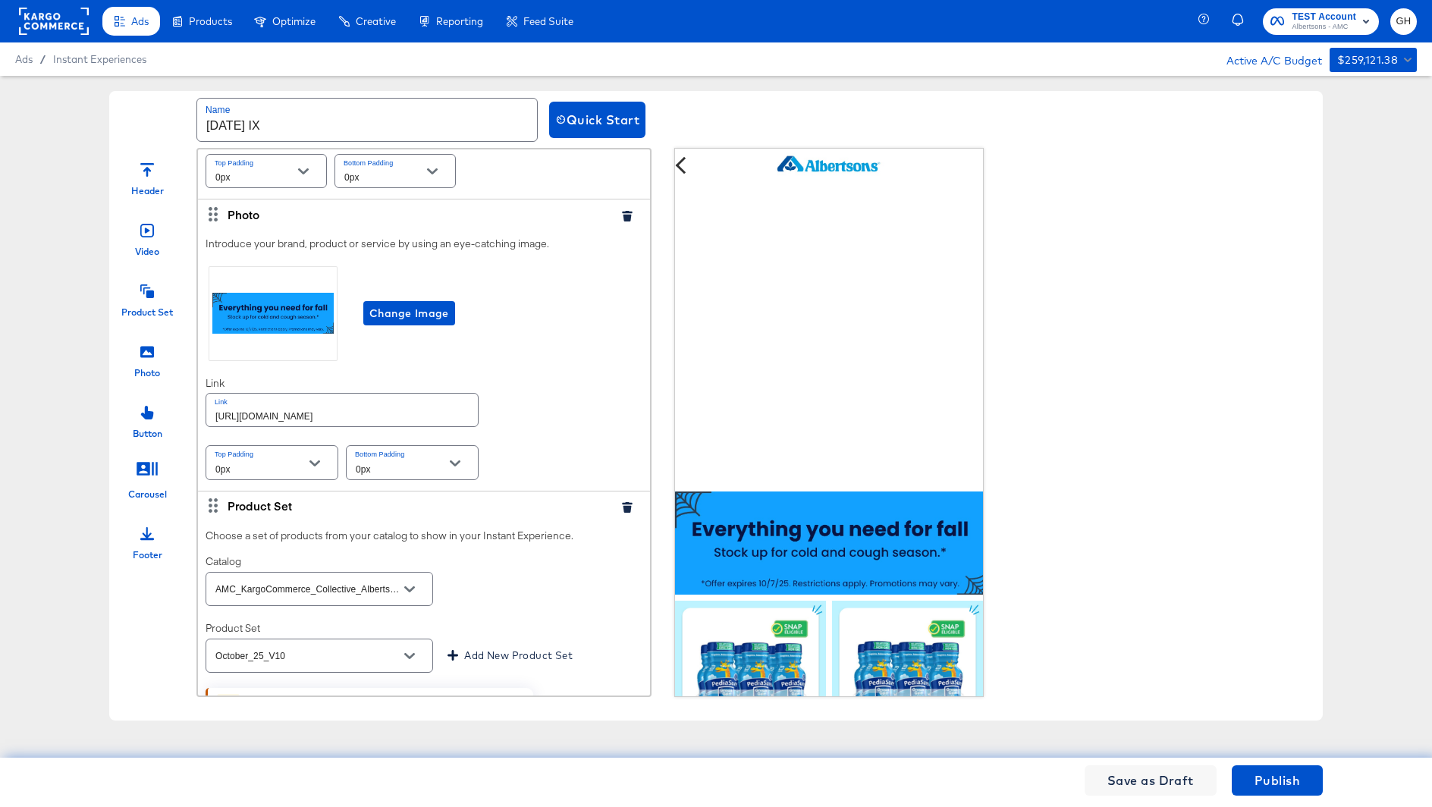
scroll to position [367, 0]
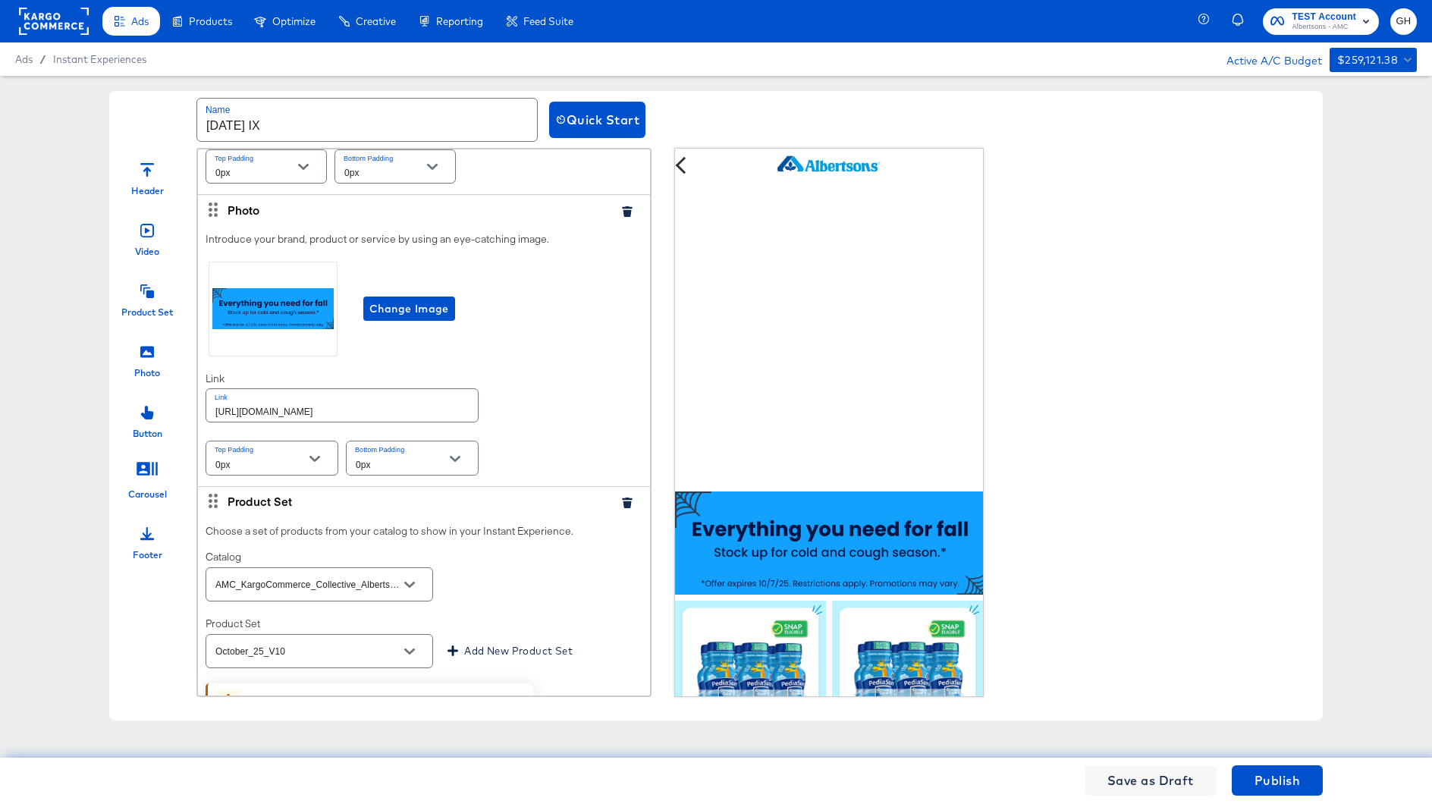
click at [427, 408] on input "https://www.albertsons.com/lp/baby-products-supplies.html" at bounding box center [342, 405] width 272 height 33
paste input "order/personal-care-essential"
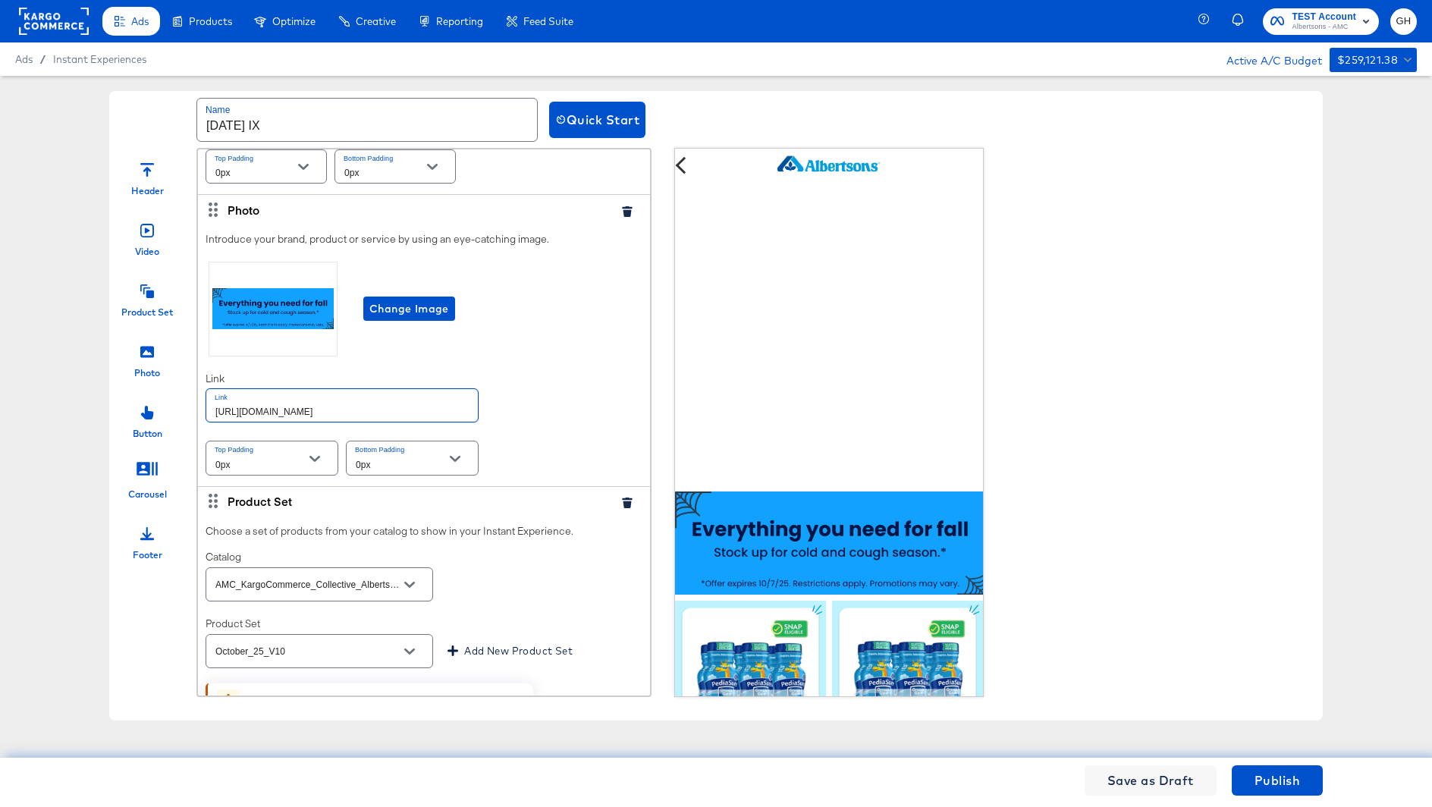
type input "https://www.albertsons.com/order/personal-care-essentials.html"
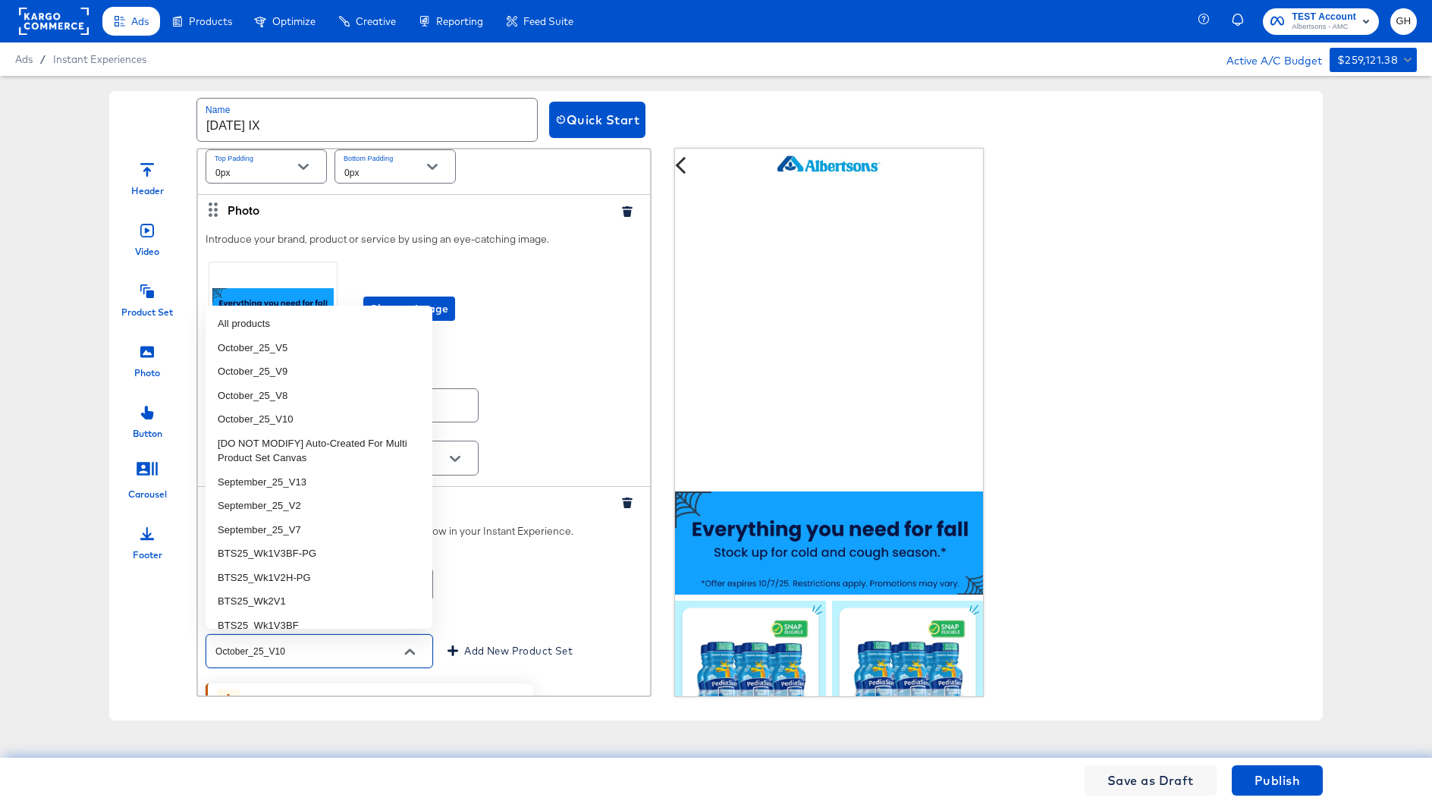
click at [313, 656] on input "October_25_V10" at bounding box center [307, 651] width 190 height 17
click at [321, 347] on li "October_25_V5" at bounding box center [319, 348] width 227 height 24
type input "October_25_V5"
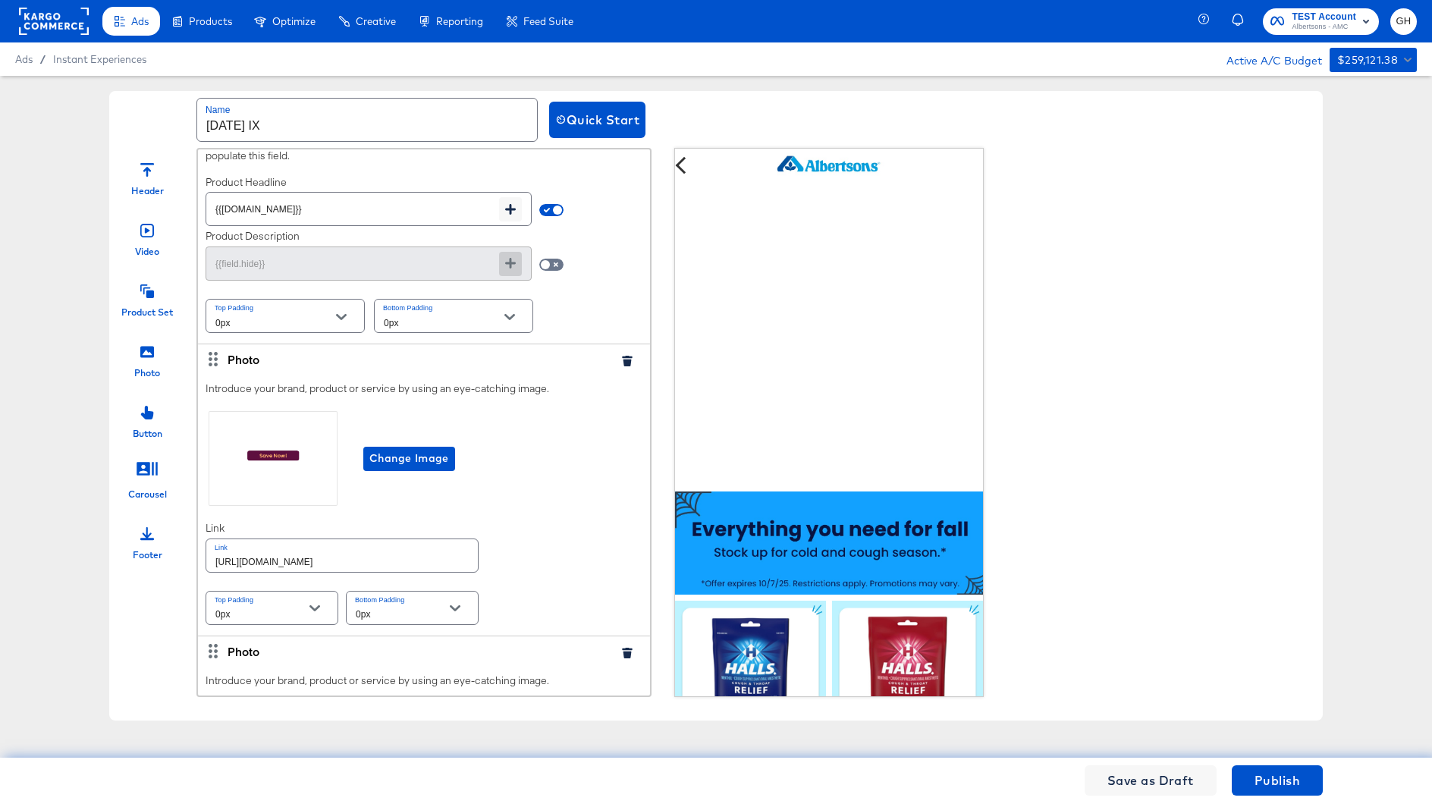
scroll to position [1082, 0]
click at [394, 451] on span "Change Image" at bounding box center [409, 460] width 80 height 19
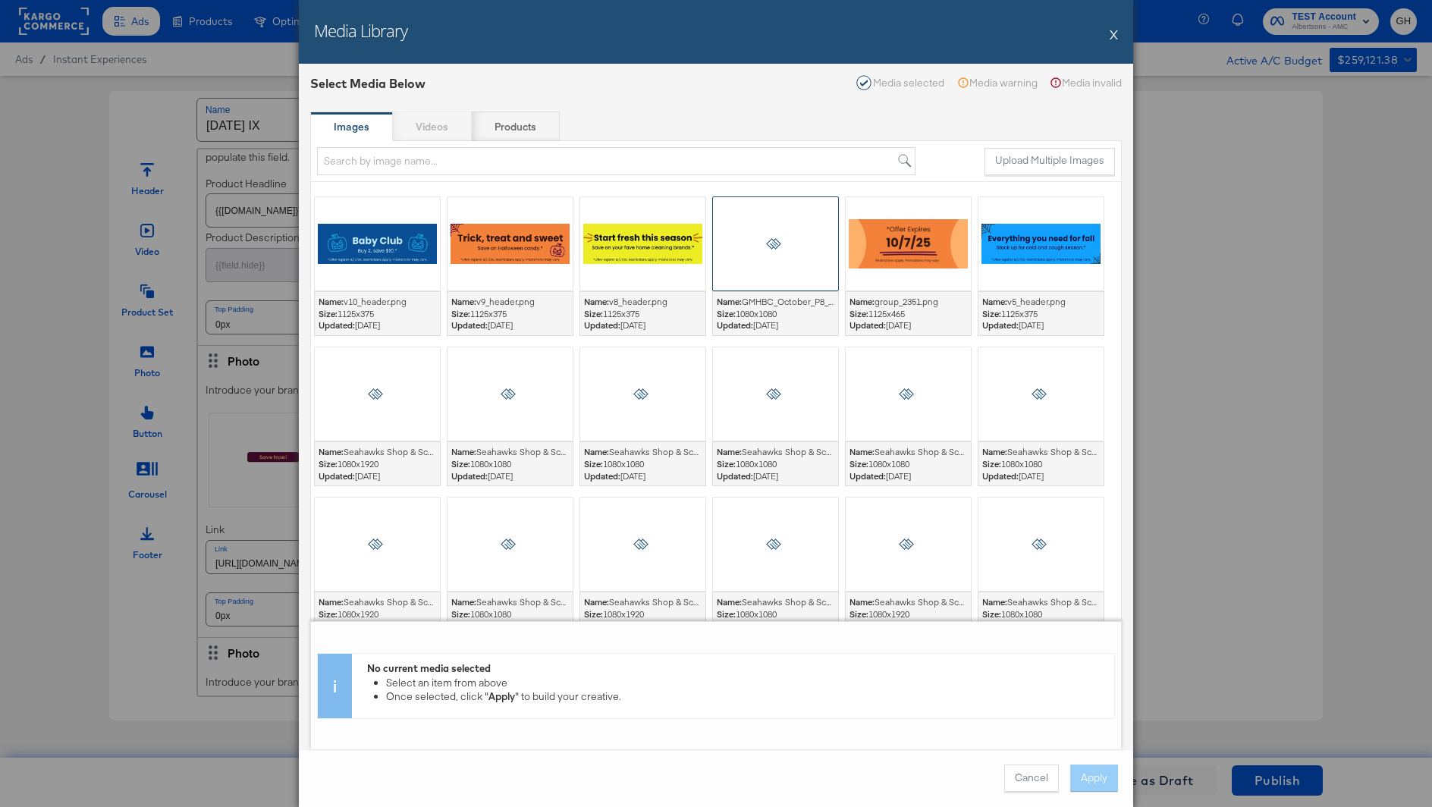
click at [790, 240] on div at bounding box center [775, 243] width 127 height 95
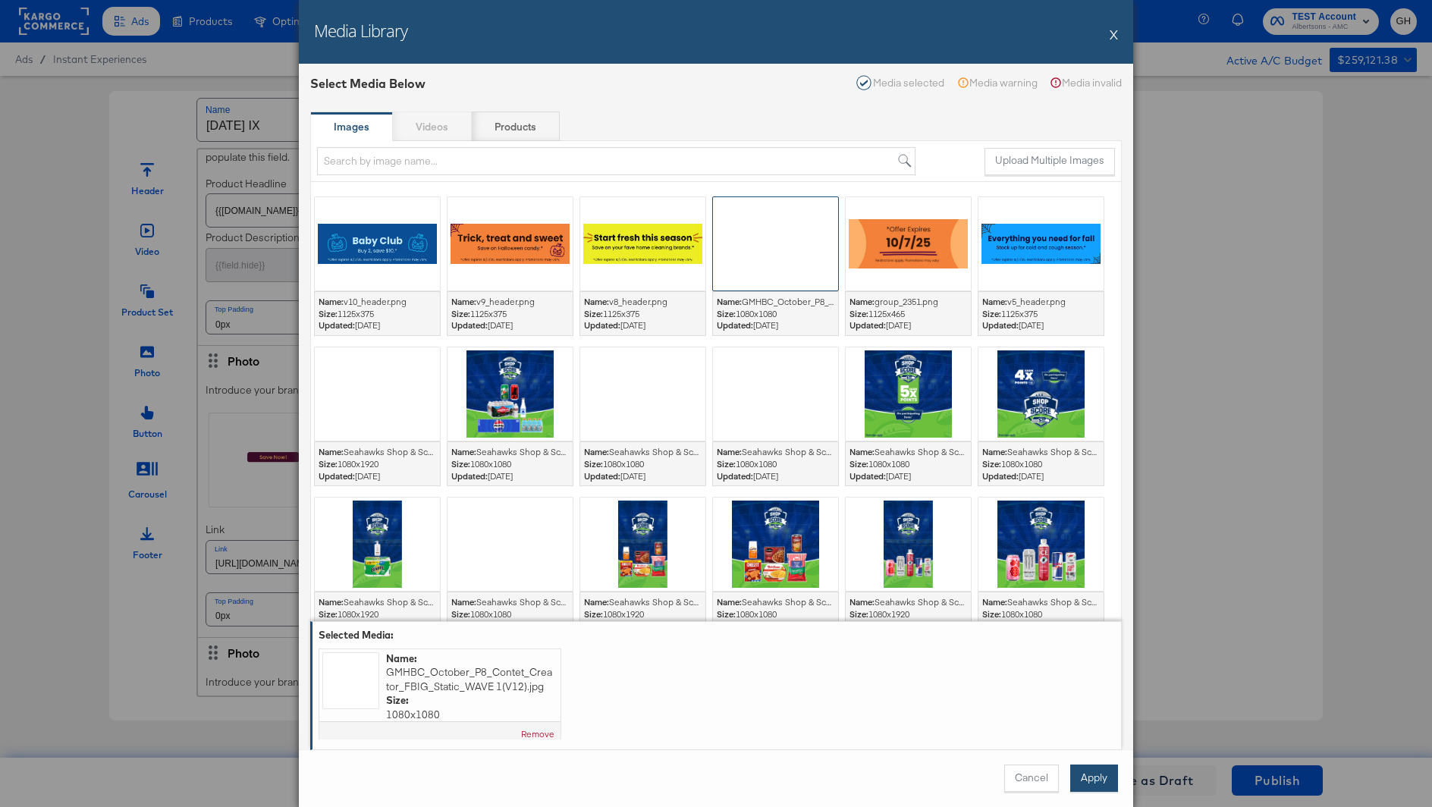
click at [1098, 770] on button "Apply" at bounding box center [1094, 778] width 48 height 27
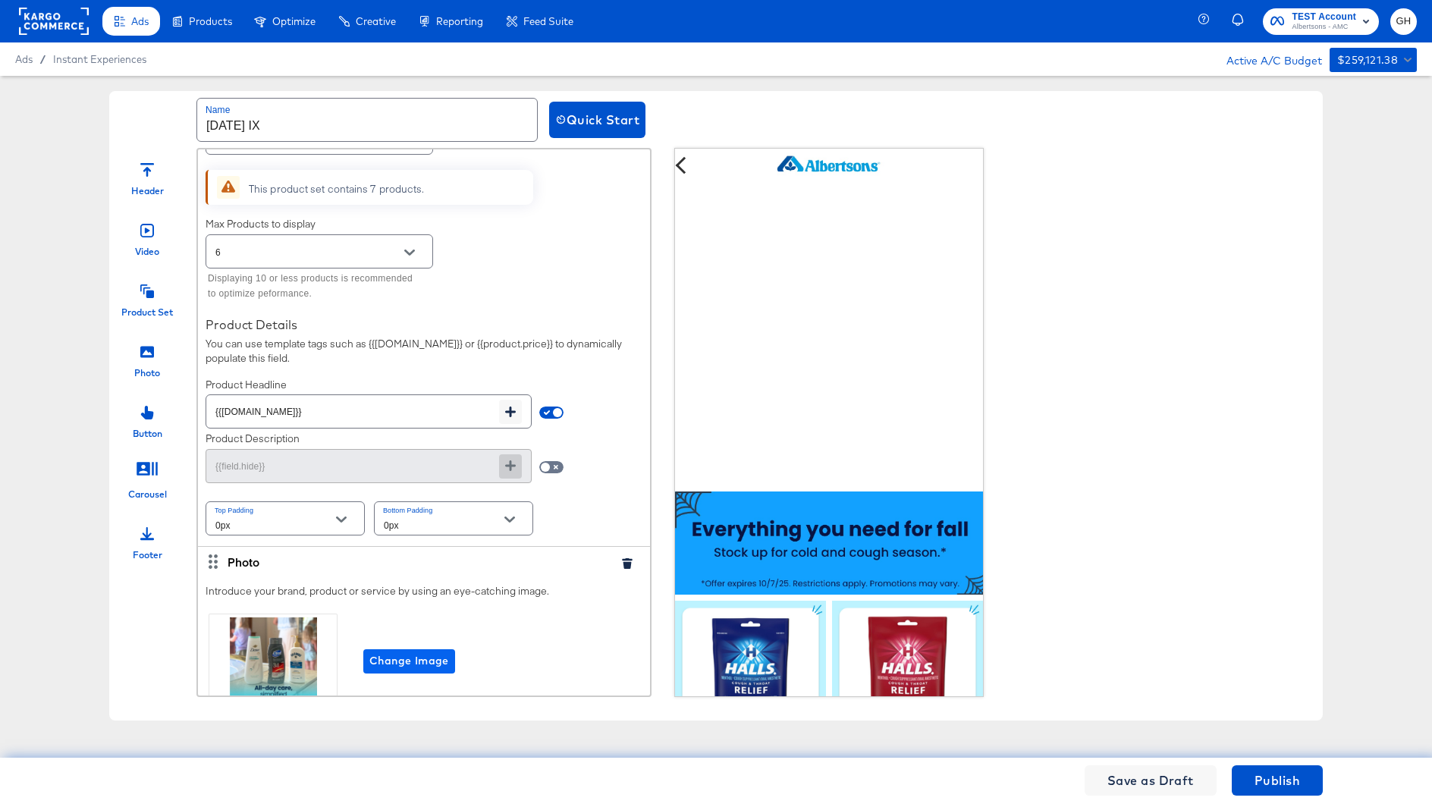
scroll to position [1047, 0]
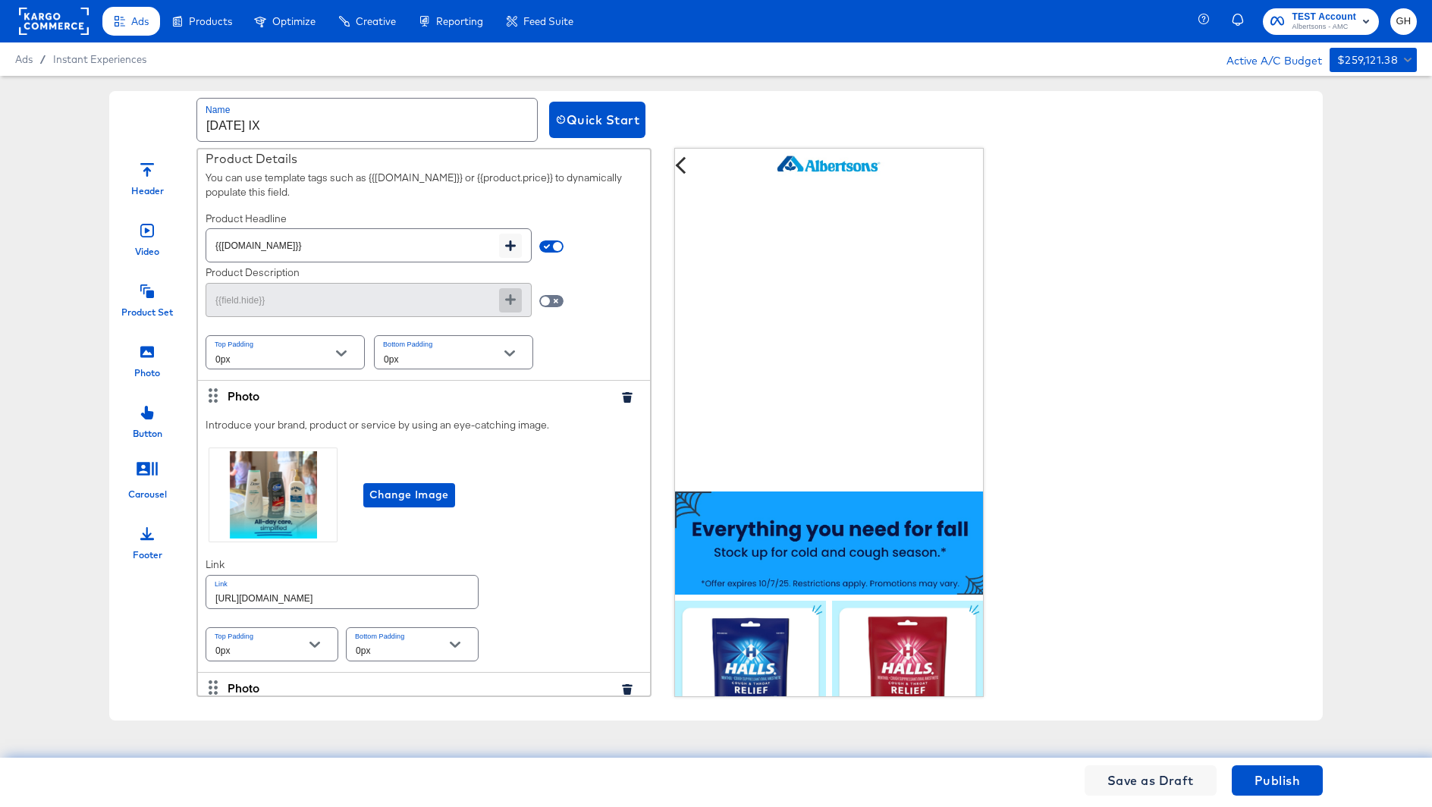
click at [439, 504] on div "Change Image" at bounding box center [424, 495] width 437 height 101
click at [432, 486] on span "Change Image" at bounding box center [409, 495] width 80 height 19
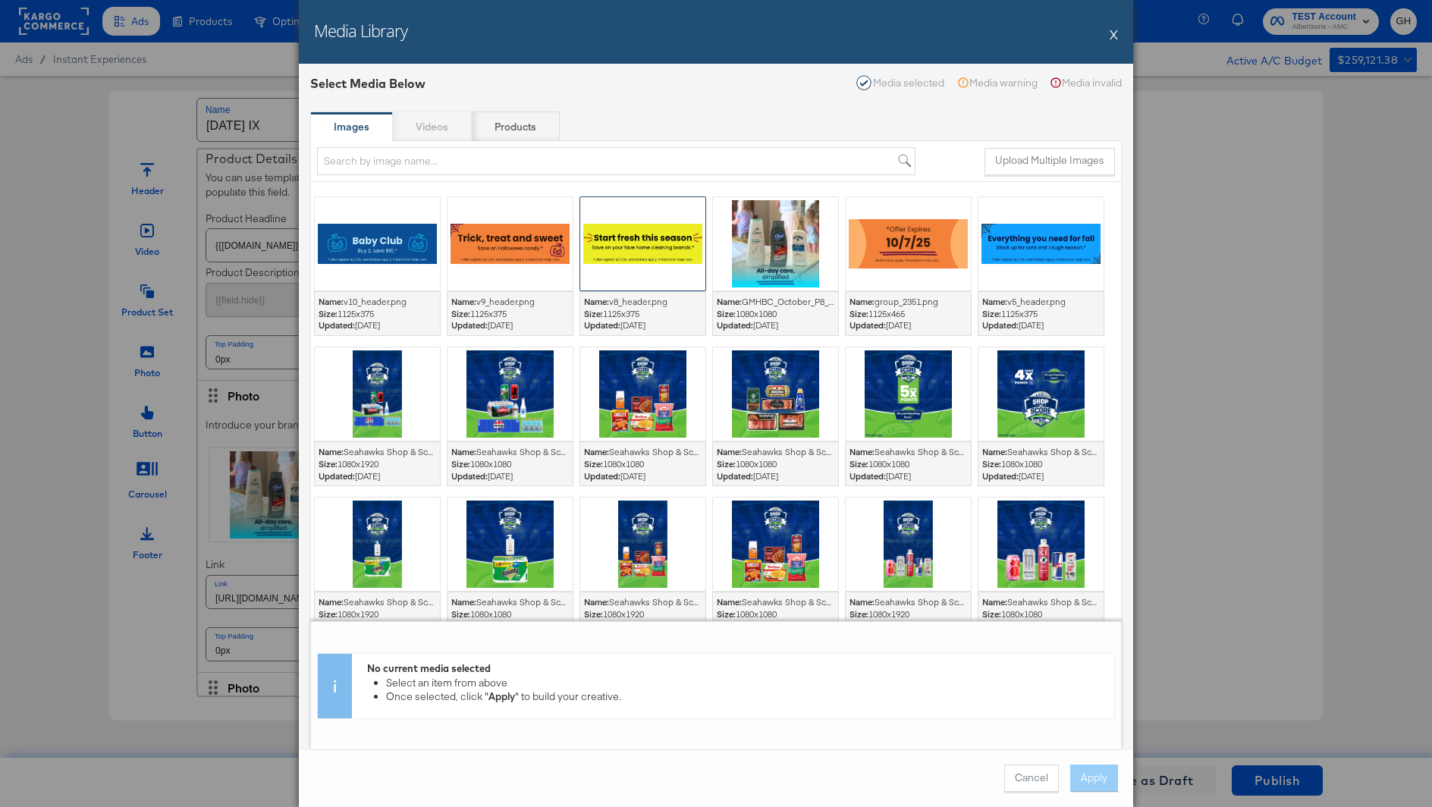
click at [630, 238] on div at bounding box center [642, 243] width 125 height 93
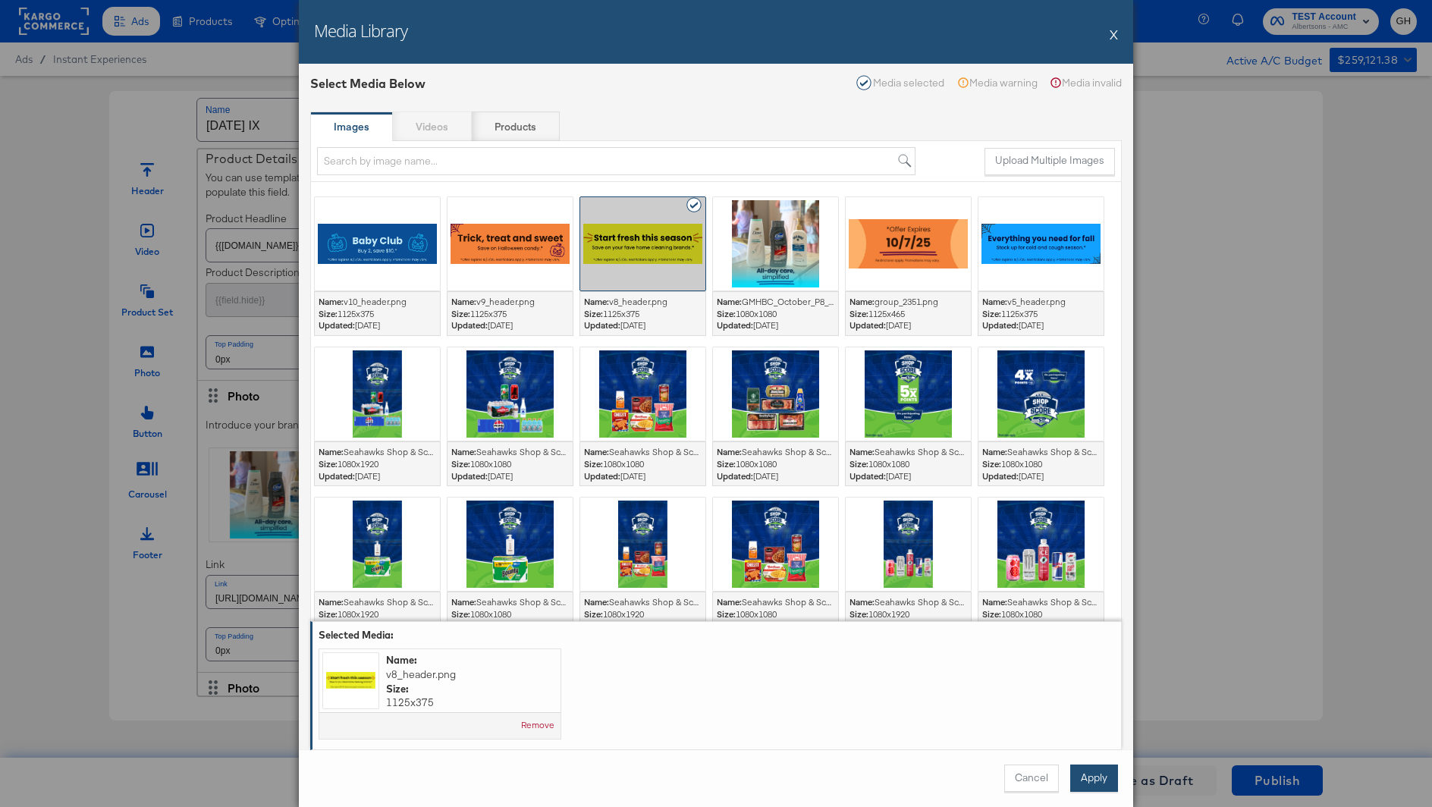
click at [1092, 777] on button "Apply" at bounding box center [1094, 778] width 48 height 27
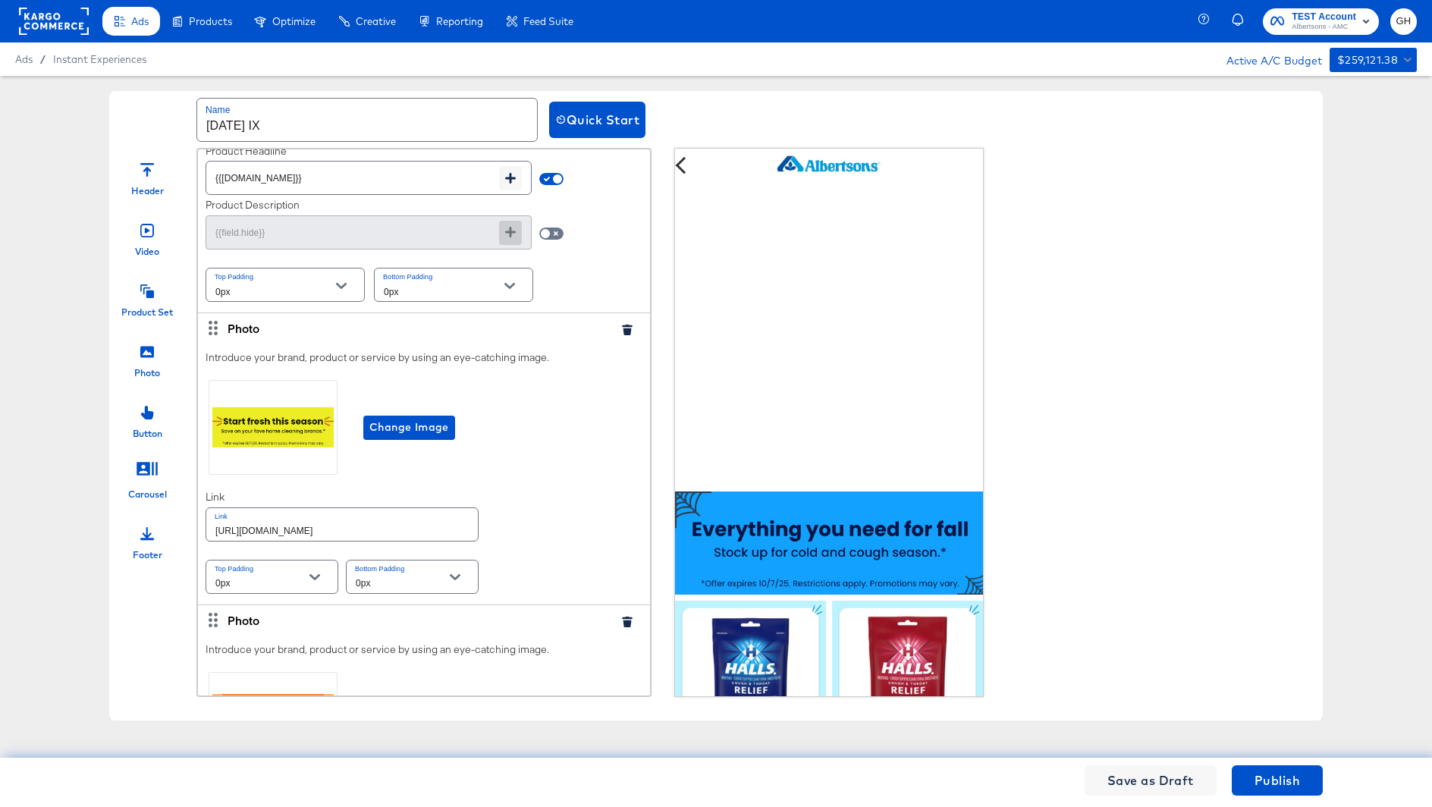
scroll to position [1123, 0]
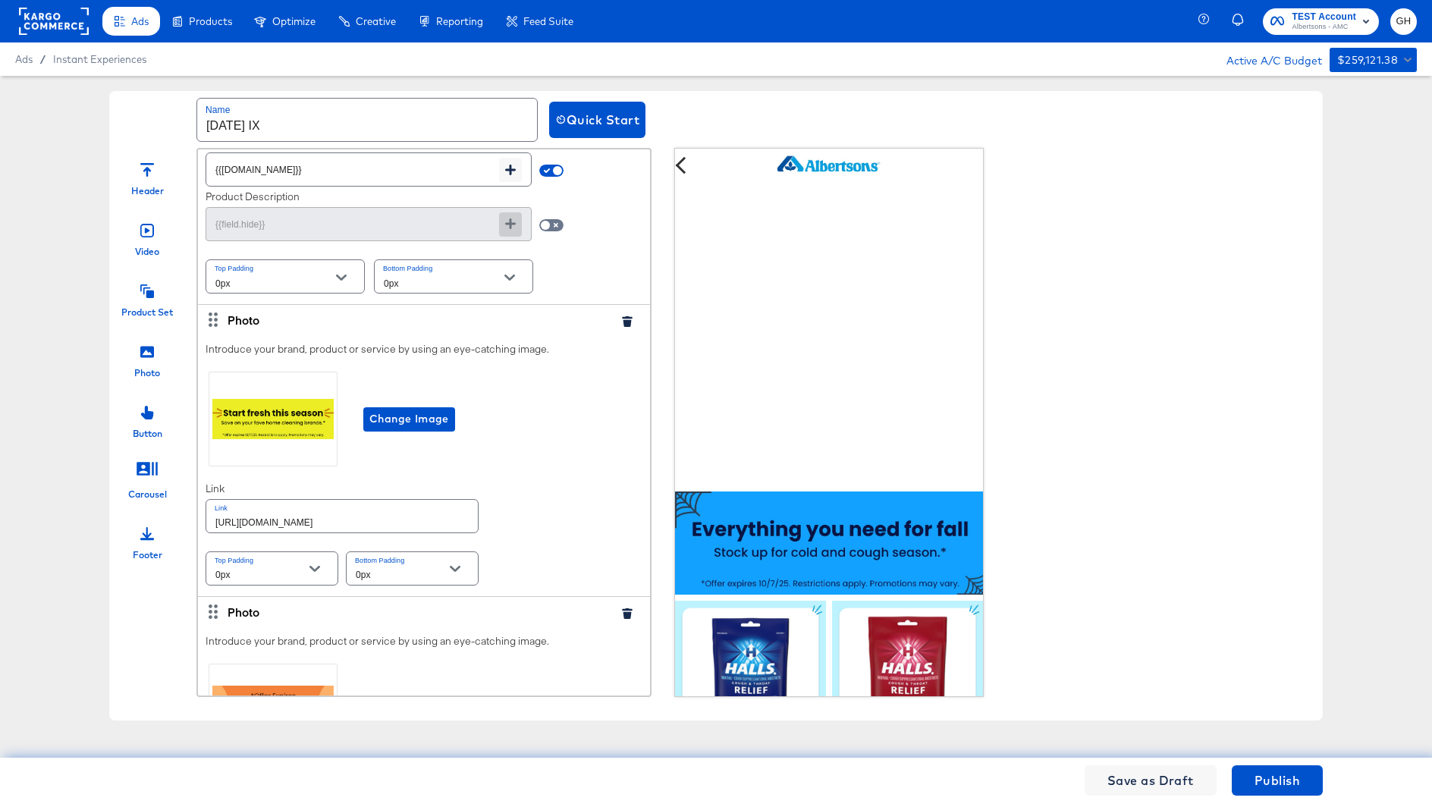
click at [451, 526] on input "https://www.albertsons.com/lp/baby-products-supplies.html" at bounding box center [342, 516] width 272 height 33
paste input "order/personal-care-essential"
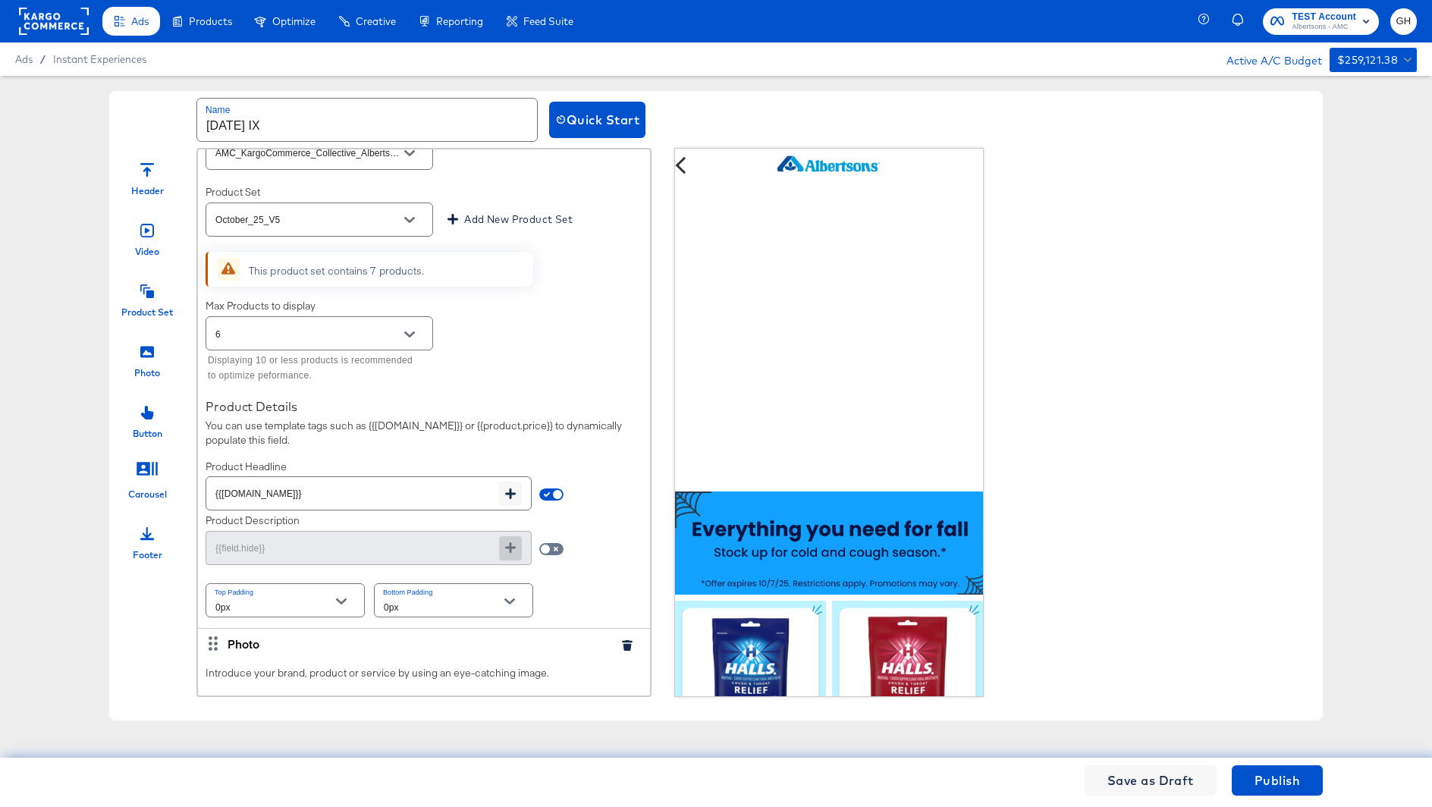
scroll to position [1058, 0]
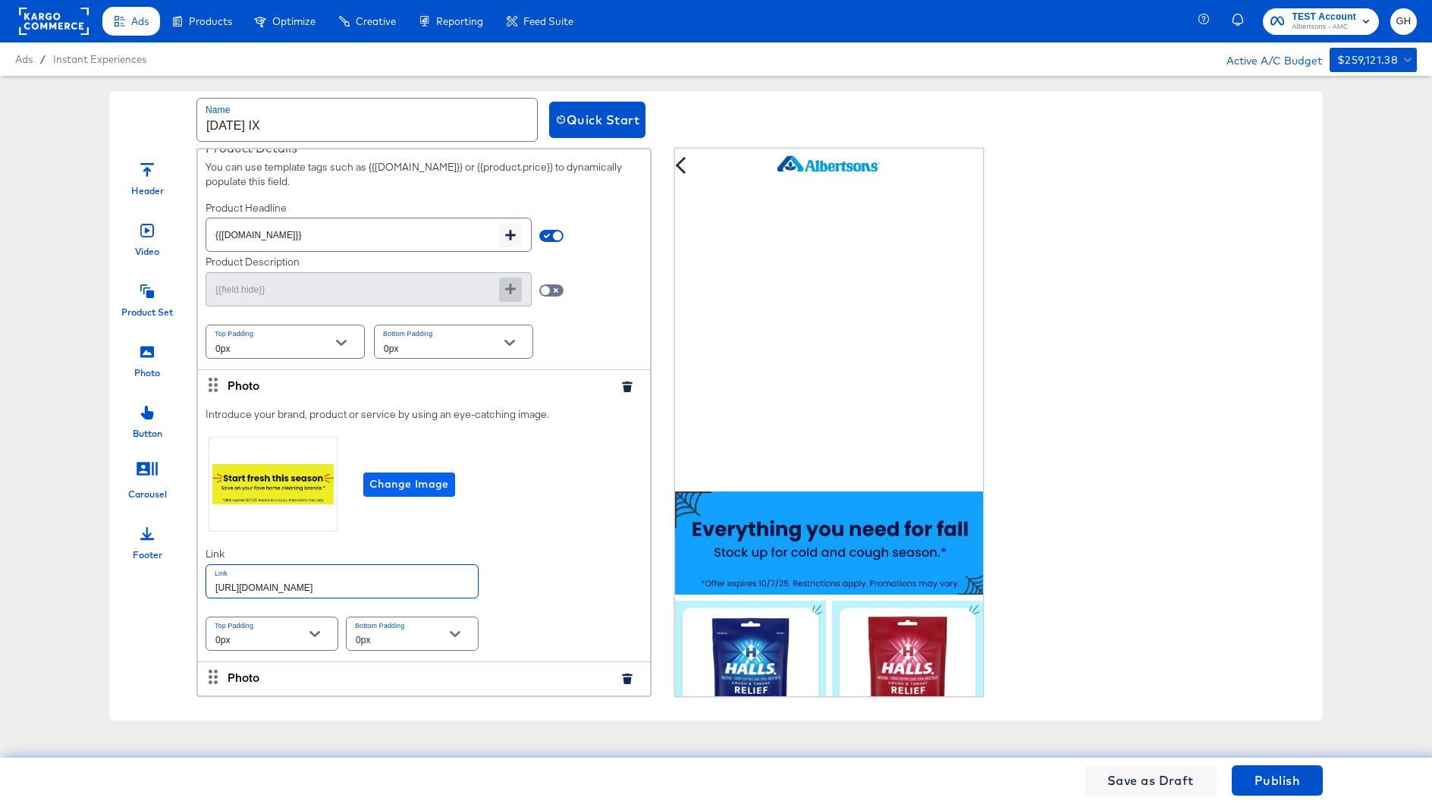
type input "https://www.albertsons.com/order/personal-care-essentials.html"
click at [423, 481] on span "Change Image" at bounding box center [409, 484] width 80 height 19
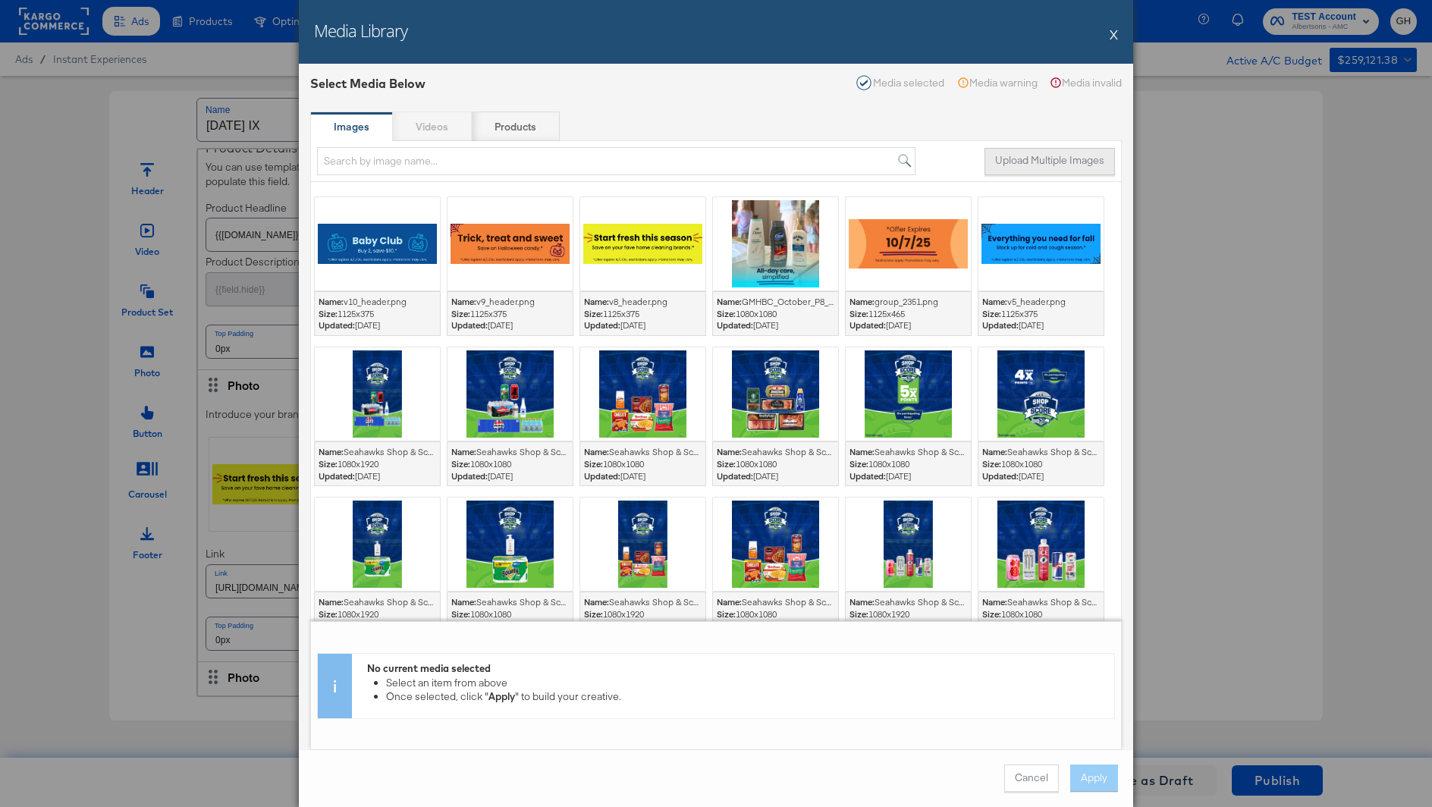
click at [1039, 158] on button "Upload Multiple Images" at bounding box center [1050, 161] width 130 height 27
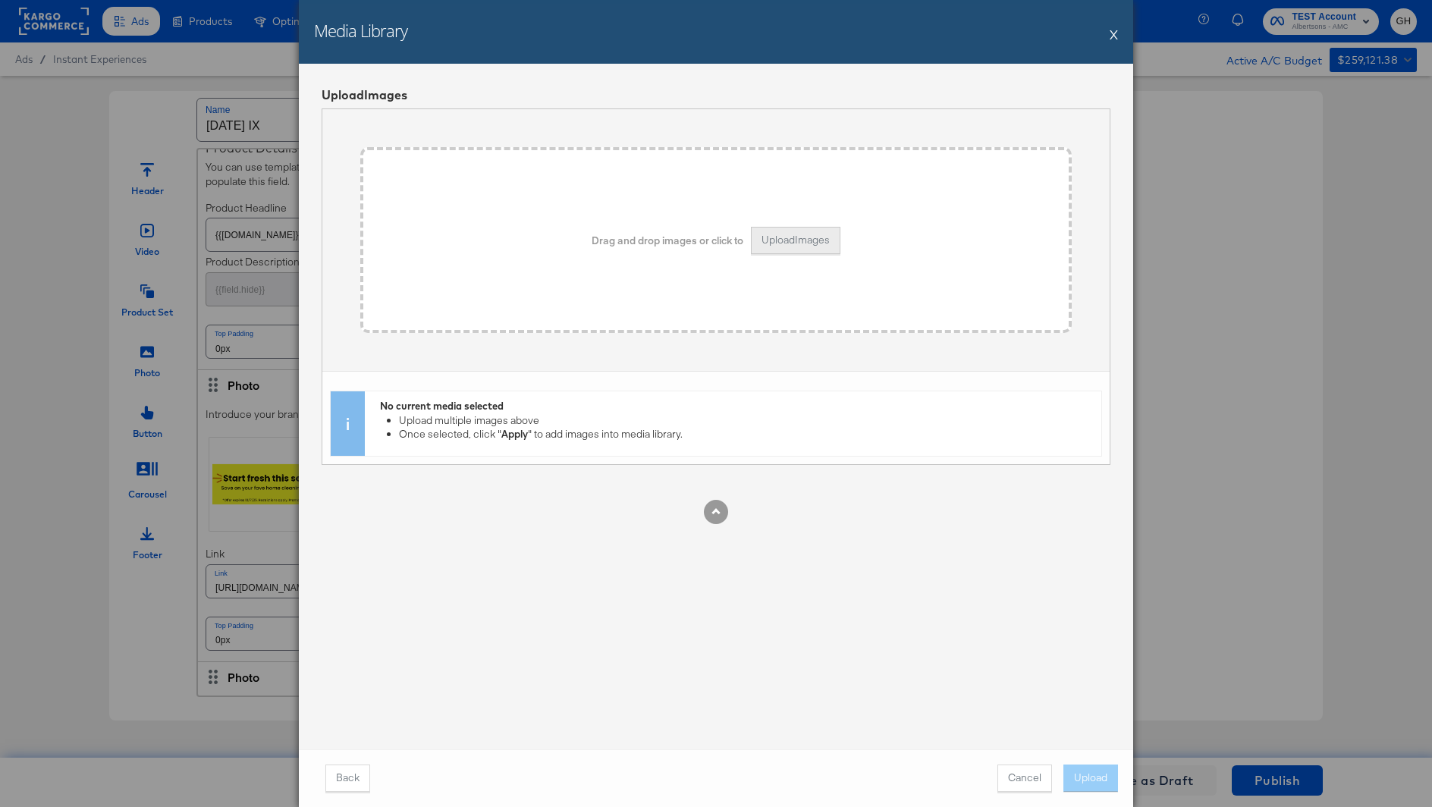
click at [788, 235] on button "Upload Images" at bounding box center [796, 240] width 90 height 27
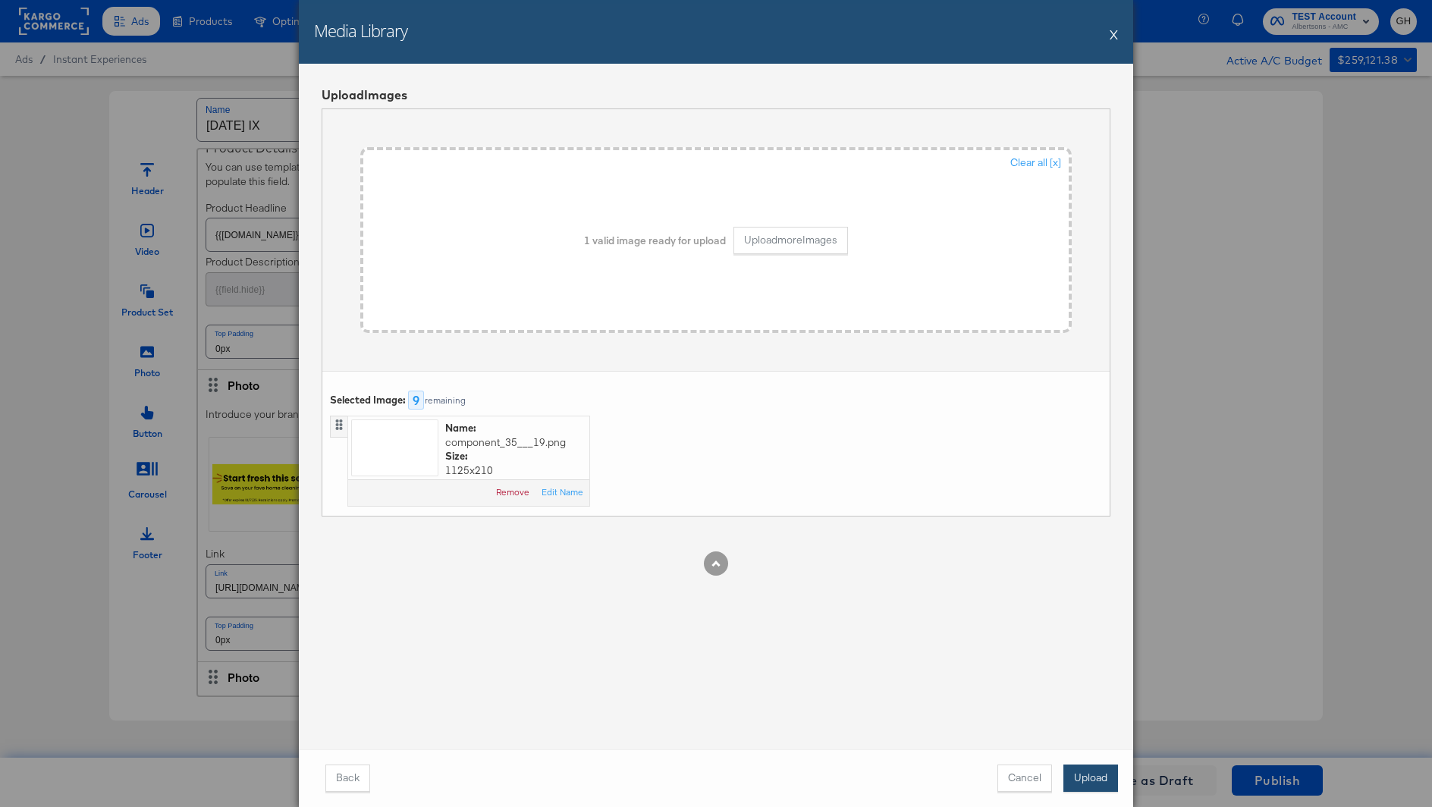
click at [1086, 770] on button "Upload" at bounding box center [1091, 778] width 55 height 27
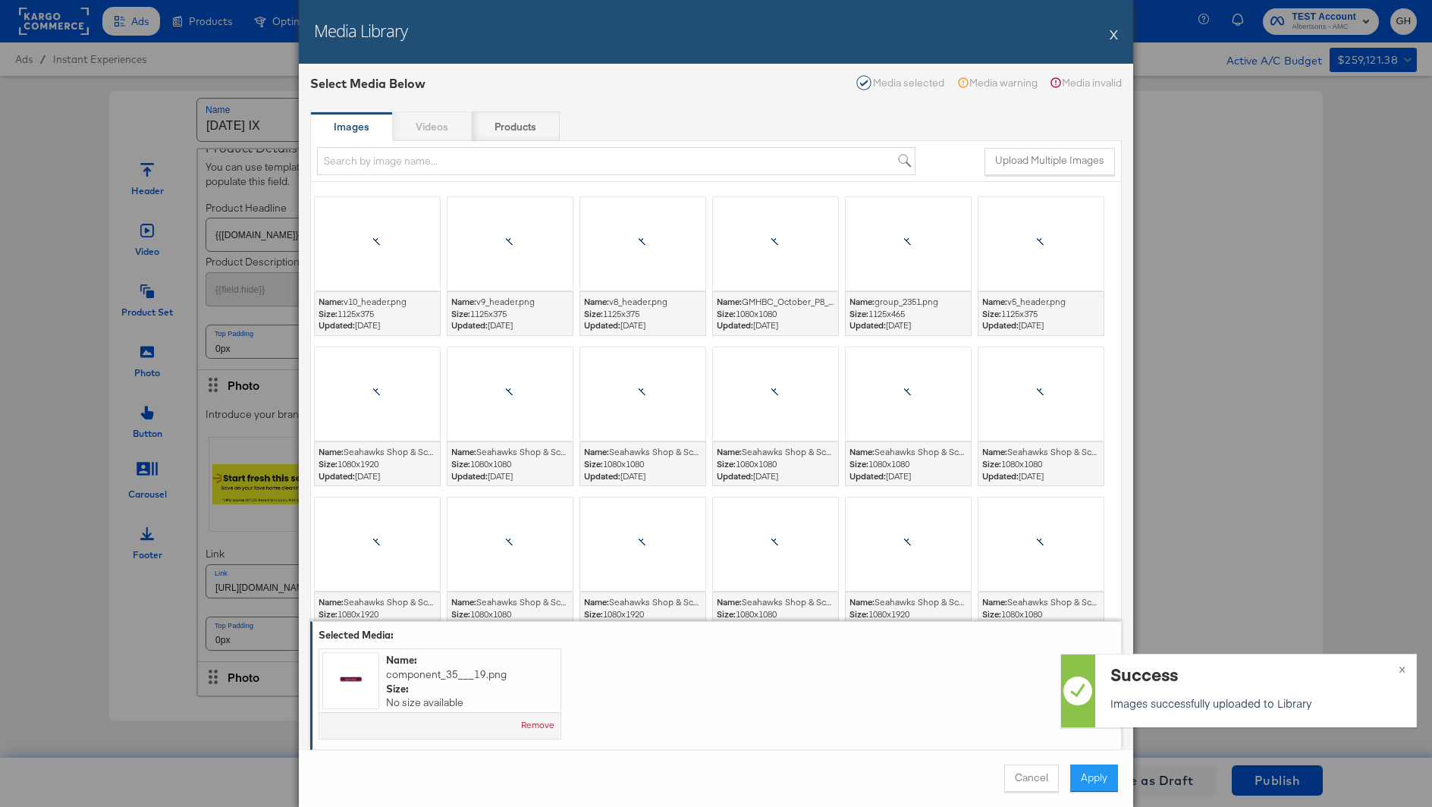
click at [1086, 770] on button "Apply" at bounding box center [1094, 778] width 48 height 27
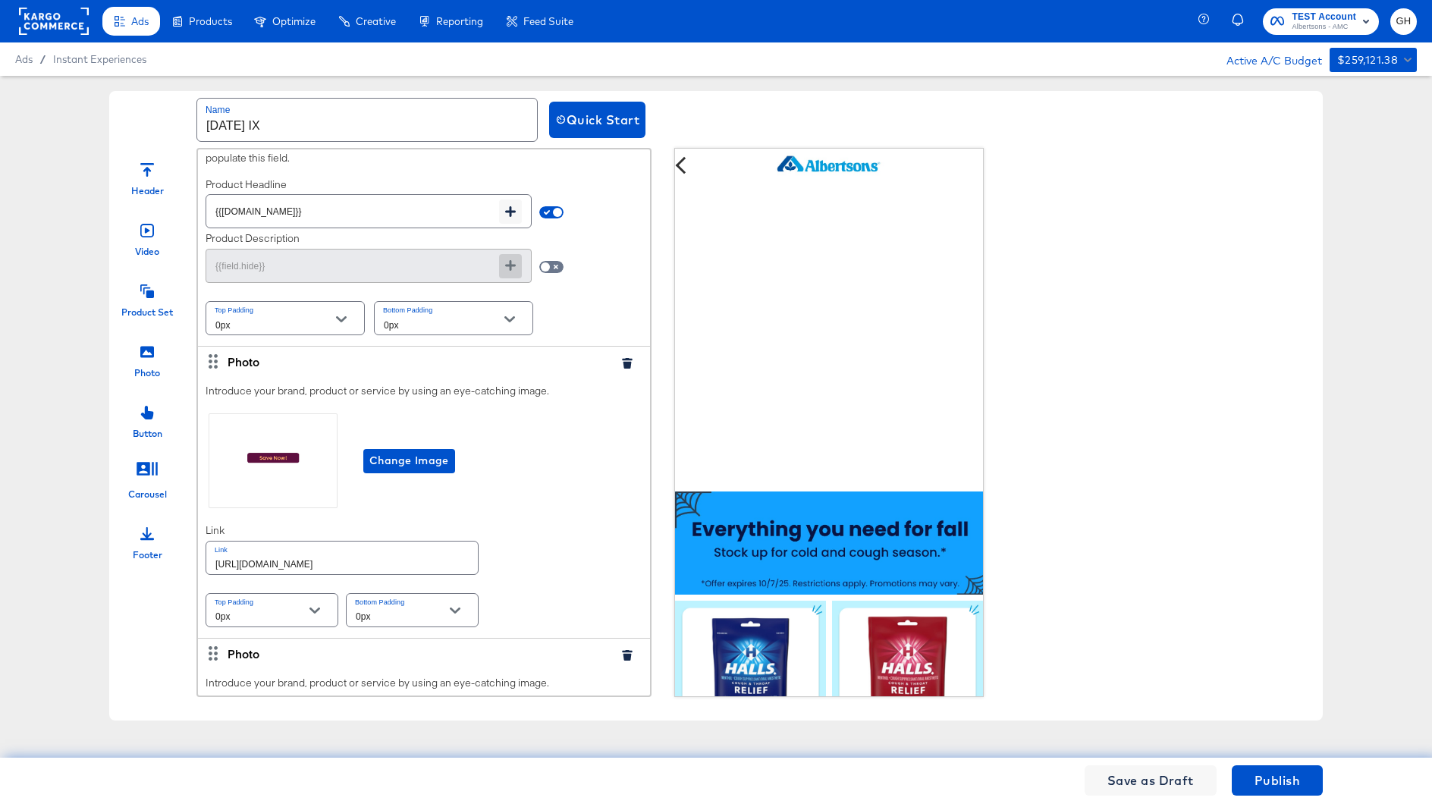
scroll to position [1309, 0]
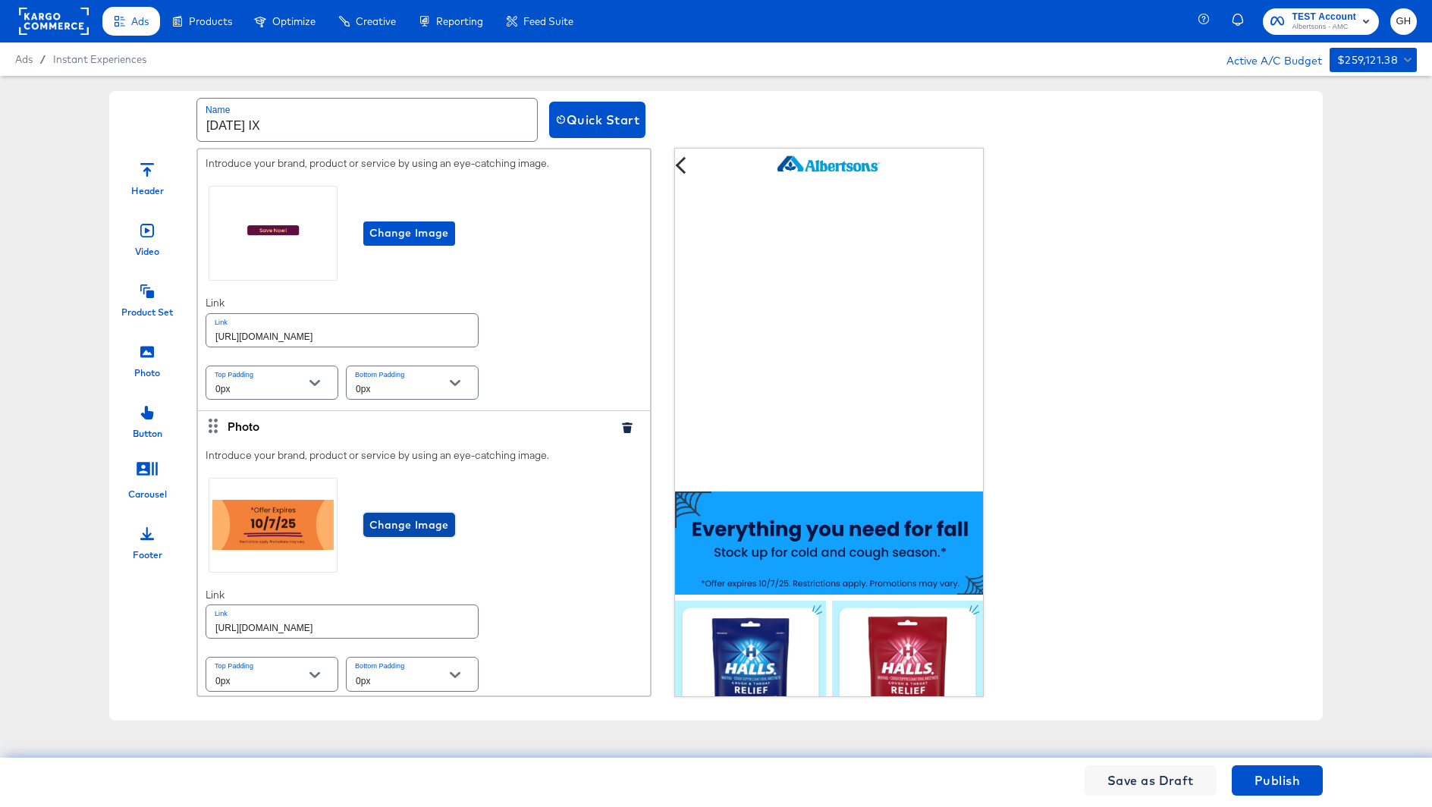
click at [429, 523] on span "Change Image" at bounding box center [409, 525] width 80 height 19
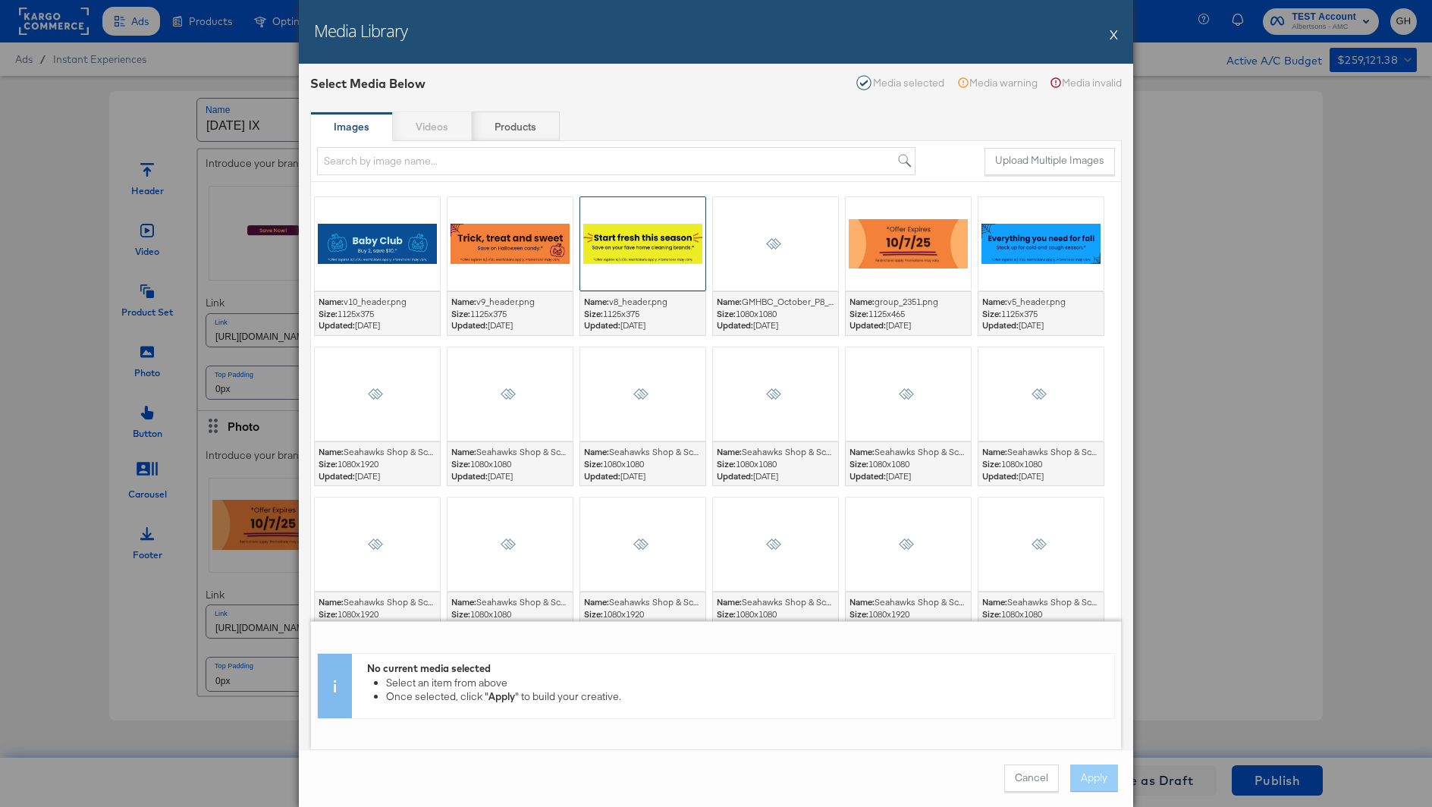
click at [619, 250] on div at bounding box center [642, 243] width 125 height 93
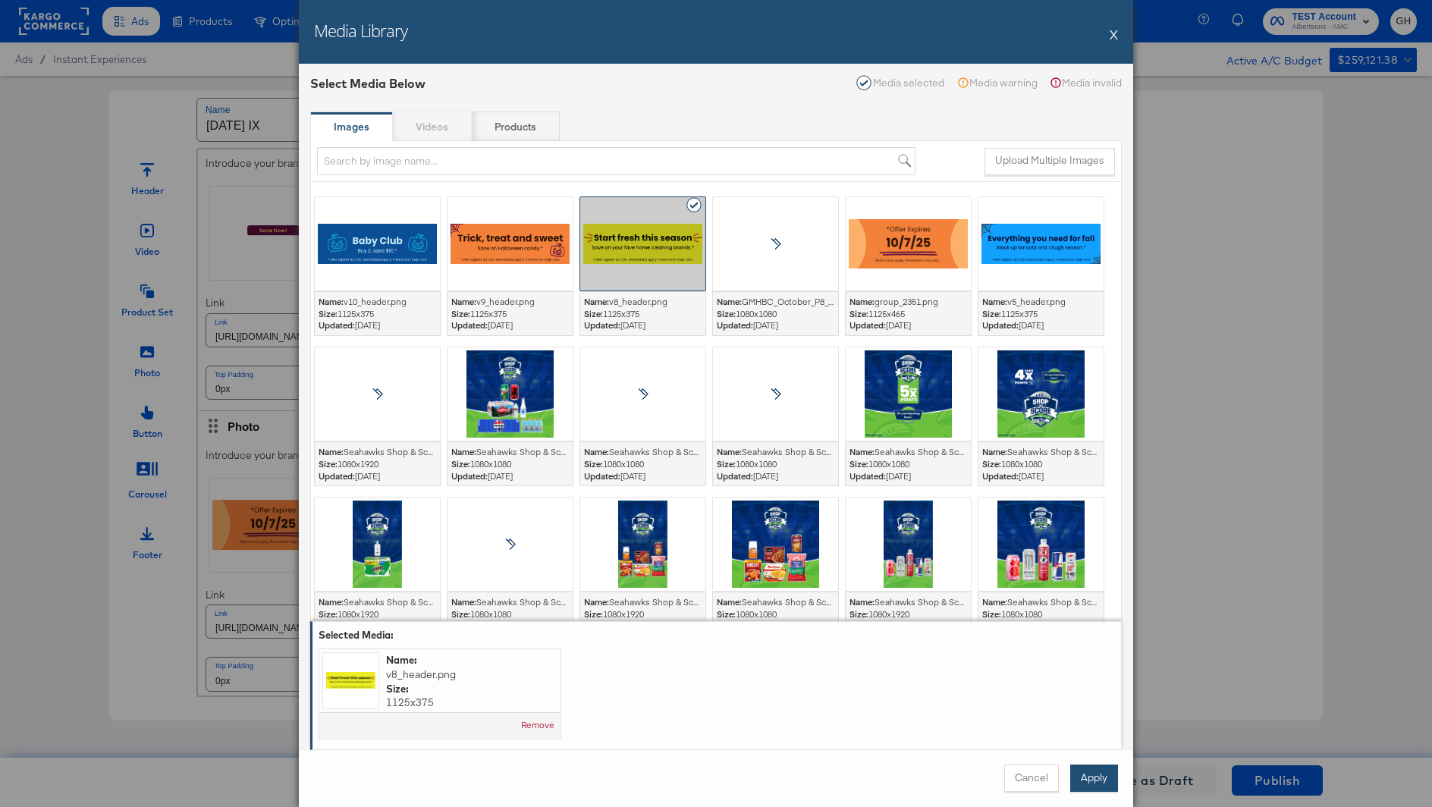
click at [1088, 775] on button "Apply" at bounding box center [1094, 778] width 48 height 27
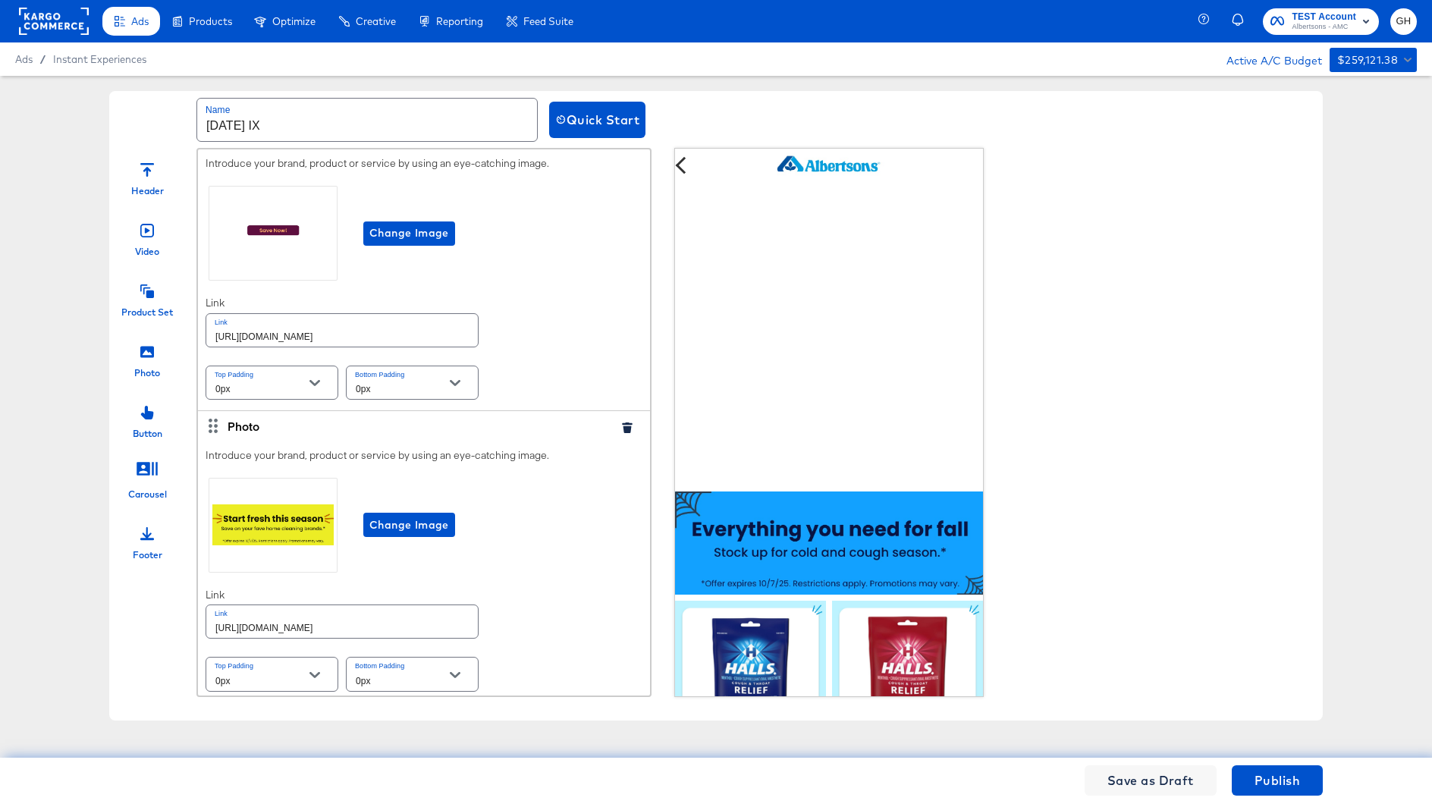
click at [139, 291] on div "Product Set" at bounding box center [147, 296] width 76 height 46
click at [139, 357] on div "Photo" at bounding box center [147, 357] width 76 height 46
click at [142, 297] on icon at bounding box center [147, 291] width 14 height 14
click at [142, 354] on icon at bounding box center [147, 351] width 14 height 11
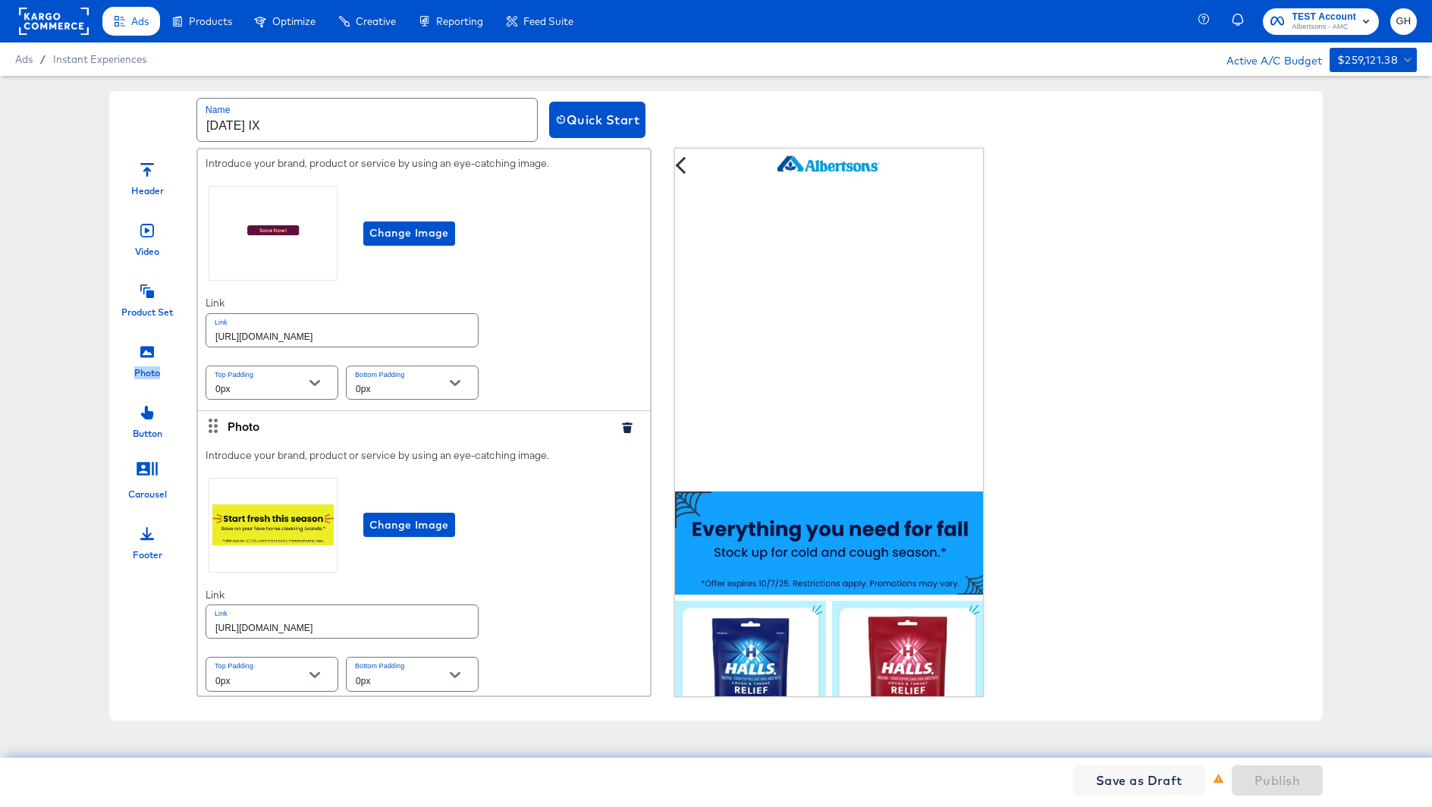
click at [142, 354] on icon at bounding box center [147, 351] width 14 height 11
click at [144, 292] on icon at bounding box center [147, 291] width 14 height 14
click at [143, 349] on icon at bounding box center [147, 351] width 14 height 11
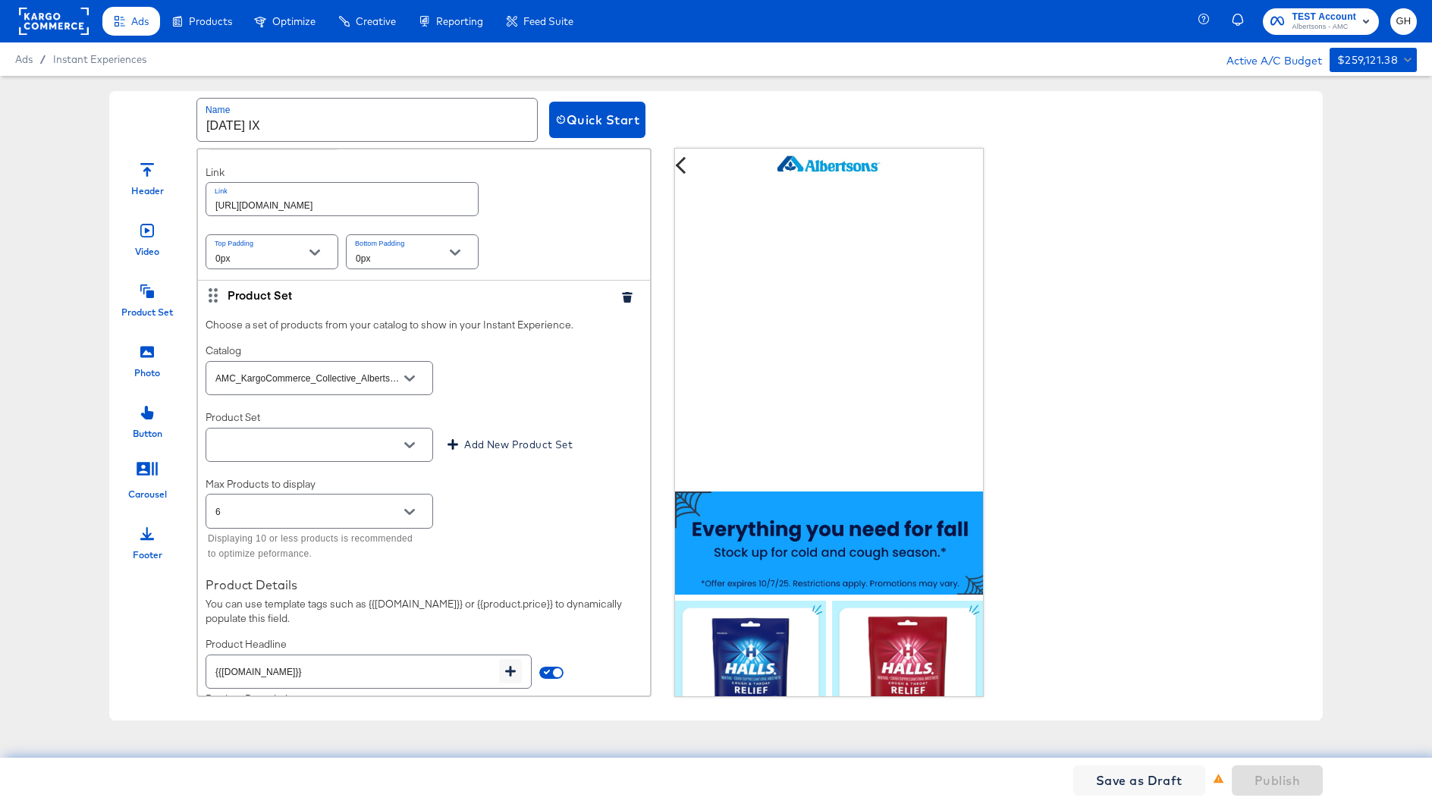
scroll to position [1733, 0]
click at [352, 435] on input "text" at bounding box center [307, 443] width 190 height 17
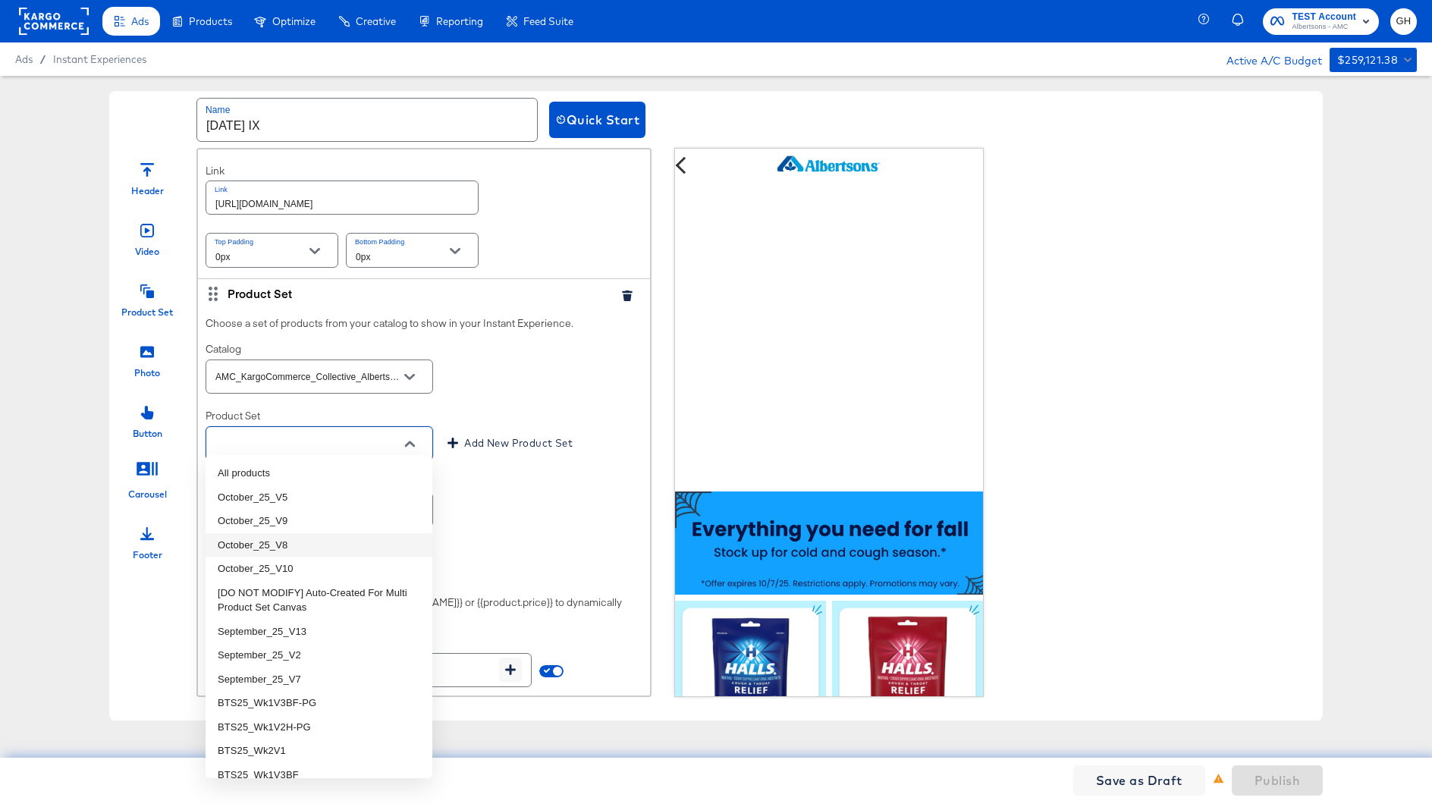
click at [335, 540] on li "October_25_V8" at bounding box center [319, 545] width 227 height 24
type input "October_25_V8"
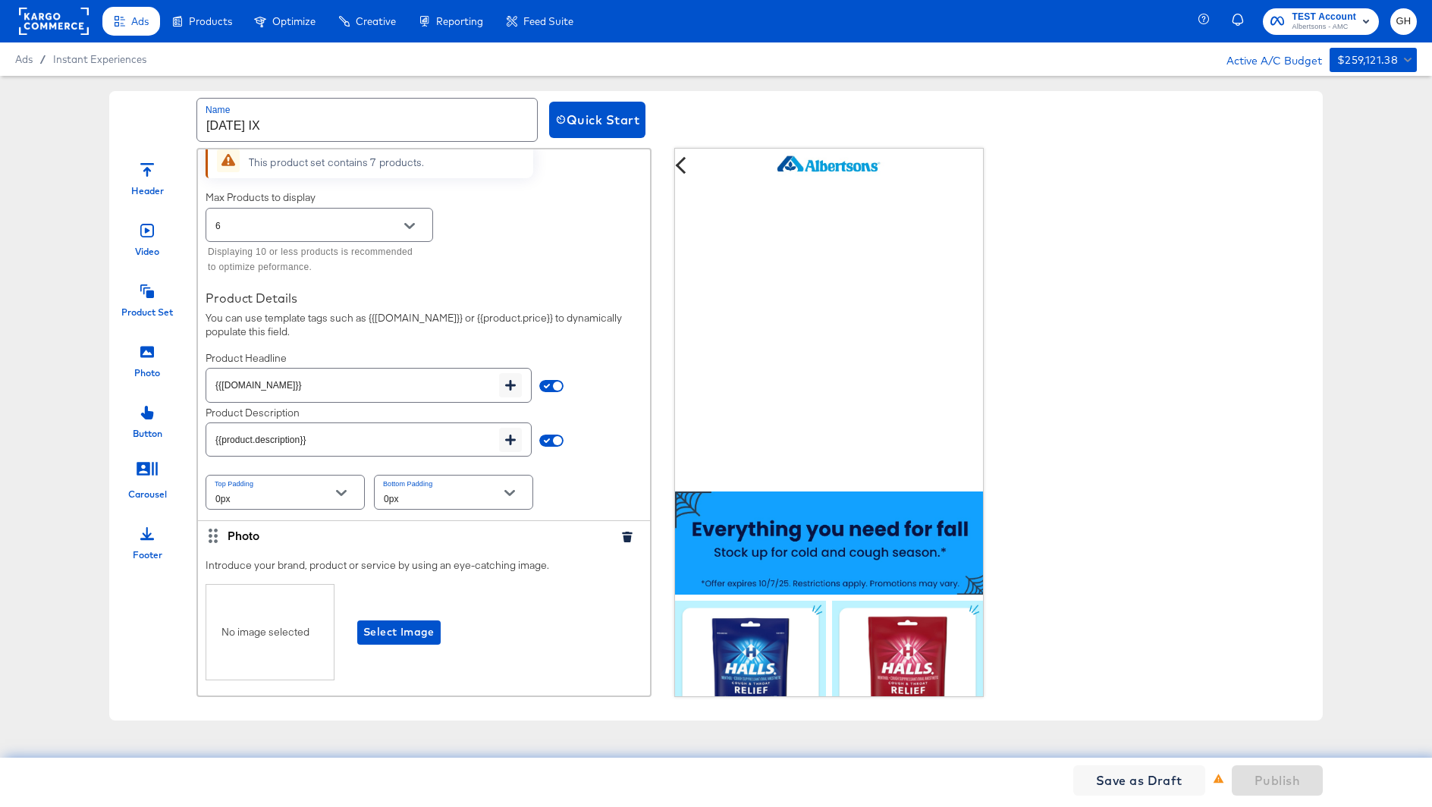
scroll to position [2070, 0]
click at [561, 432] on input "checkbox" at bounding box center [557, 438] width 36 height 12
checkbox input "false"
type input "{{field.hide}}"
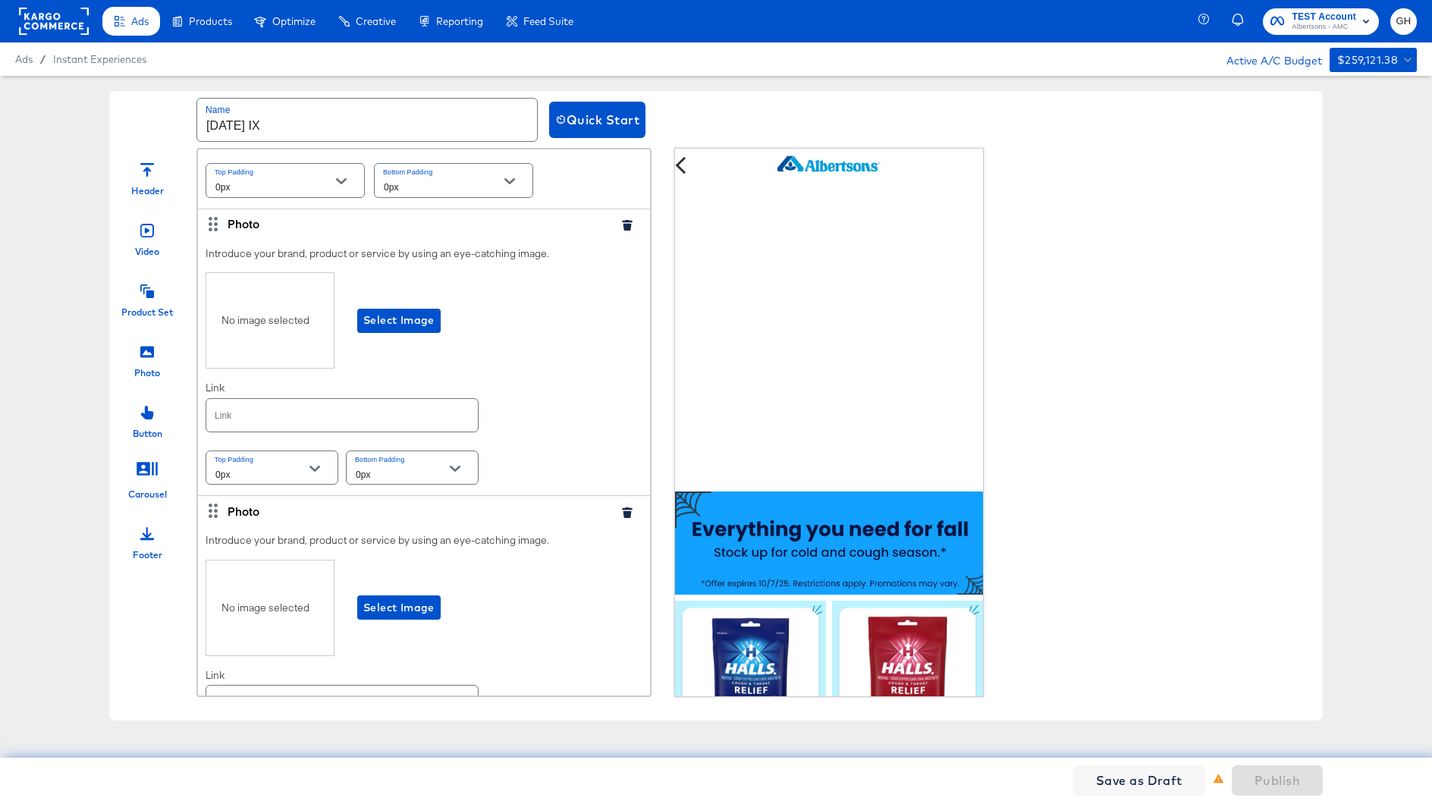
scroll to position [2376, 0]
click at [406, 319] on span "Select Image" at bounding box center [398, 321] width 71 height 19
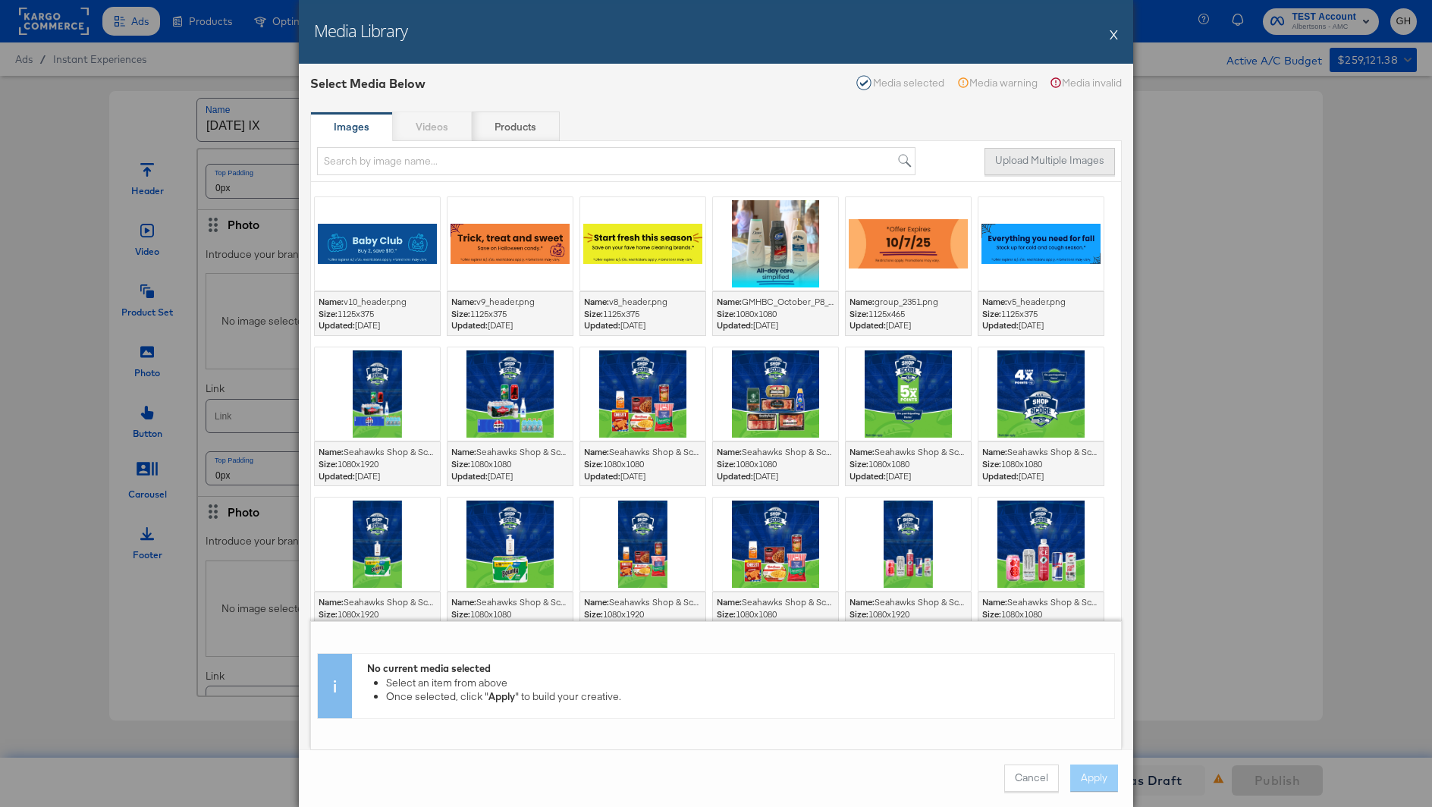
click at [1048, 152] on button "Upload Multiple Images" at bounding box center [1050, 161] width 130 height 27
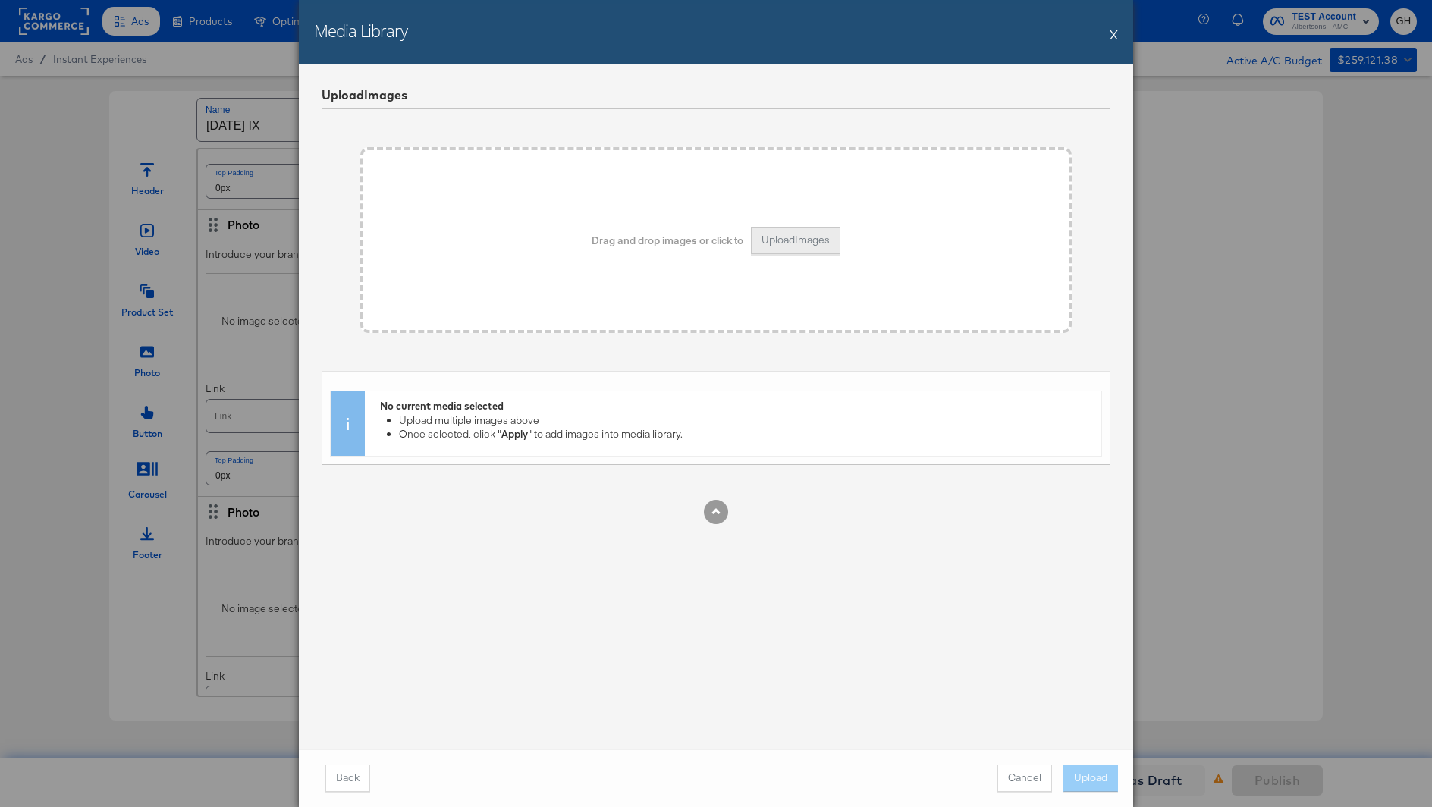
click at [809, 252] on button "Upload Images" at bounding box center [796, 240] width 90 height 27
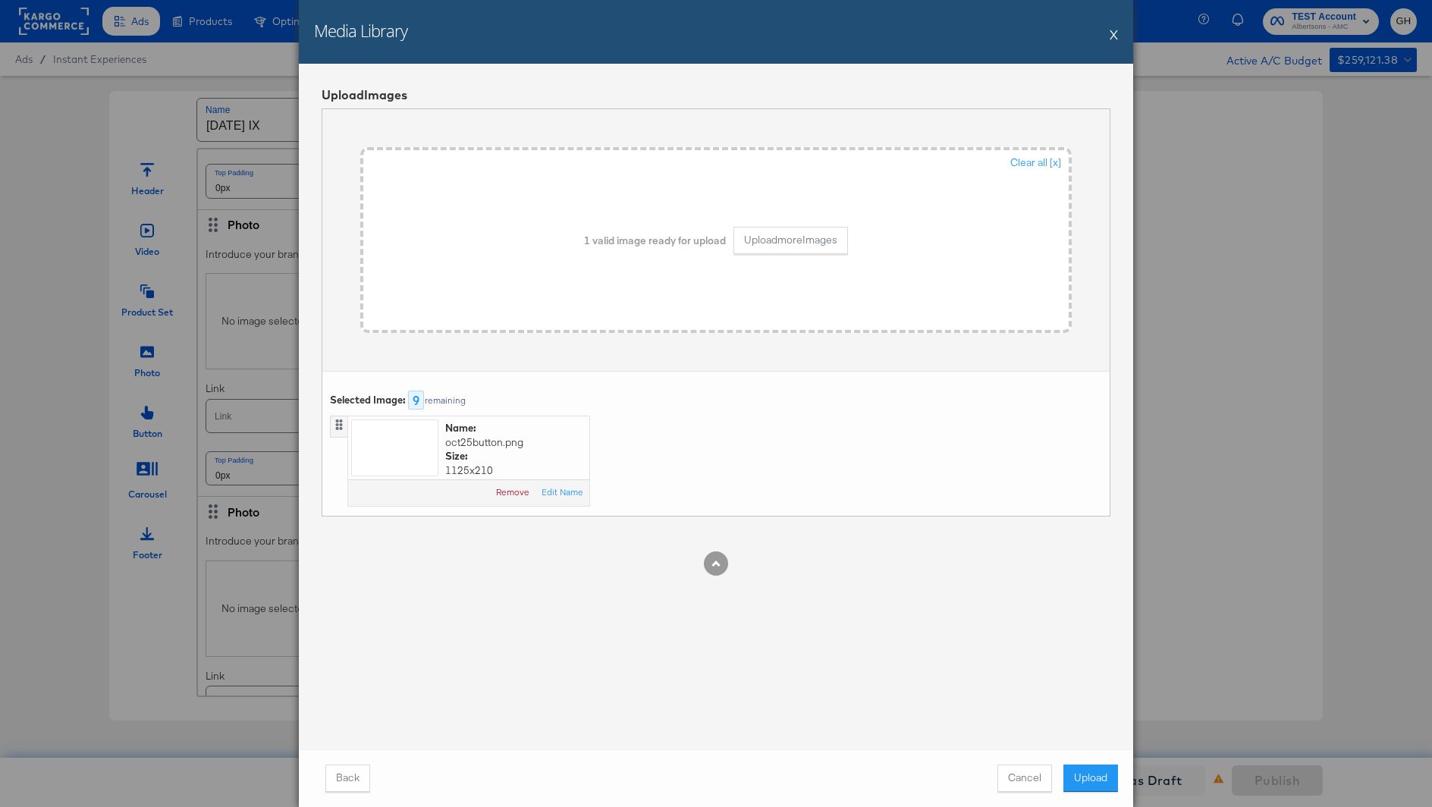
click at [1095, 760] on div "Back Cancel Upload" at bounding box center [716, 779] width 834 height 58
click at [1095, 772] on button "Upload" at bounding box center [1091, 778] width 55 height 27
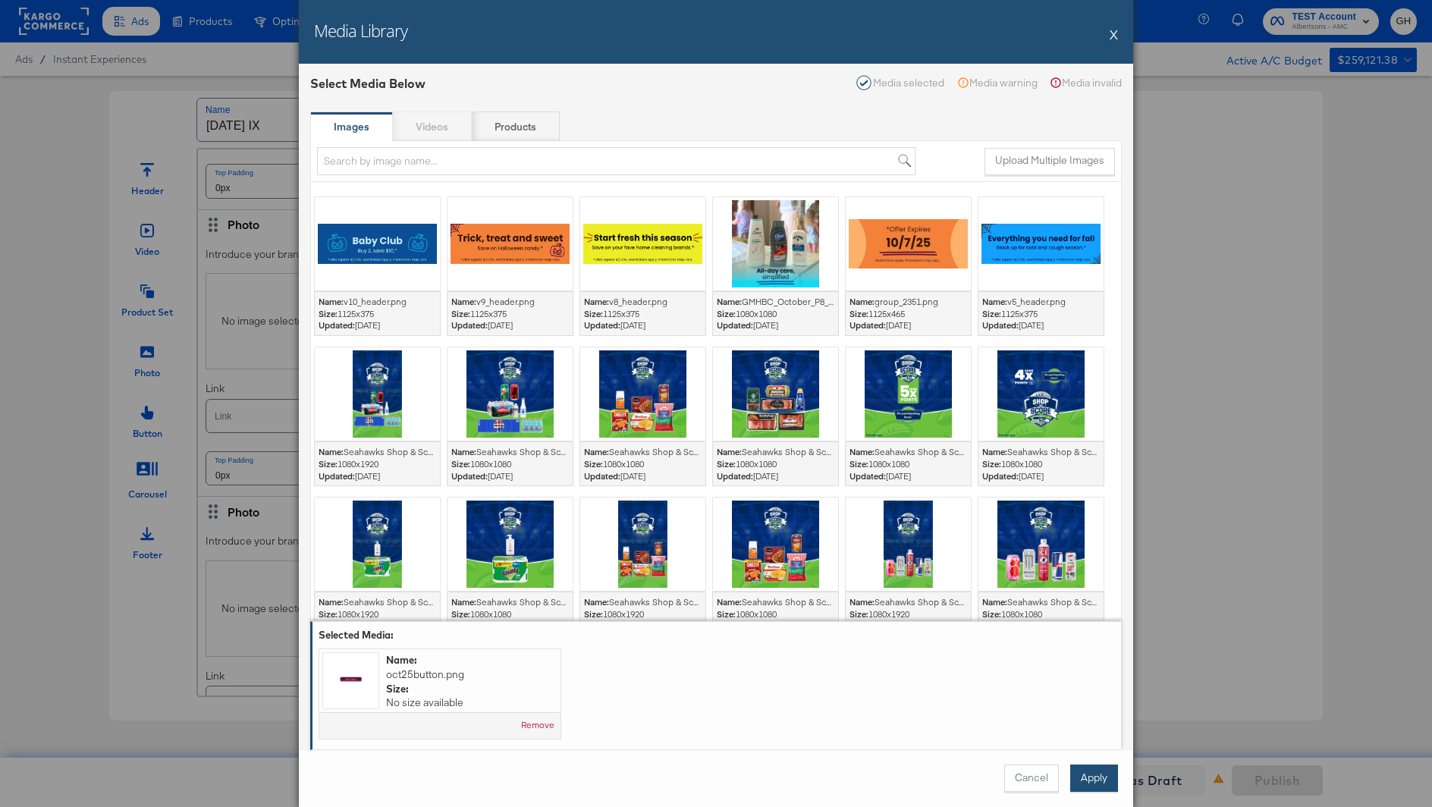
click at [1095, 769] on button "Apply" at bounding box center [1094, 778] width 48 height 27
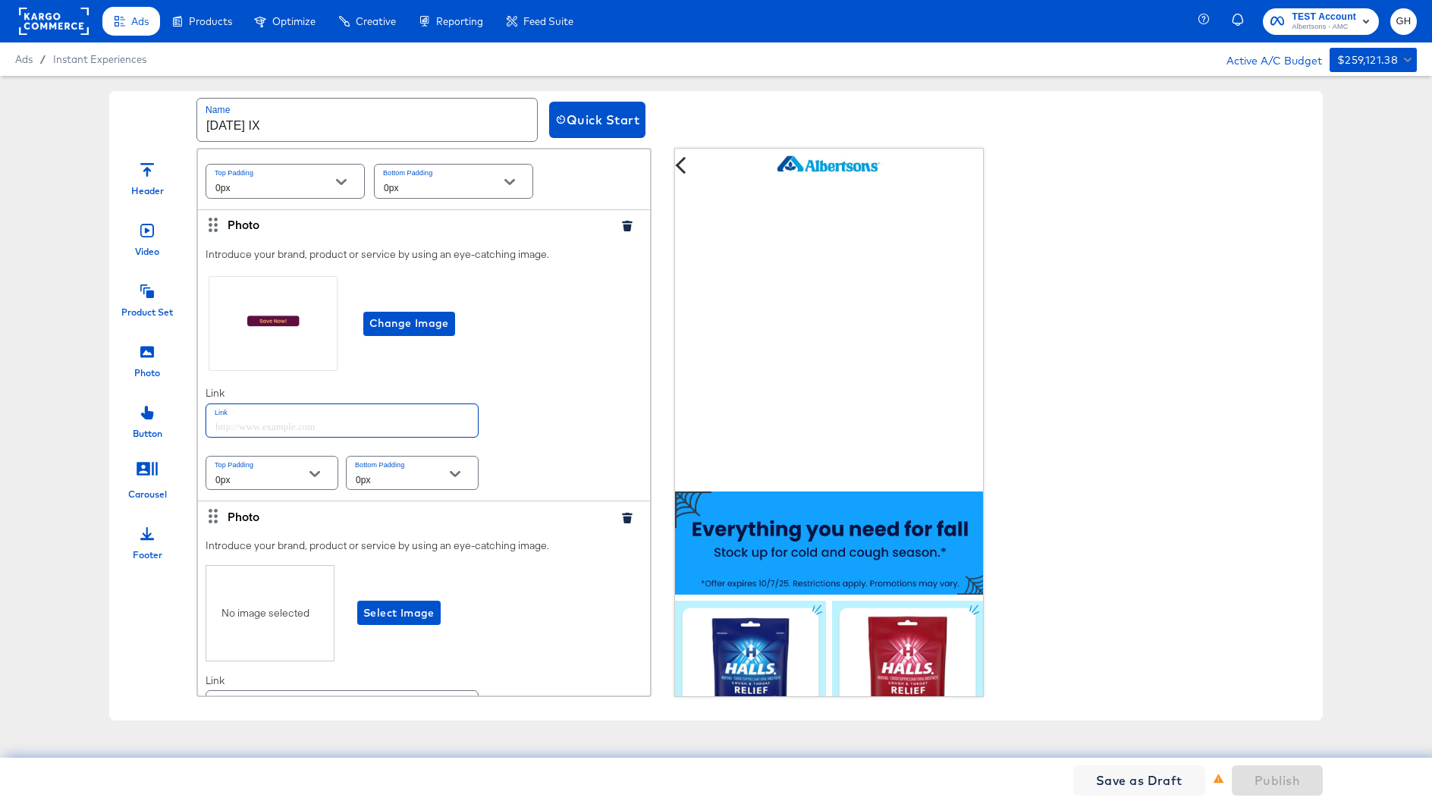
click at [436, 410] on input "text" at bounding box center [342, 420] width 272 height 33
paste input "https://www.albertsons.com/order/personal-care-essentials.html"
type input "https://www.albertsons.com/order/personal-care-essentials.html"
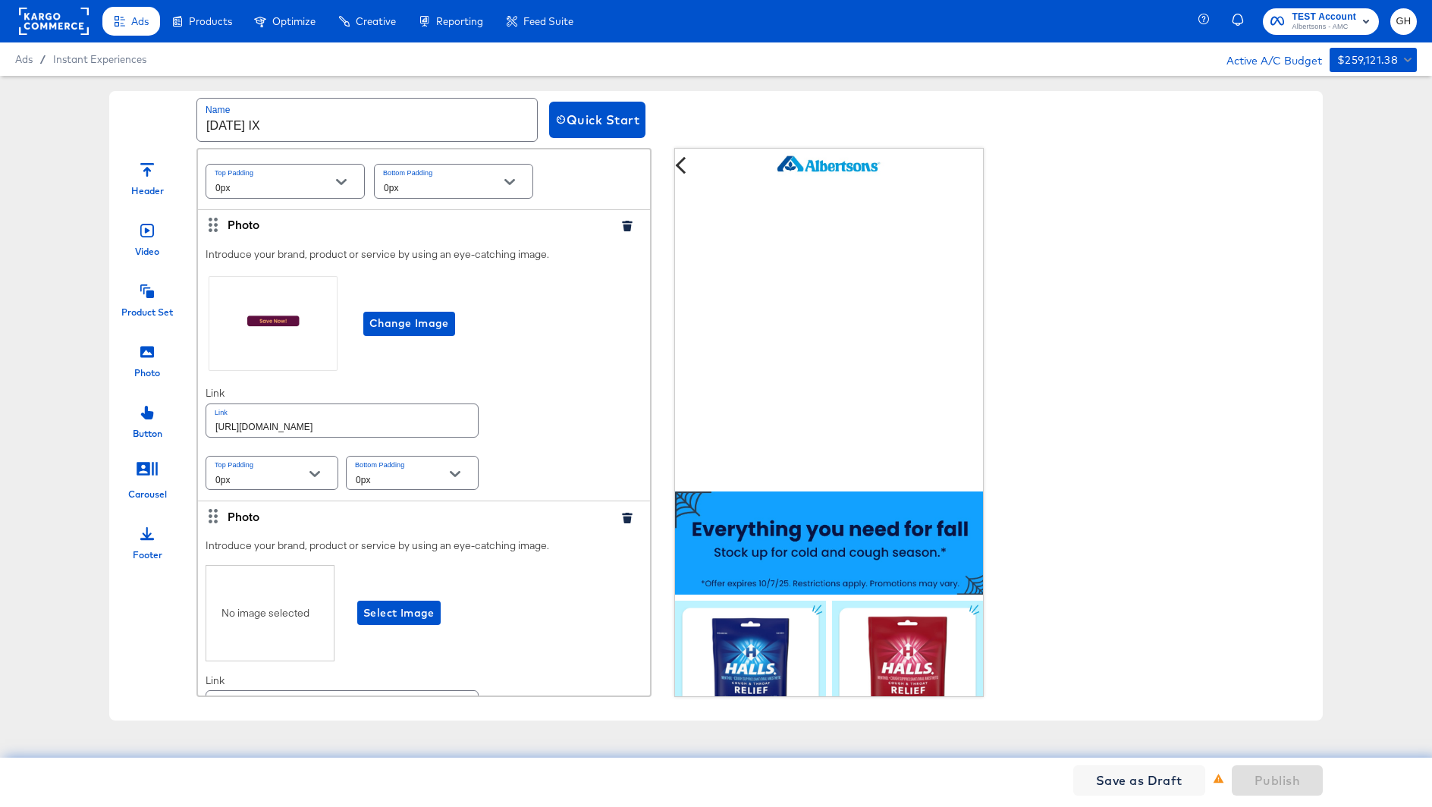
click at [559, 465] on div "Top Padding 0px Bottom Padding 0px" at bounding box center [424, 473] width 437 height 40
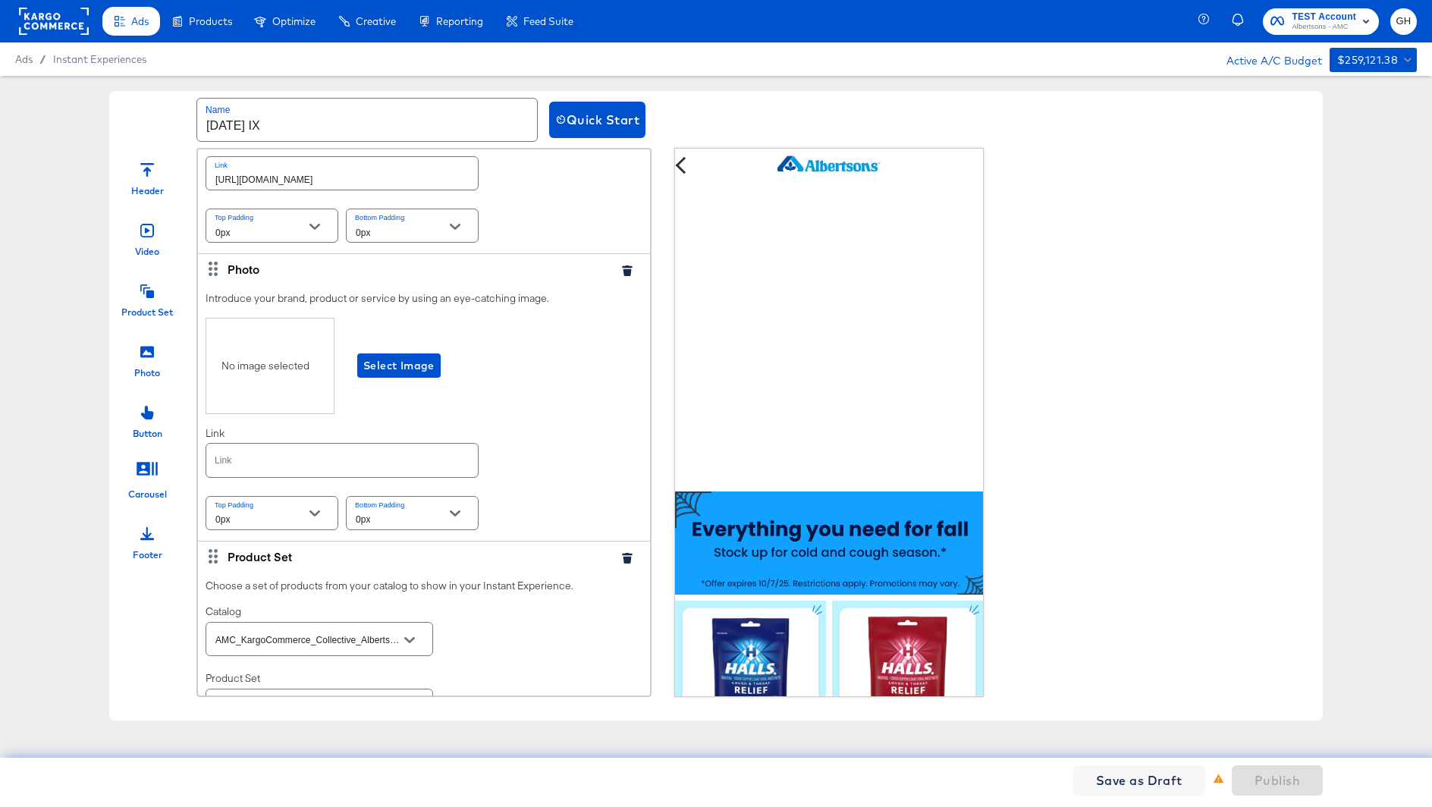
scroll to position [2625, 0]
click at [403, 355] on span "Select Image" at bounding box center [398, 364] width 71 height 19
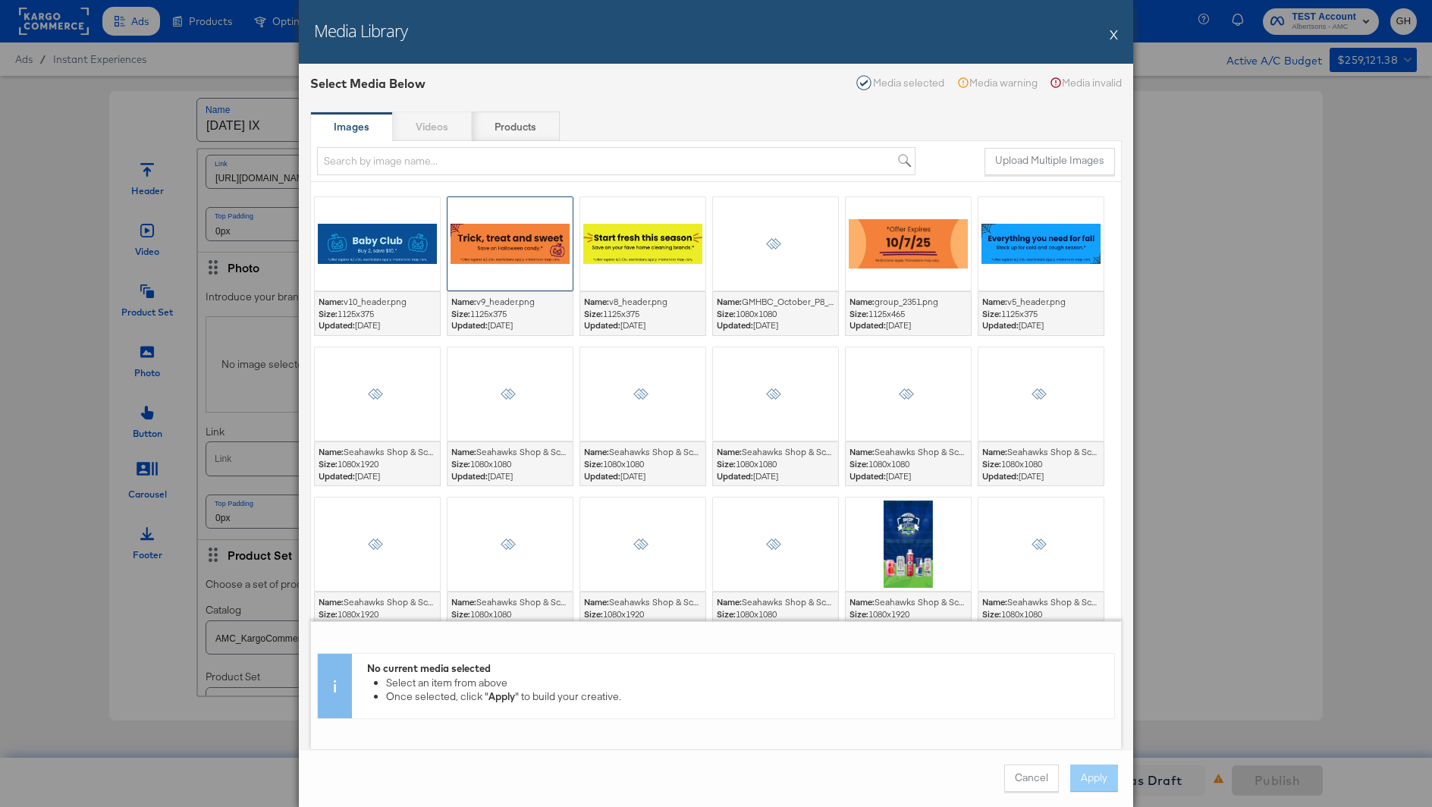
click at [521, 276] on div at bounding box center [510, 243] width 125 height 93
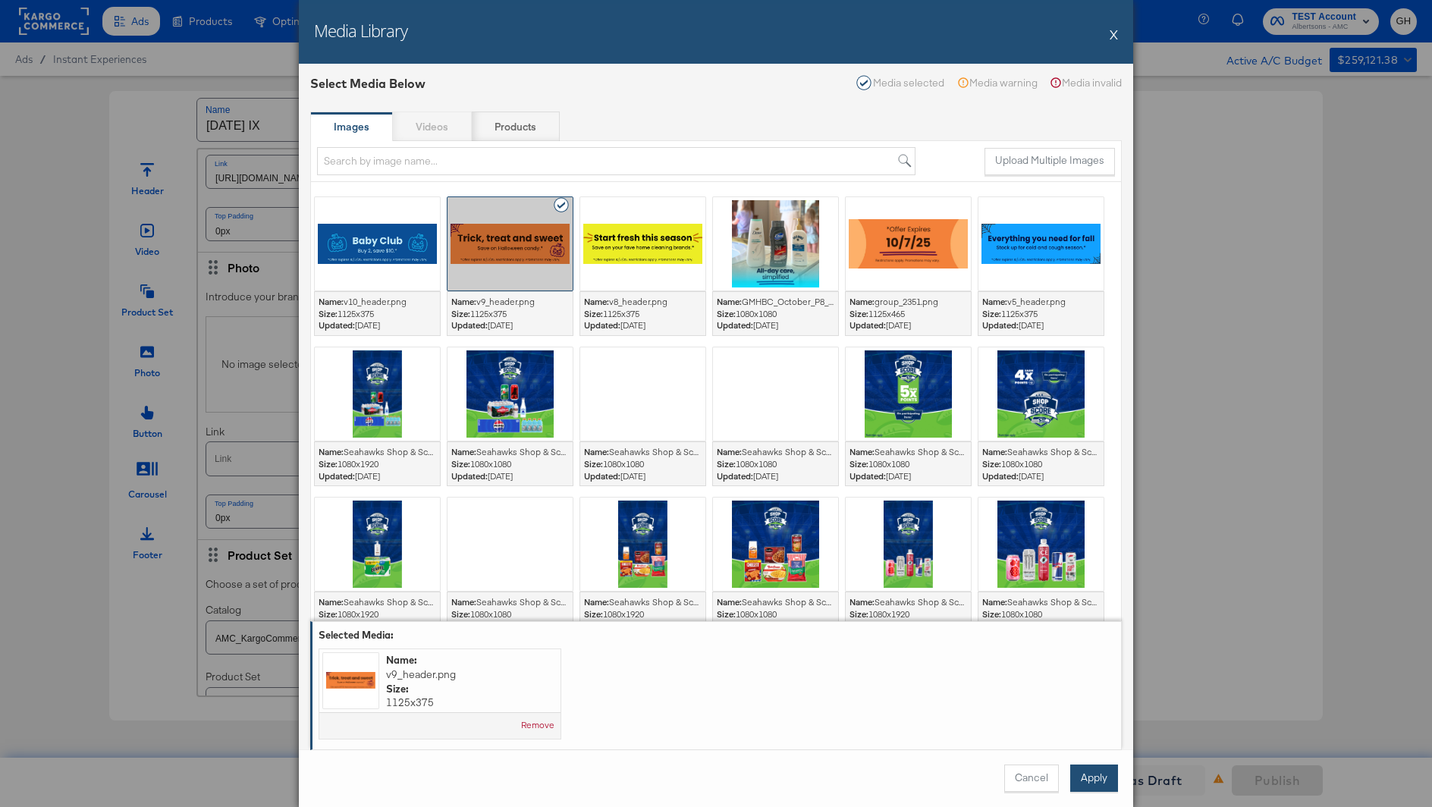
click at [1098, 771] on button "Apply" at bounding box center [1094, 778] width 48 height 27
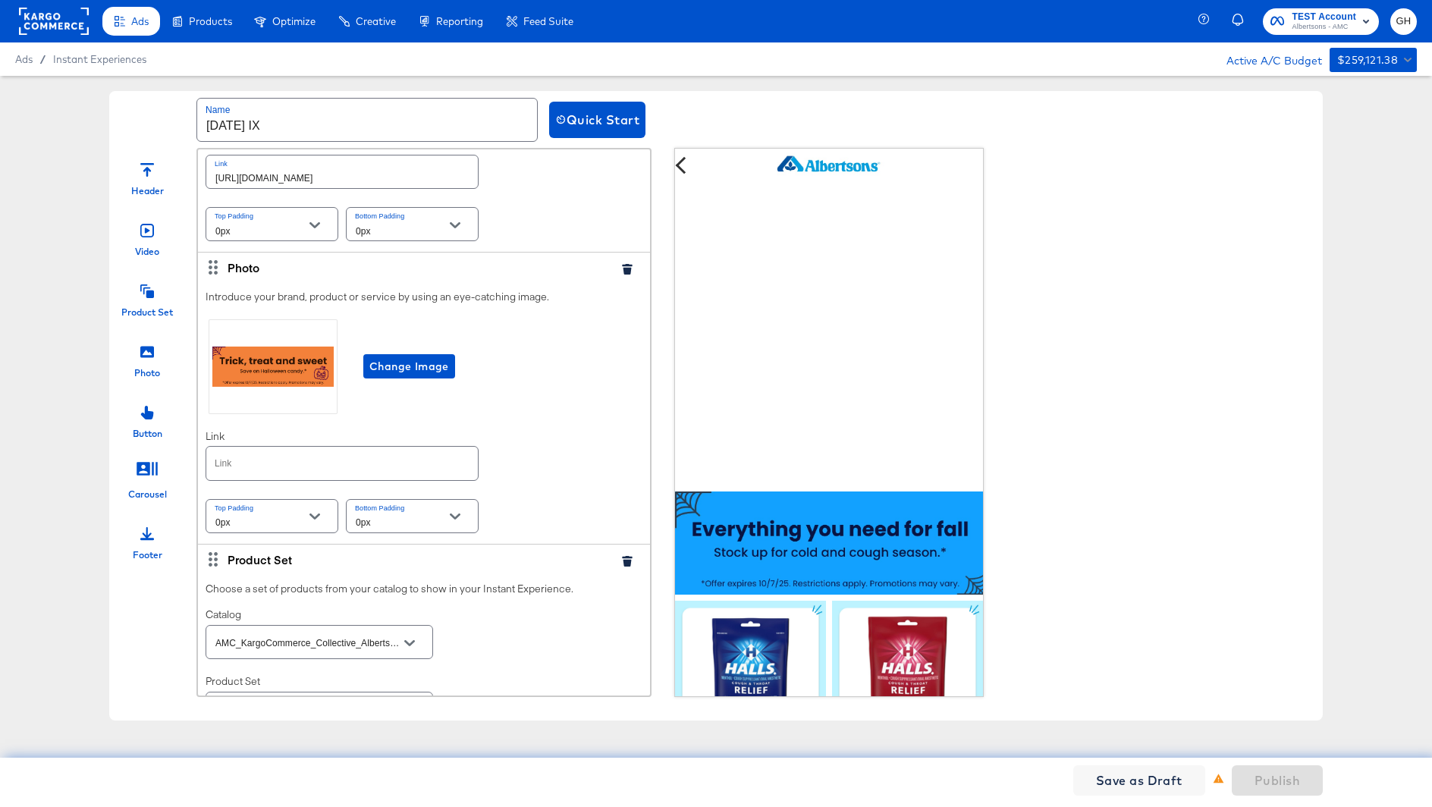
click at [422, 449] on input "text" at bounding box center [342, 463] width 272 height 33
paste input "https://www.albertsons.com/order/personal-care-essentials.html"
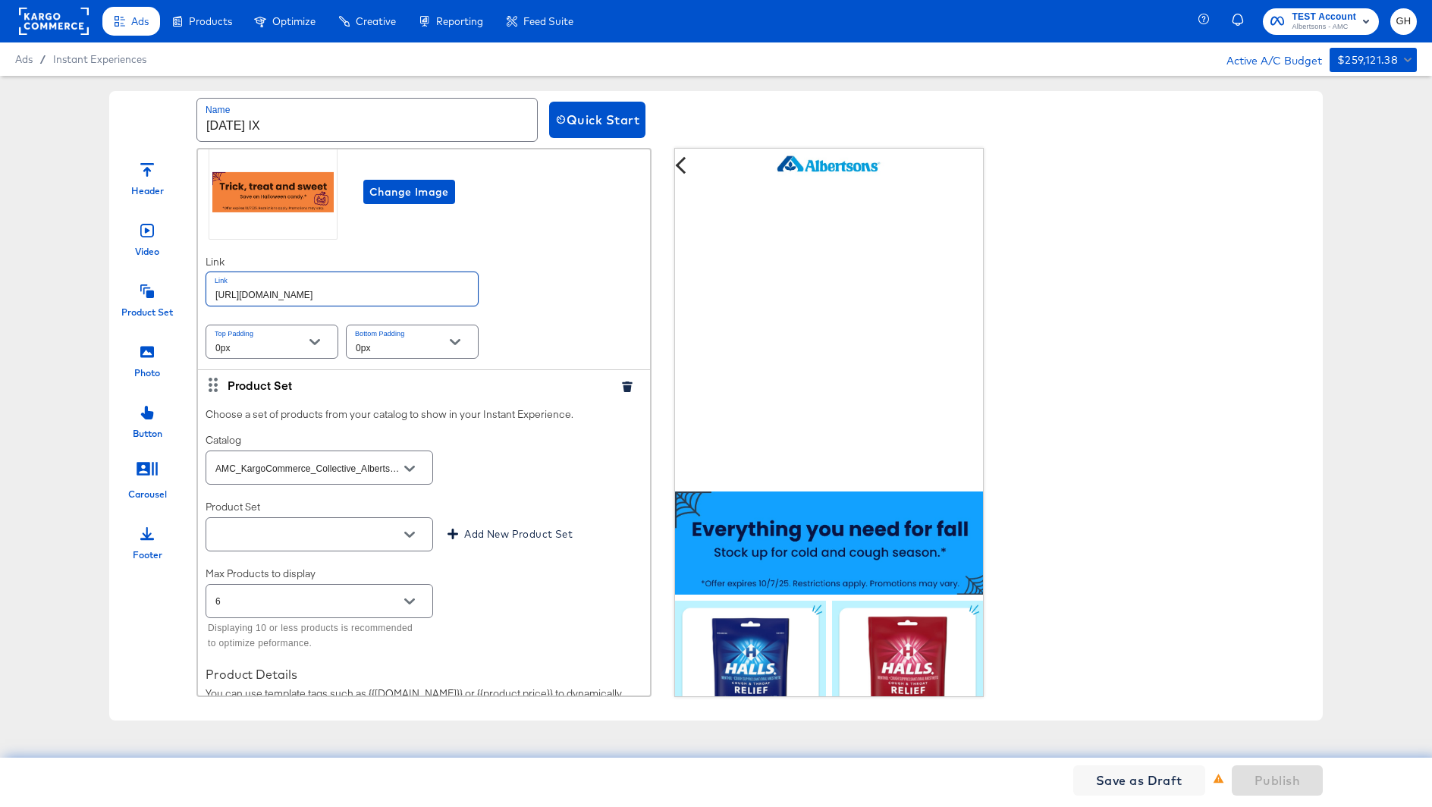
scroll to position [2802, 0]
type input "https://www.albertsons.com/order/personal-care-essentials.html"
click at [307, 524] on input "text" at bounding box center [307, 532] width 190 height 17
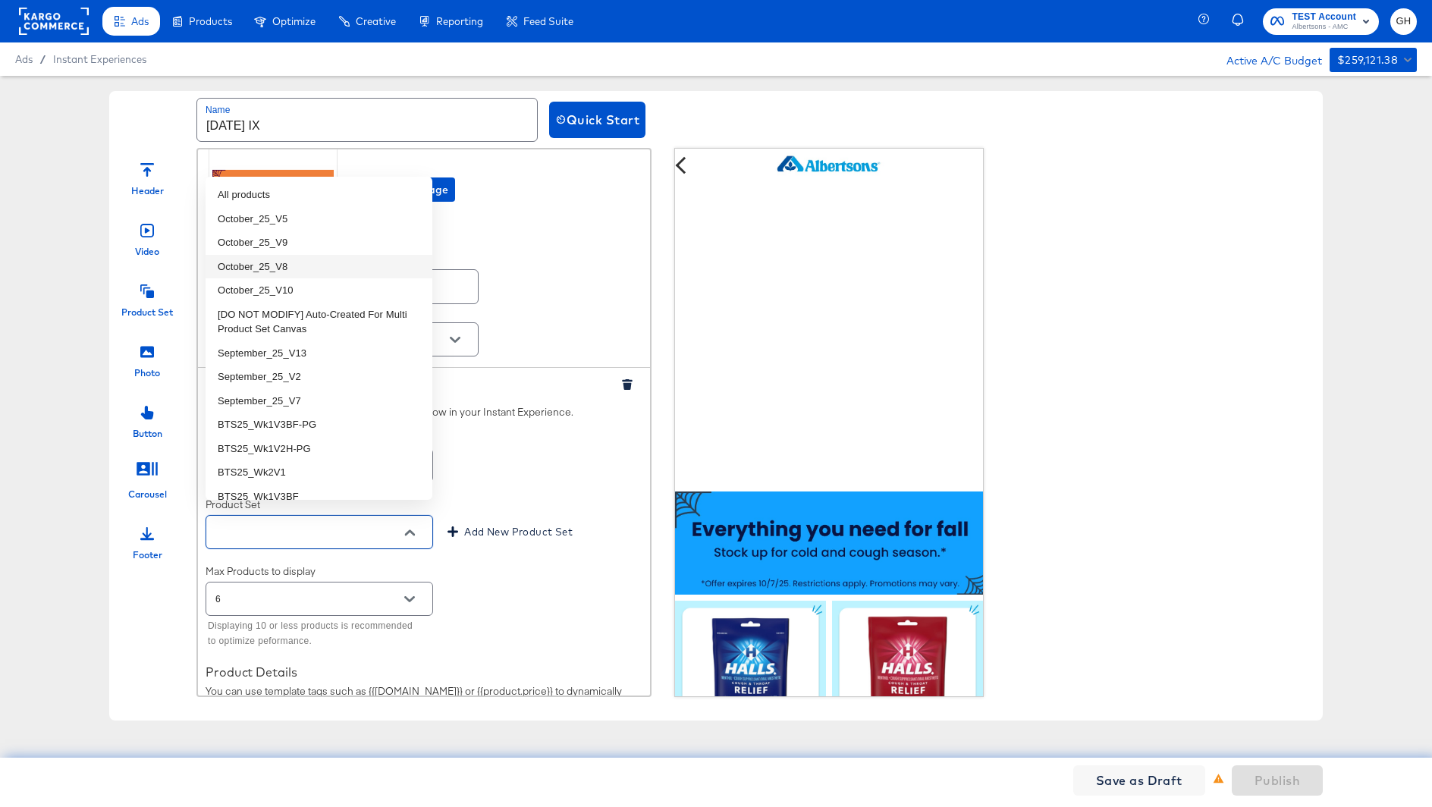
click at [278, 255] on li "October_25_V8" at bounding box center [319, 267] width 227 height 24
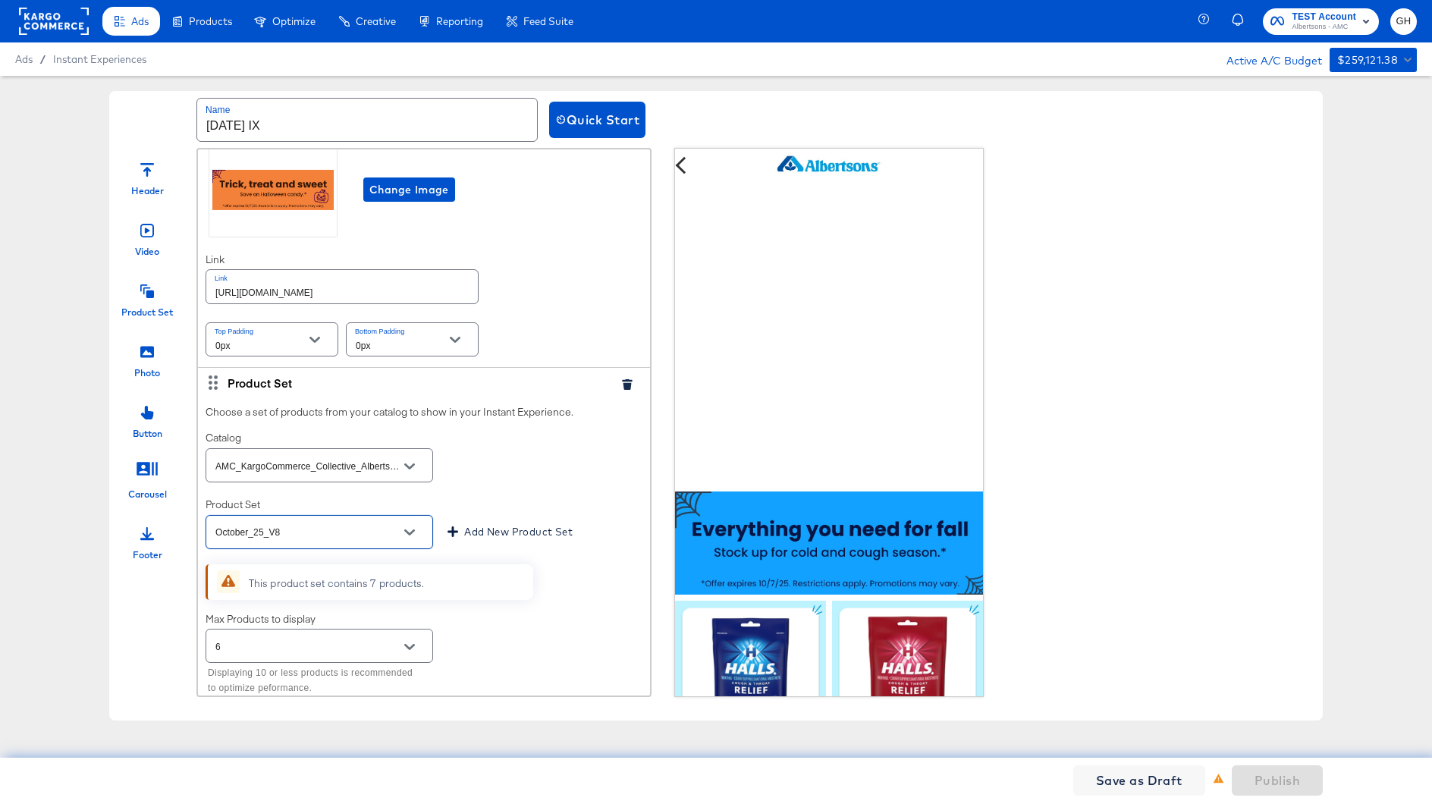
click at [291, 524] on input "October_25_V8" at bounding box center [307, 532] width 190 height 17
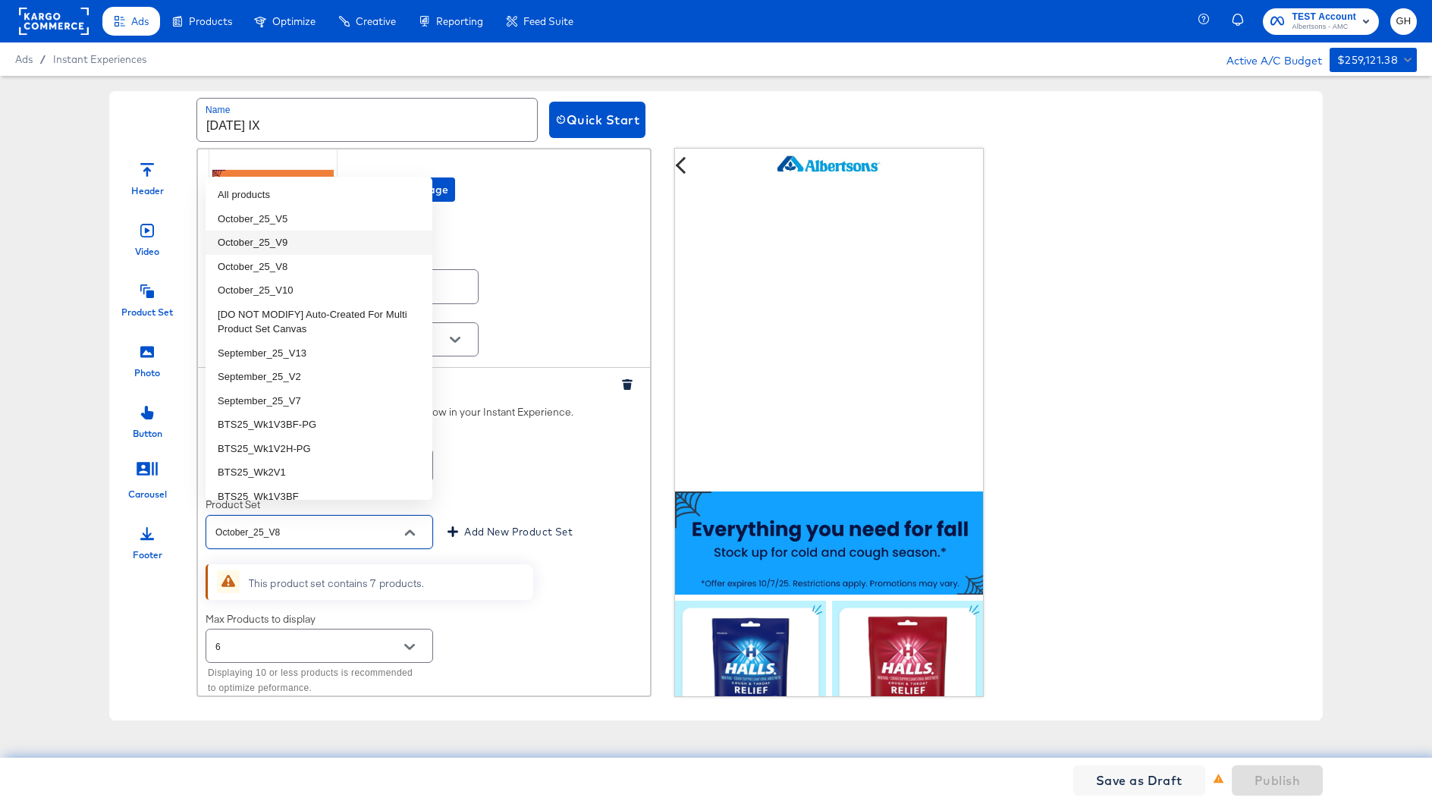
click at [316, 239] on li "October_25_V9" at bounding box center [319, 243] width 227 height 24
type input "October_25_V9"
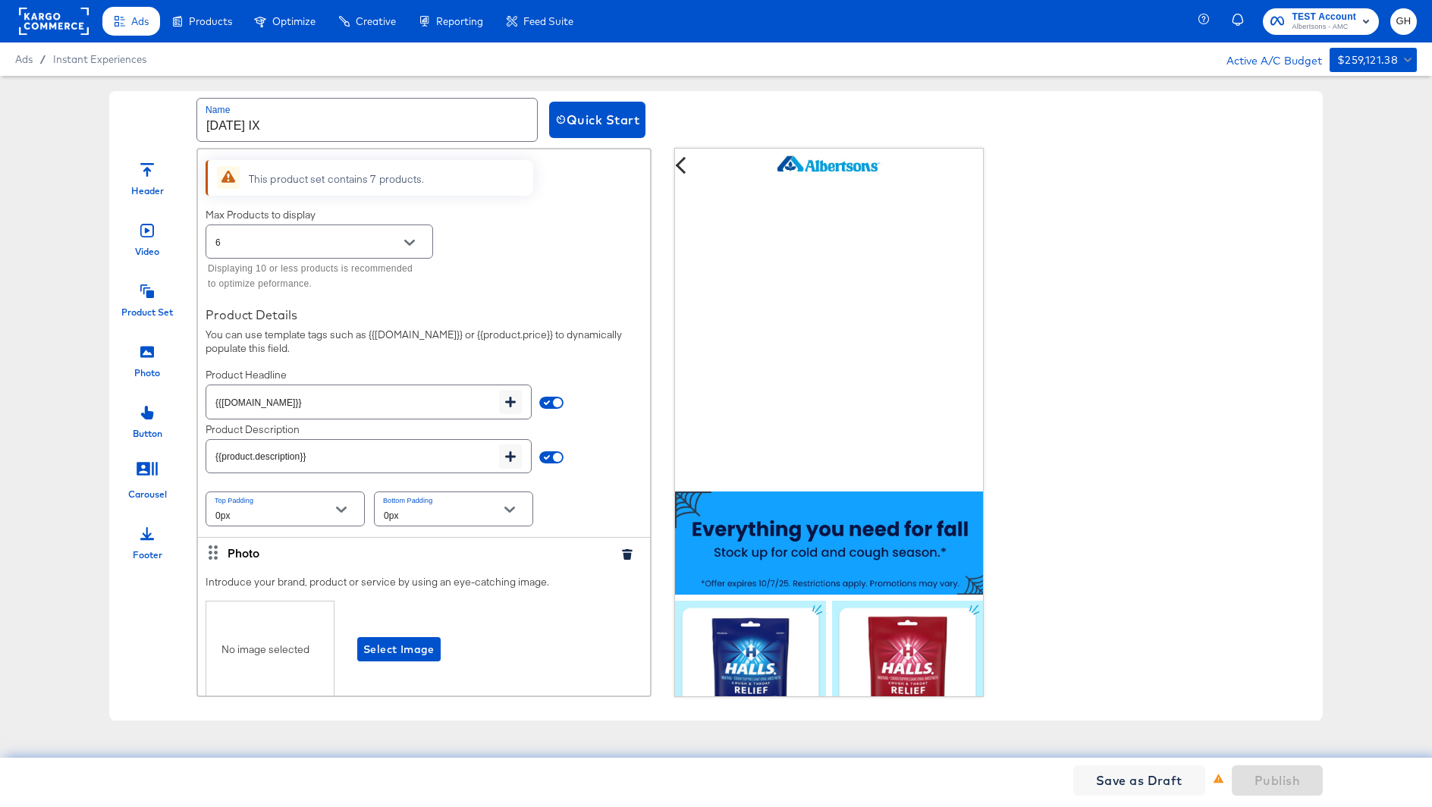
scroll to position [3211, 0]
click at [560, 450] on input "checkbox" at bounding box center [557, 456] width 36 height 12
checkbox input "false"
type input "{{field.hide}}"
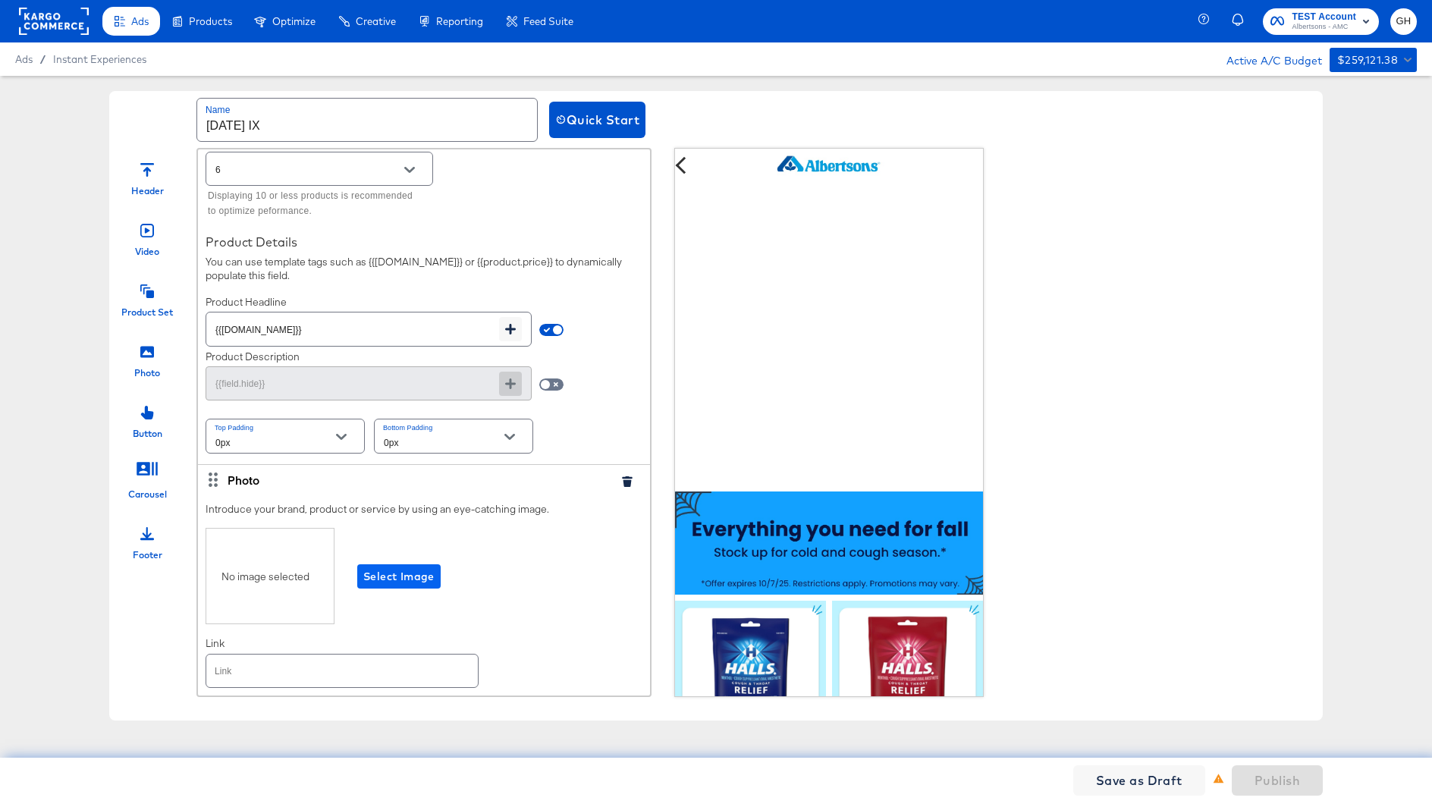
scroll to position [3281, 0]
click at [397, 565] on span "Select Image" at bounding box center [398, 574] width 71 height 19
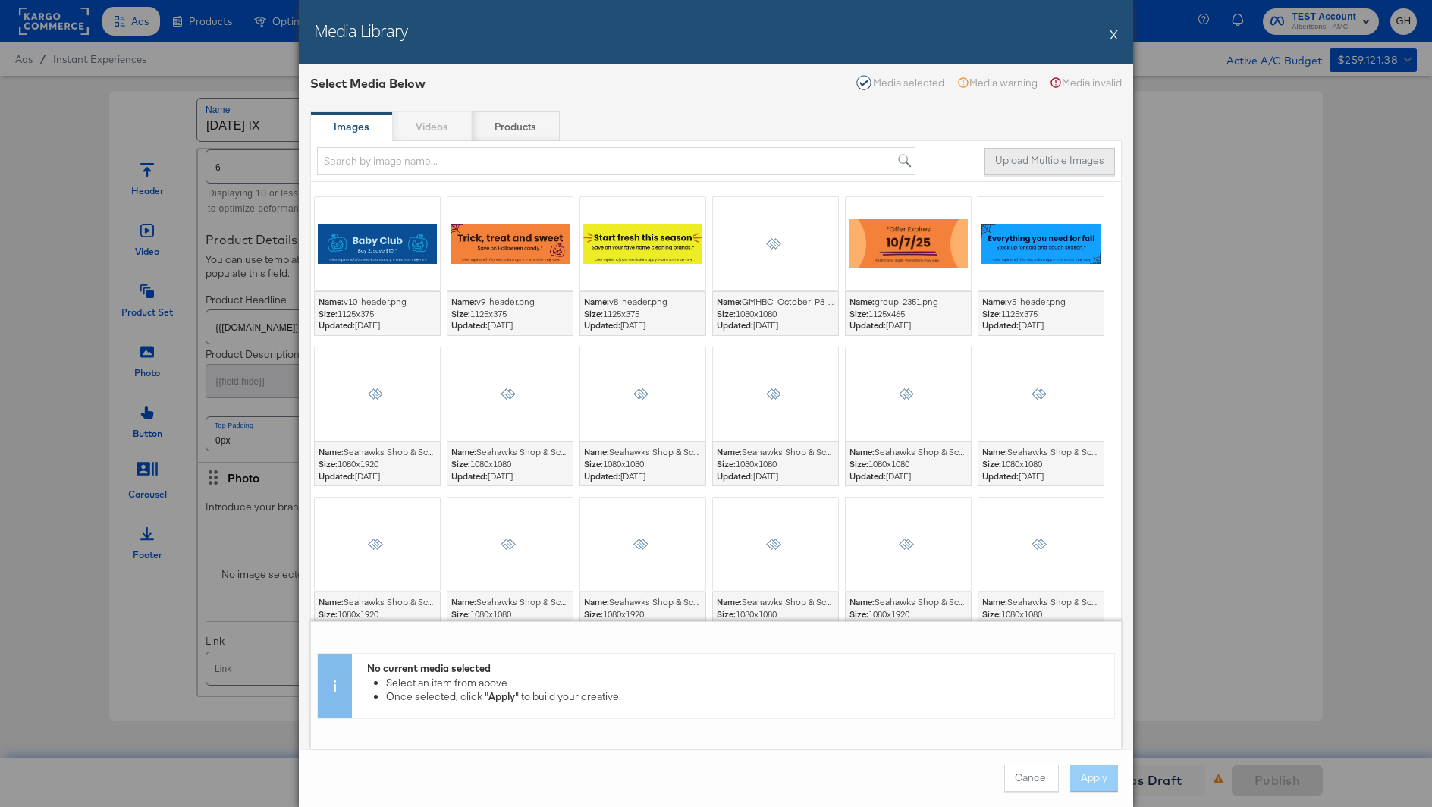
click at [1001, 160] on button "Upload Multiple Images" at bounding box center [1050, 161] width 130 height 27
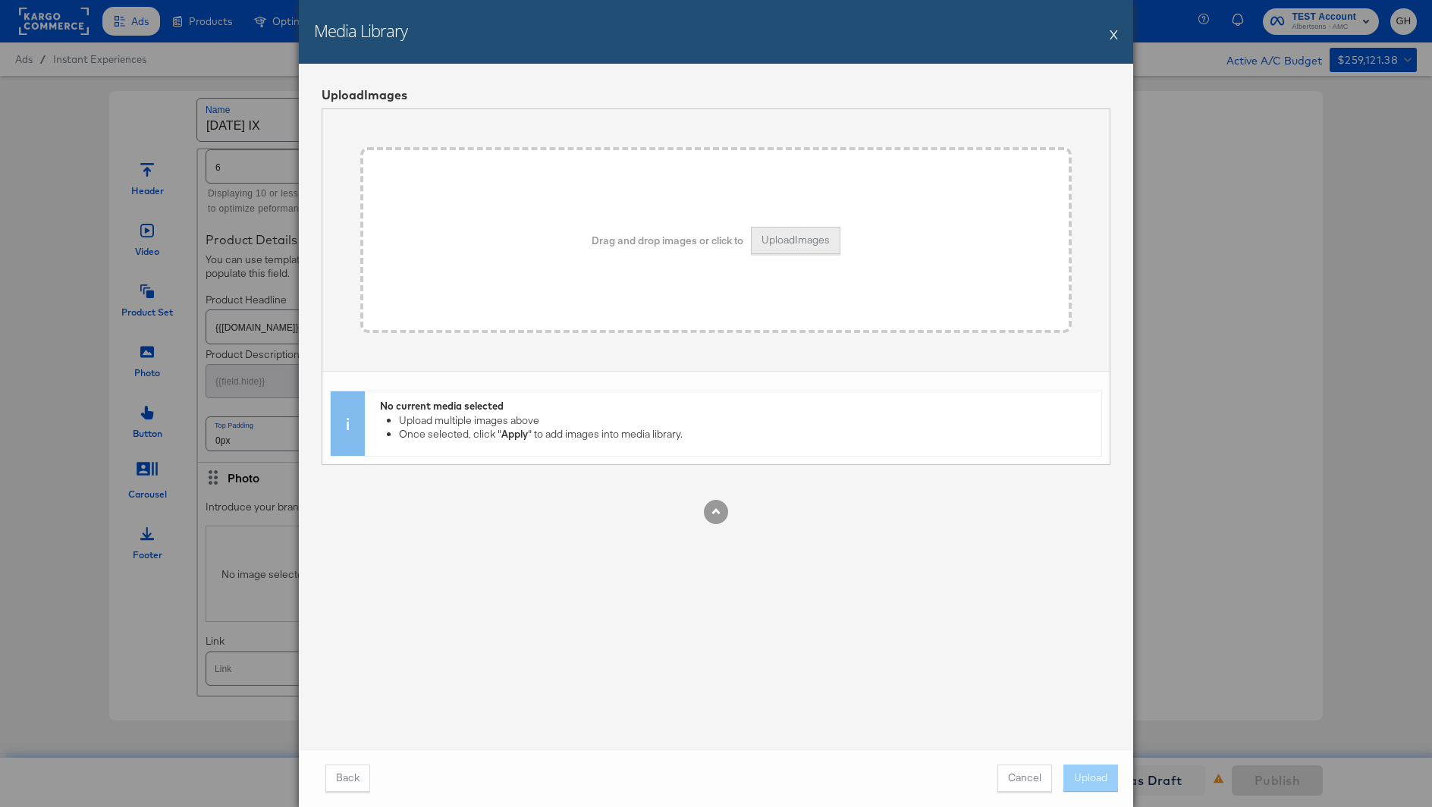
click at [816, 235] on button "Upload Images" at bounding box center [796, 240] width 90 height 27
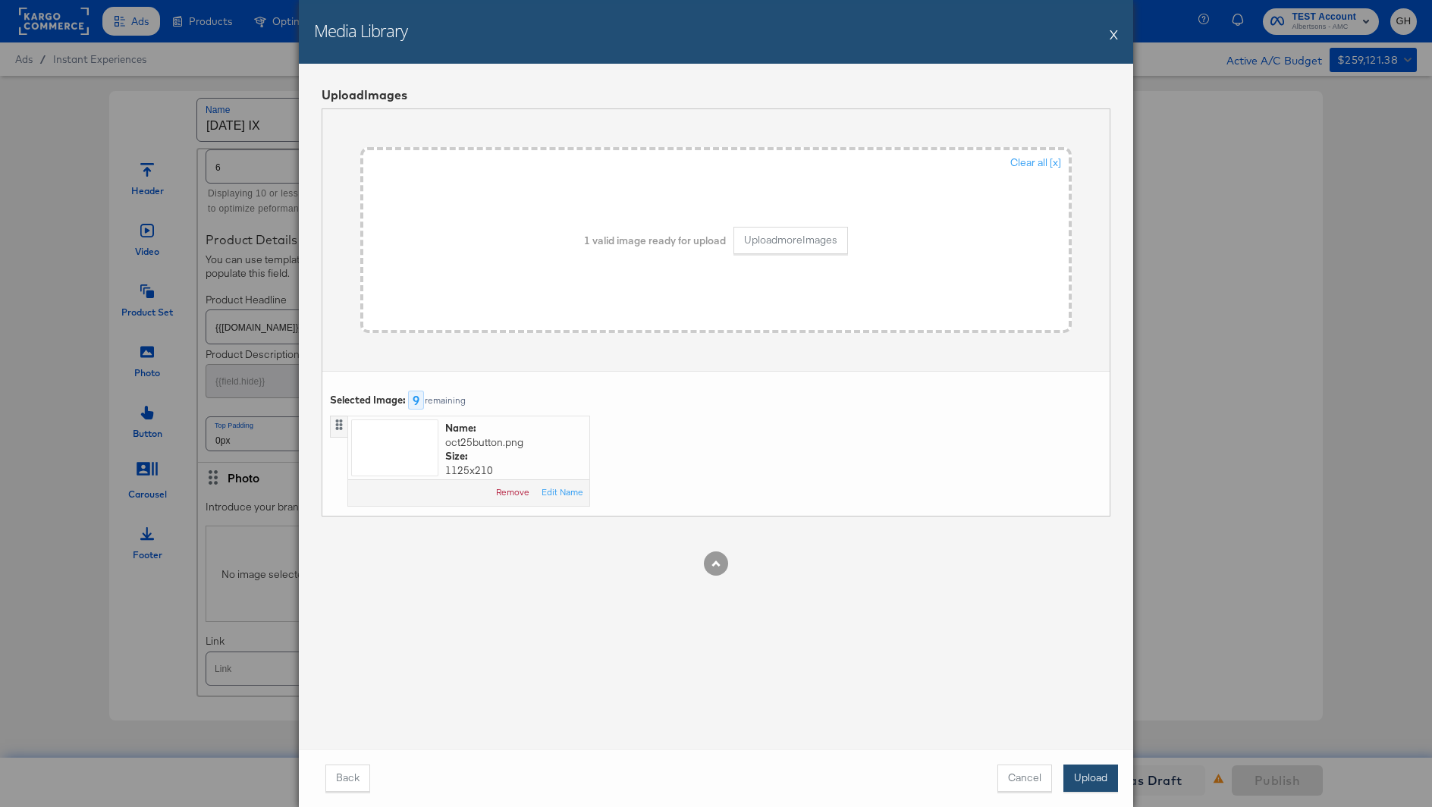
click at [1083, 768] on button "Upload" at bounding box center [1091, 778] width 55 height 27
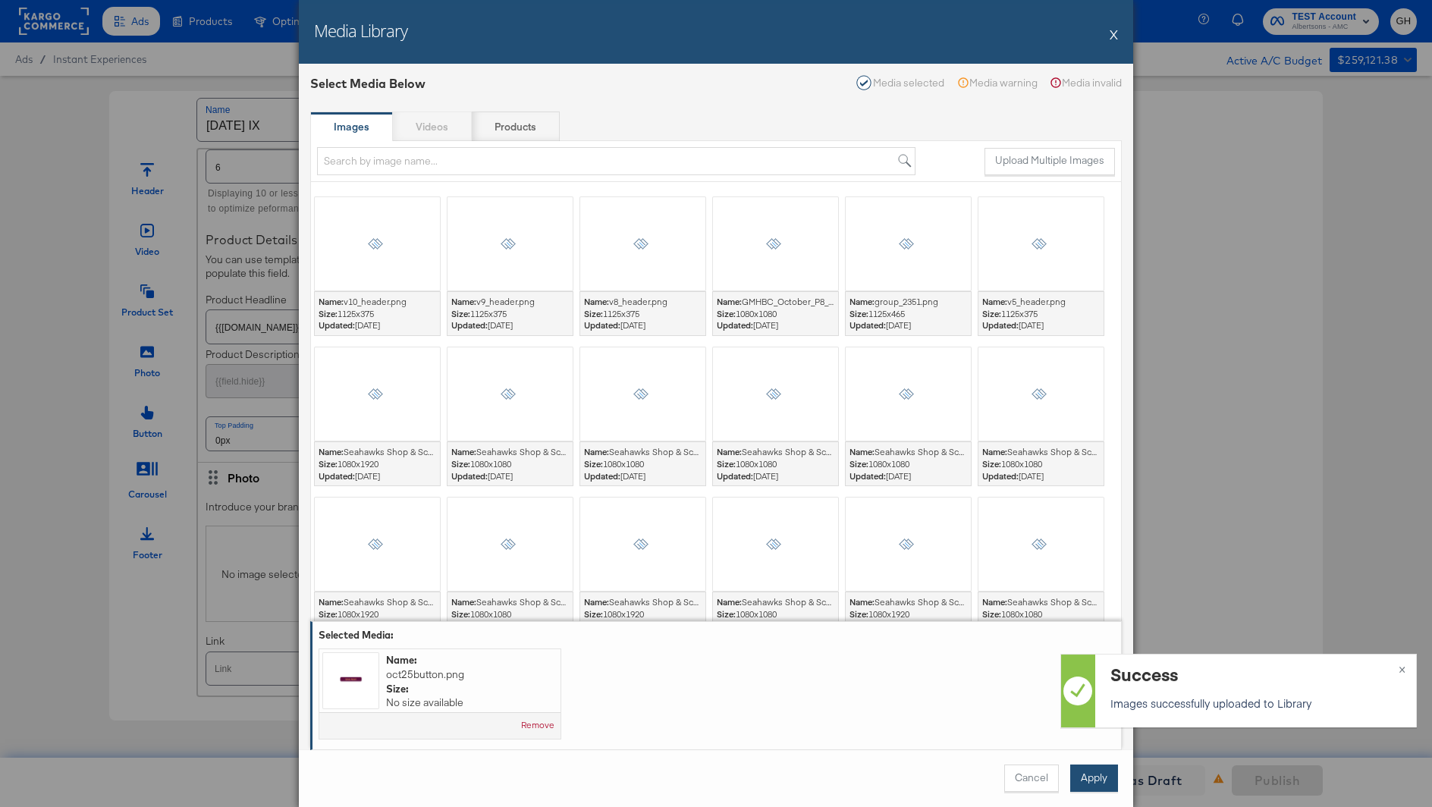
click at [1090, 776] on button "Apply" at bounding box center [1094, 778] width 48 height 27
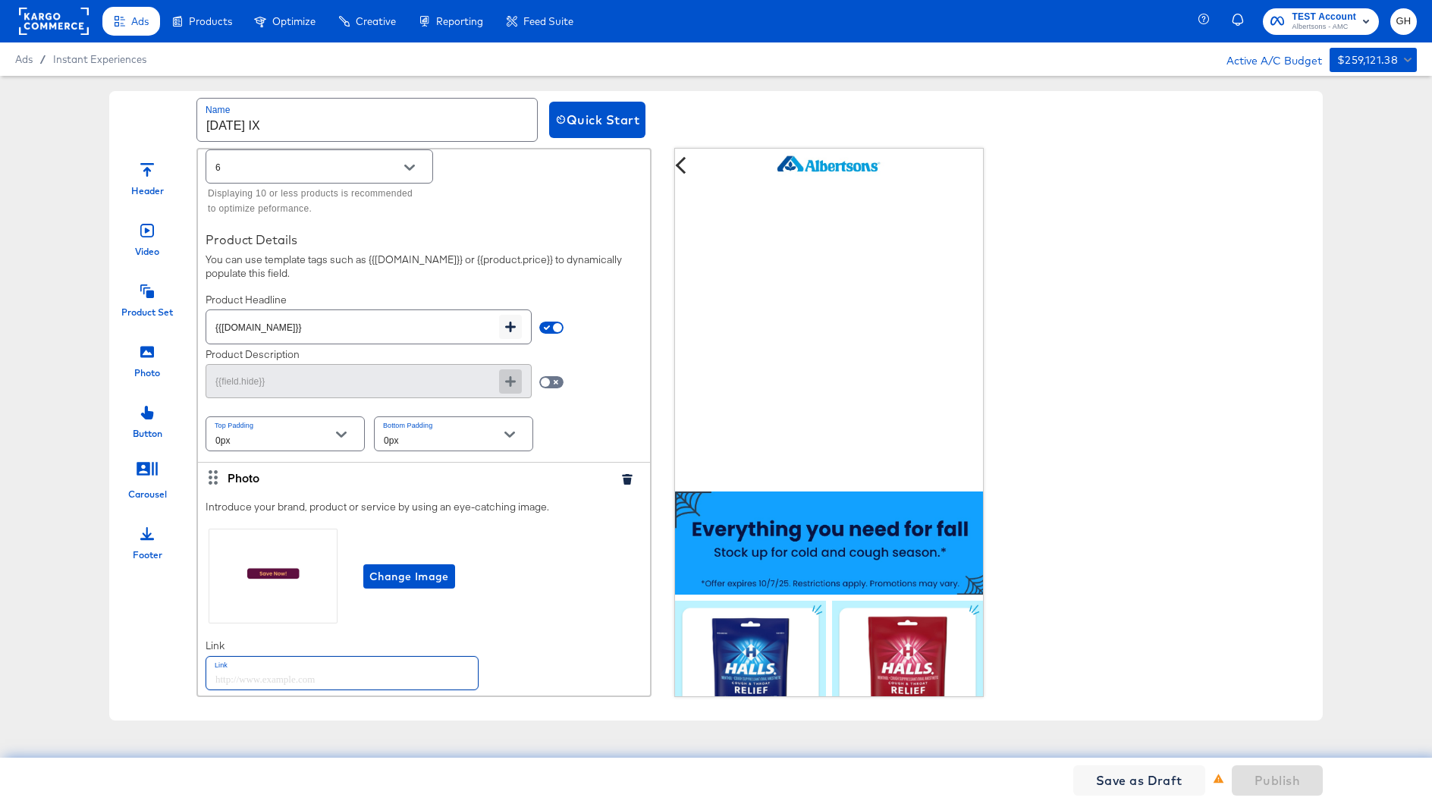
click at [397, 657] on input "text" at bounding box center [342, 673] width 272 height 33
paste input "https://www.albertsons.com/order/personal-care-essentials.html"
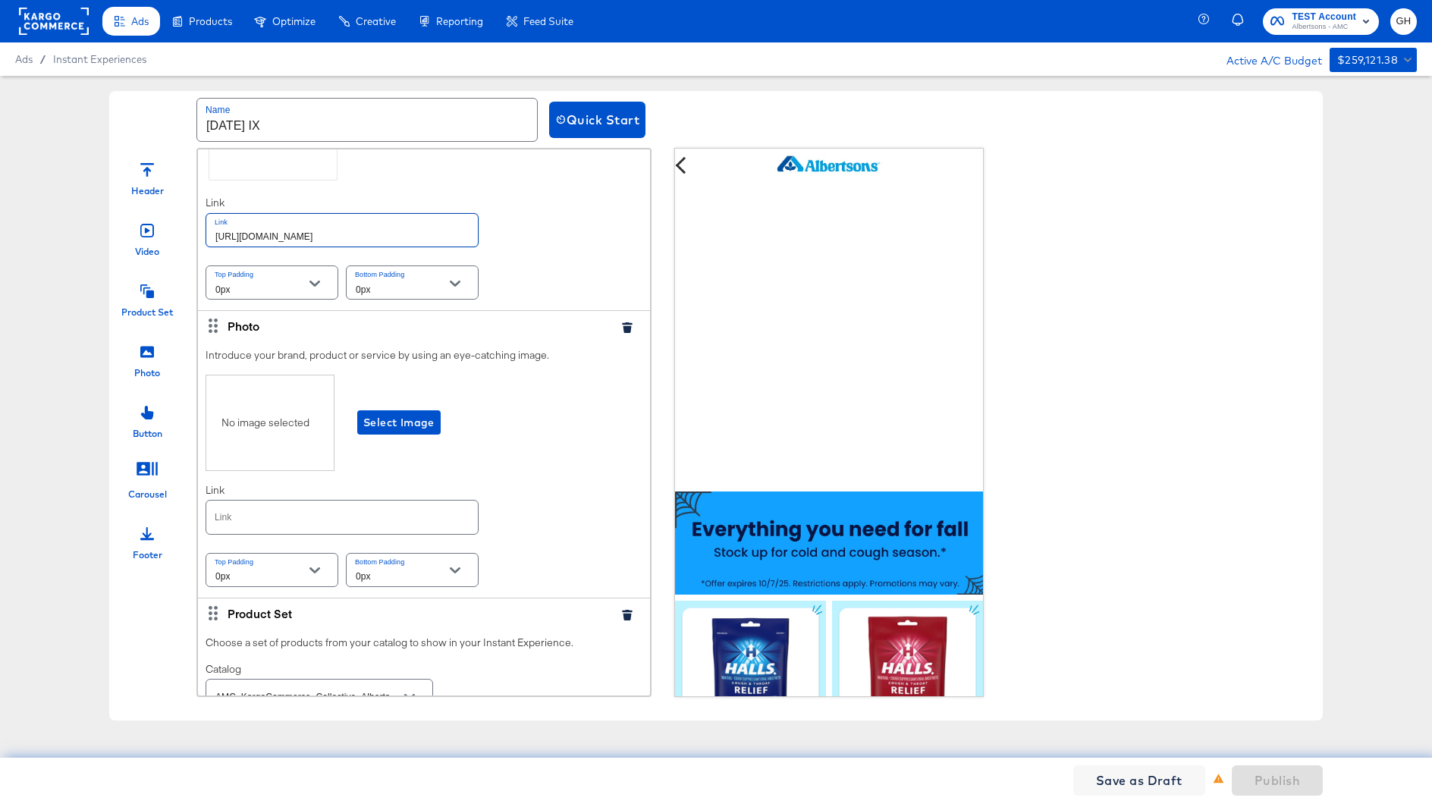
scroll to position [3726, 0]
type input "https://www.albertsons.com/order/personal-care-essentials.html"
click at [398, 411] on span "Select Image" at bounding box center [398, 420] width 71 height 19
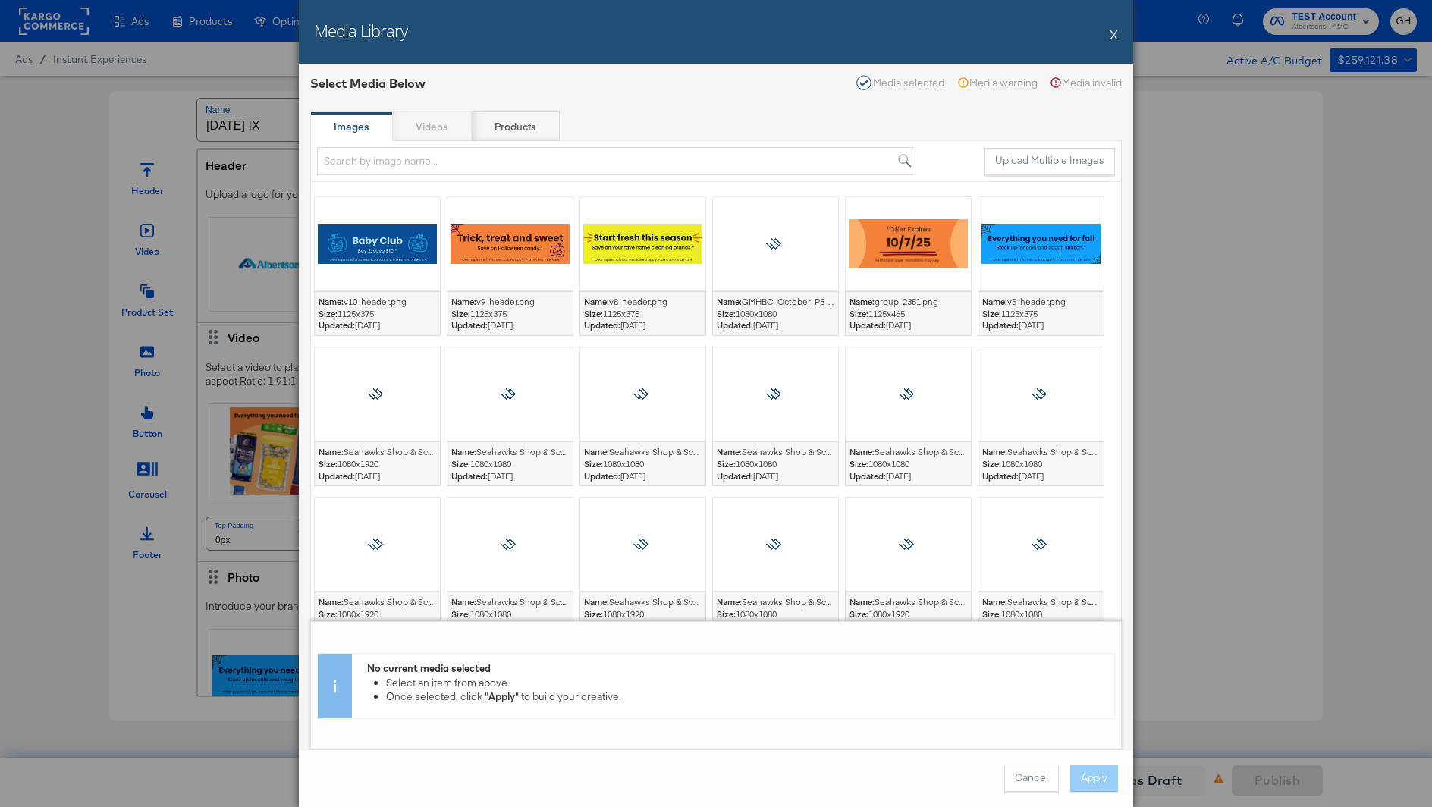
scroll to position [3726, 0]
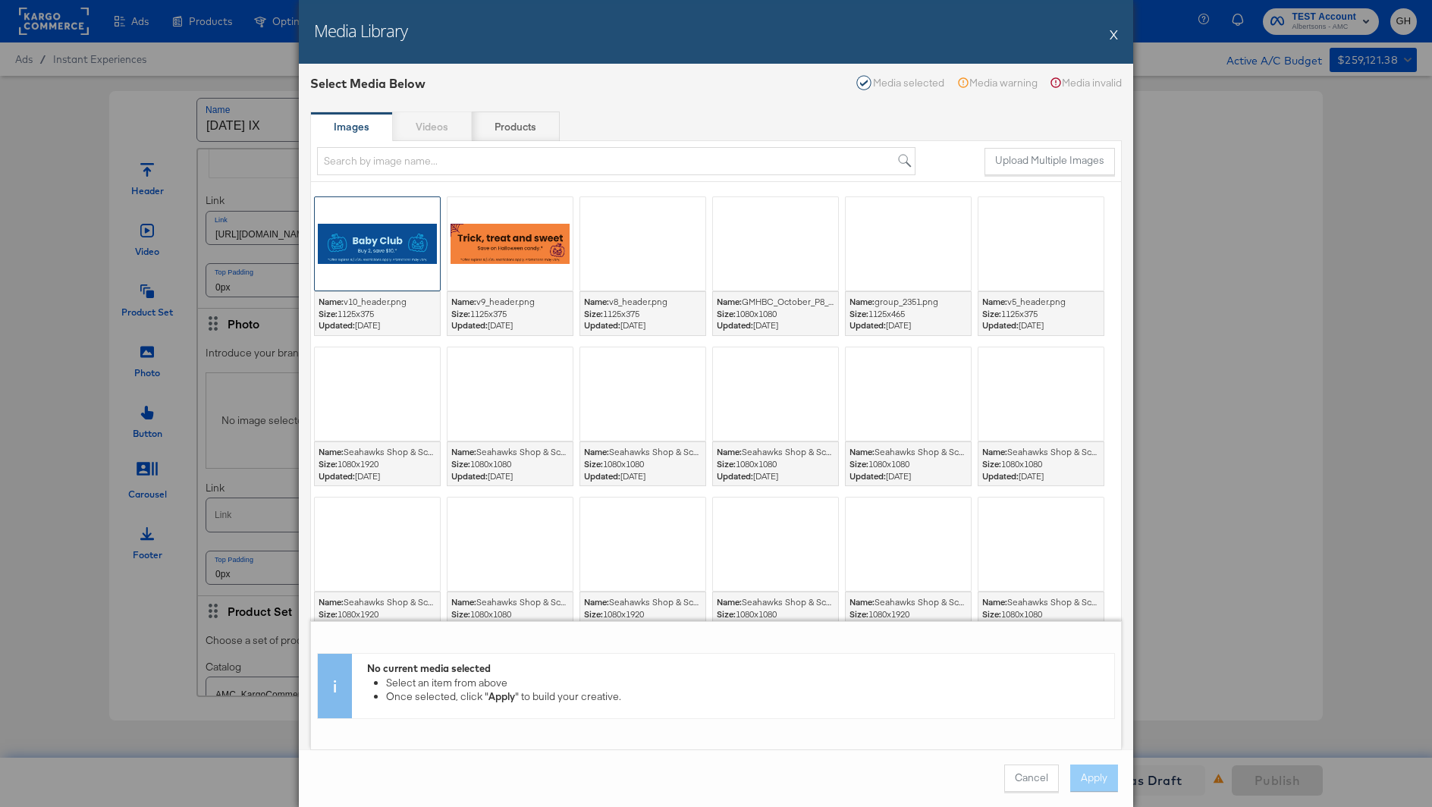
click at [390, 240] on div at bounding box center [377, 243] width 125 height 93
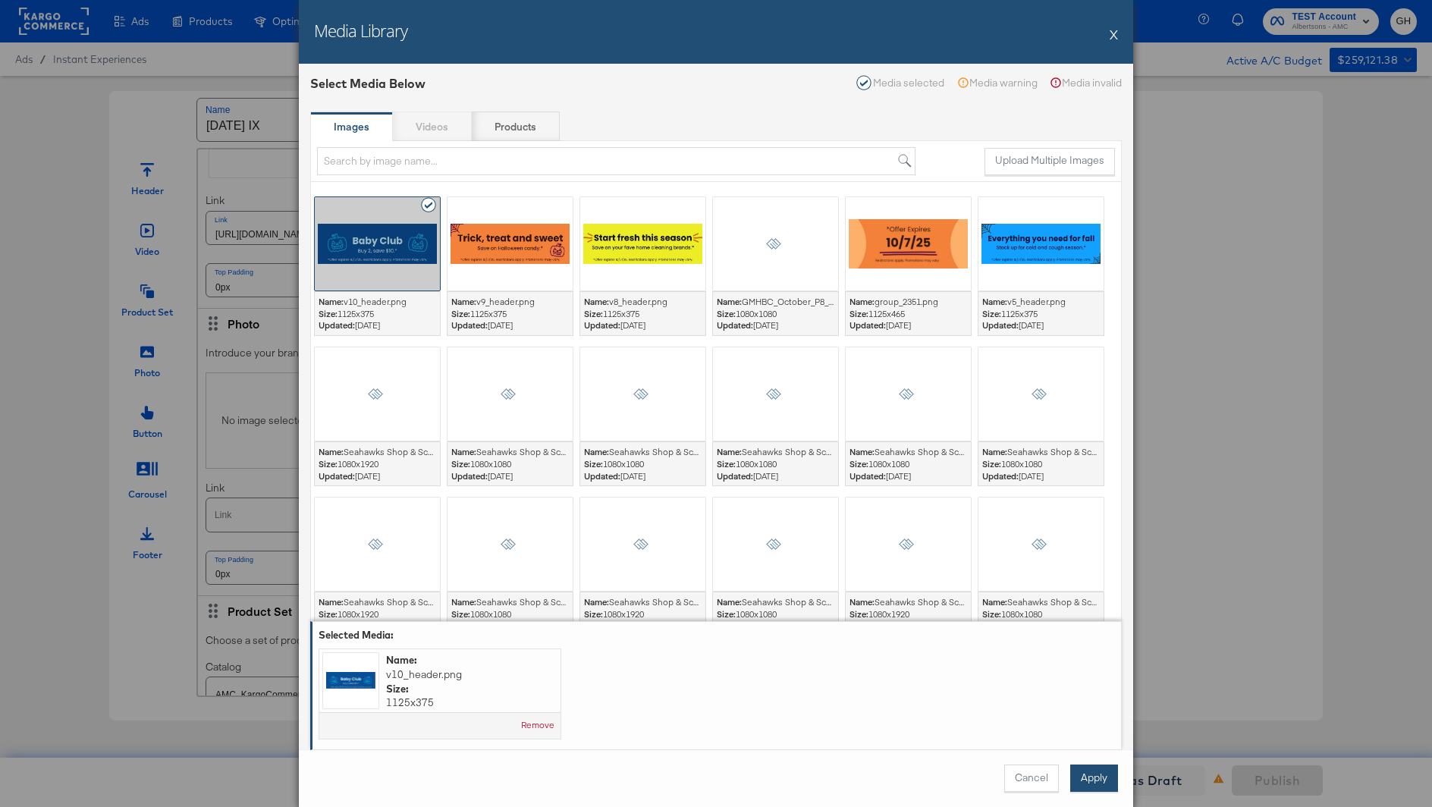
click at [1088, 776] on button "Apply" at bounding box center [1094, 778] width 48 height 27
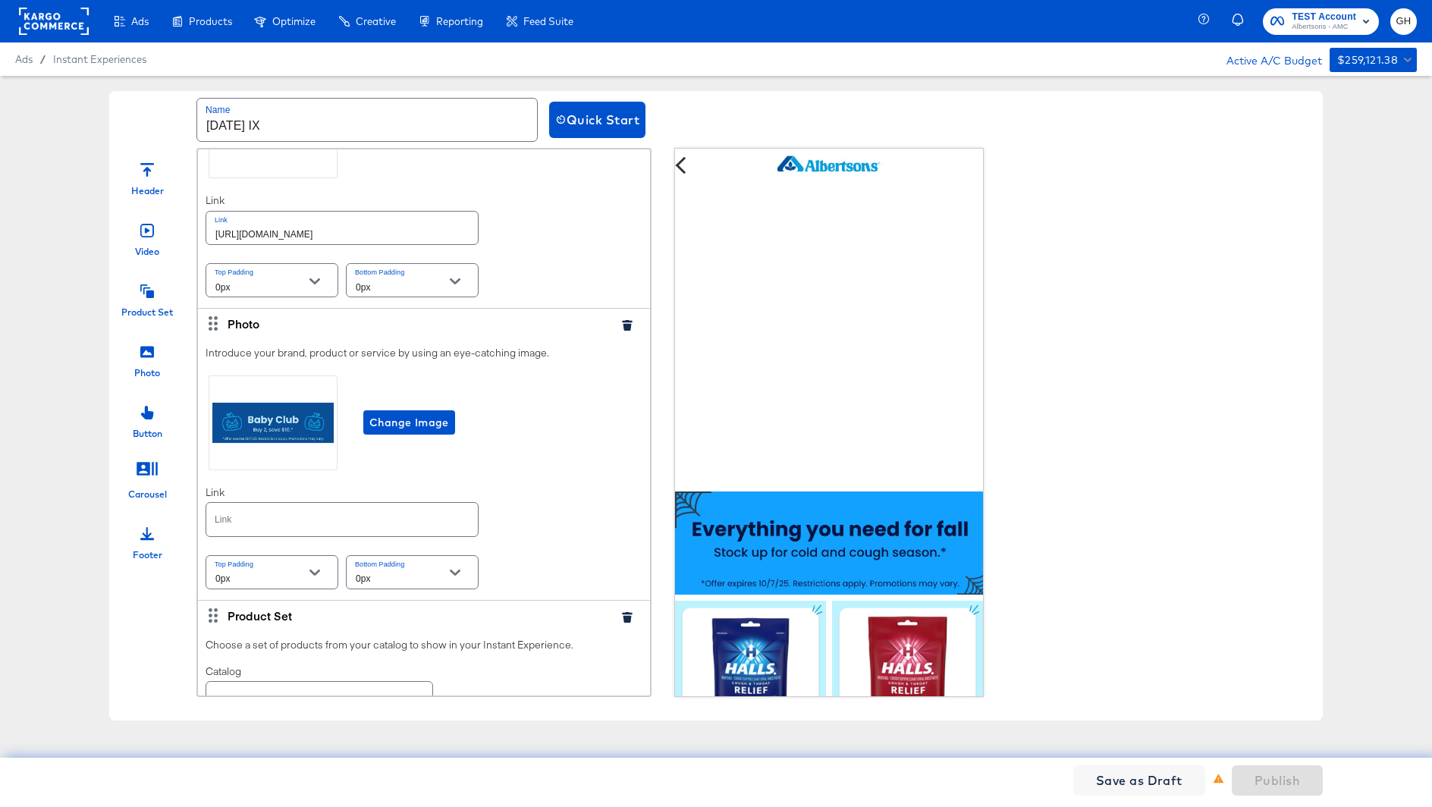
click at [258, 503] on input "text" at bounding box center [342, 519] width 272 height 33
paste input "https://www.albertsons.com/order/personal-care-essentials.html"
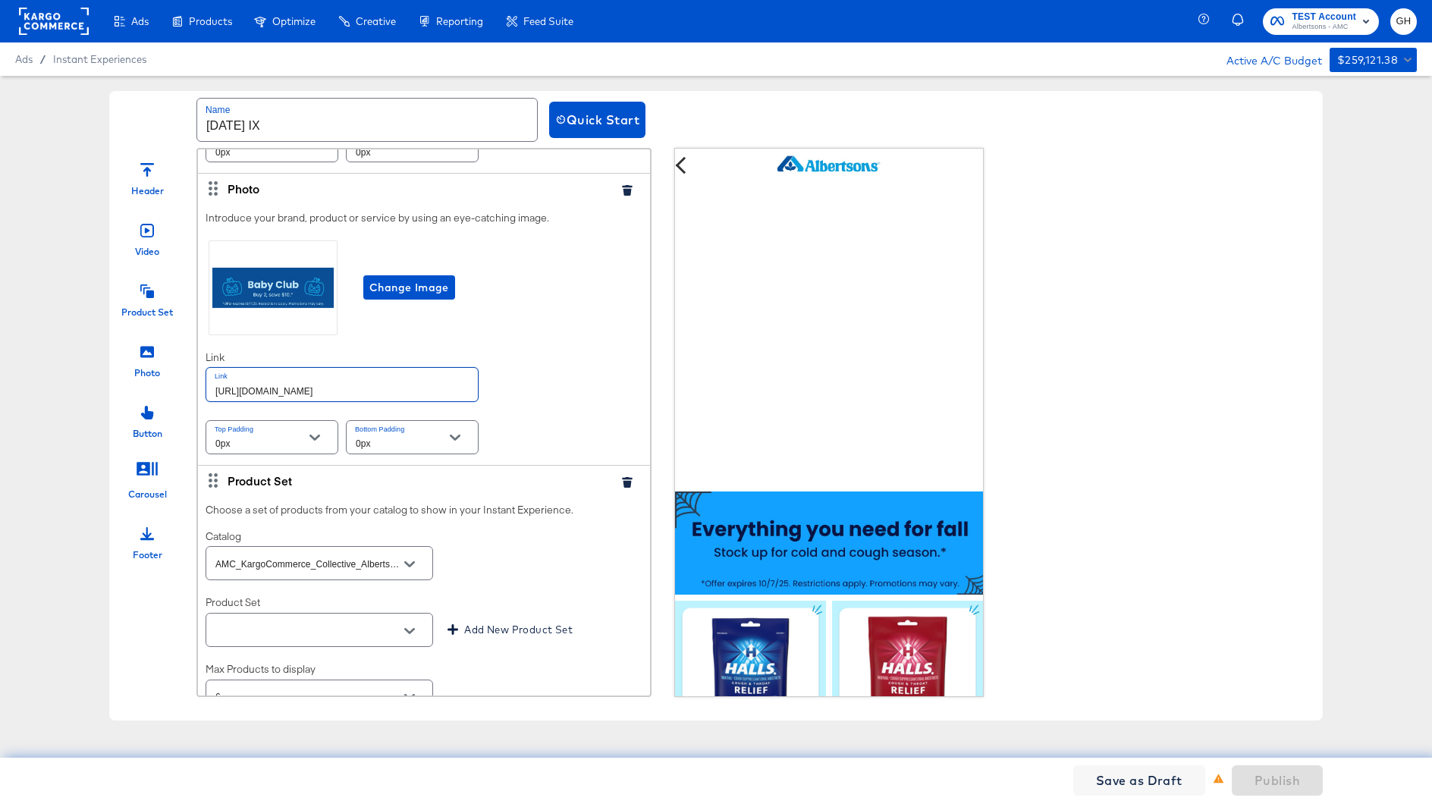
scroll to position [3867, 0]
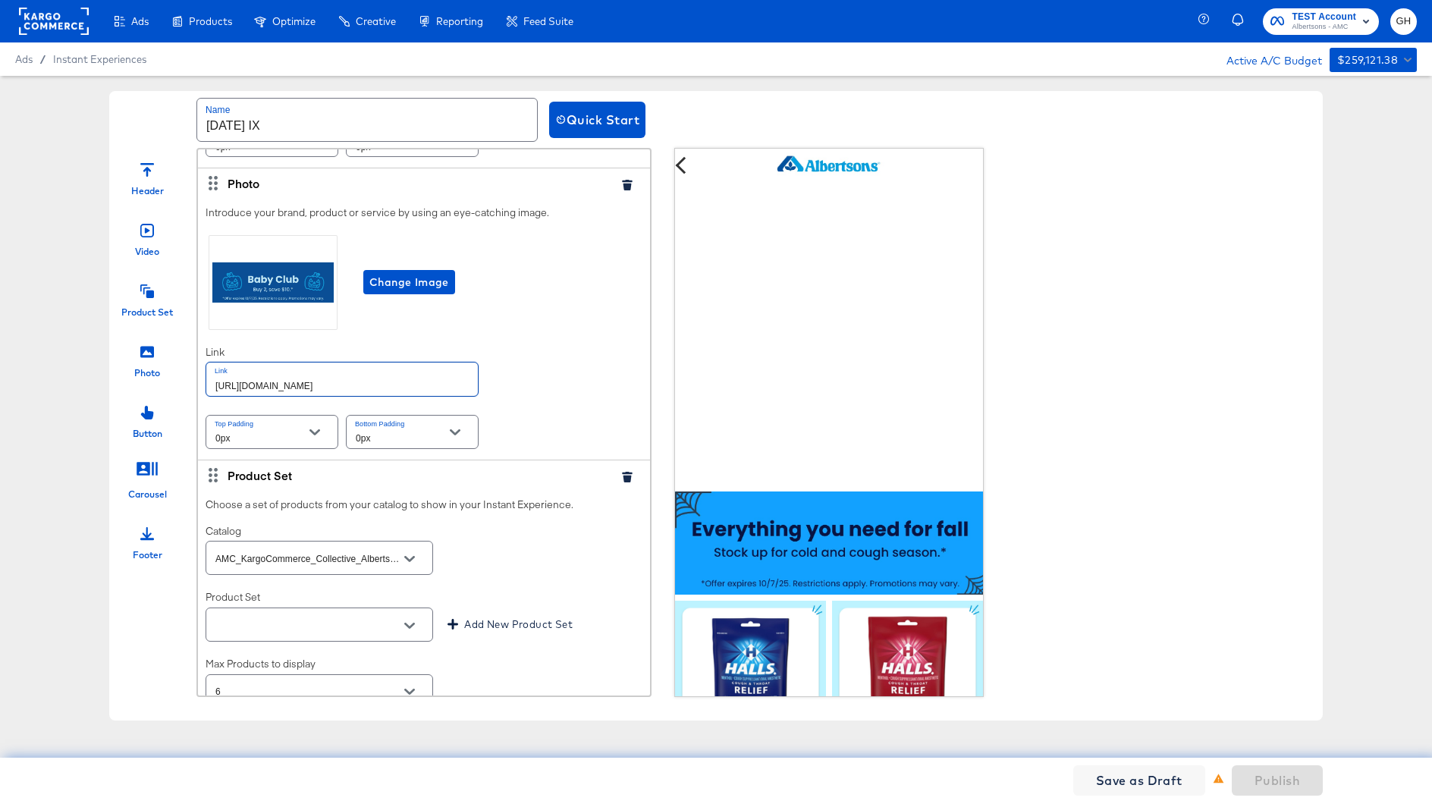
type input "https://www.albertsons.com/order/personal-care-essentials.html"
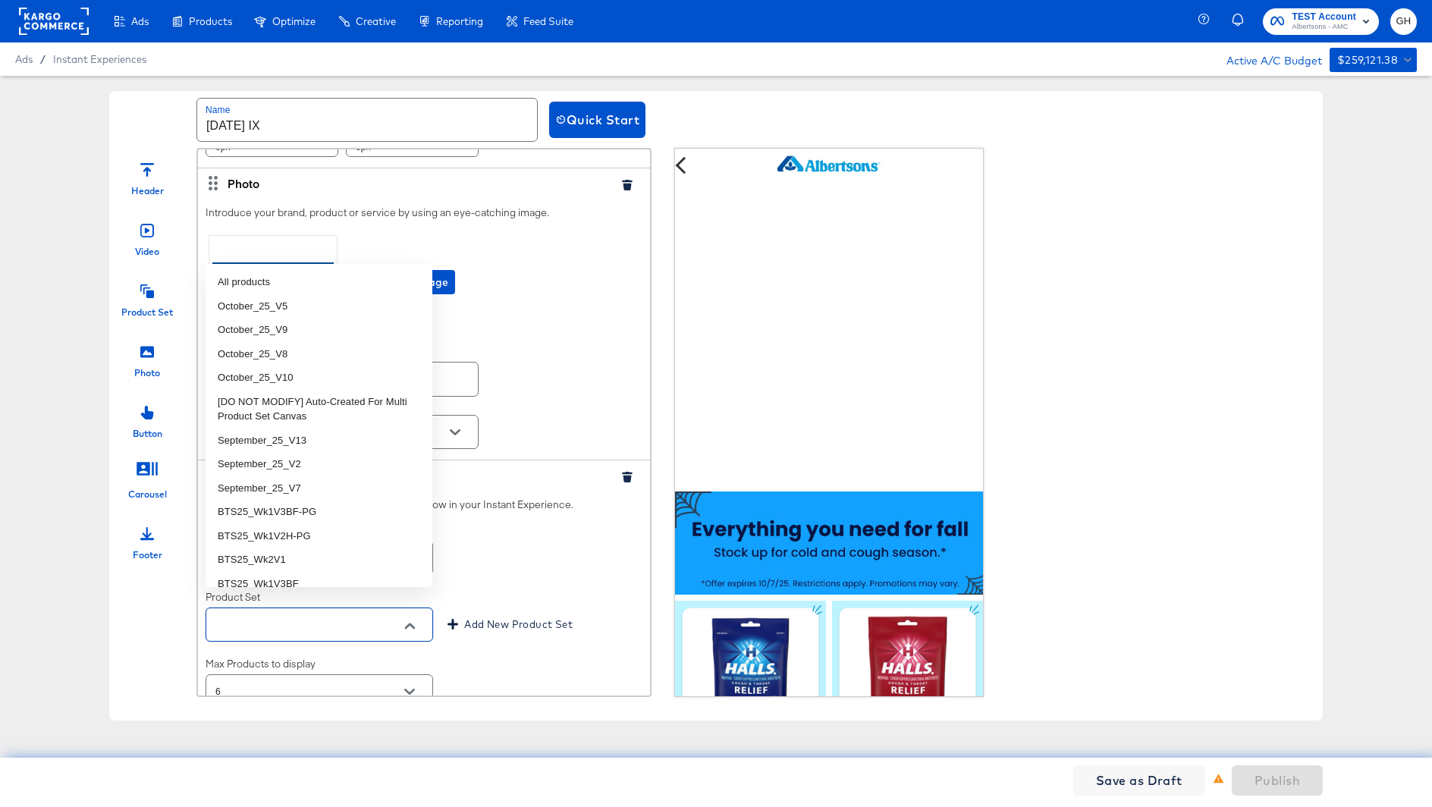
click at [321, 617] on input "text" at bounding box center [307, 625] width 190 height 17
click at [306, 378] on li "October_25_V10" at bounding box center [319, 378] width 227 height 24
type input "October_25_V10"
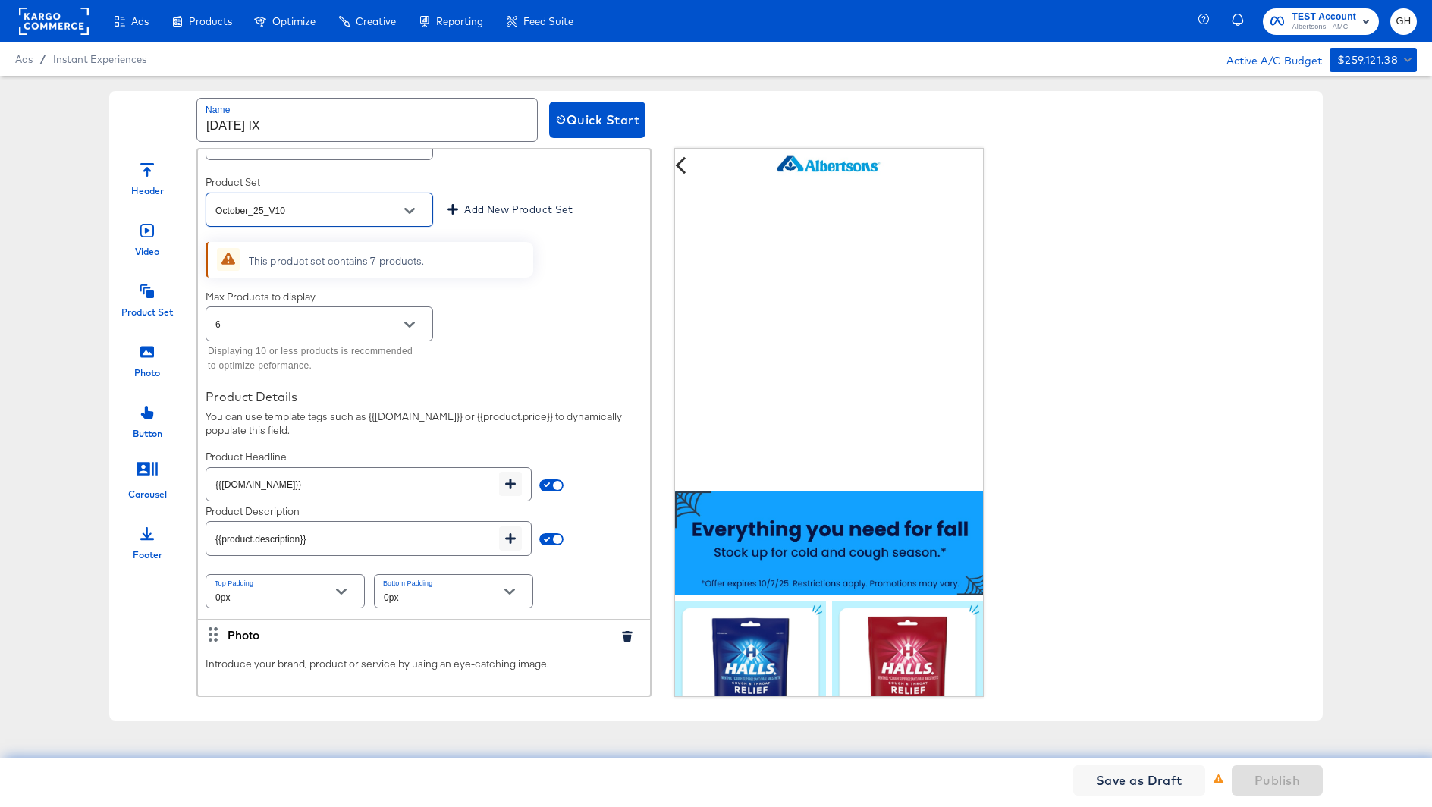
scroll to position [4282, 0]
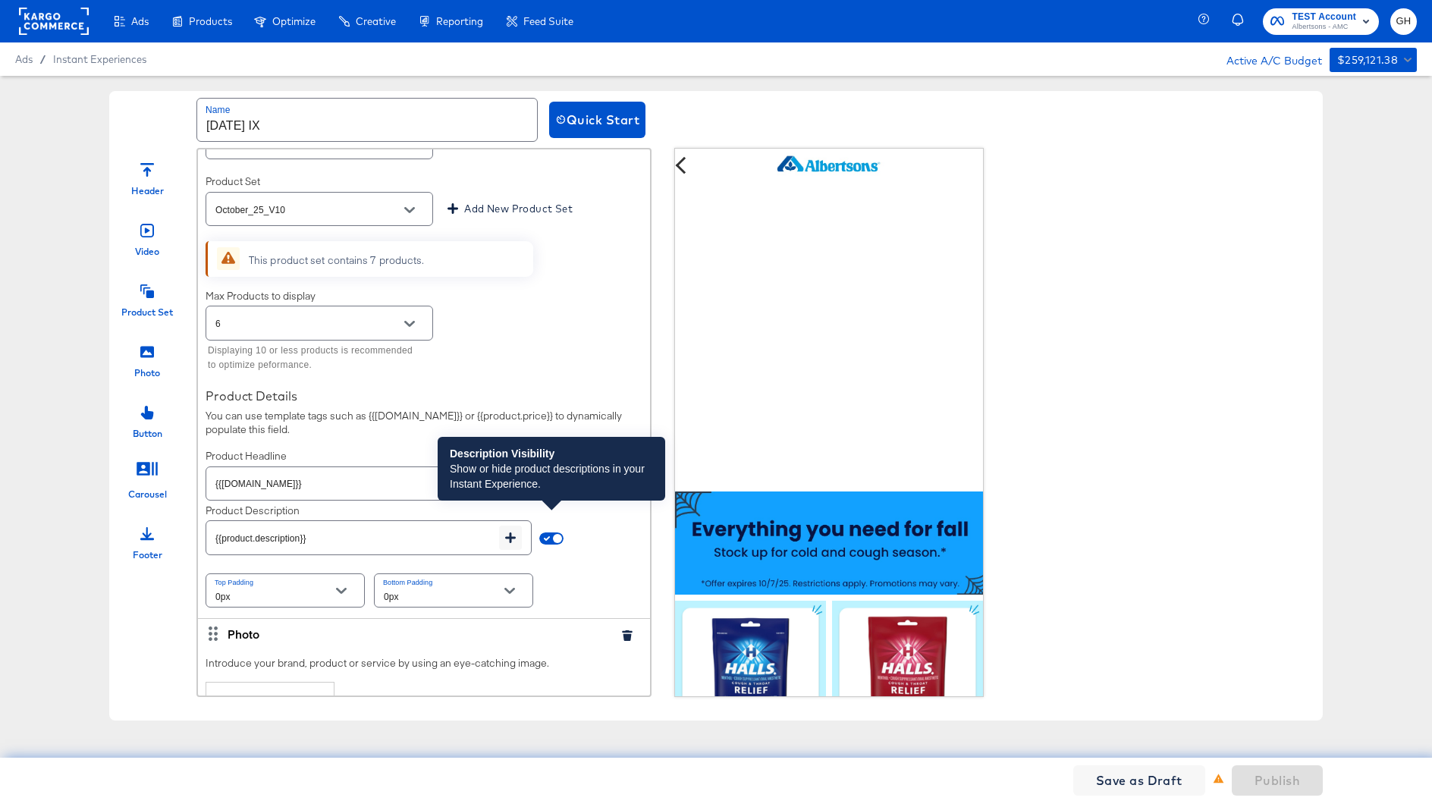
click at [549, 533] on span at bounding box center [551, 539] width 24 height 12
click at [559, 536] on input "checkbox" at bounding box center [557, 542] width 36 height 12
checkbox input "false"
type input "{{field.hide}}"
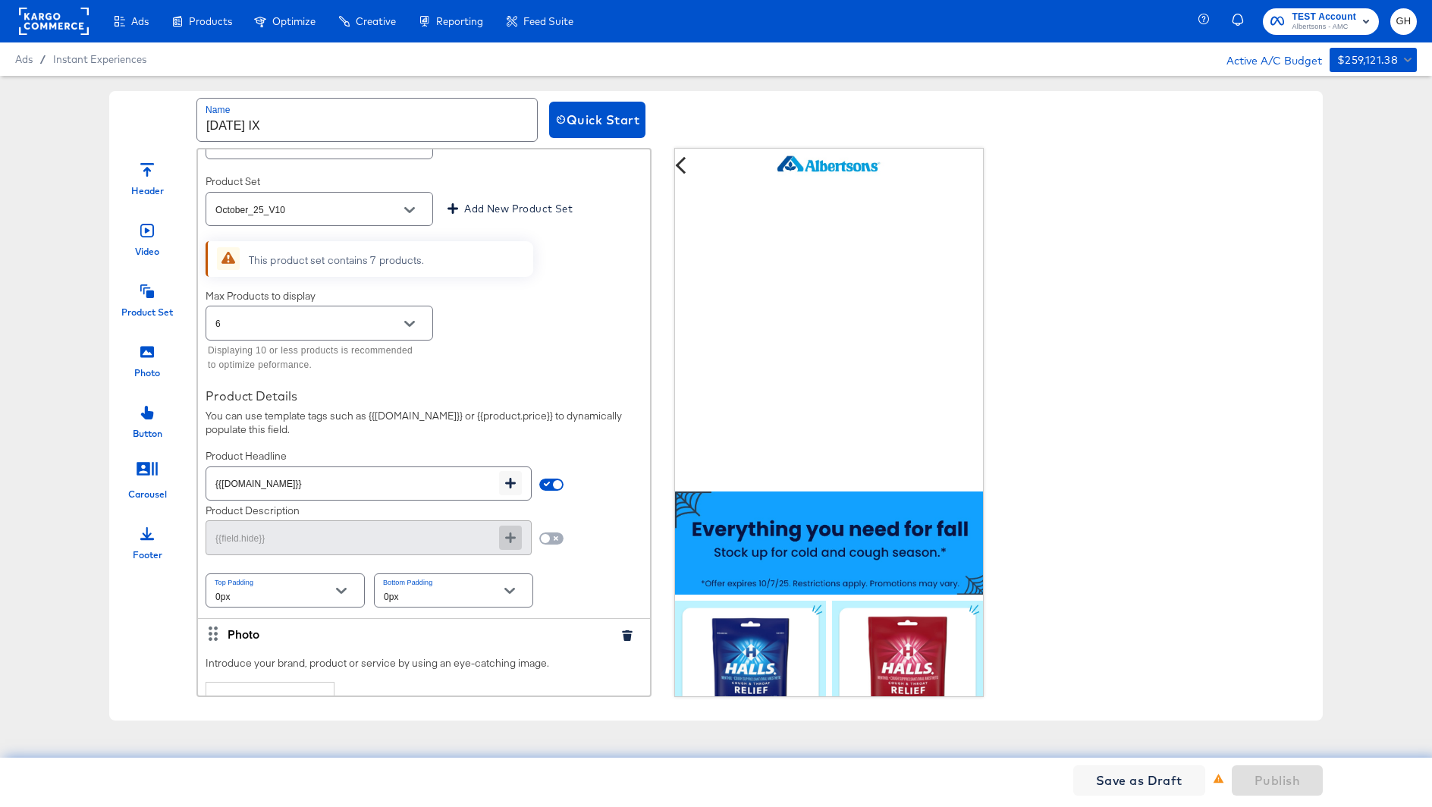
scroll to position [4471, 0]
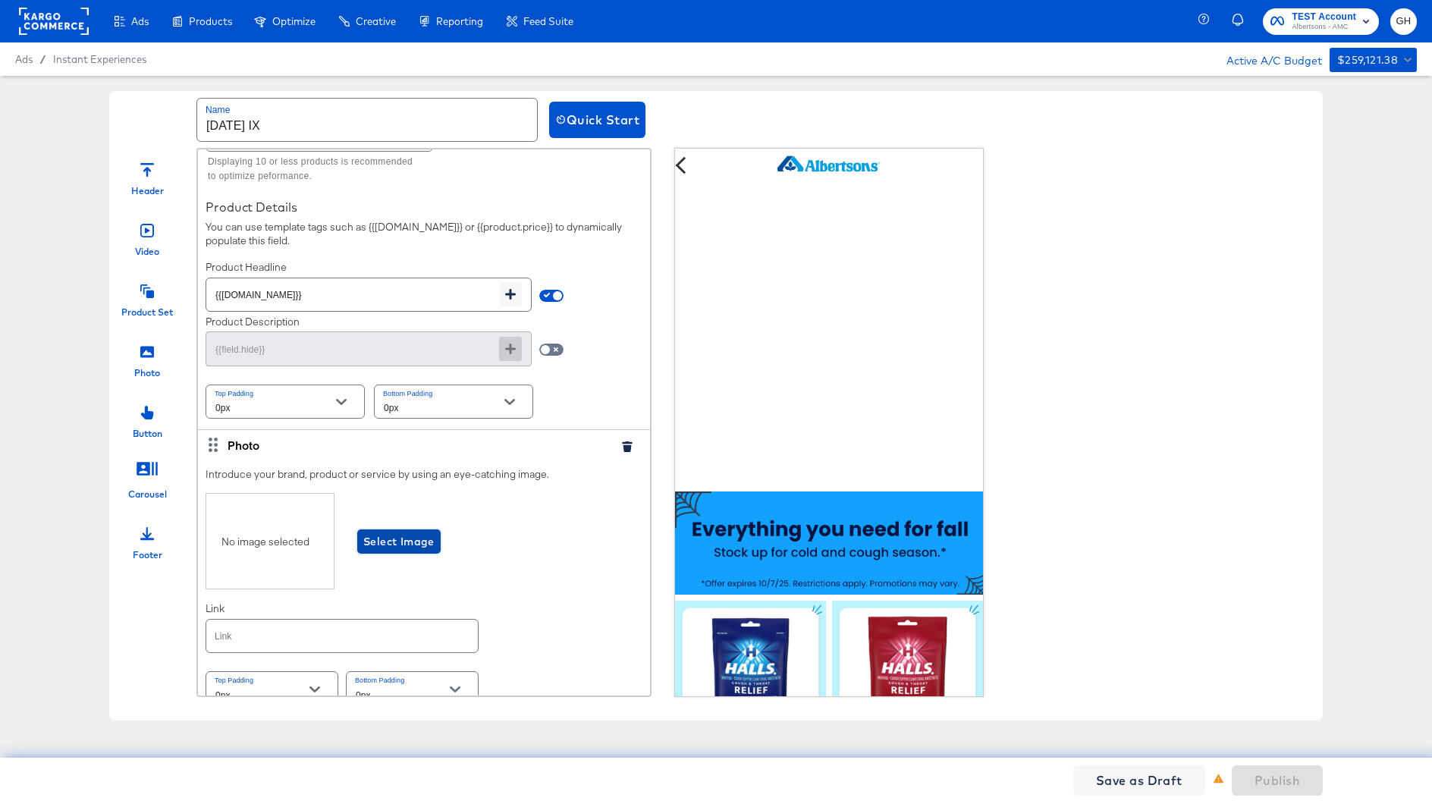
click at [411, 533] on span "Select Image" at bounding box center [398, 542] width 71 height 19
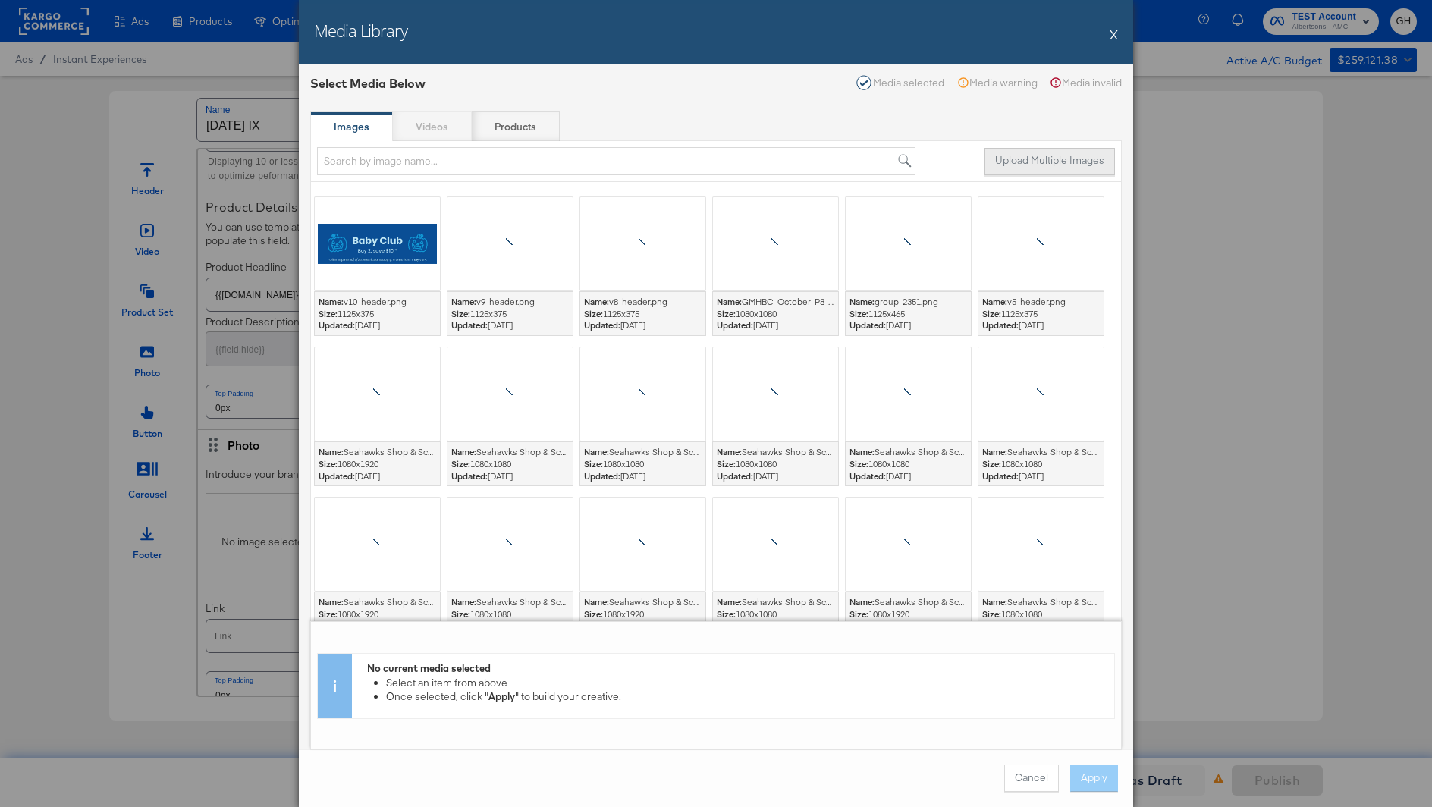
click at [1051, 159] on button "Upload Multiple Images" at bounding box center [1050, 161] width 130 height 27
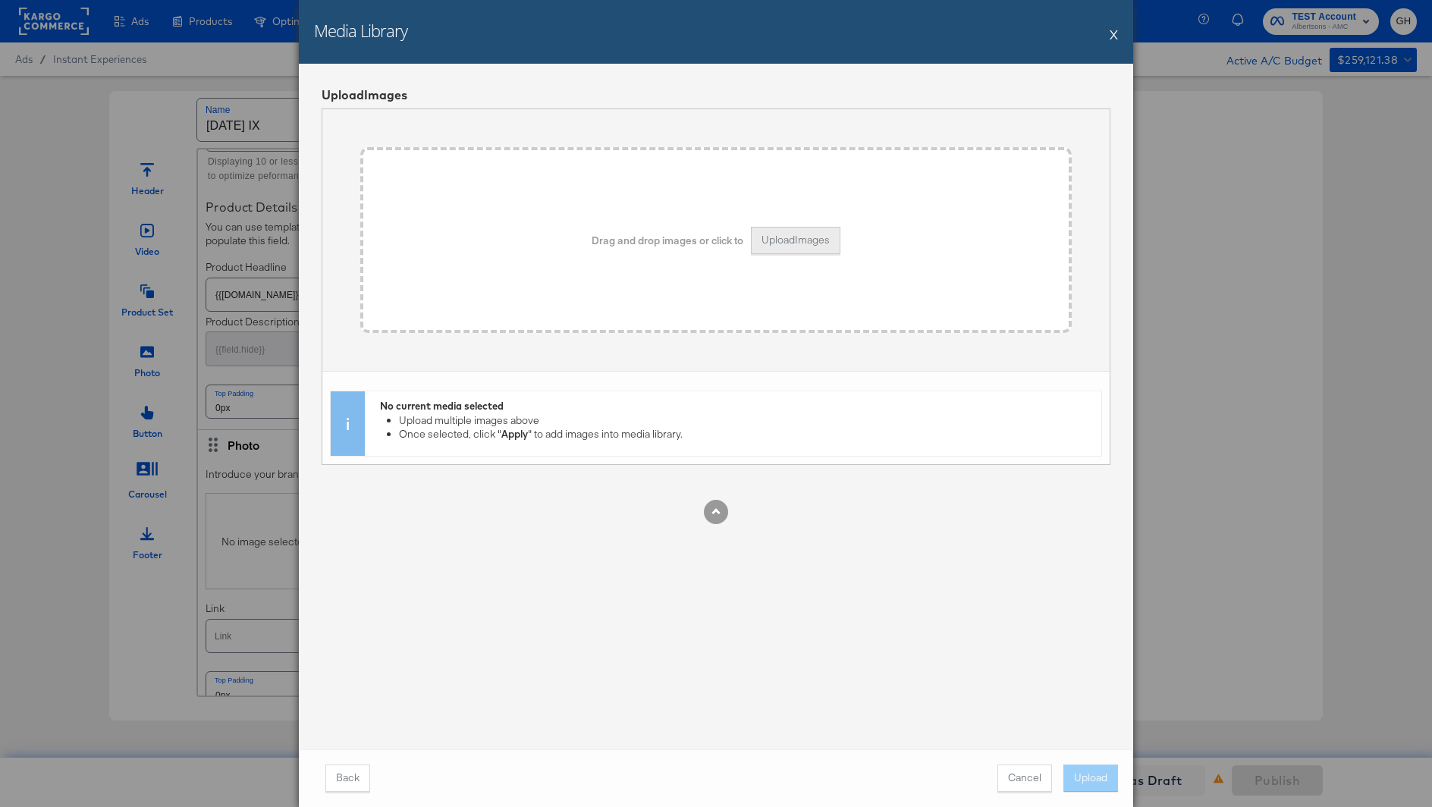
click at [801, 248] on button "Upload Images" at bounding box center [796, 240] width 90 height 27
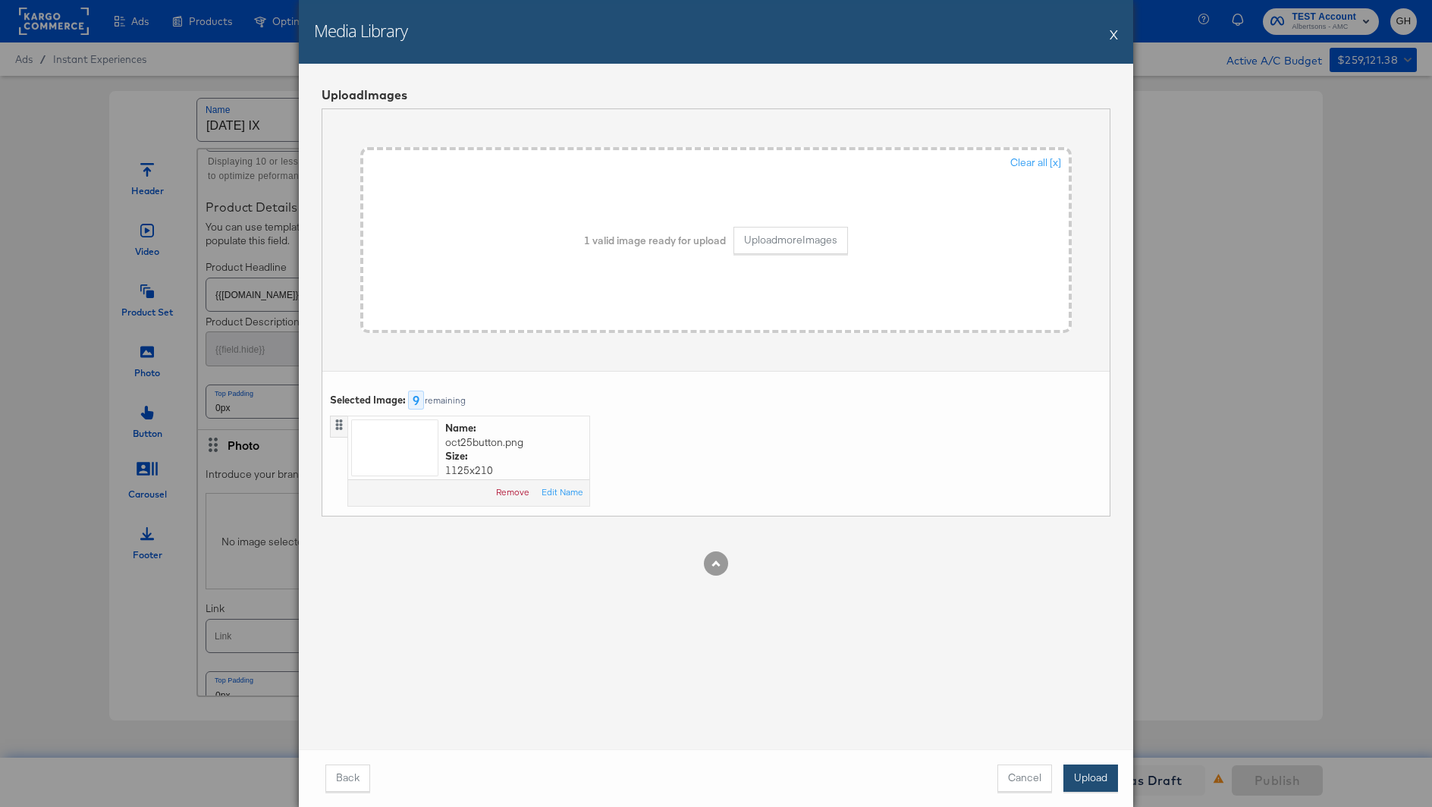
click at [1083, 788] on button "Upload" at bounding box center [1091, 778] width 55 height 27
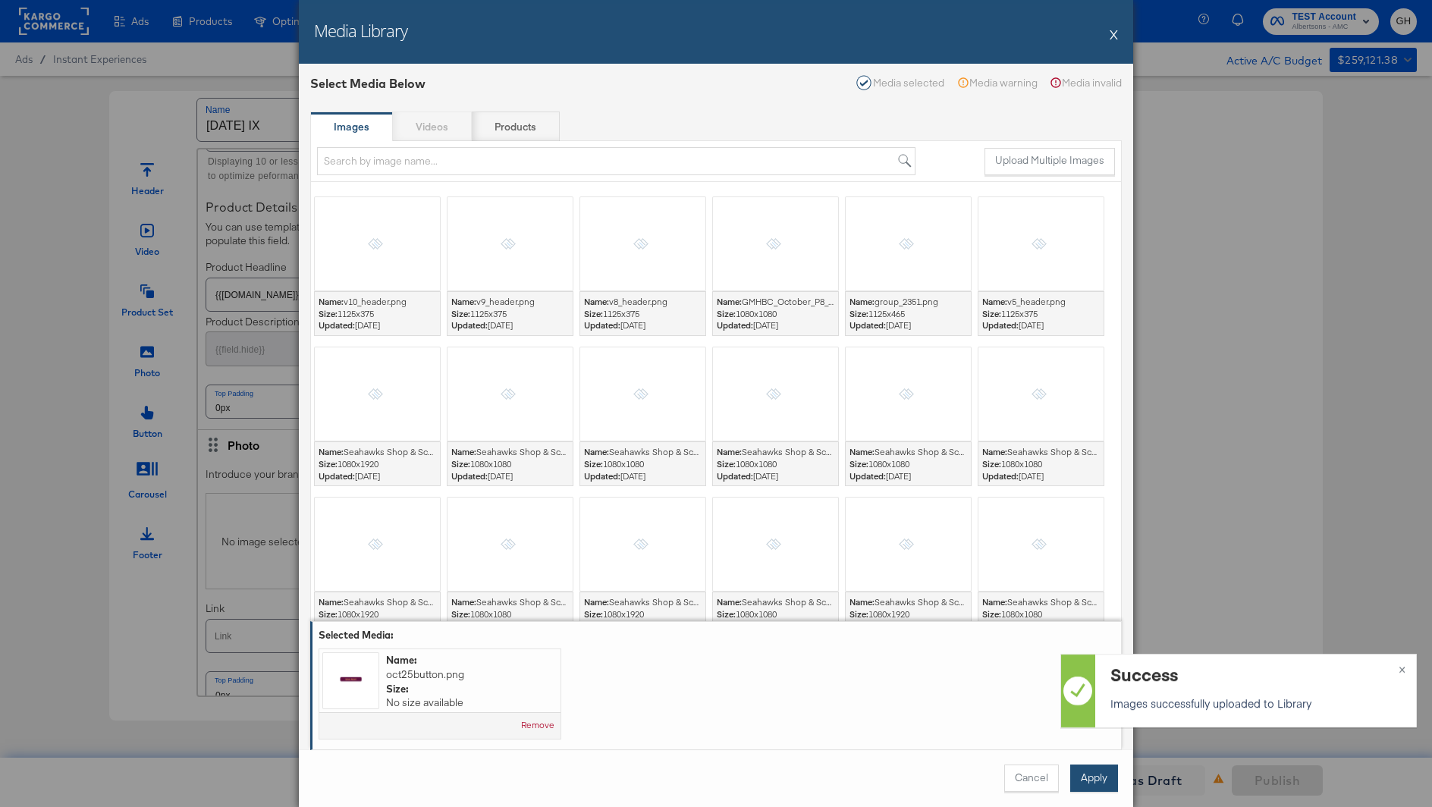
click at [1089, 772] on button "Apply" at bounding box center [1094, 778] width 48 height 27
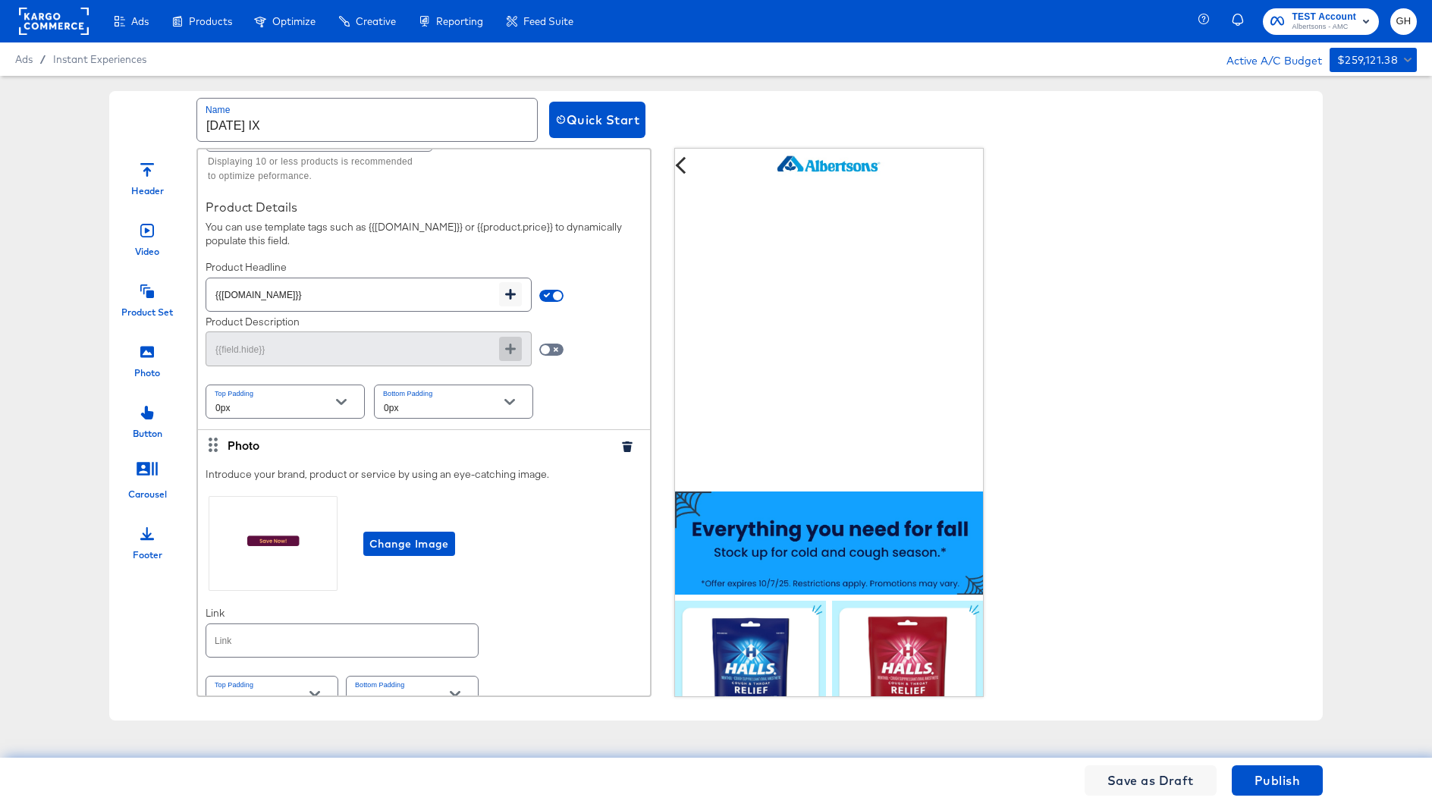
click at [147, 354] on icon at bounding box center [147, 352] width 14 height 14
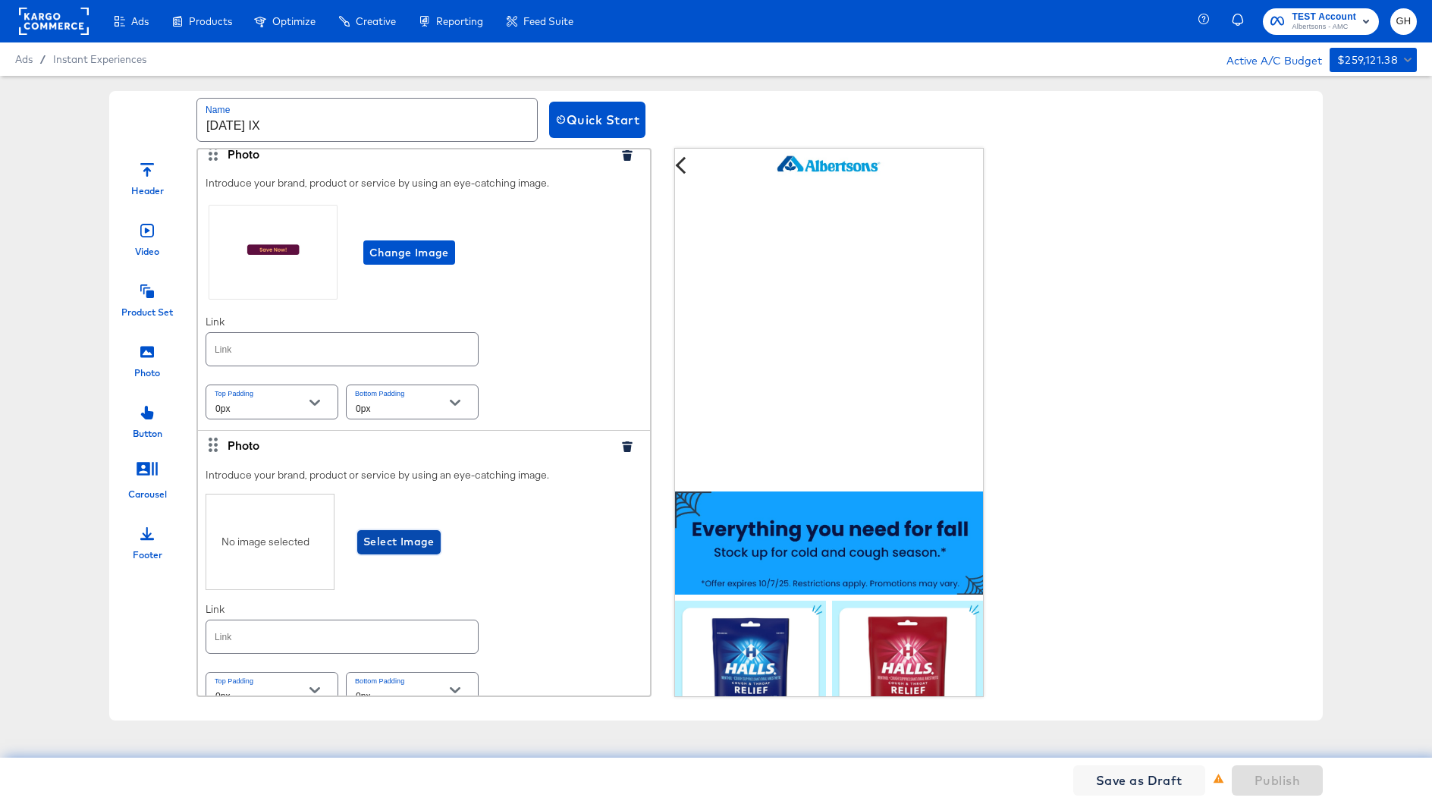
click at [410, 533] on span "Select Image" at bounding box center [398, 542] width 71 height 19
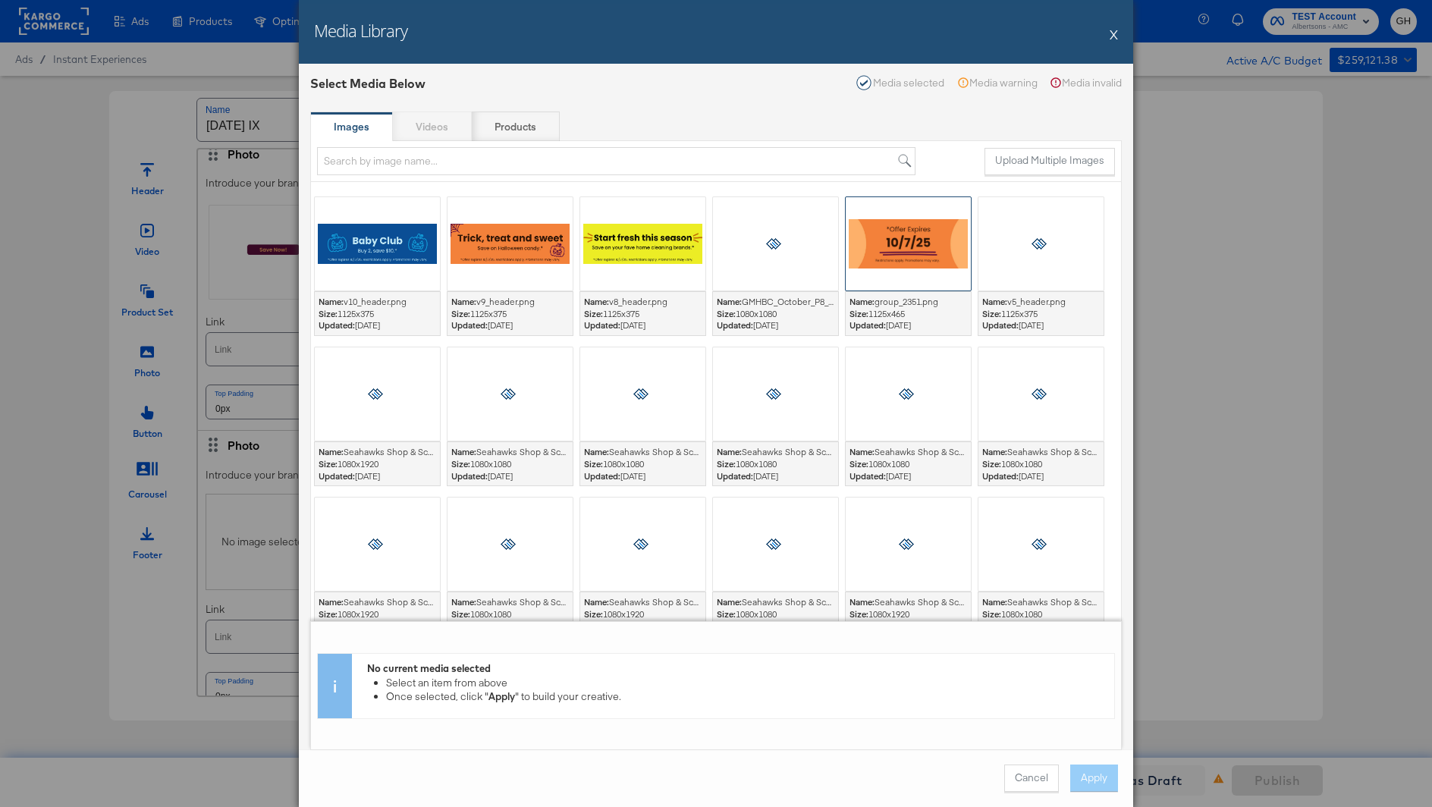
click at [935, 255] on div at bounding box center [908, 243] width 125 height 93
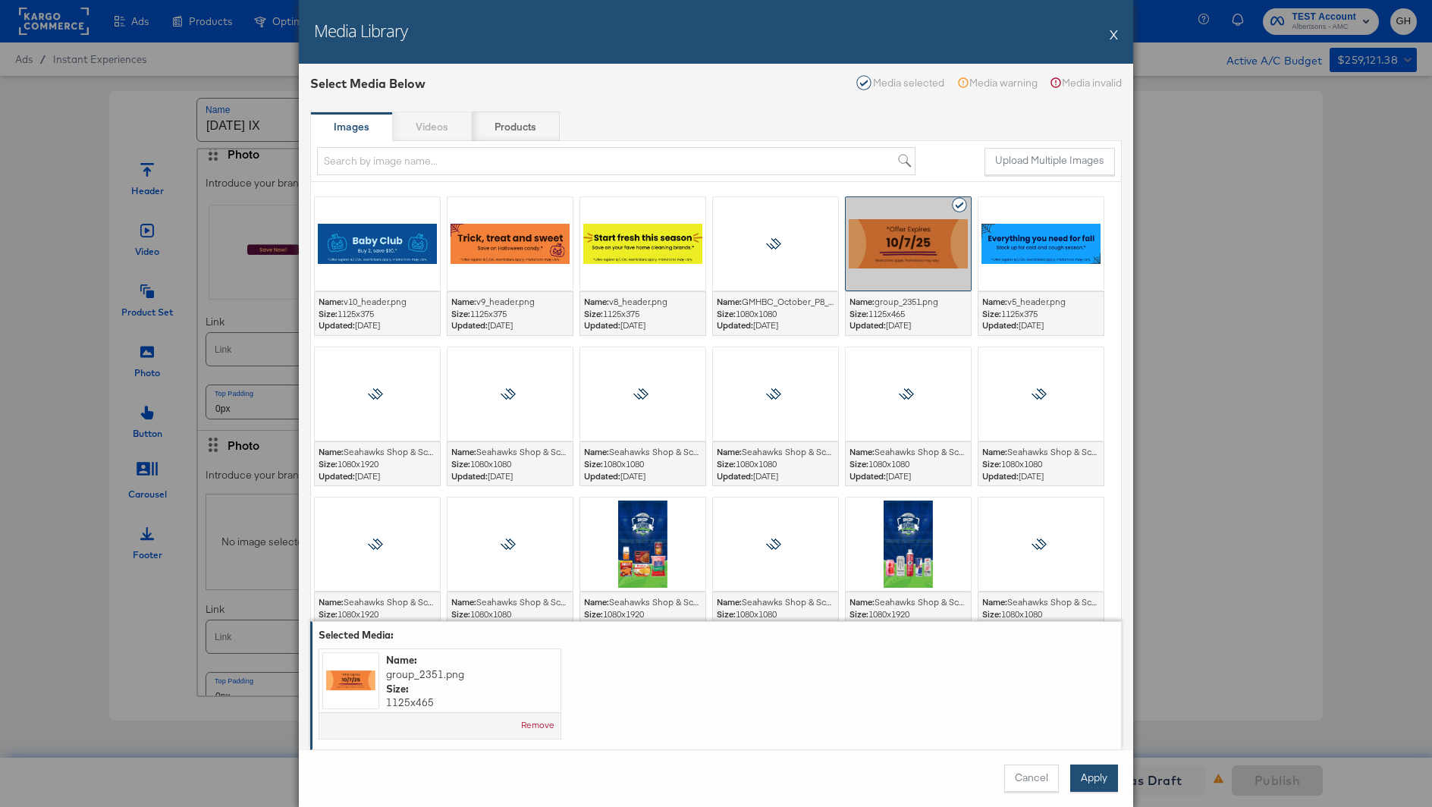
click at [1089, 773] on button "Apply" at bounding box center [1094, 778] width 48 height 27
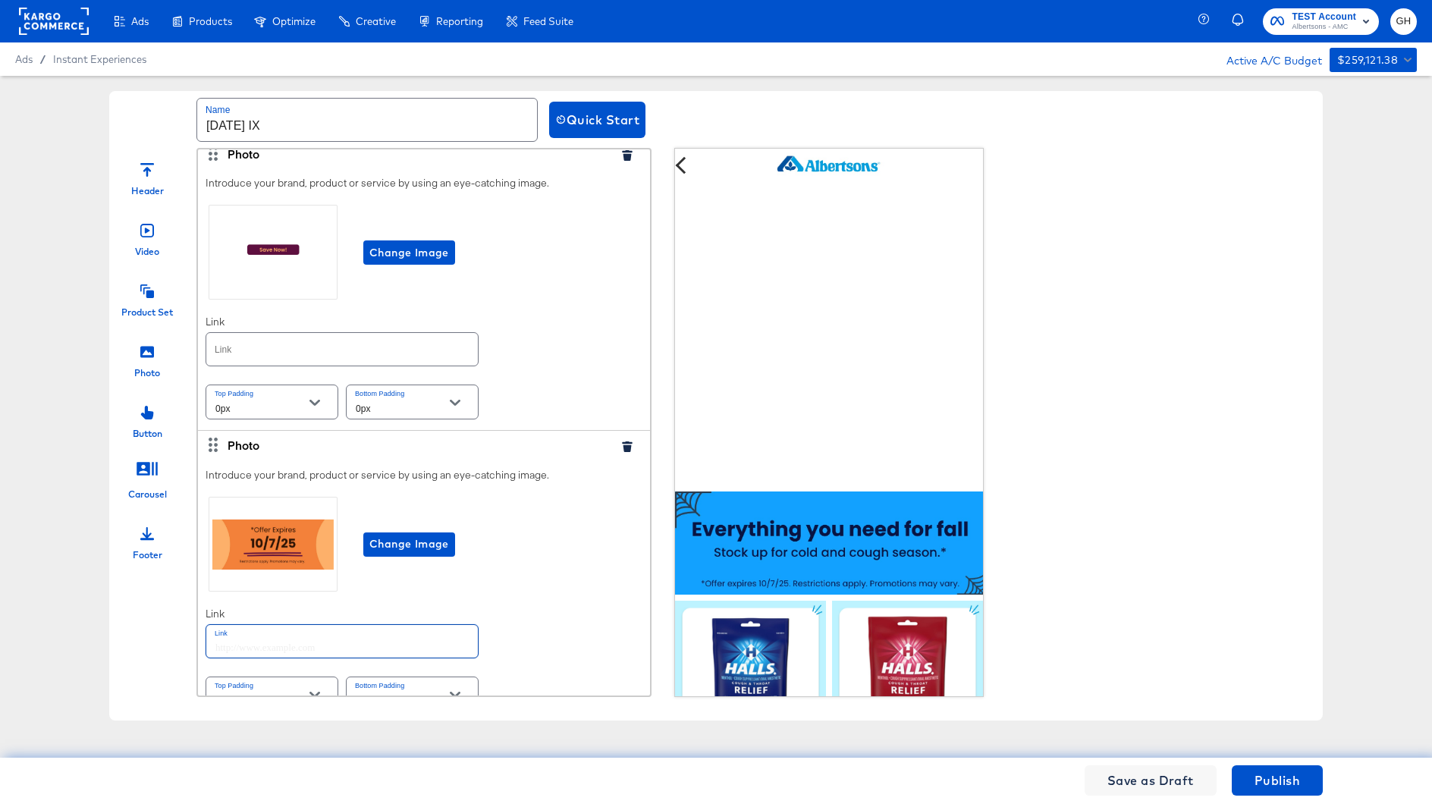
click at [310, 625] on input "text" at bounding box center [342, 641] width 272 height 33
paste input "https://www.albertsons.com/order/personal-care-essentials.html"
type input "https://www.albertsons.com/order/personal-care-essentials.html"
click at [556, 634] on div "Introduce your brand, product or service by using an eye-catching image. Change…" at bounding box center [424, 591] width 452 height 262
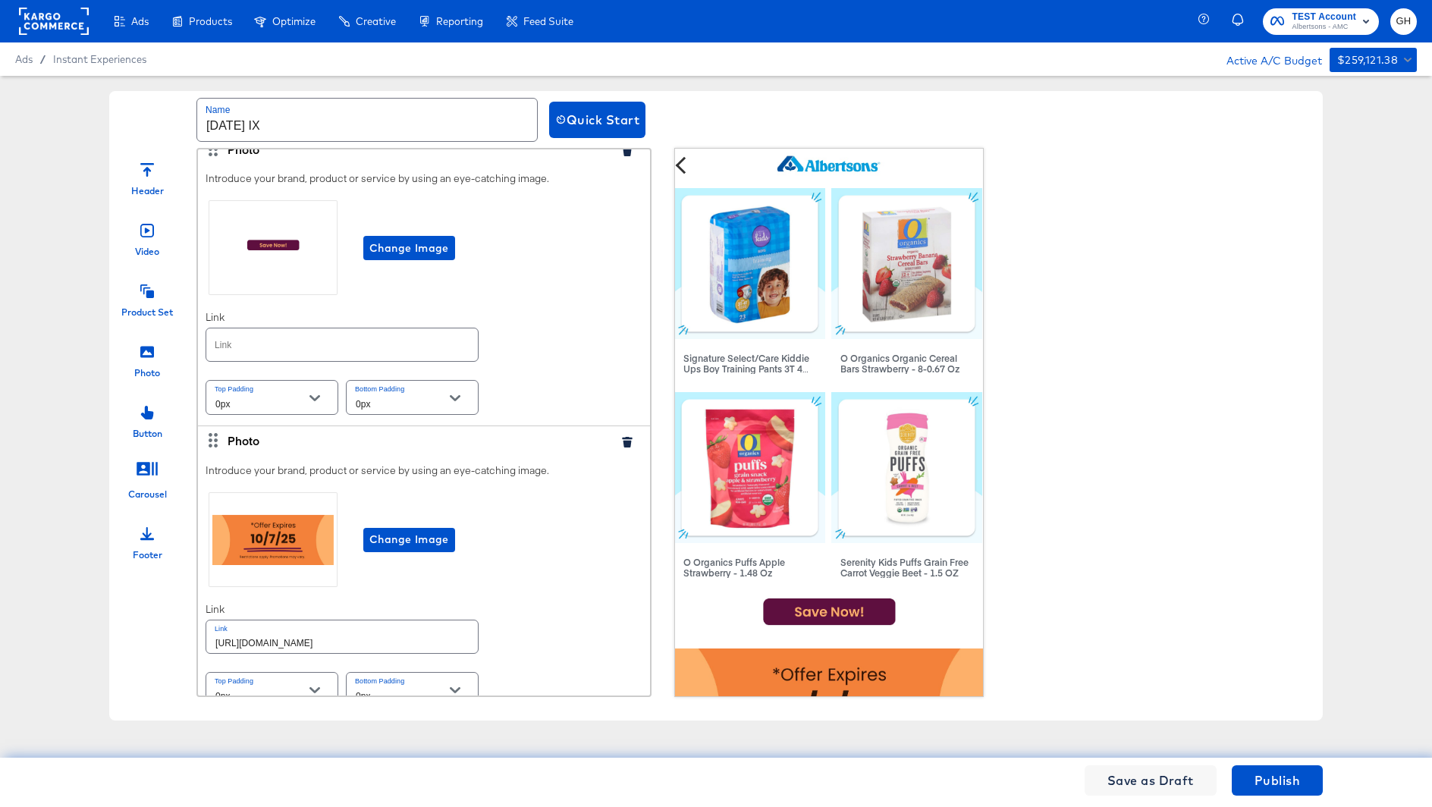
scroll to position [3015, 1]
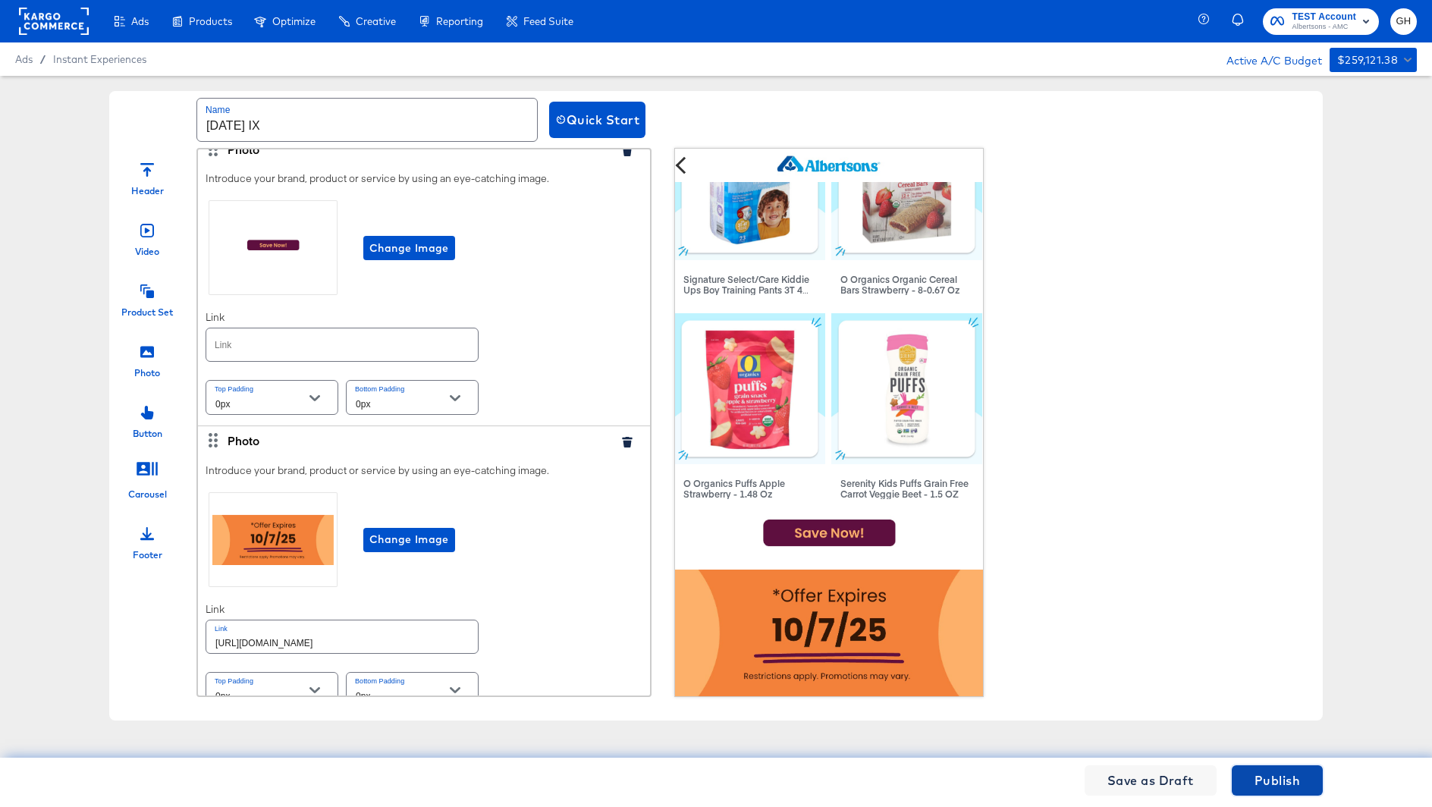
click at [1284, 777] on span "Publish" at bounding box center [1278, 780] width 46 height 21
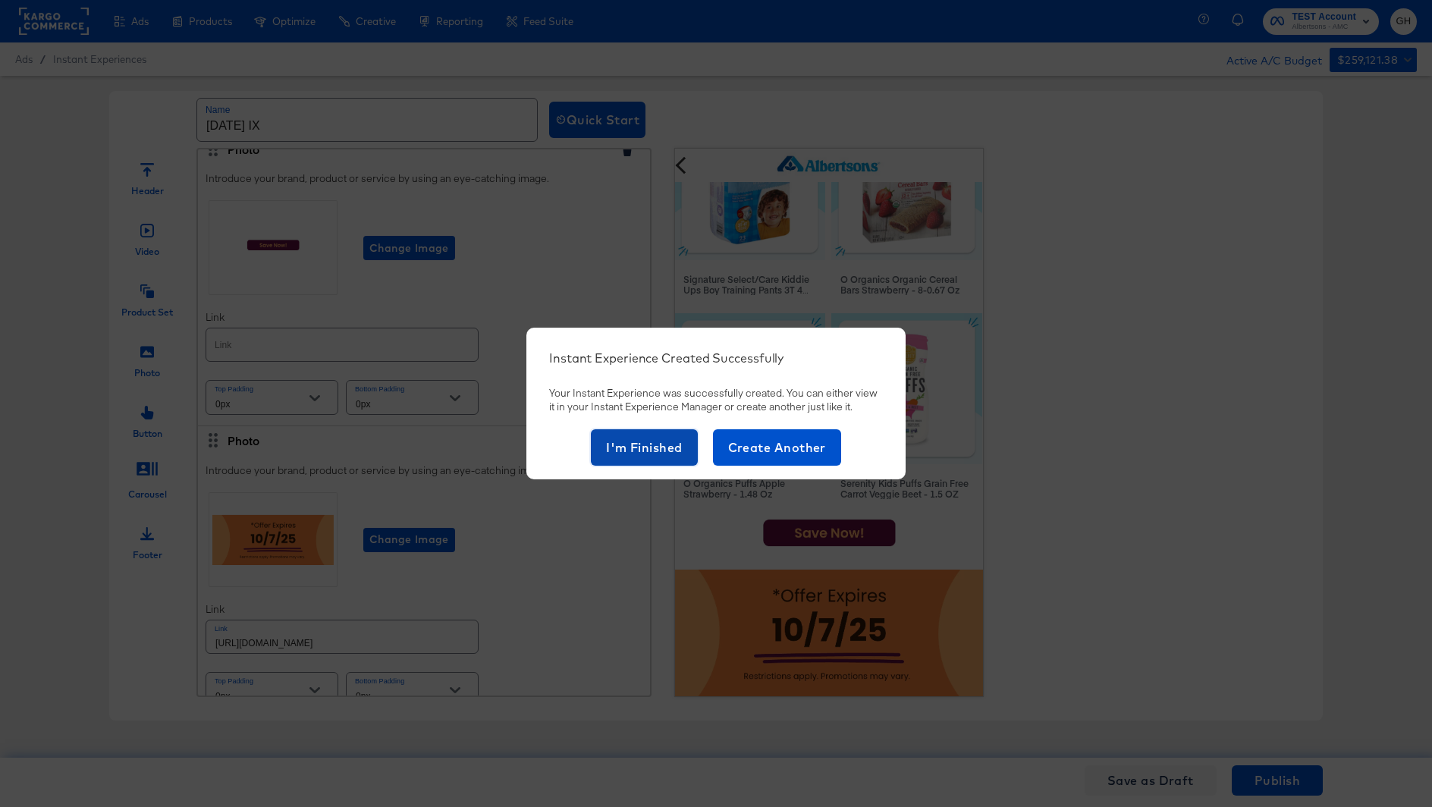
click at [627, 449] on span "I'm Finished" at bounding box center [644, 447] width 77 height 21
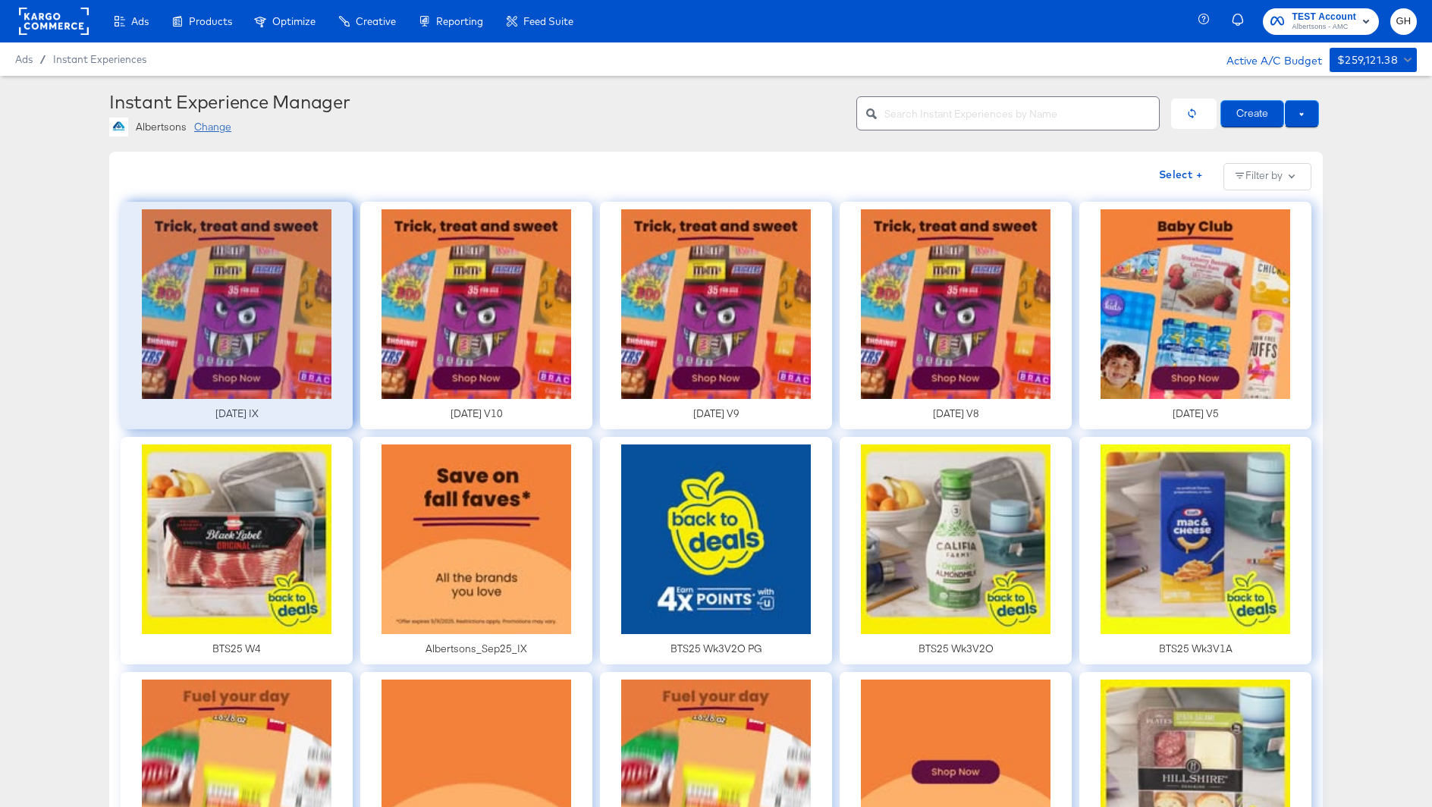
click at [270, 357] on div at bounding box center [237, 316] width 232 height 228
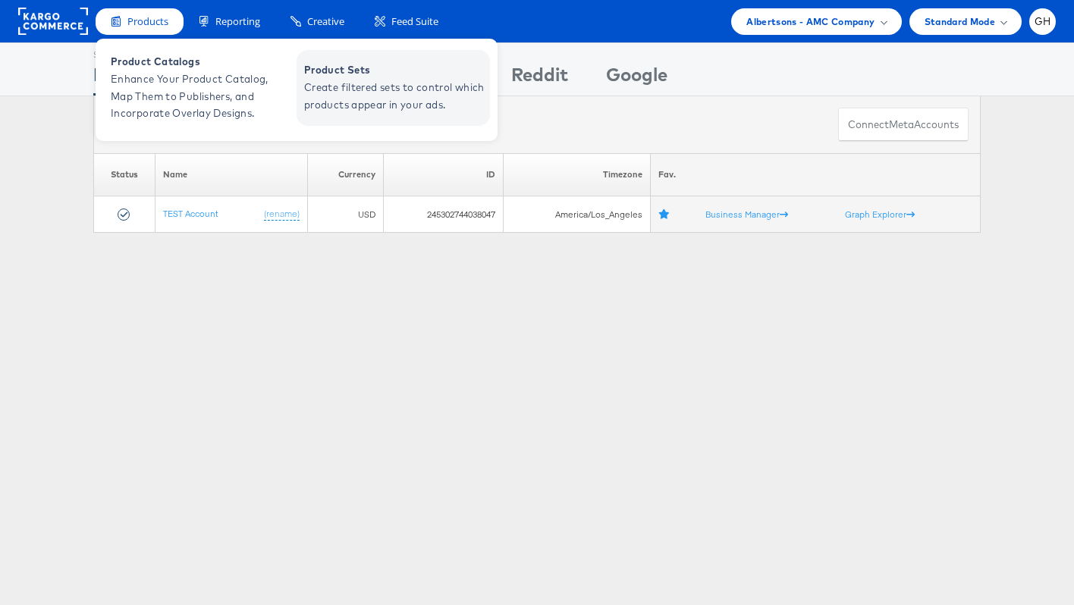
click at [331, 95] on span "Create filtered sets to control which products appear in your ads." at bounding box center [395, 96] width 182 height 35
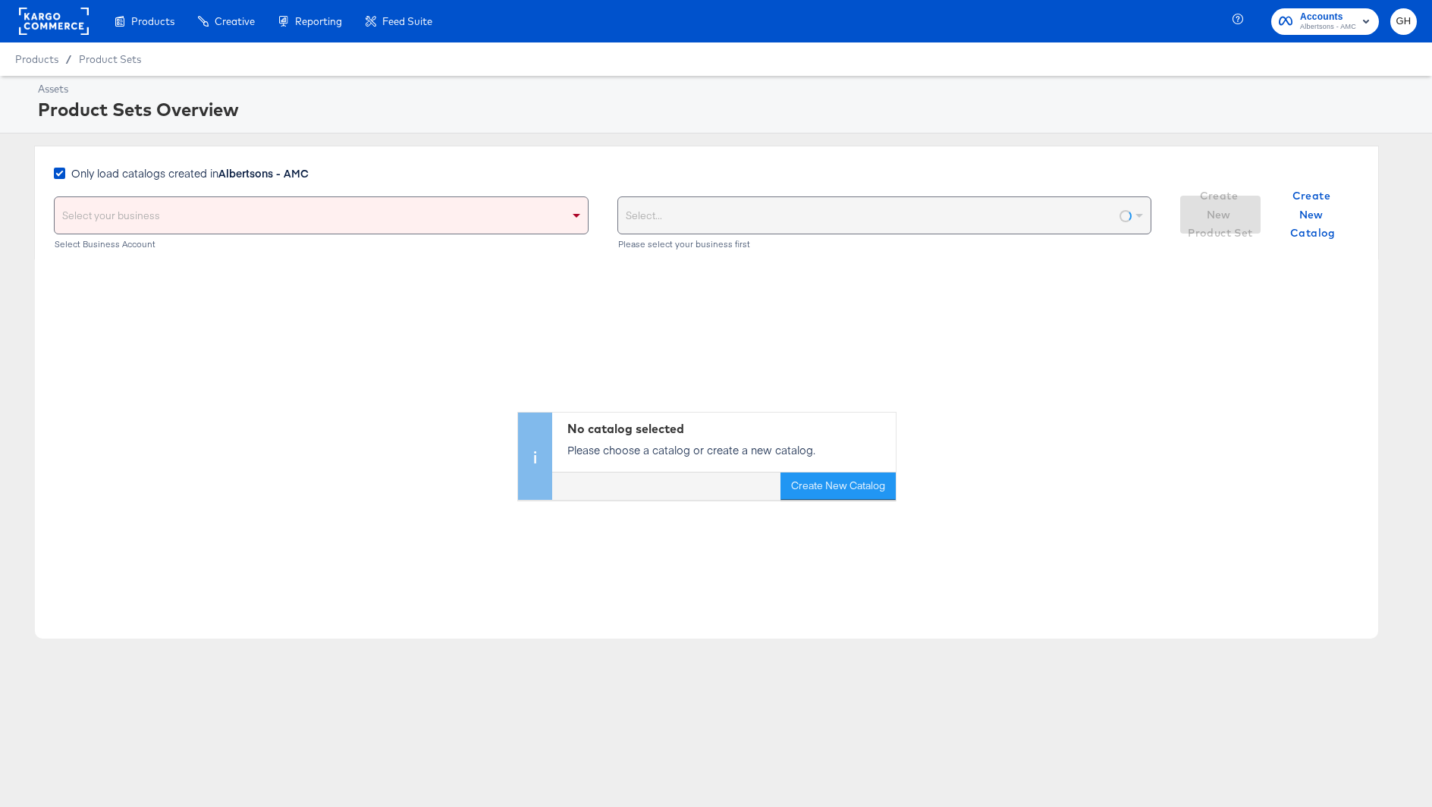
click at [291, 171] on strong "Albertsons - AMC" at bounding box center [263, 172] width 90 height 15
click at [0, 0] on input "Only load catalogs created in Albertsons - AMC" at bounding box center [0, 0] width 0 height 0
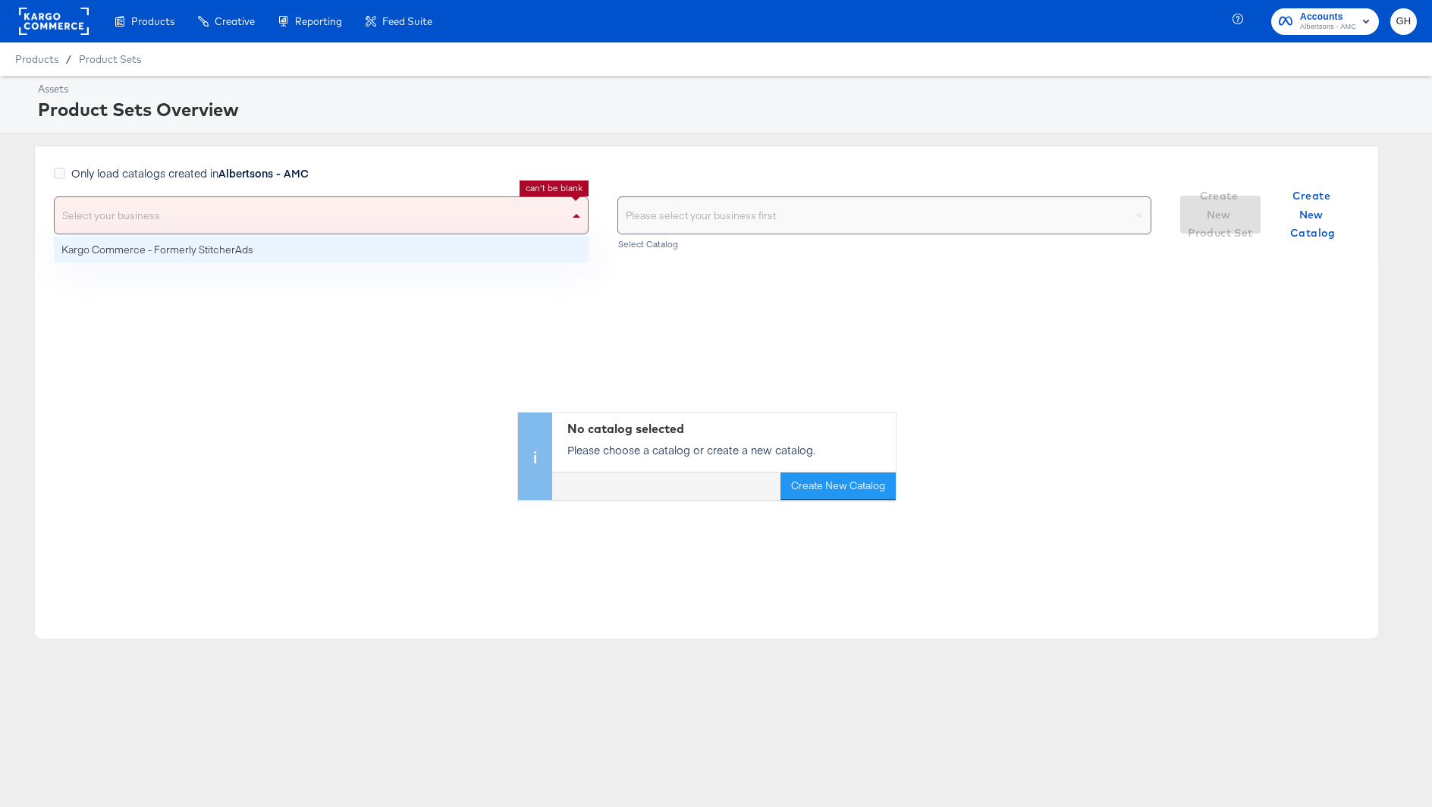
click at [291, 222] on div "Select your business" at bounding box center [321, 215] width 533 height 36
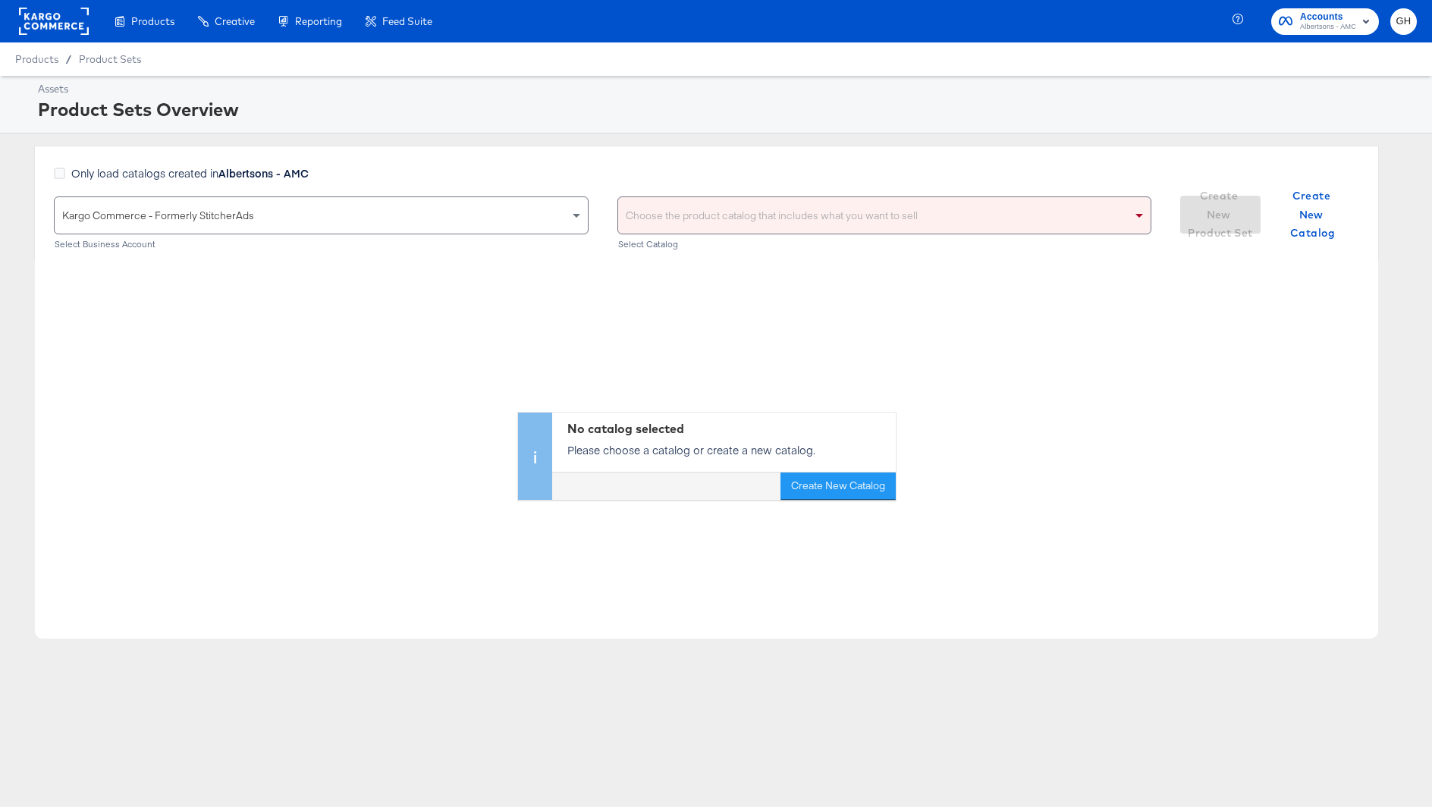
click at [671, 231] on div "Choose the product catalog that includes what you want to sell" at bounding box center [884, 215] width 533 height 36
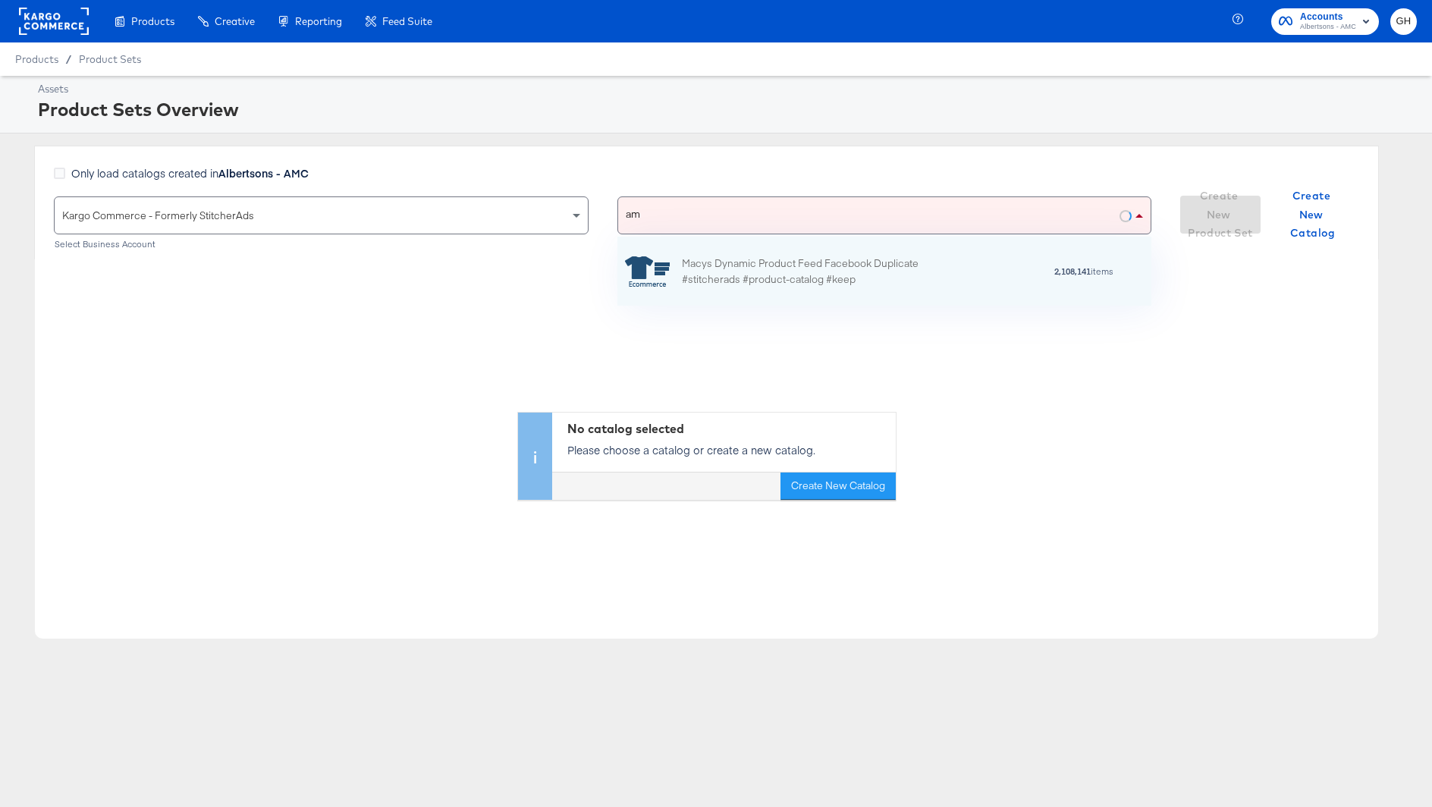
scroll to position [69, 535]
type input "amc"
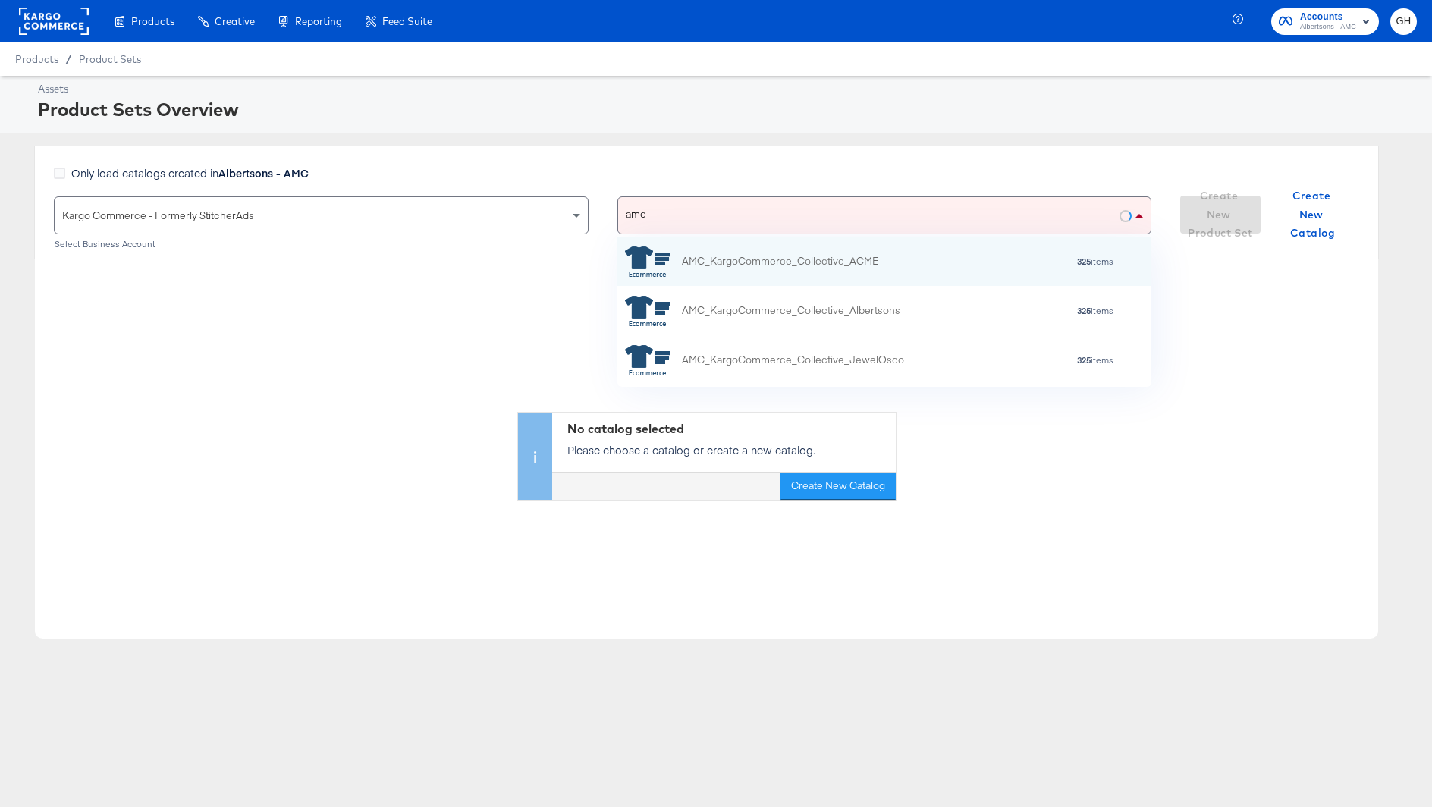
scroll to position [150, 535]
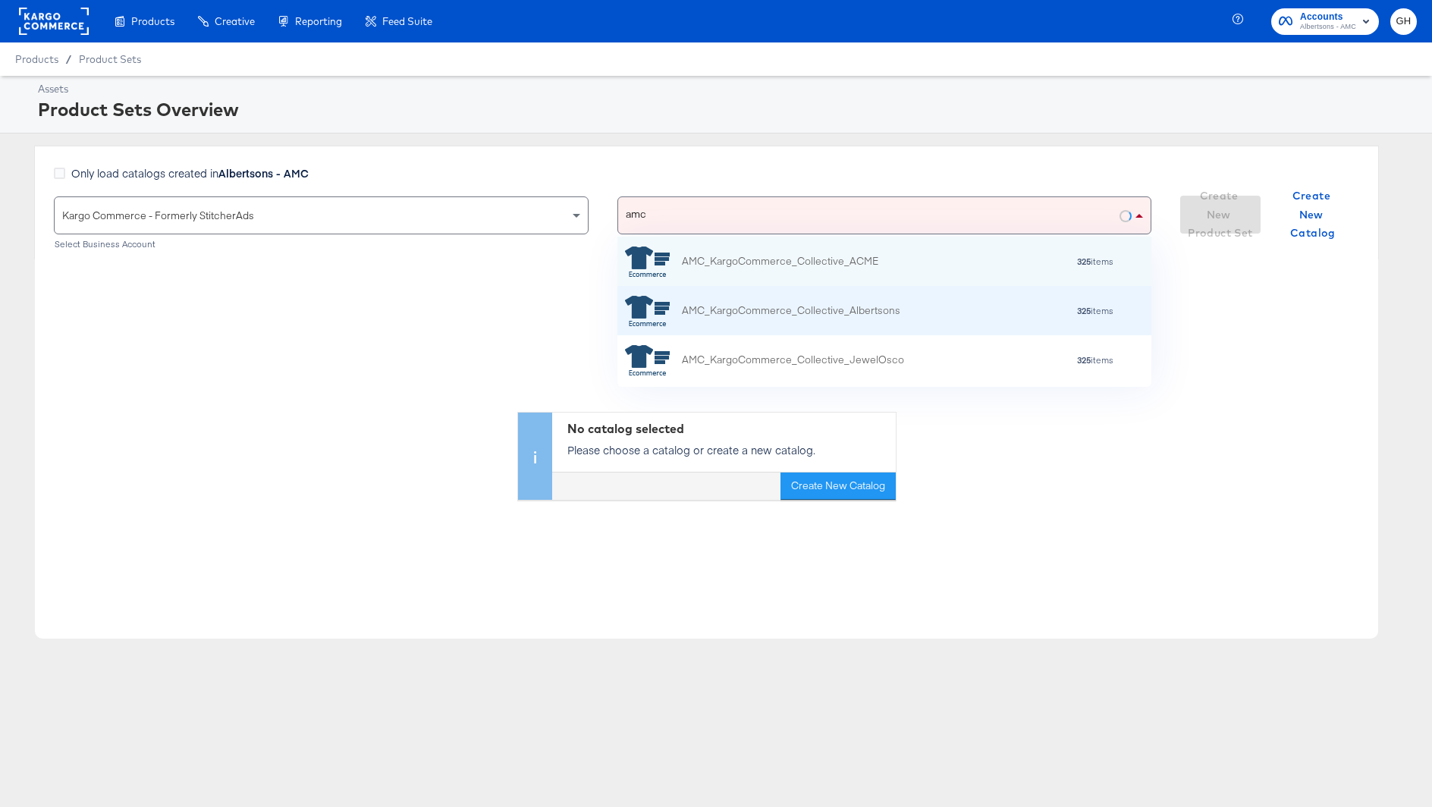
click at [825, 309] on div "AMC_KargoCommerce_Collective_Albertsons" at bounding box center [791, 311] width 218 height 16
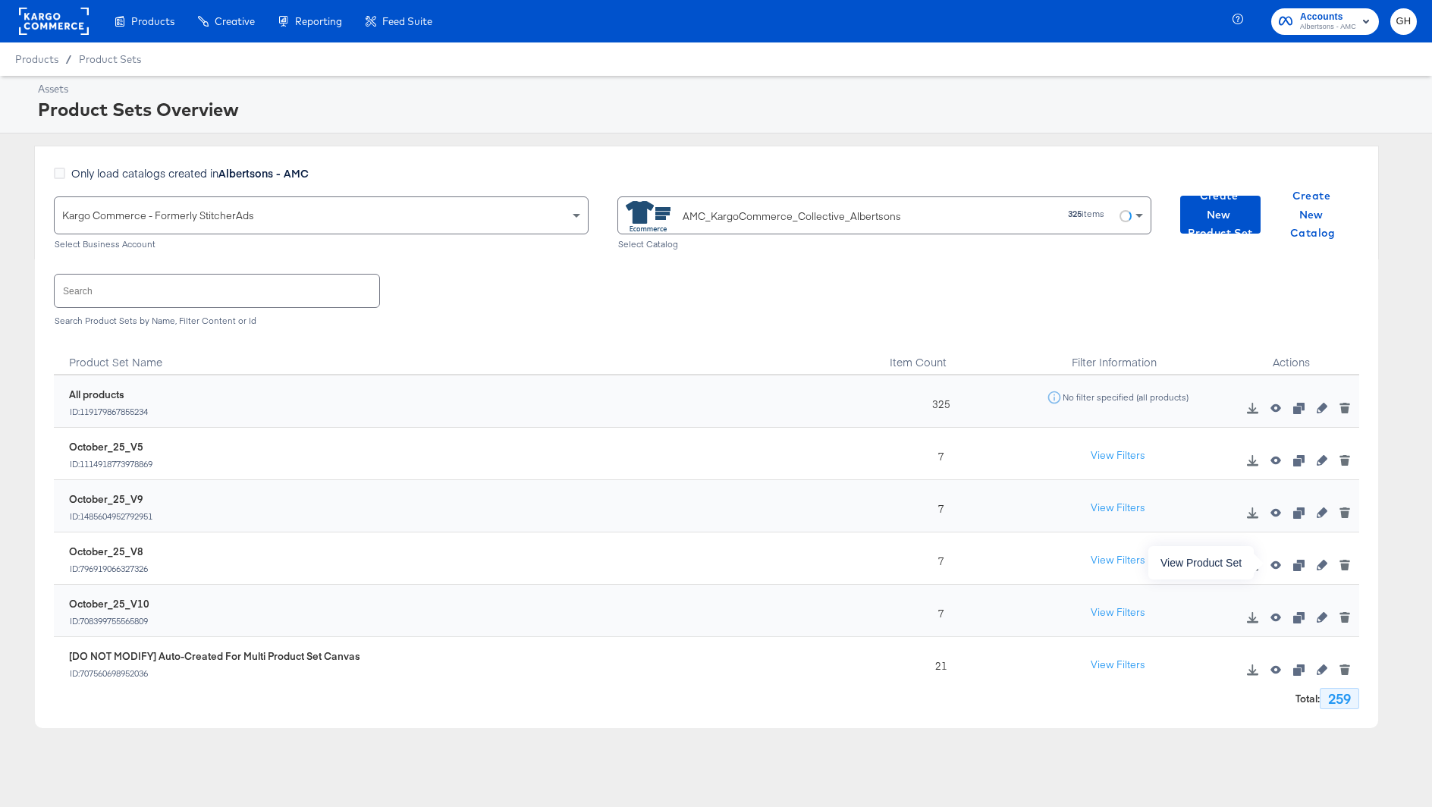
click at [1278, 564] on icon "button" at bounding box center [1276, 565] width 11 height 8
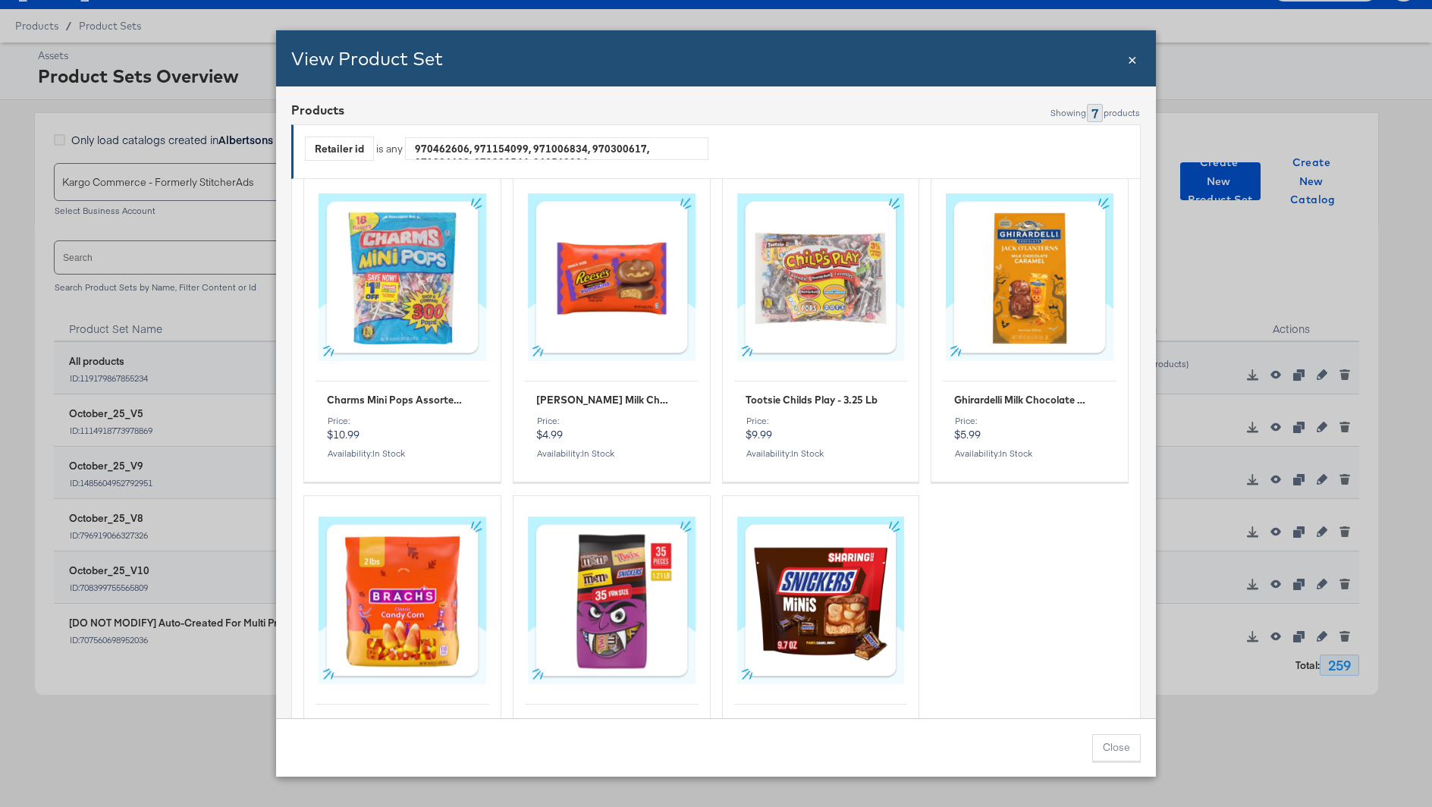
scroll to position [0, 0]
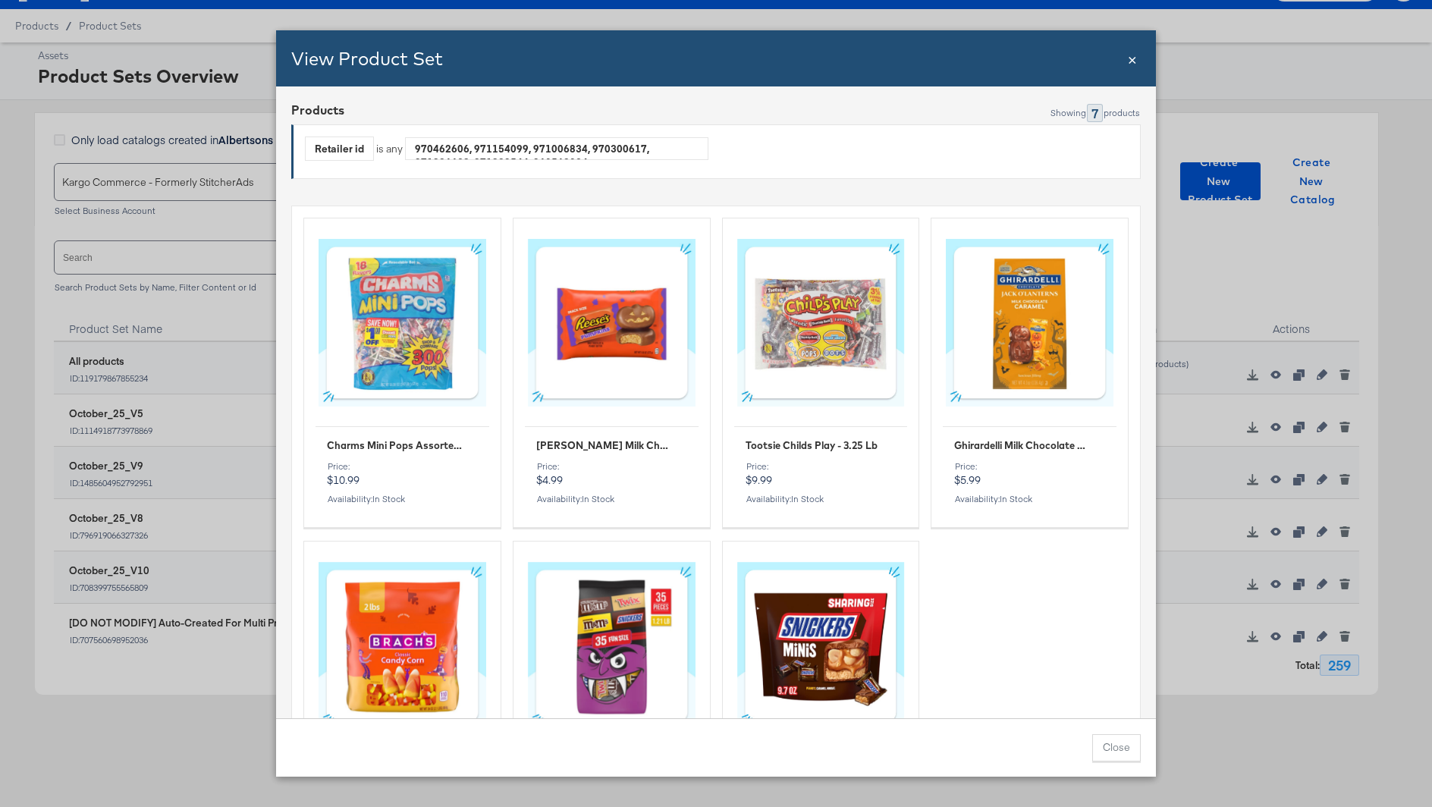
click at [1131, 55] on span "×" at bounding box center [1132, 58] width 9 height 20
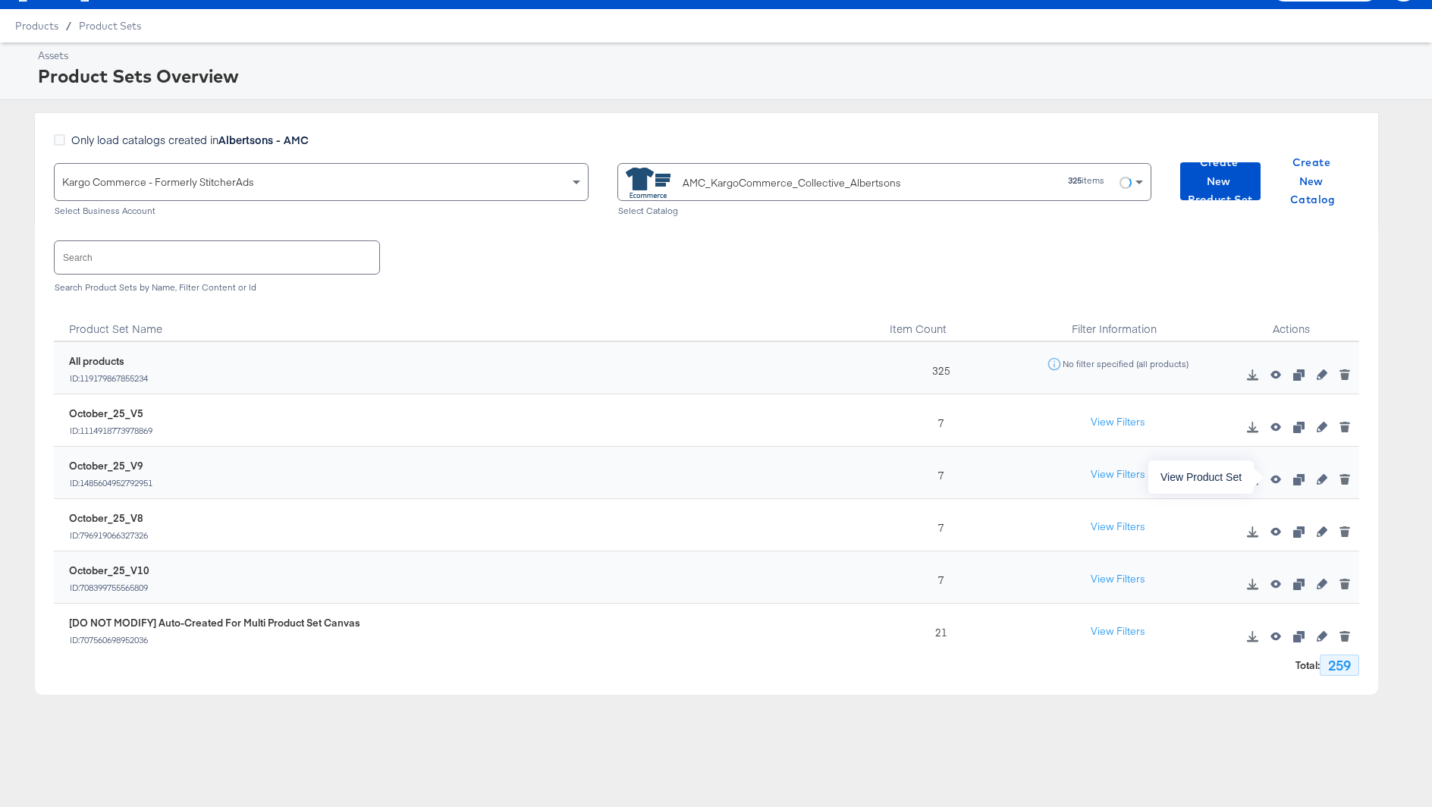
click at [1279, 479] on icon "button" at bounding box center [1276, 480] width 11 height 8
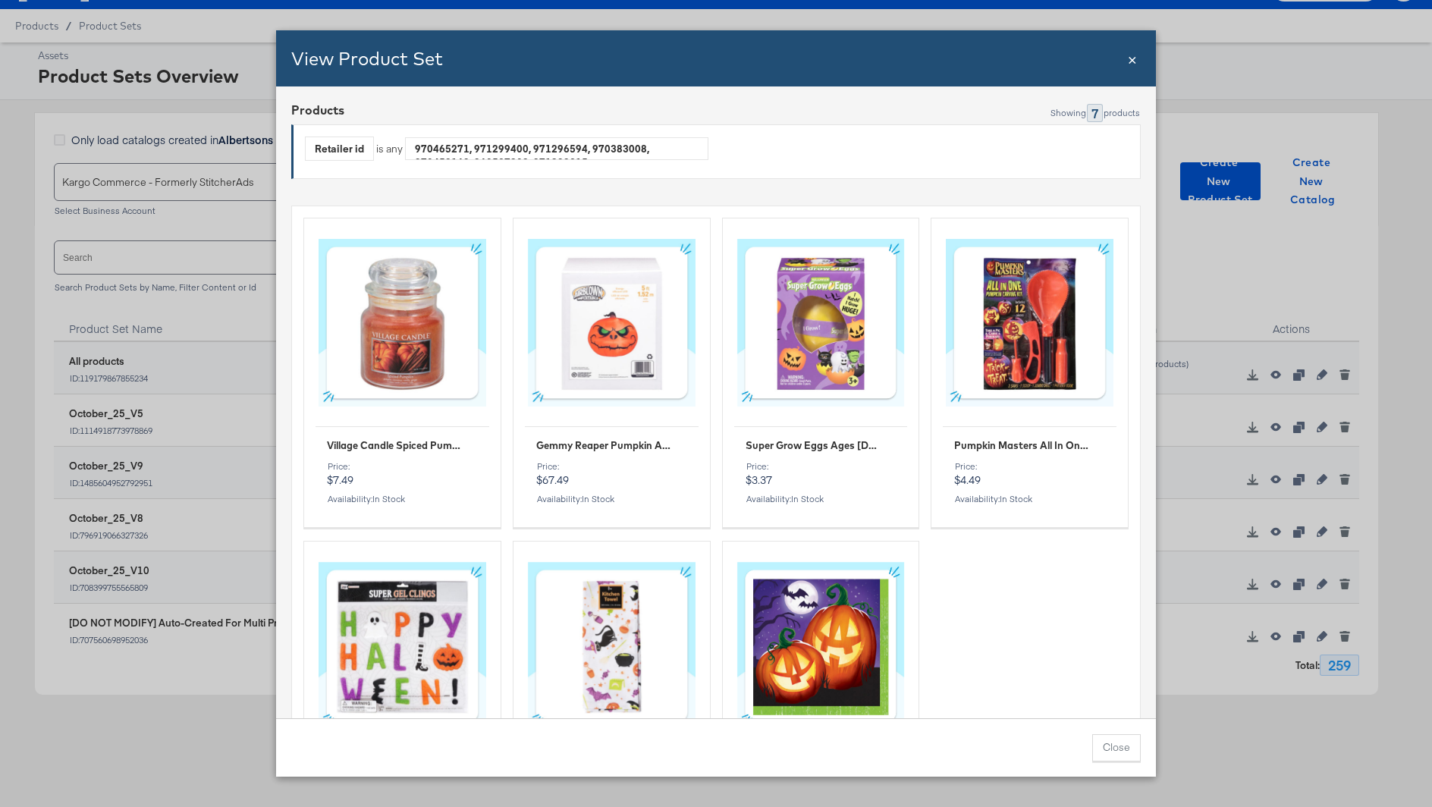
click at [1129, 49] on span "×" at bounding box center [1132, 58] width 9 height 20
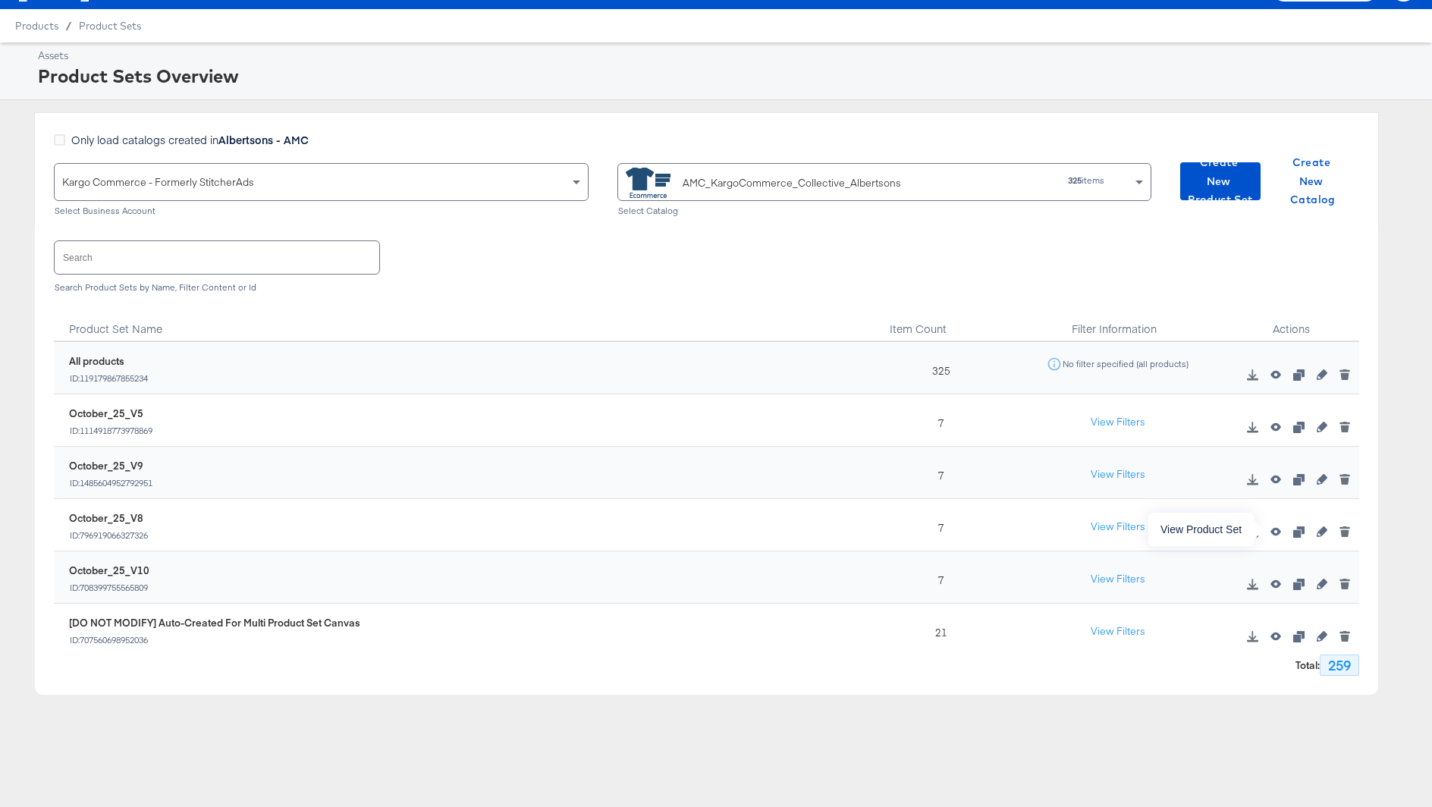
click at [1276, 530] on icon "button" at bounding box center [1276, 531] width 11 height 11
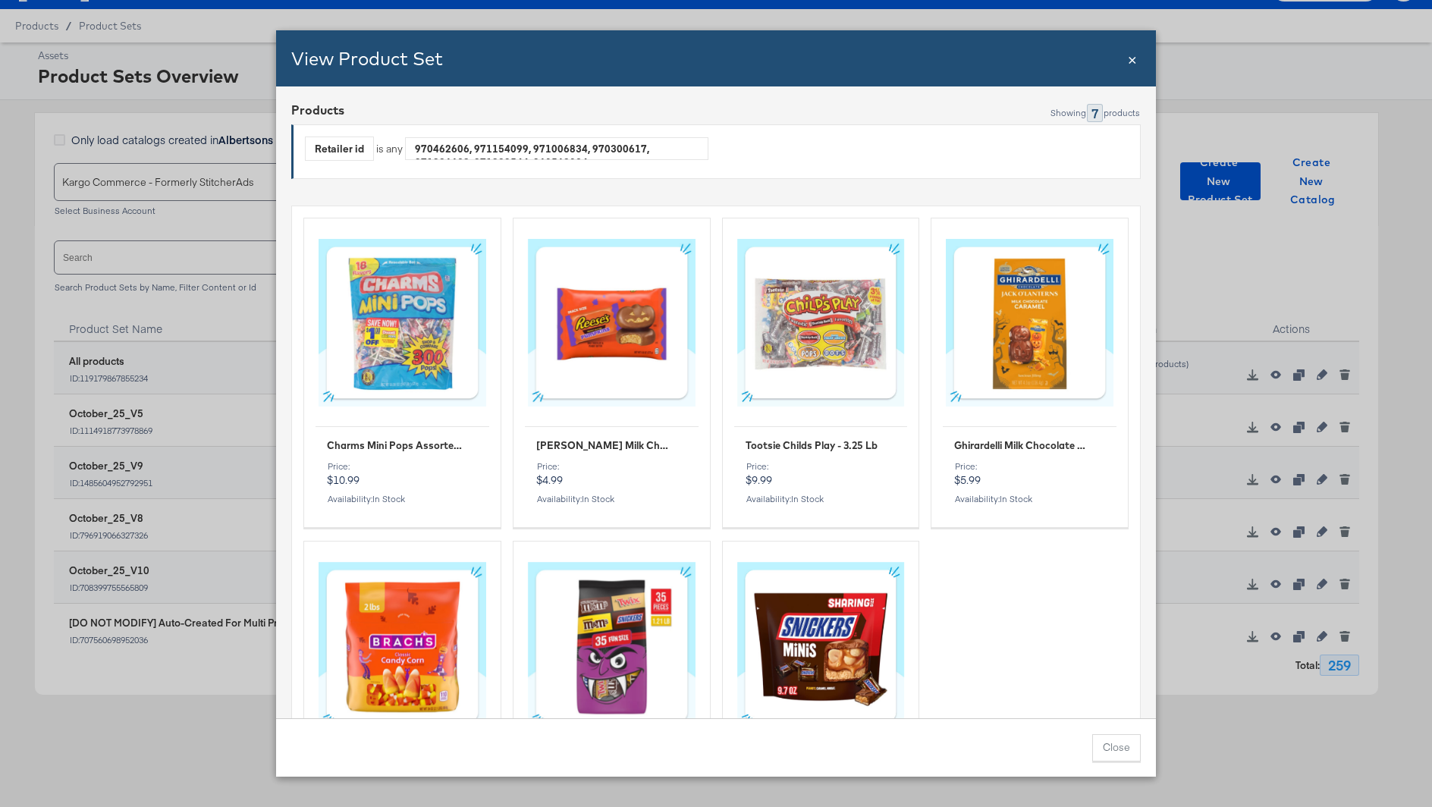
click at [1141, 56] on div "View Product Set Close ×" at bounding box center [716, 58] width 880 height 56
click at [1133, 57] on span "×" at bounding box center [1132, 58] width 9 height 20
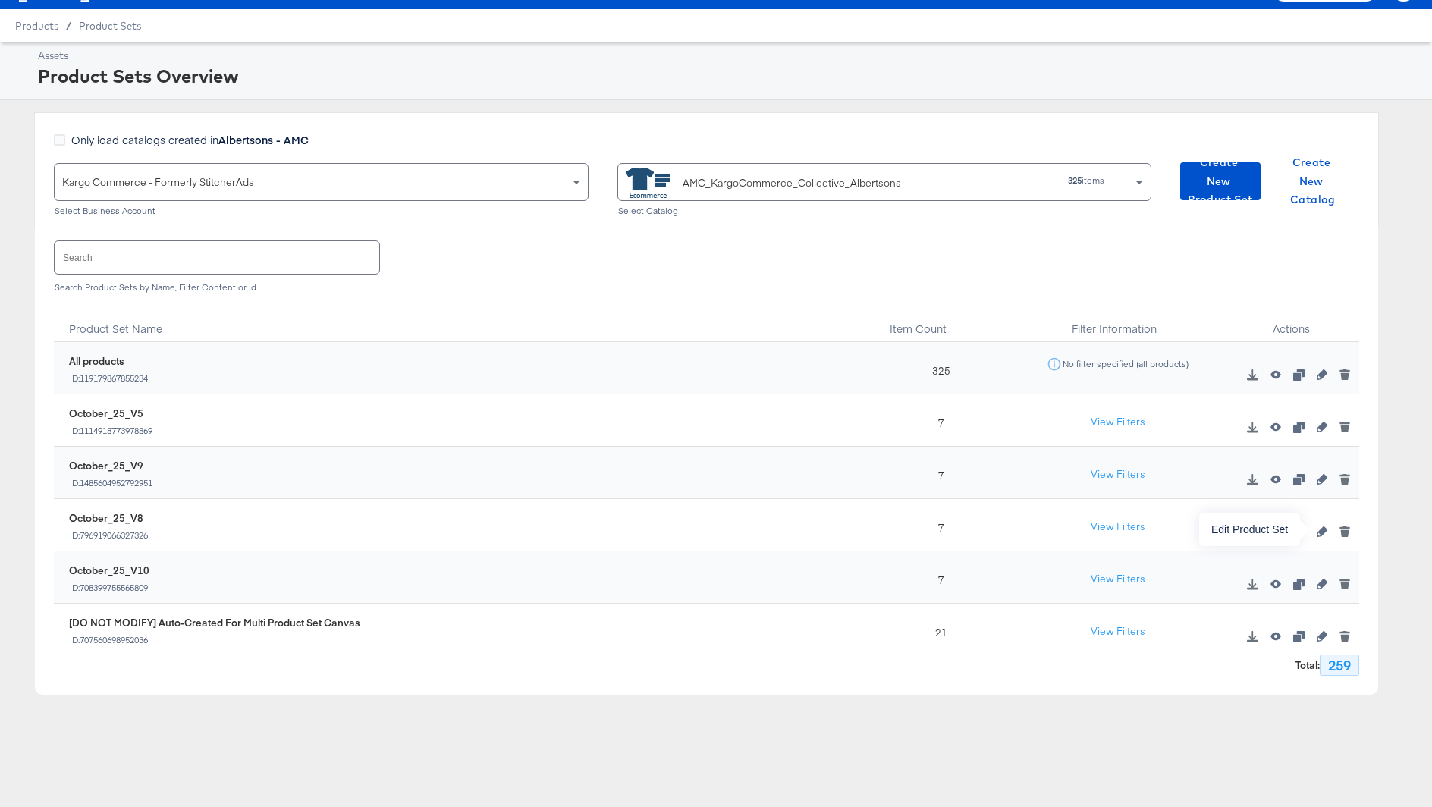
click at [1319, 530] on icon "button" at bounding box center [1322, 531] width 11 height 11
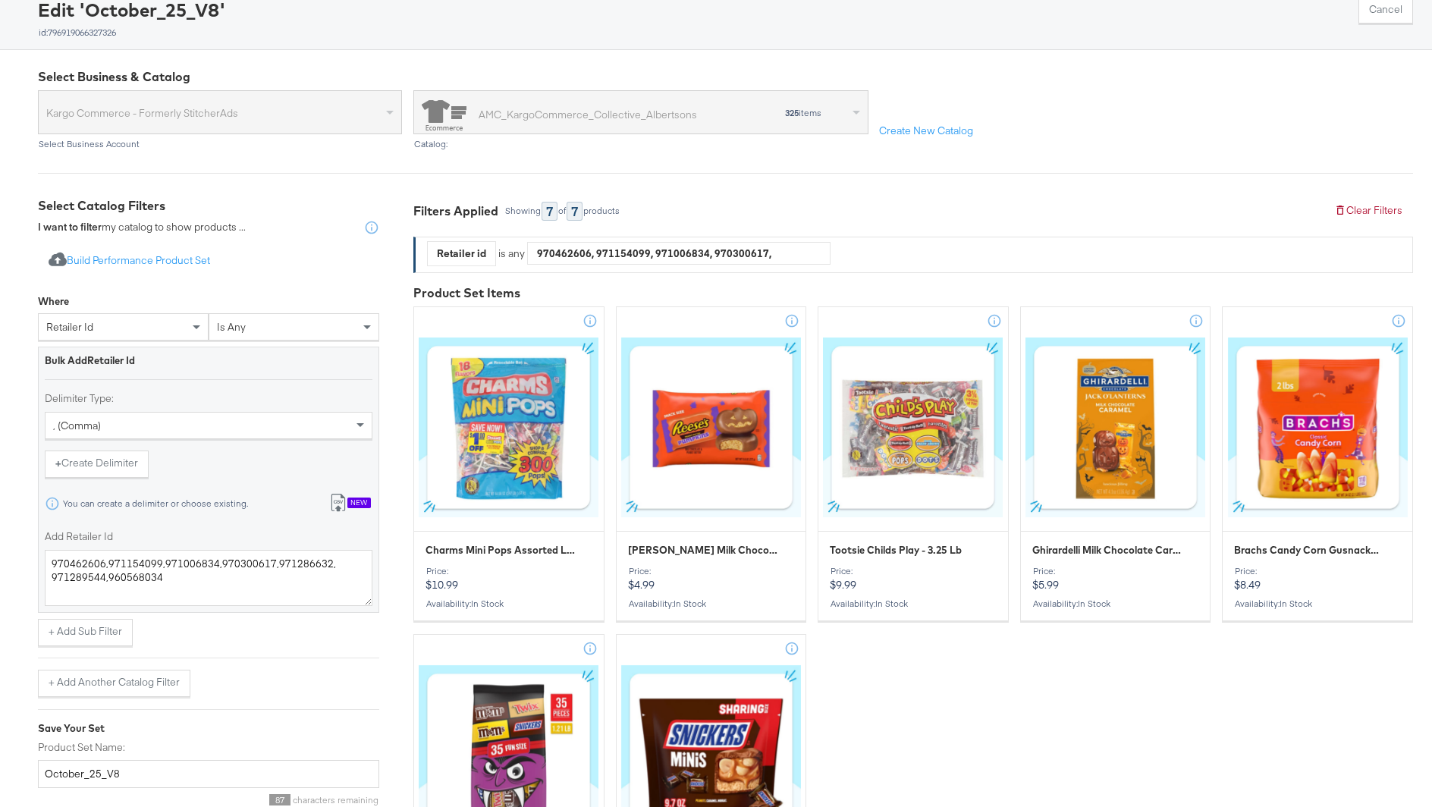
scroll to position [106, 0]
